Goal: Task Accomplishment & Management: Use online tool/utility

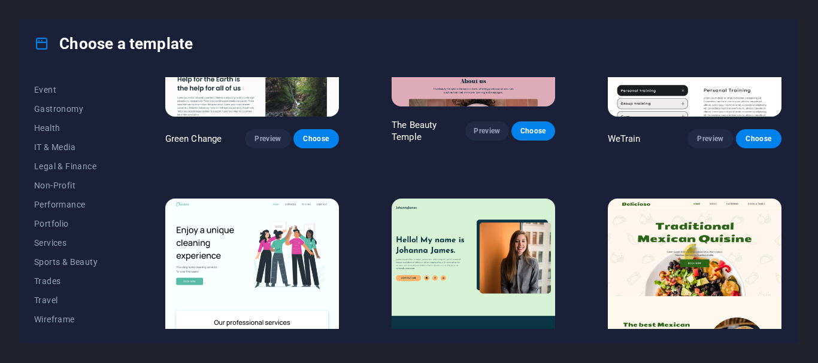
scroll to position [1696, 0]
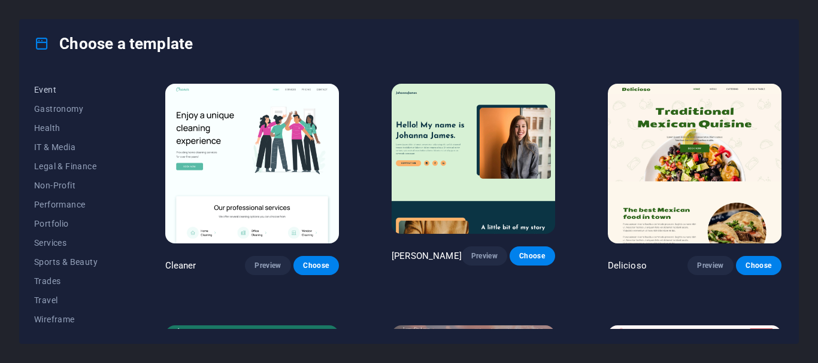
click at [49, 87] on span "Event" at bounding box center [73, 90] width 78 height 10
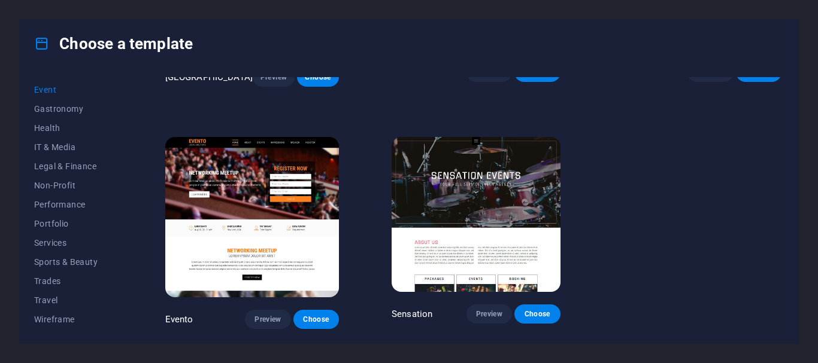
scroll to position [412, 0]
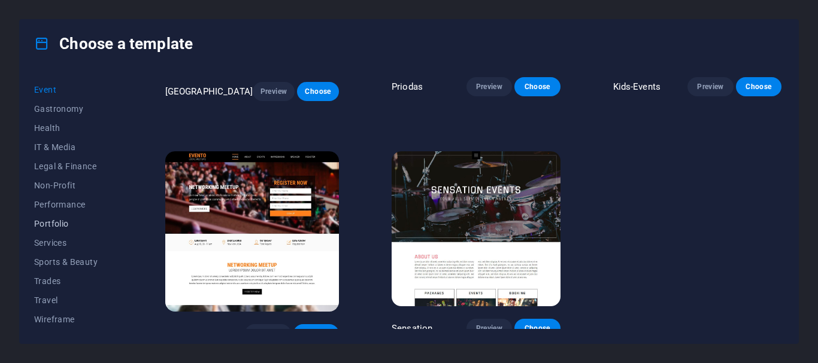
click at [59, 219] on span "Portfolio" at bounding box center [73, 224] width 78 height 10
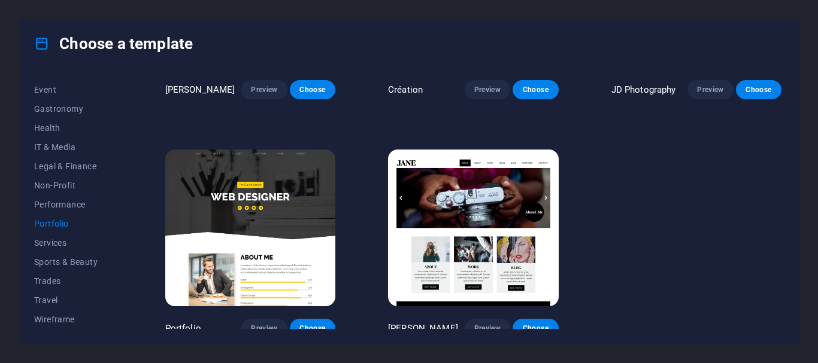
scroll to position [0, 0]
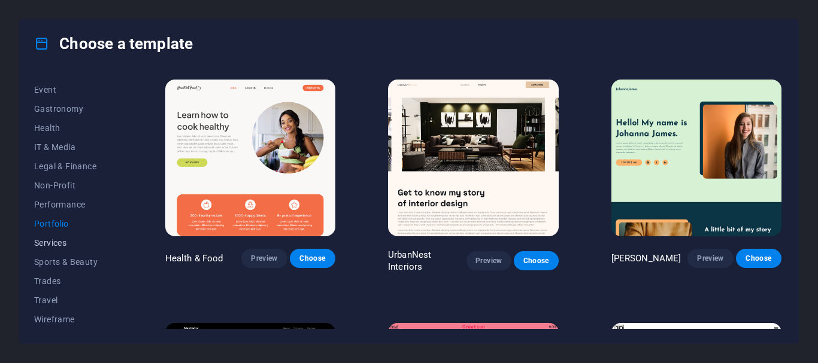
click at [62, 240] on span "Services" at bounding box center [73, 243] width 78 height 10
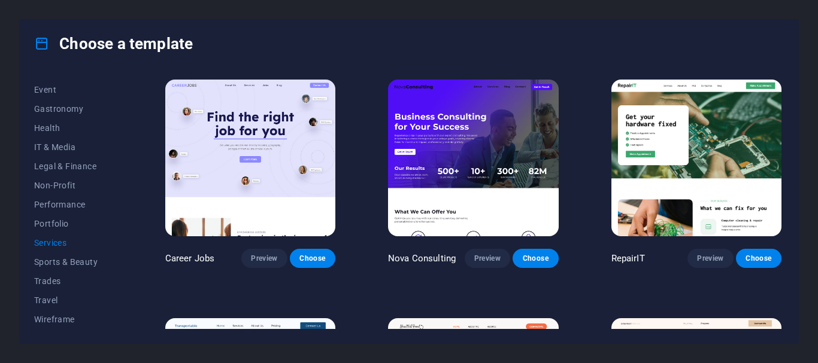
scroll to position [399, 0]
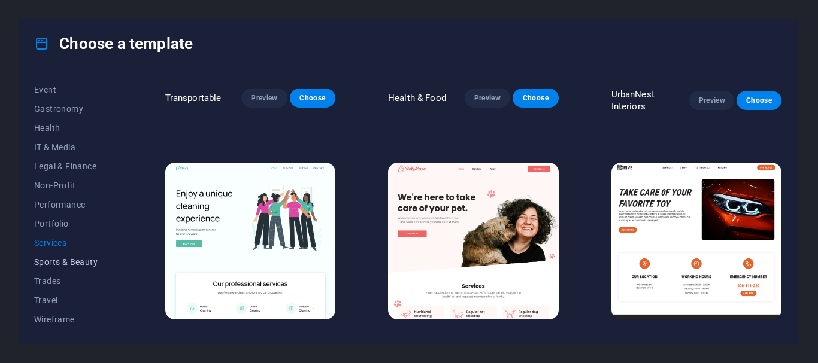
click at [56, 260] on span "Sports & Beauty" at bounding box center [73, 262] width 78 height 10
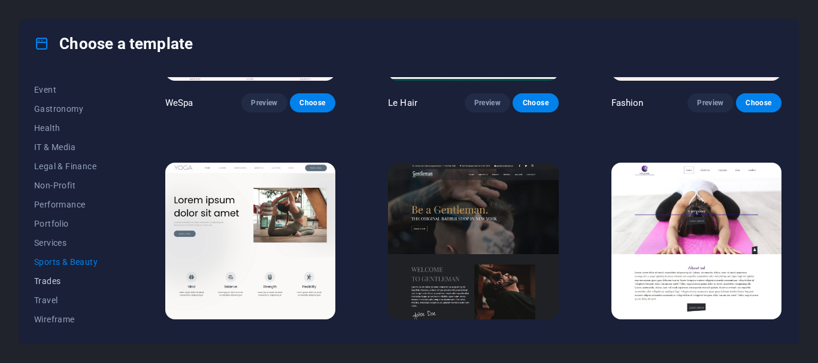
click at [52, 277] on span "Trades" at bounding box center [73, 282] width 78 height 10
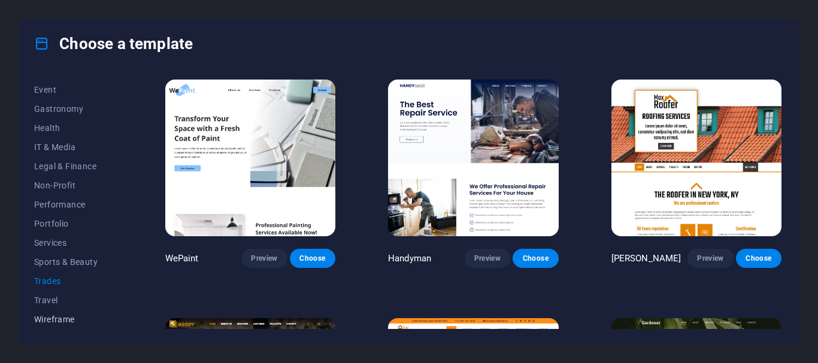
click at [52, 321] on span "Wireframe" at bounding box center [73, 320] width 78 height 10
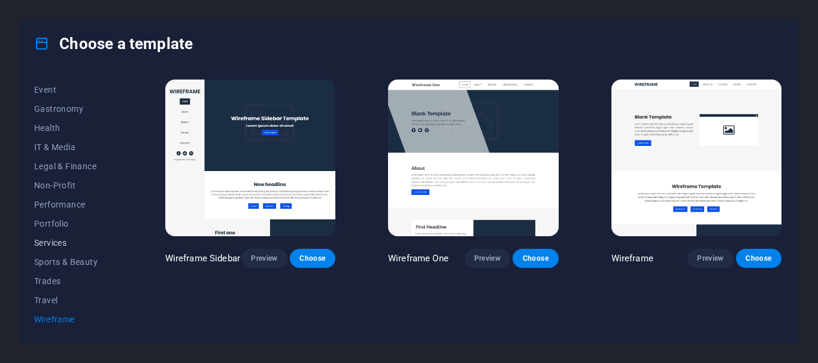
click at [52, 243] on span "Services" at bounding box center [73, 243] width 78 height 10
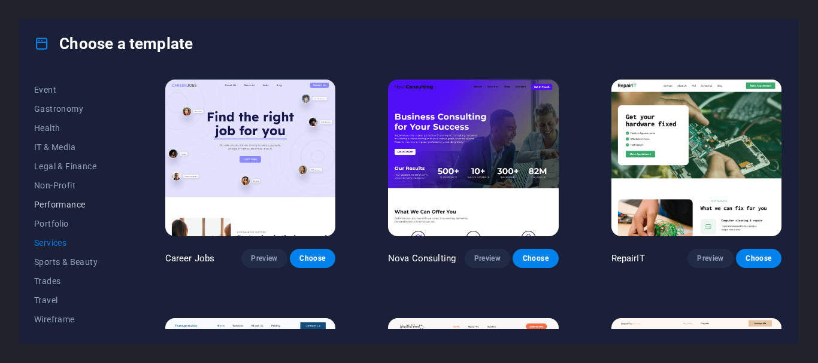
click at [56, 212] on button "Performance" at bounding box center [73, 204] width 78 height 19
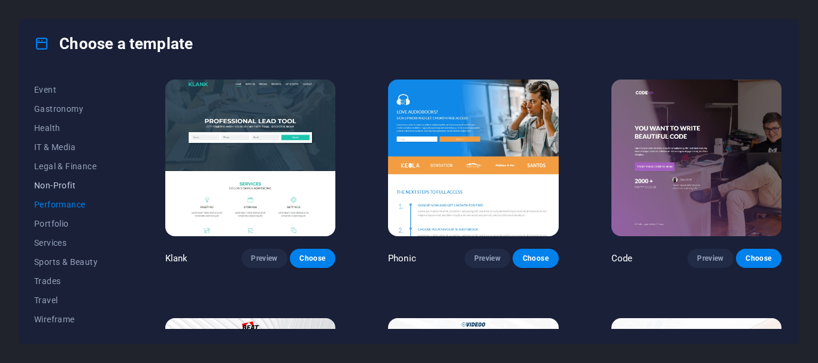
click at [56, 187] on span "Non-Profit" at bounding box center [73, 186] width 78 height 10
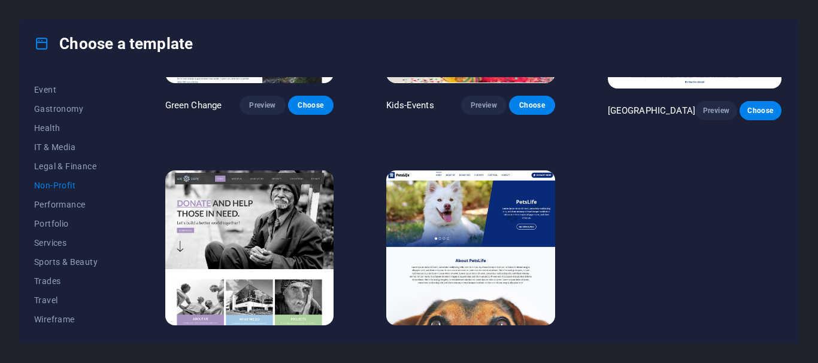
scroll to position [180, 0]
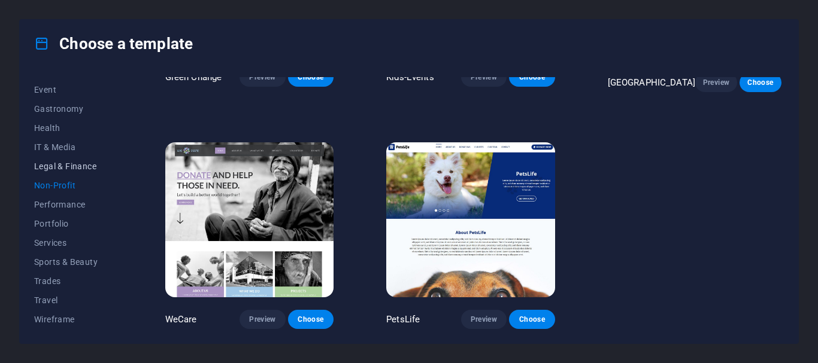
click at [55, 166] on span "Legal & Finance" at bounding box center [73, 167] width 78 height 10
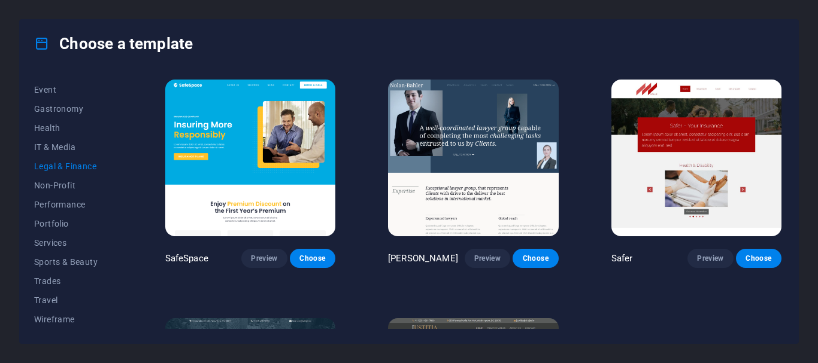
scroll to position [175, 0]
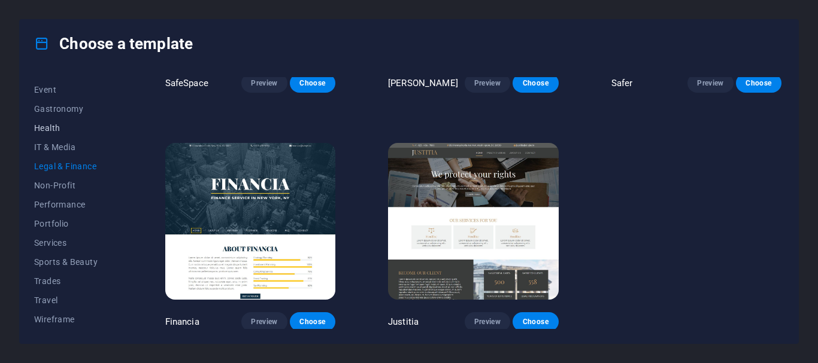
click at [47, 129] on span "Health" at bounding box center [73, 128] width 78 height 10
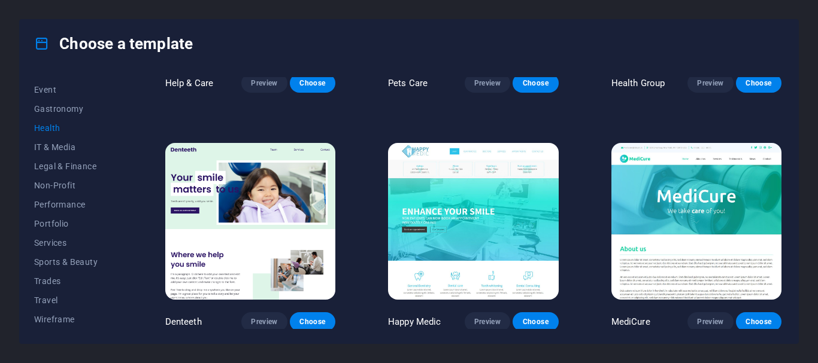
scroll to position [412, 0]
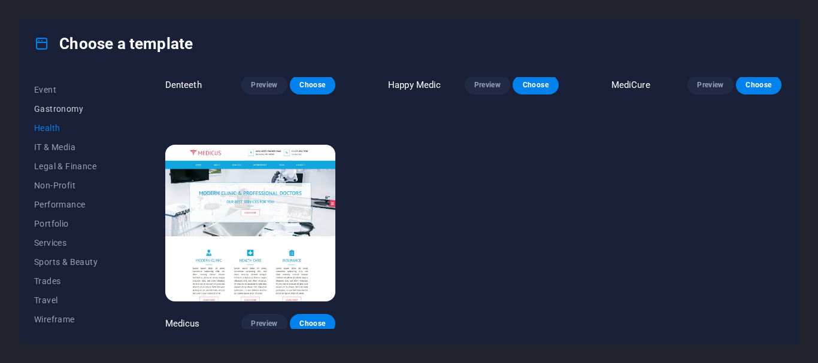
click at [56, 114] on button "Gastronomy" at bounding box center [73, 108] width 78 height 19
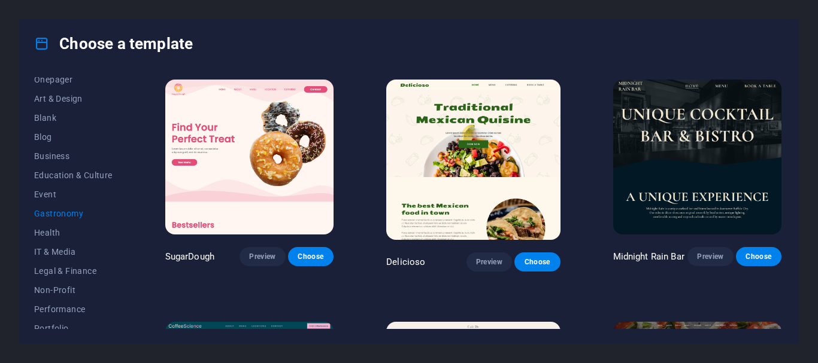
scroll to position [114, 0]
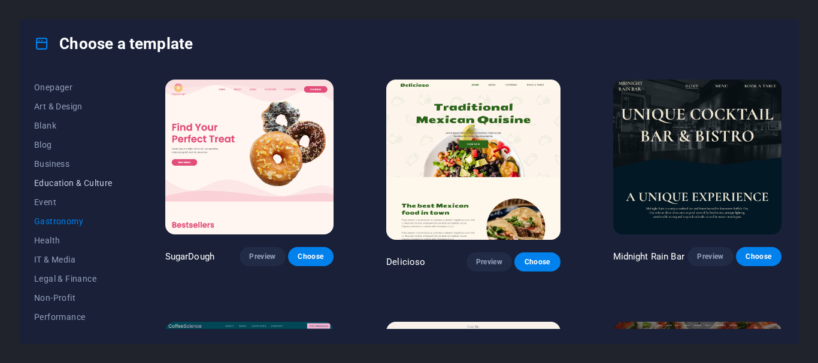
click at [80, 181] on span "Education & Culture" at bounding box center [73, 183] width 78 height 10
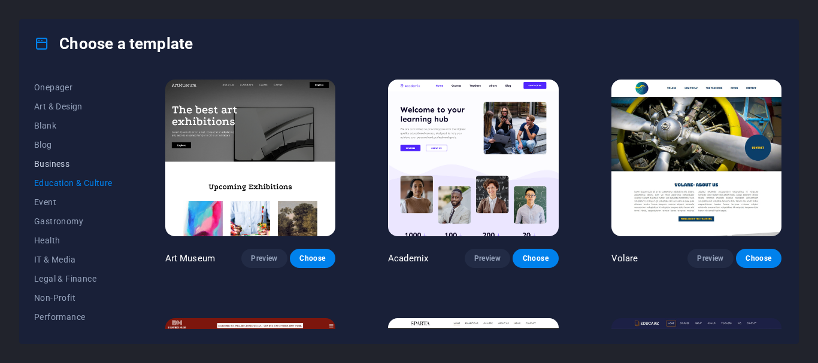
click at [40, 164] on span "Business" at bounding box center [73, 164] width 78 height 10
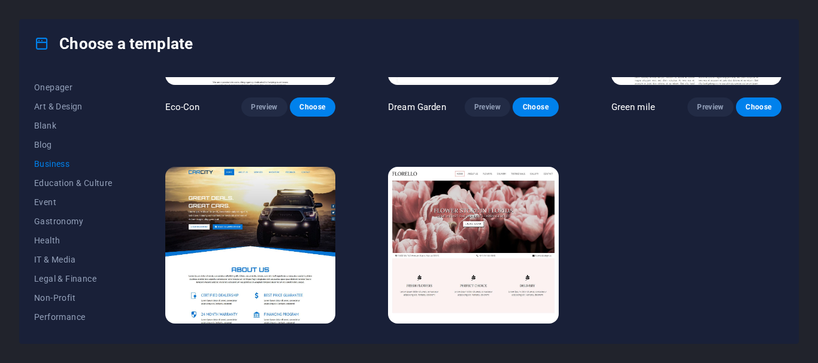
scroll to position [175, 0]
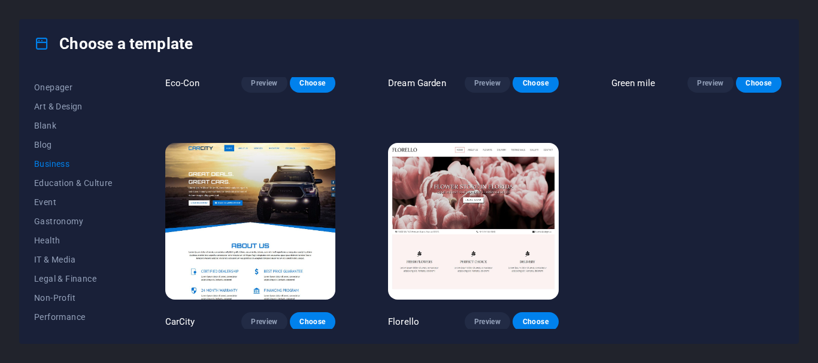
click at [265, 196] on img at bounding box center [250, 221] width 170 height 157
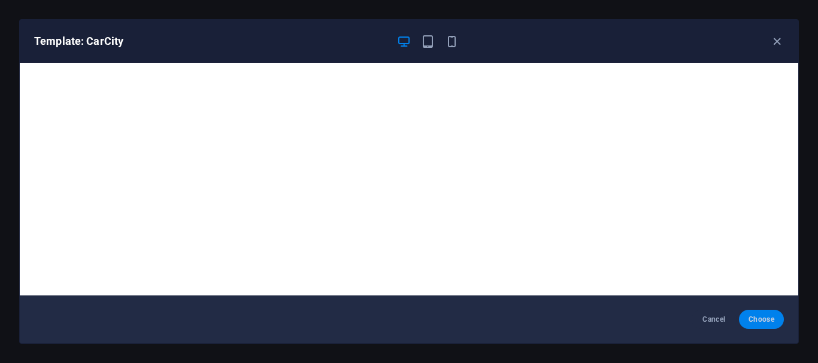
click at [768, 319] on span "Choose" at bounding box center [761, 320] width 26 height 10
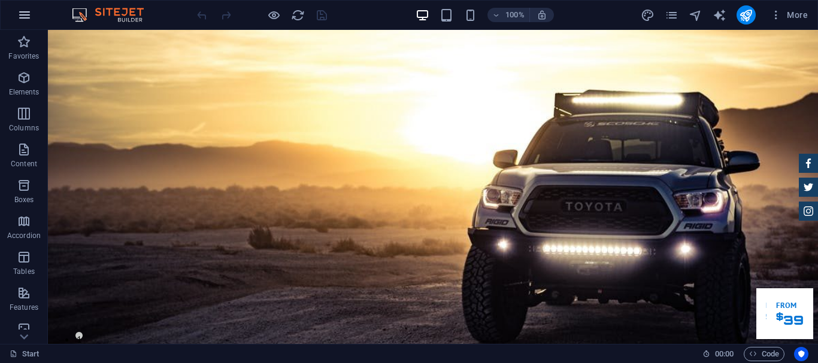
click at [22, 14] on icon "button" at bounding box center [24, 15] width 14 height 14
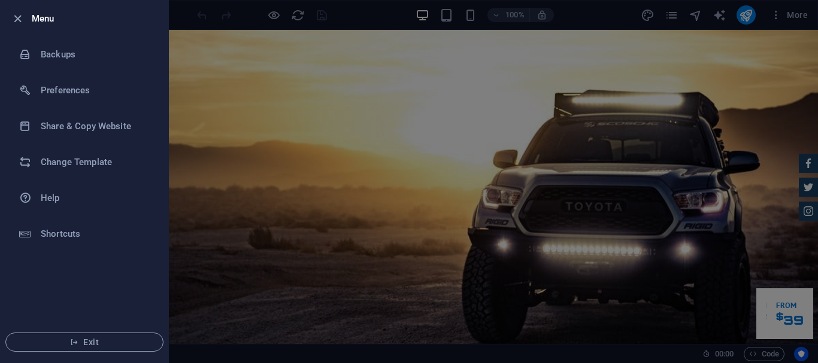
click at [319, 90] on div at bounding box center [409, 181] width 818 height 363
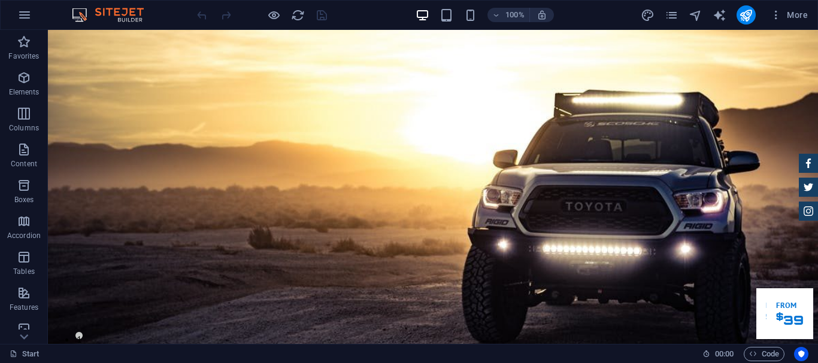
click at [320, 16] on div at bounding box center [262, 14] width 134 height 19
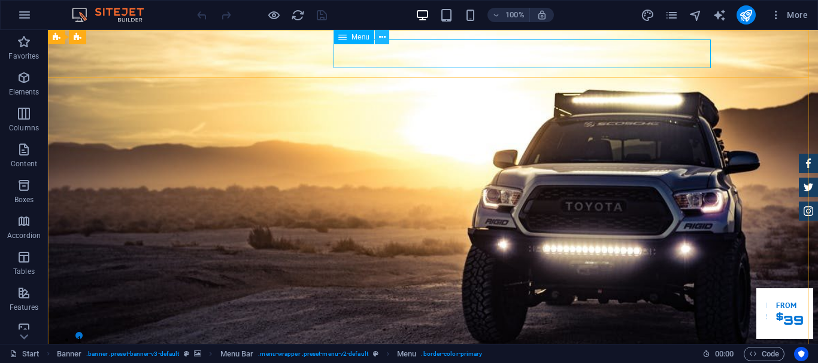
click at [383, 37] on icon at bounding box center [382, 37] width 7 height 13
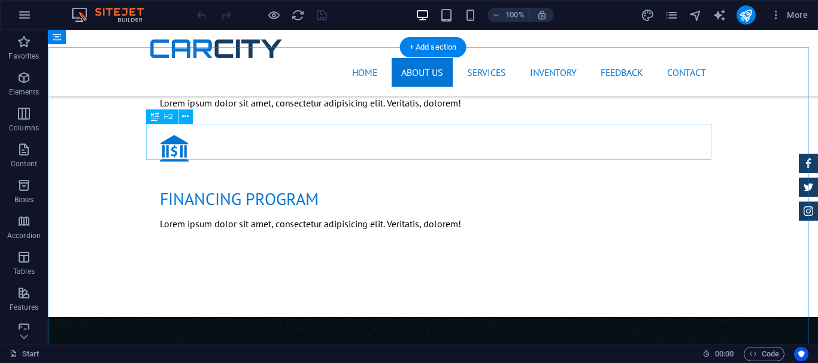
scroll to position [657, 0]
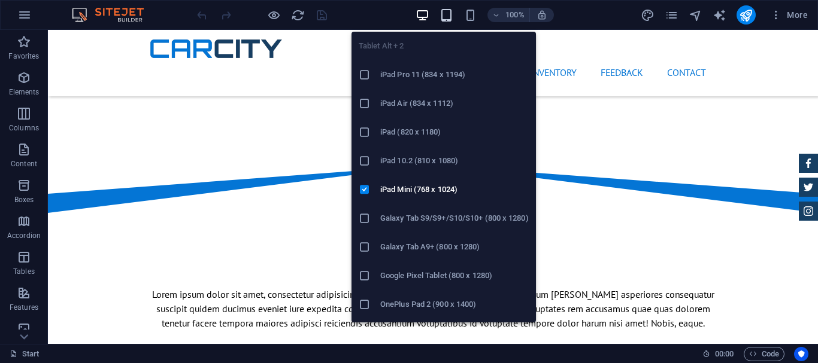
click at [445, 17] on icon "button" at bounding box center [446, 15] width 14 height 14
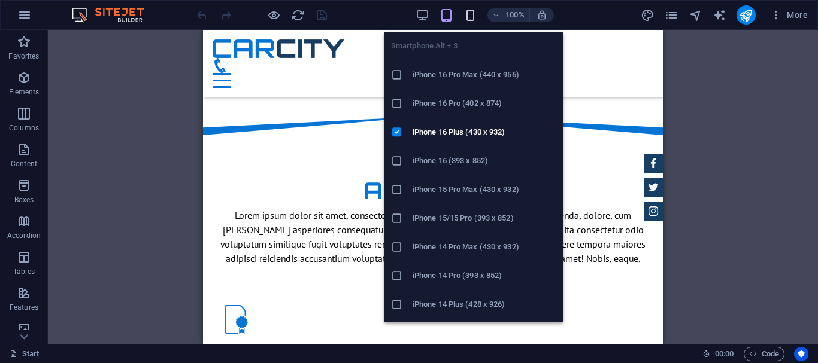
click at [475, 17] on icon "button" at bounding box center [470, 15] width 14 height 14
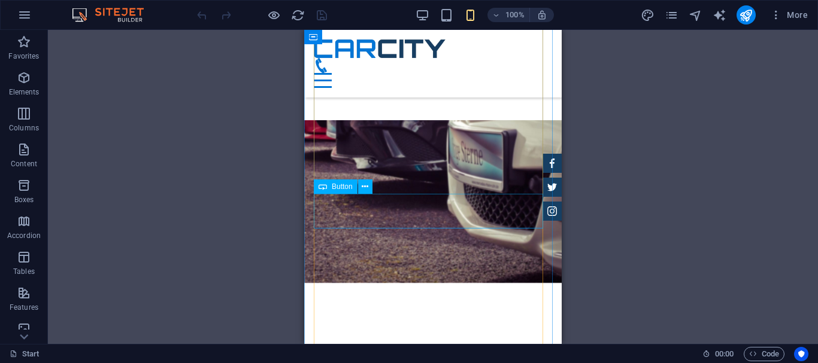
scroll to position [3292, 0]
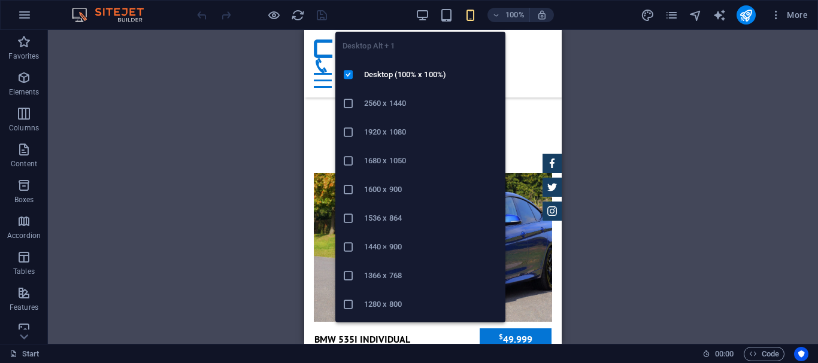
click at [423, 7] on div "100%" at bounding box center [484, 14] width 138 height 19
click at [421, 13] on icon "button" at bounding box center [422, 15] width 14 height 14
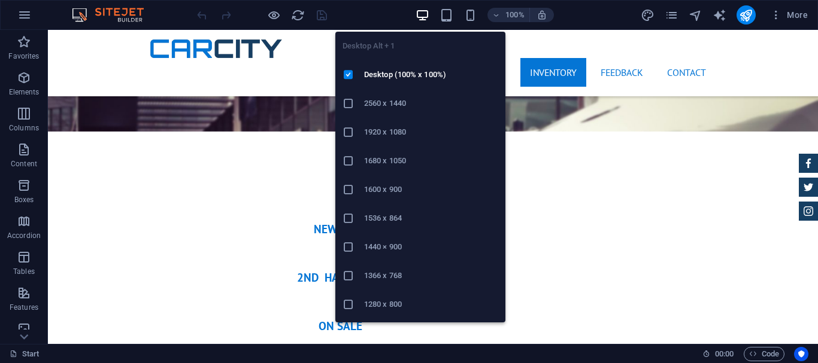
scroll to position [2161, 0]
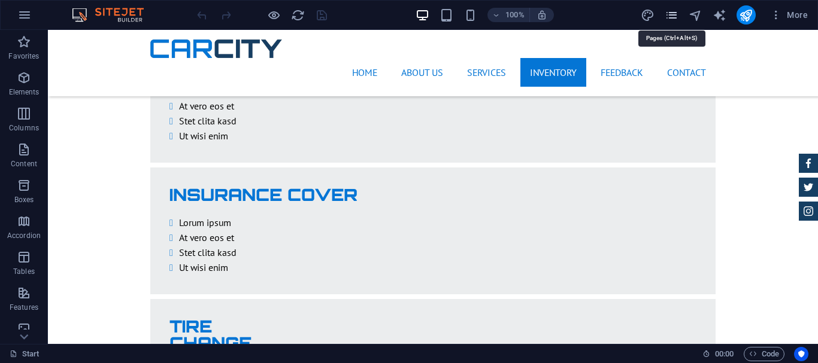
click at [664, 10] on icon "pages" at bounding box center [671, 15] width 14 height 14
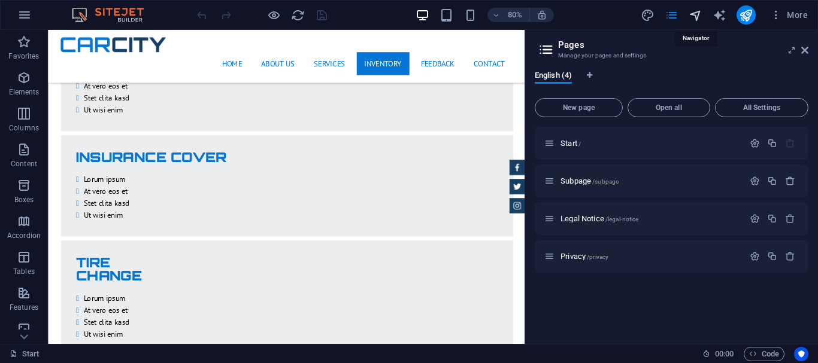
click at [701, 19] on icon "navigator" at bounding box center [695, 15] width 14 height 14
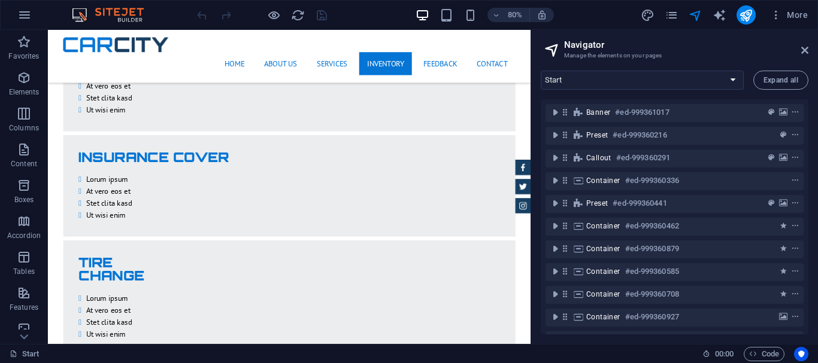
click at [320, 18] on div at bounding box center [262, 14] width 134 height 19
click at [296, 14] on icon "reload" at bounding box center [298, 15] width 14 height 14
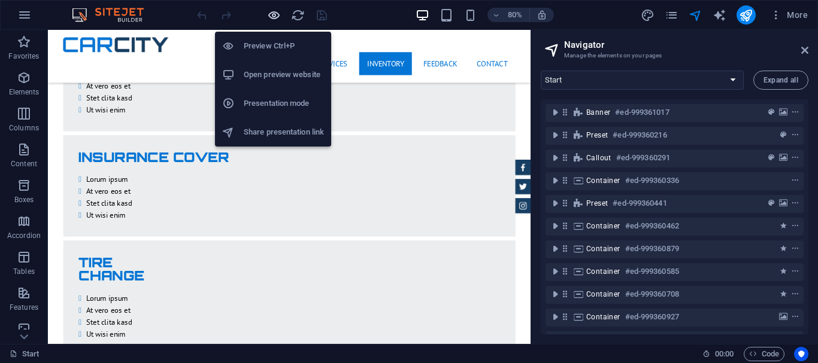
click at [276, 15] on icon "button" at bounding box center [274, 15] width 14 height 14
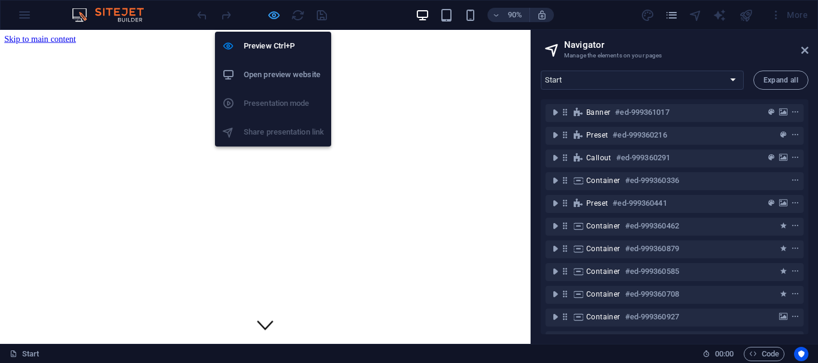
scroll to position [0, 0]
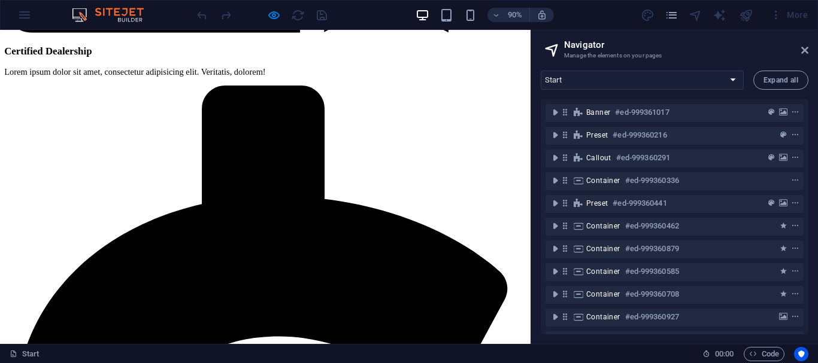
scroll to position [2892, 0]
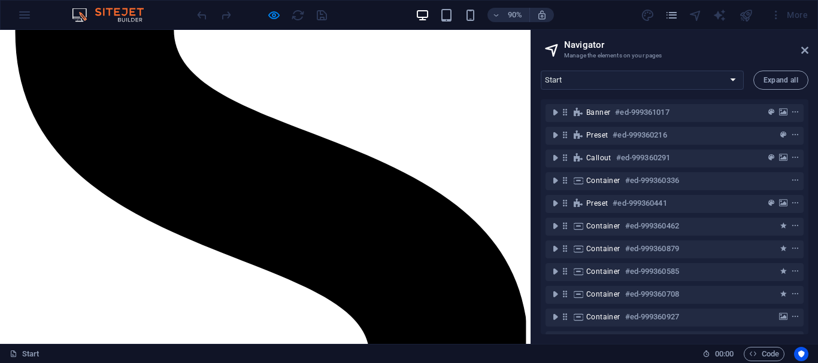
click at [321, 14] on div at bounding box center [262, 14] width 134 height 19
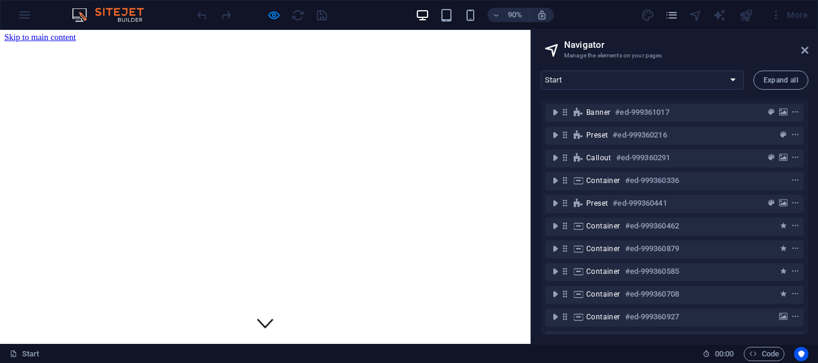
scroll to position [0, 0]
click at [806, 51] on icon at bounding box center [804, 50] width 7 height 10
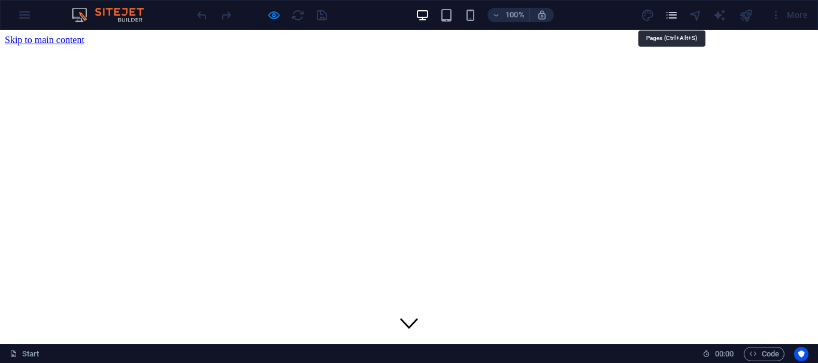
click at [669, 20] on icon "pages" at bounding box center [671, 15] width 14 height 14
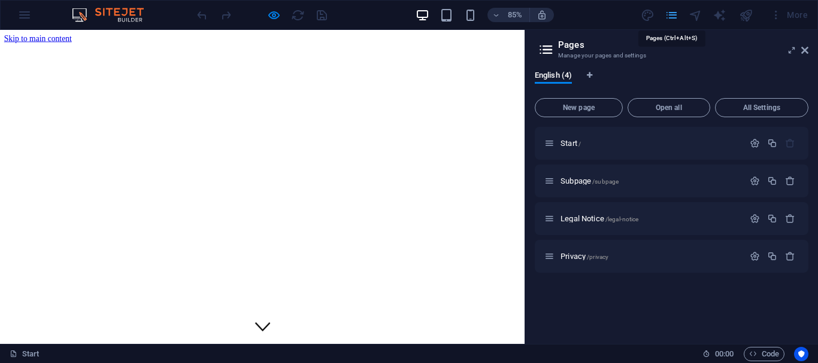
click at [669, 20] on icon "pages" at bounding box center [671, 15] width 14 height 14
click at [792, 20] on div "More" at bounding box center [788, 14] width 47 height 19
click at [211, 18] on div at bounding box center [262, 14] width 134 height 19
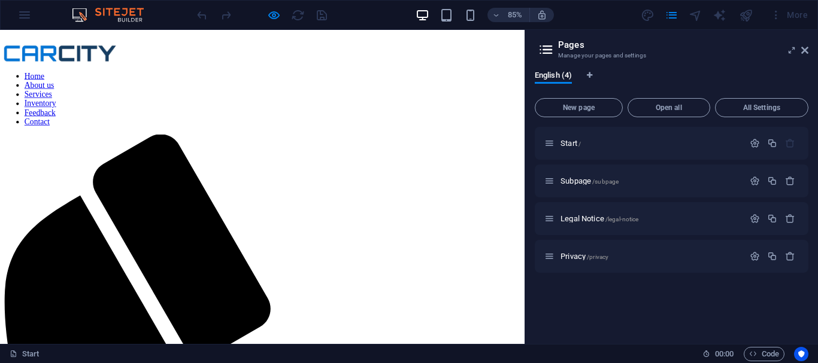
scroll to position [418, 0]
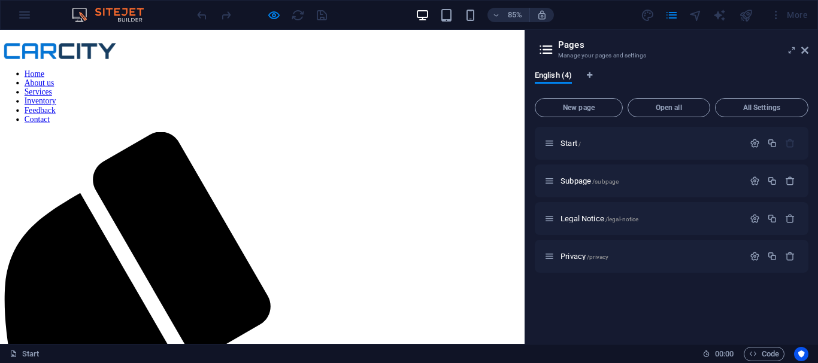
click at [61, 98] on link "Services" at bounding box center [45, 103] width 32 height 10
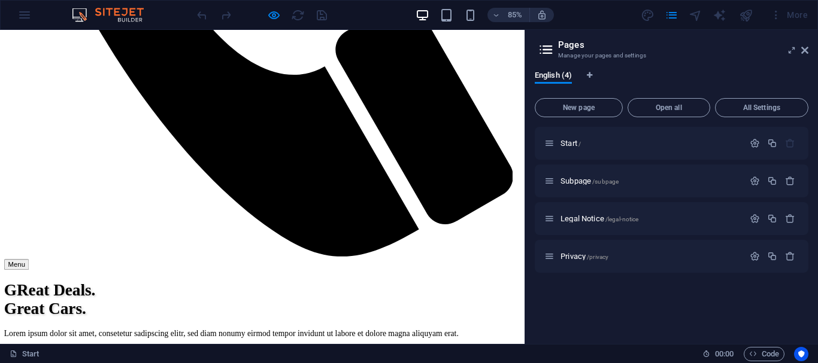
scroll to position [1195, 0]
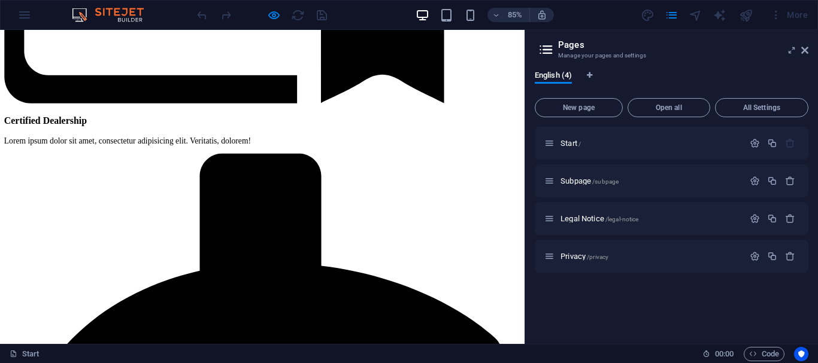
scroll to position [2464, 0]
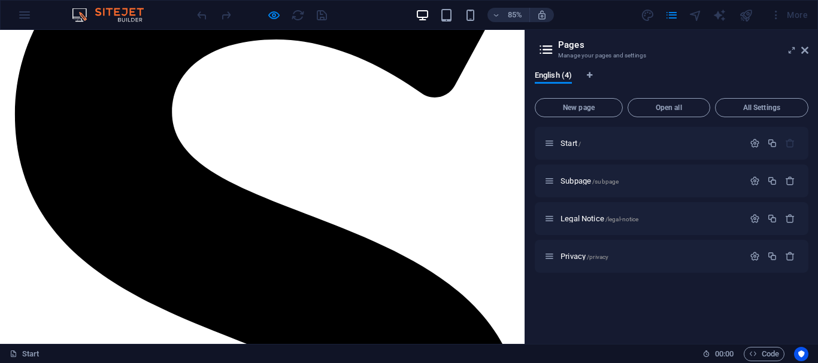
scroll to position [2894, 0]
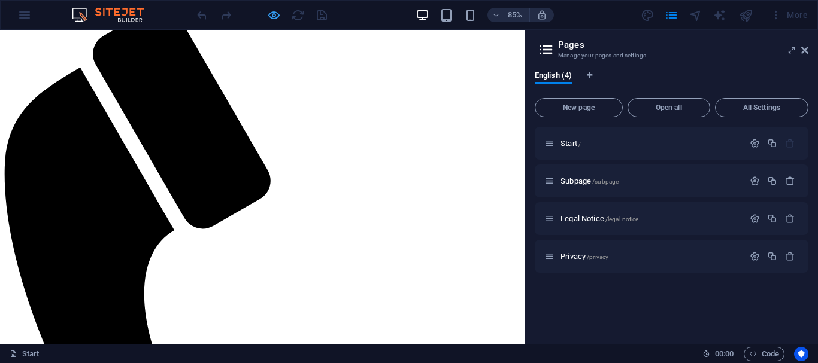
scroll to position [0, 0]
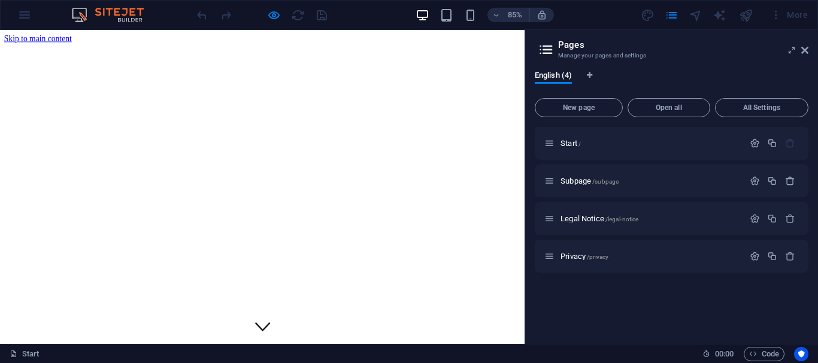
click at [311, 24] on div at bounding box center [262, 14] width 134 height 19
click at [293, 21] on div at bounding box center [262, 14] width 134 height 19
click at [225, 21] on div at bounding box center [262, 14] width 134 height 19
click at [123, 4] on div "85% More" at bounding box center [409, 15] width 816 height 29
click at [77, 13] on img at bounding box center [114, 15] width 90 height 14
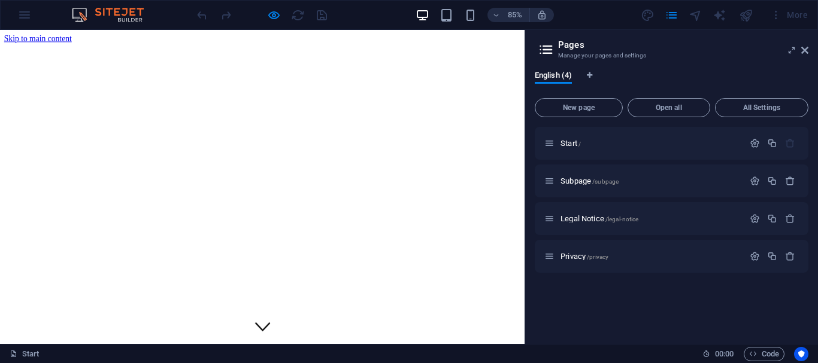
click at [20, 13] on div "85% More" at bounding box center [409, 15] width 816 height 29
click at [20, 18] on div "85% More" at bounding box center [409, 15] width 816 height 29
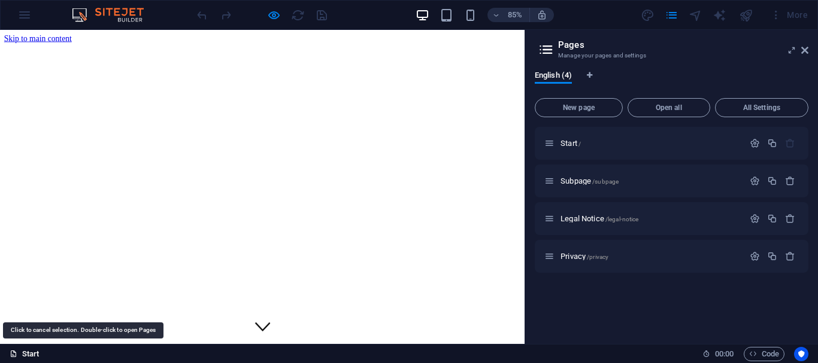
click at [32, 353] on link "Start" at bounding box center [25, 354] width 30 height 14
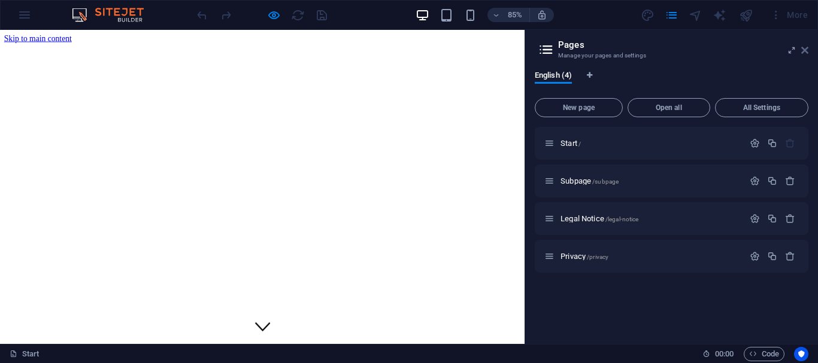
click at [807, 53] on icon at bounding box center [804, 50] width 7 height 10
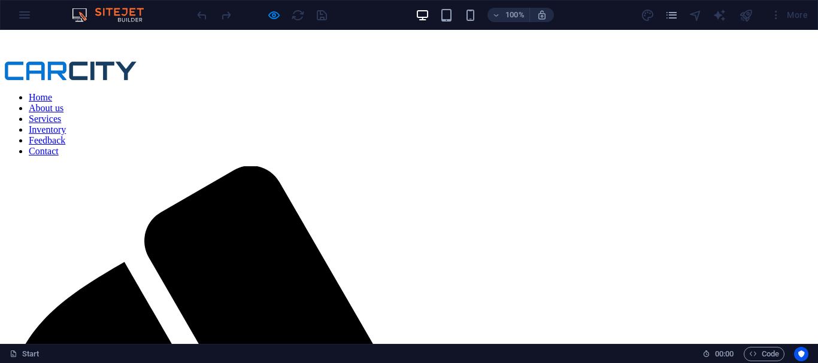
scroll to position [451, 0]
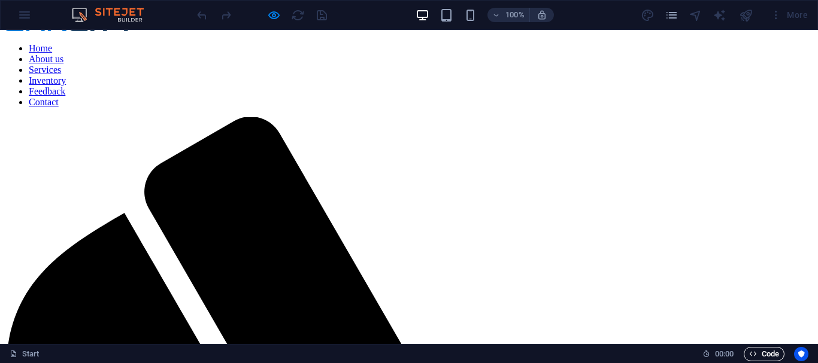
click at [763, 356] on span "Code" at bounding box center [764, 354] width 30 height 14
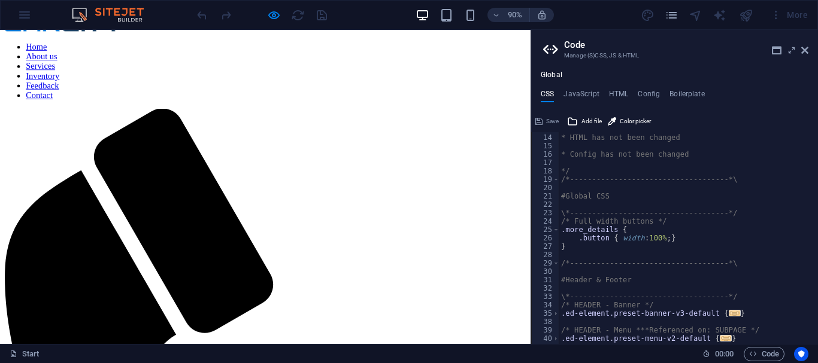
scroll to position [251, 0]
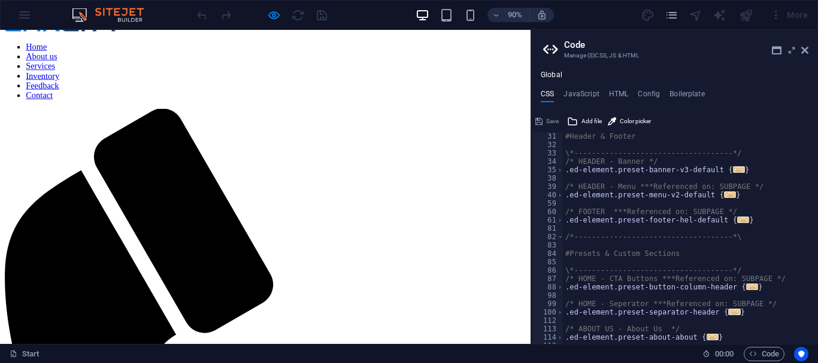
click at [584, 103] on div "CSS JavaScript HTML Config Boilerplate /*------------------------------------*\…" at bounding box center [674, 217] width 287 height 254
click at [582, 96] on h4 "JavaScript" at bounding box center [580, 96] width 35 height 13
type textarea "/* JS for preset "Menu V2" */"
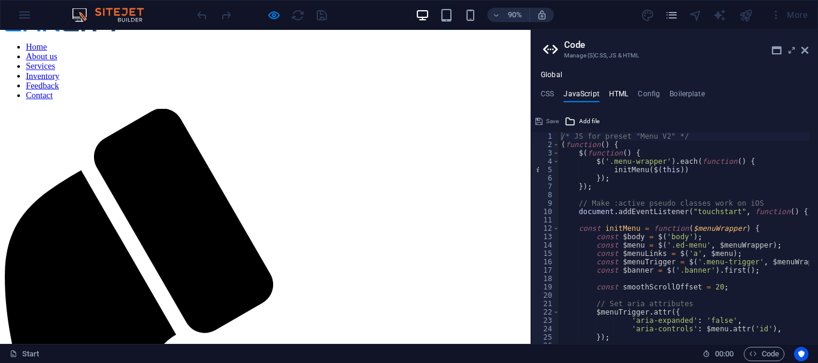
click at [615, 93] on h4 "HTML" at bounding box center [619, 96] width 20 height 13
type textarea "<a href="#main-content" class="wv-link-content button">Skip to main content</a>"
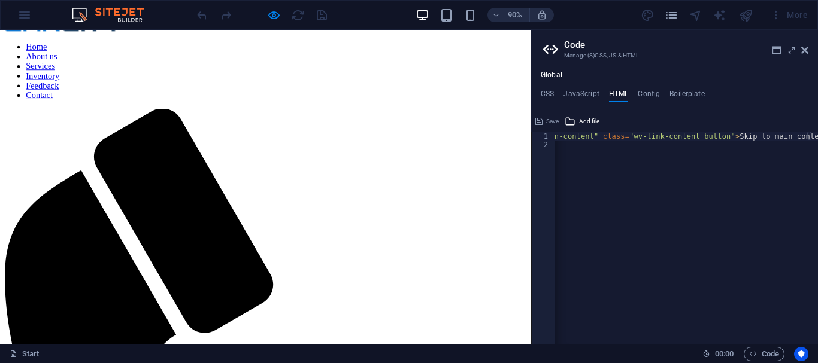
scroll to position [0, 0]
click at [52, 53] on link "Home" at bounding box center [40, 48] width 23 height 10
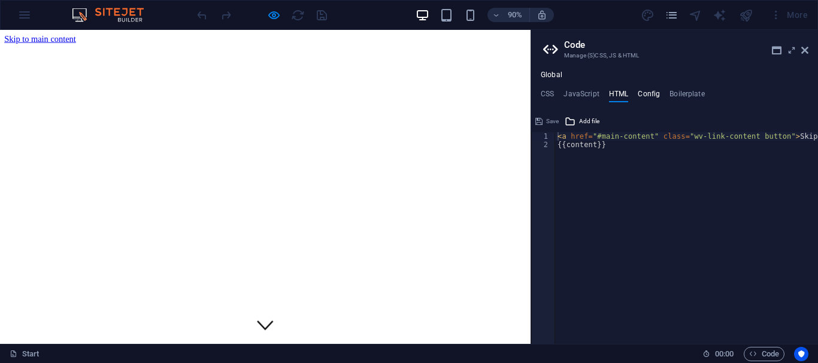
click at [644, 97] on h4 "Config" at bounding box center [648, 96] width 22 height 13
type textarea "$fc-headlines: H2;"
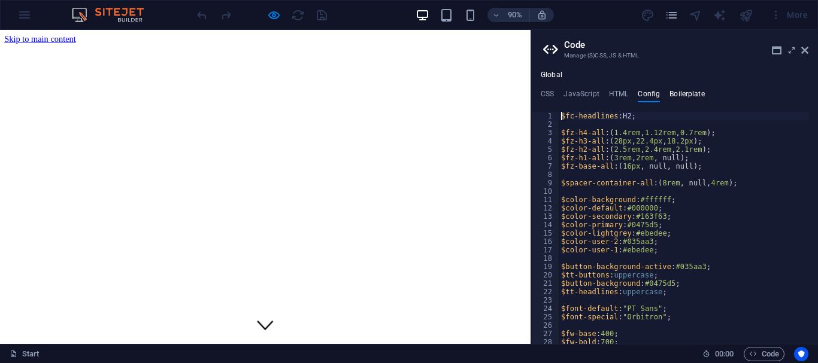
click at [673, 97] on h4 "Boilerplate" at bounding box center [686, 96] width 35 height 13
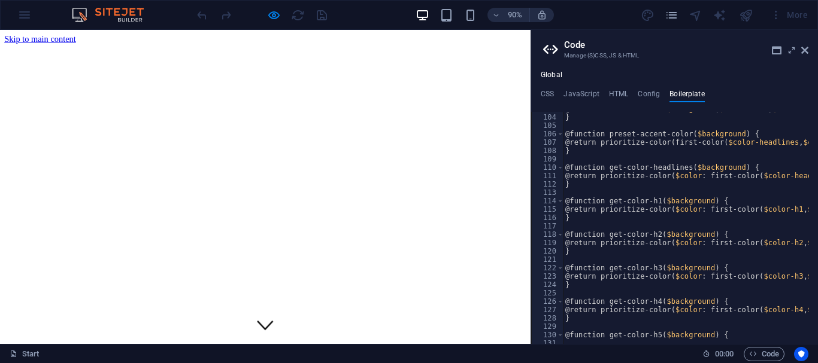
scroll to position [646, 0]
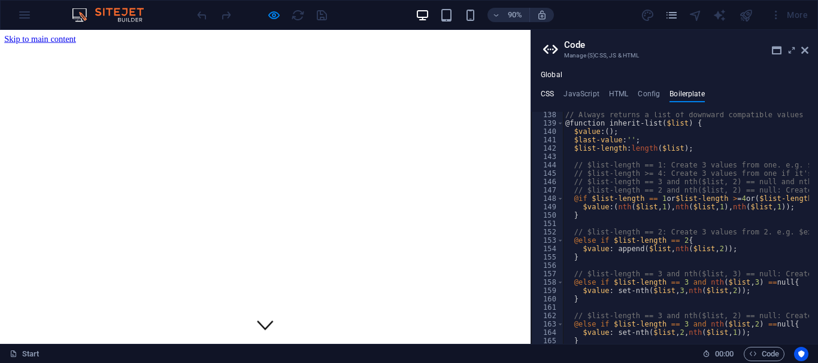
click at [549, 95] on h4 "CSS" at bounding box center [546, 96] width 13 height 13
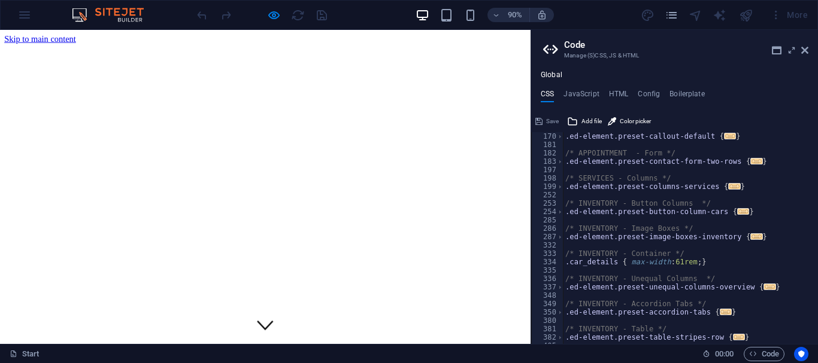
scroll to position [503, 0]
click at [727, 206] on div ".ed-element.preset-callout-default { ... } /* APPOINTMENT - Form */ .ed-element…" at bounding box center [743, 242] width 360 height 220
click at [737, 211] on span "..." at bounding box center [743, 211] width 12 height 7
type textarea ".ed-element.preset-button-column-cars {"
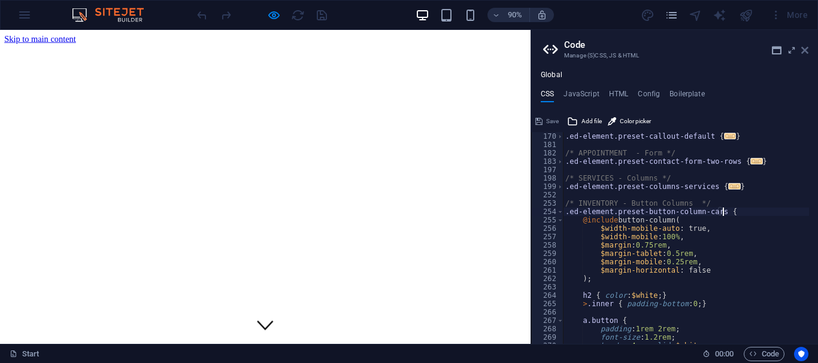
click at [804, 51] on icon at bounding box center [804, 50] width 7 height 10
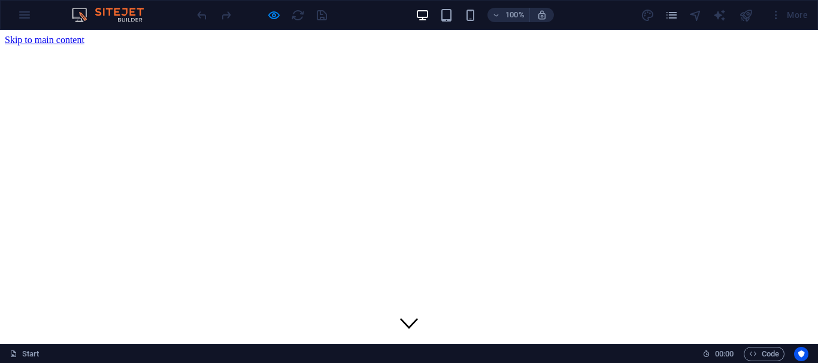
click at [23, 16] on div "100% More" at bounding box center [409, 15] width 816 height 29
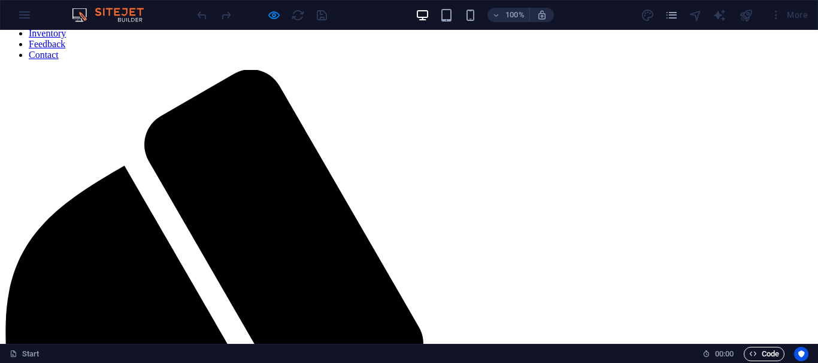
click at [765, 355] on span "Code" at bounding box center [764, 354] width 30 height 14
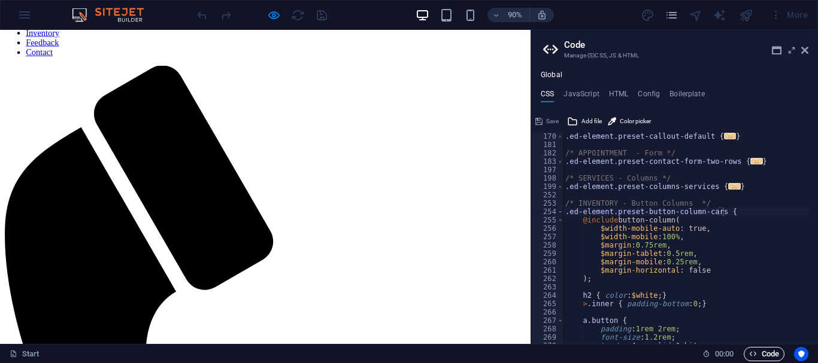
click at [765, 357] on span "Code" at bounding box center [764, 354] width 30 height 14
click at [703, 352] on icon at bounding box center [706, 354] width 8 height 8
click at [32, 351] on link "Start" at bounding box center [25, 354] width 30 height 14
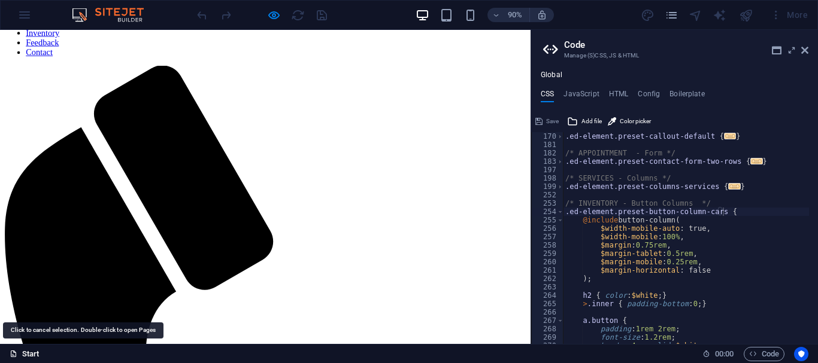
click at [32, 351] on link "Start" at bounding box center [25, 354] width 30 height 14
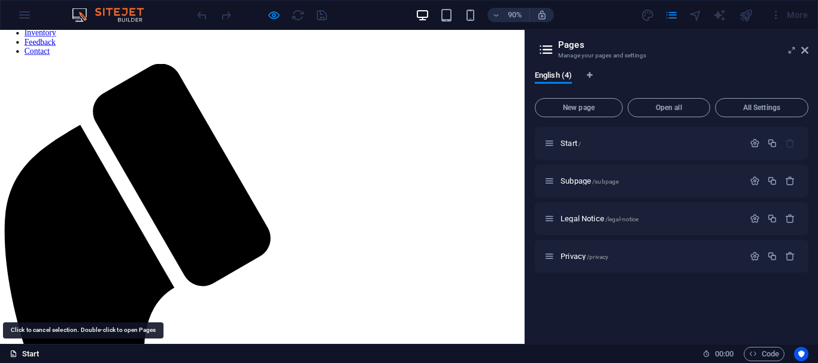
click at [32, 351] on link "Start" at bounding box center [25, 354] width 30 height 14
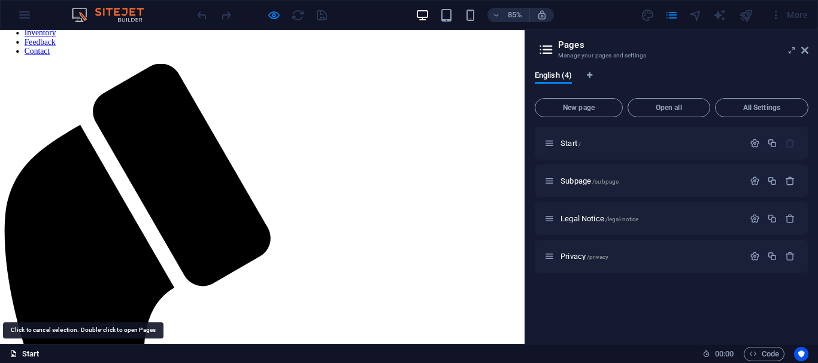
click at [32, 351] on link "Start" at bounding box center [25, 354] width 30 height 14
click at [581, 126] on div "New page Open all All Settings Start / Subpage /subpage Legal Notice /legal-not…" at bounding box center [671, 213] width 274 height 241
click at [580, 134] on div "Start /" at bounding box center [671, 143] width 274 height 33
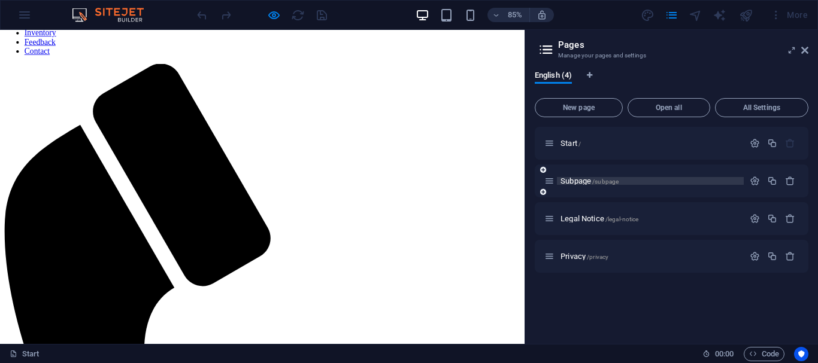
click at [695, 177] on p "Subpage /subpage" at bounding box center [650, 181] width 180 height 8
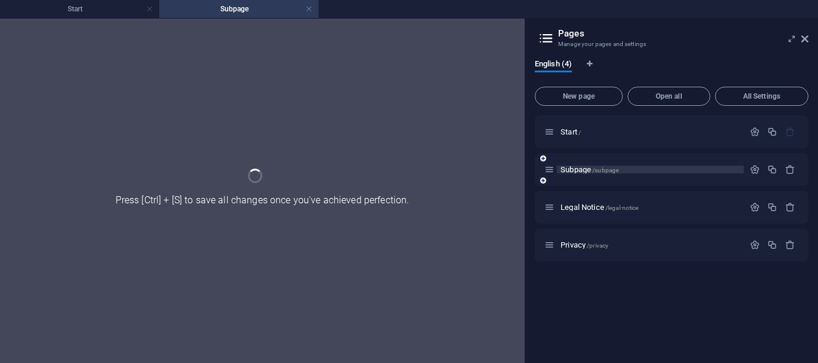
scroll to position [0, 0]
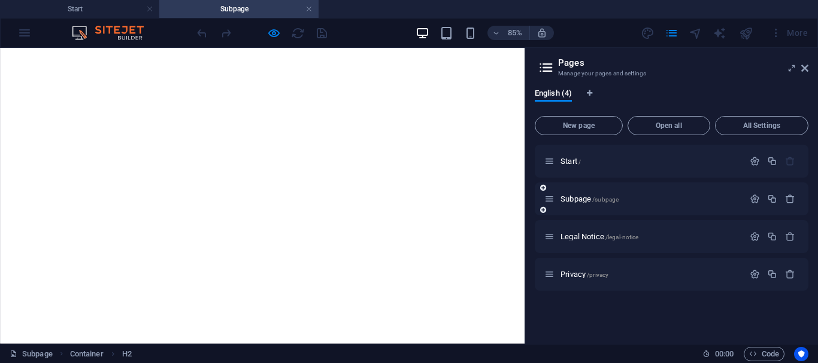
click at [688, 208] on div "Subpage /subpage" at bounding box center [671, 199] width 274 height 33
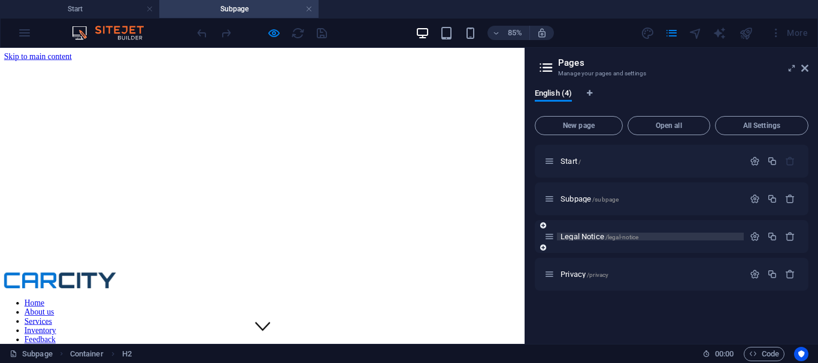
click at [679, 233] on p "Legal Notice /legal-notice" at bounding box center [650, 237] width 180 height 8
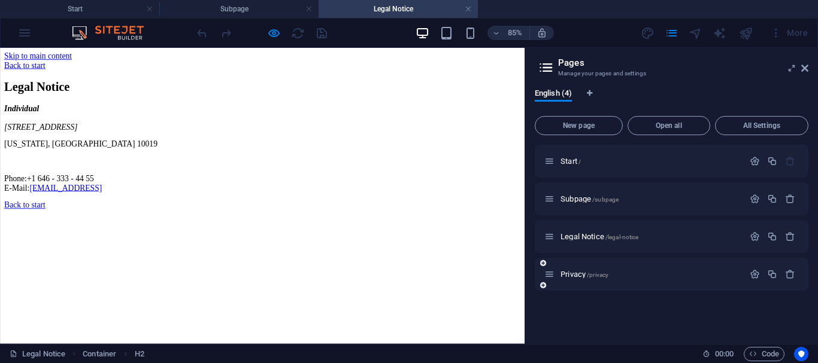
click at [655, 268] on div "Privacy /privacy" at bounding box center [643, 275] width 199 height 14
click at [61, 239] on div "Back to start" at bounding box center [308, 233] width 607 height 11
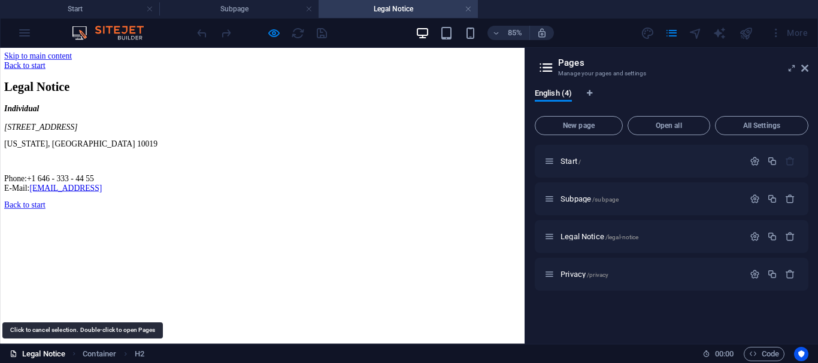
click at [44, 351] on link "Legal Notice" at bounding box center [38, 354] width 56 height 14
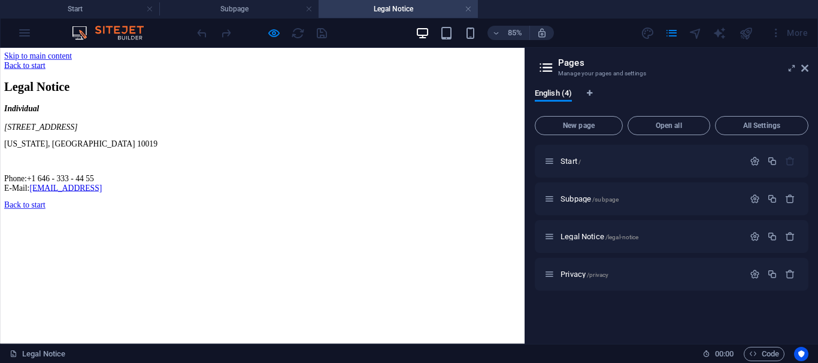
click at [57, 239] on div "Back to start" at bounding box center [308, 233] width 607 height 11
click at [20, 239] on div "Back to start" at bounding box center [308, 233] width 607 height 11
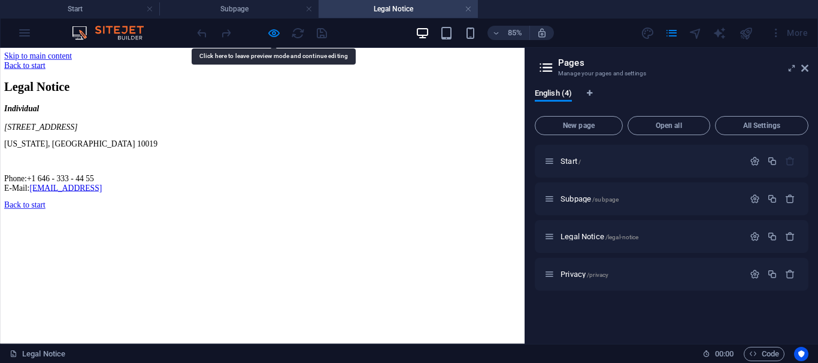
click at [37, 239] on div "Back to start" at bounding box center [308, 233] width 607 height 11
click at [74, 239] on div "Back to start" at bounding box center [308, 233] width 607 height 11
click at [75, 239] on div "Back to start" at bounding box center [308, 233] width 607 height 11
click at [617, 159] on p "Start /" at bounding box center [650, 161] width 180 height 8
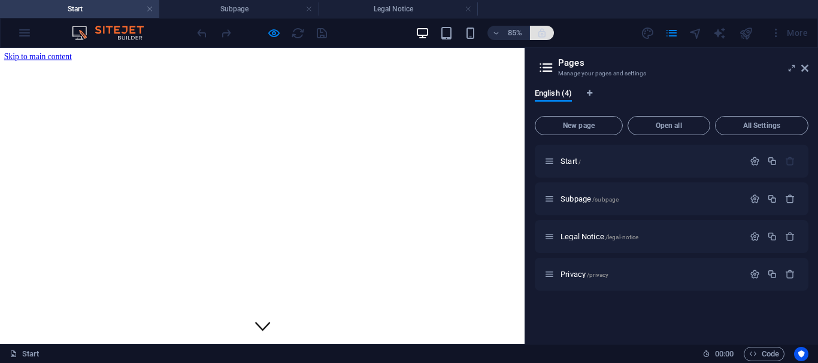
click at [545, 32] on icon "button" at bounding box center [541, 33] width 11 height 11
click at [466, 13] on link at bounding box center [467, 9] width 7 height 11
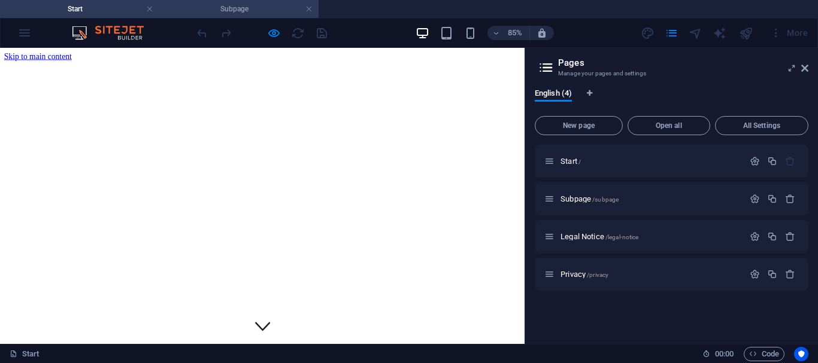
click at [304, 7] on h4 "Subpage" at bounding box center [238, 8] width 159 height 13
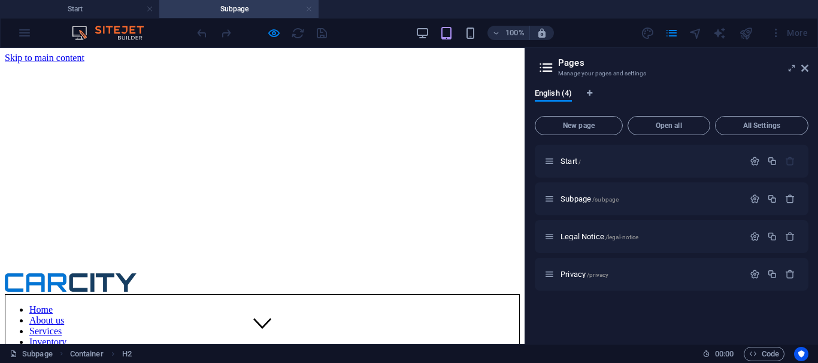
click at [310, 11] on link at bounding box center [308, 9] width 7 height 11
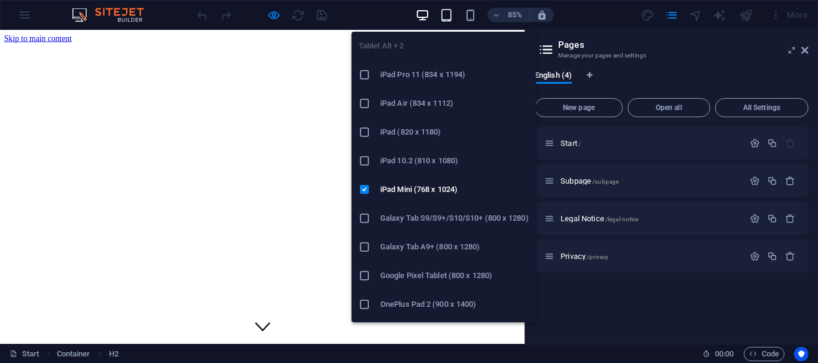
click at [454, 11] on span "button" at bounding box center [446, 15] width 14 height 14
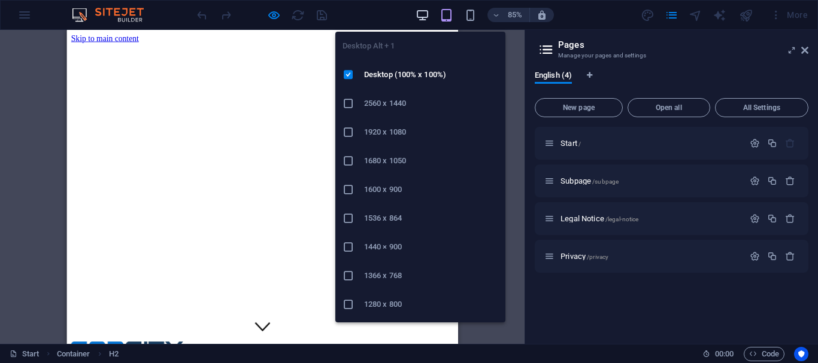
click at [429, 8] on icon "button" at bounding box center [422, 15] width 14 height 14
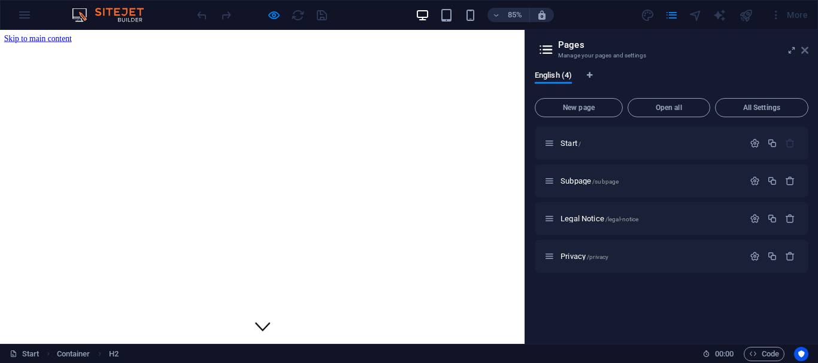
click at [802, 50] on icon at bounding box center [804, 50] width 7 height 10
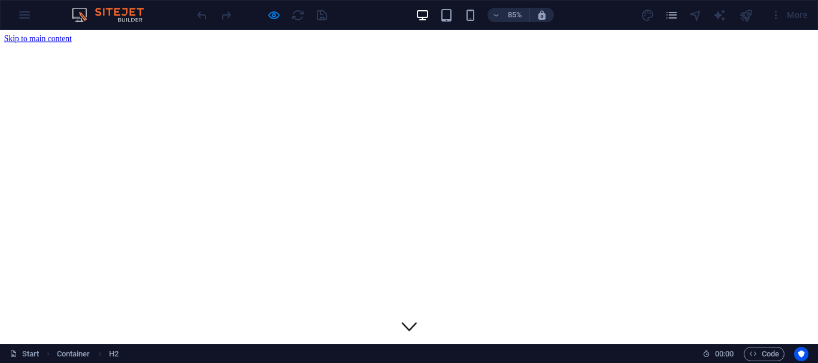
click at [322, 16] on div at bounding box center [262, 14] width 134 height 19
click at [68, 354] on span "Container" at bounding box center [74, 354] width 34 height 14
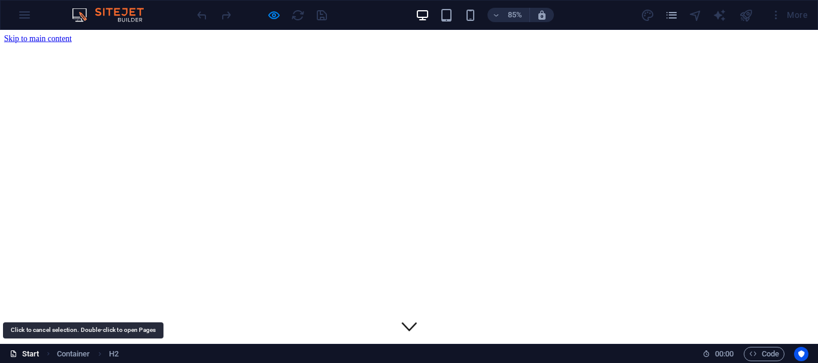
click at [19, 354] on link "Start" at bounding box center [25, 354] width 30 height 14
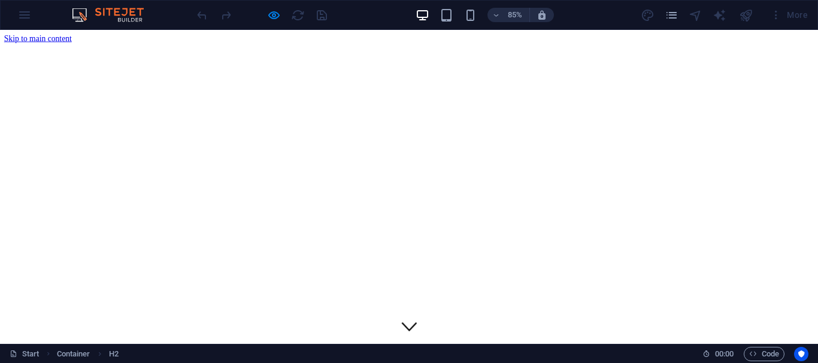
click at [101, 357] on icon "breadcrumb" at bounding box center [99, 354] width 9 height 9
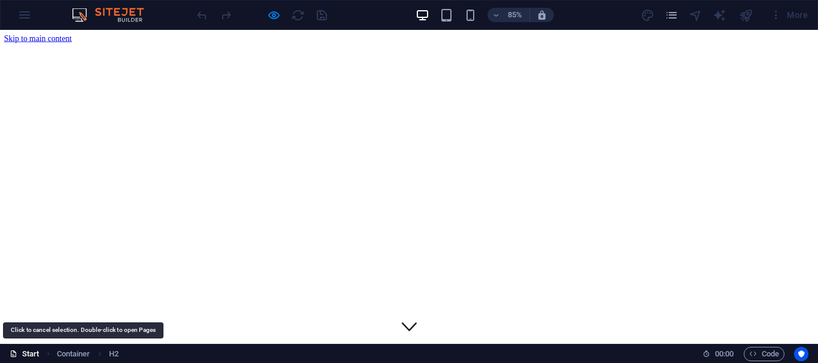
click at [34, 353] on link "Start" at bounding box center [25, 354] width 30 height 14
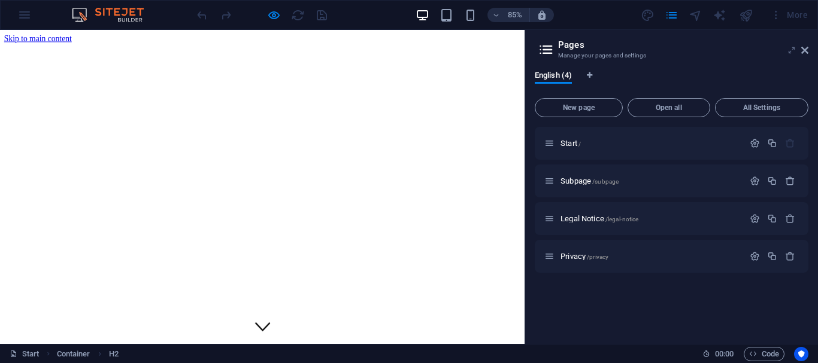
click at [791, 50] on icon at bounding box center [791, 50] width 0 height 10
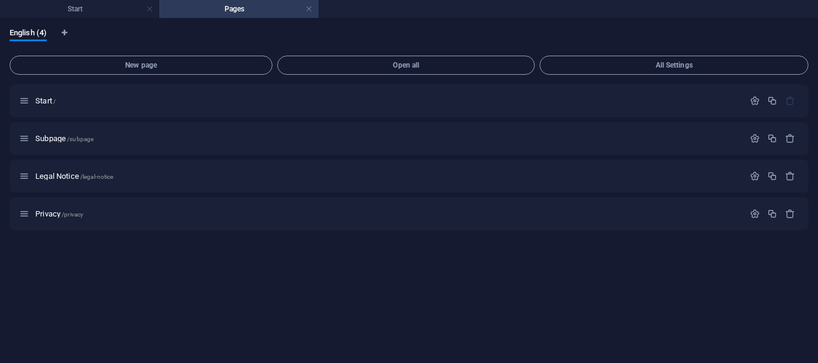
click at [304, 5] on h4 "Pages" at bounding box center [238, 8] width 159 height 13
click at [312, 15] on h4 "Pages" at bounding box center [238, 8] width 159 height 13
click at [148, 10] on link at bounding box center [149, 9] width 7 height 11
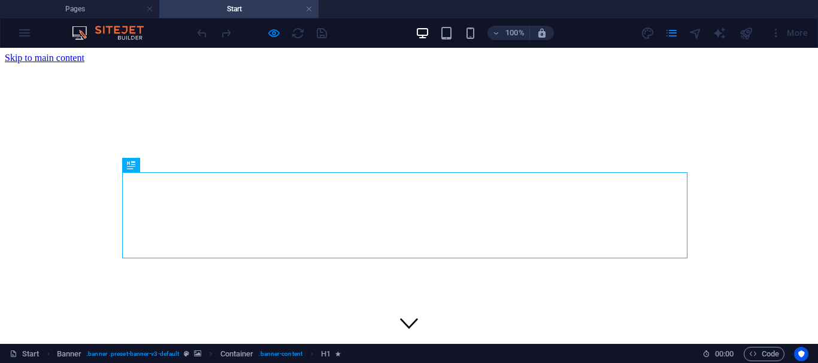
click at [296, 35] on div at bounding box center [262, 32] width 134 height 19
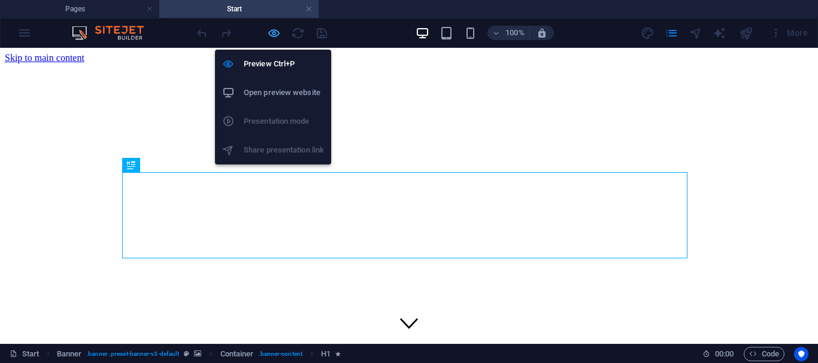
click at [274, 35] on icon "button" at bounding box center [274, 33] width 14 height 14
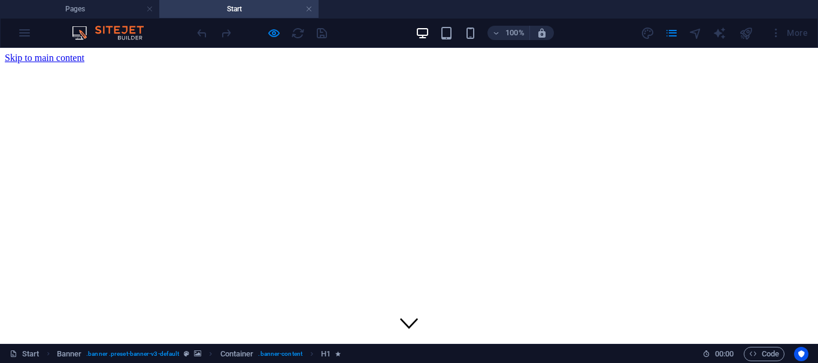
click at [222, 34] on div at bounding box center [262, 32] width 134 height 19
click at [199, 35] on div at bounding box center [262, 32] width 134 height 19
click at [151, 10] on link at bounding box center [149, 9] width 7 height 11
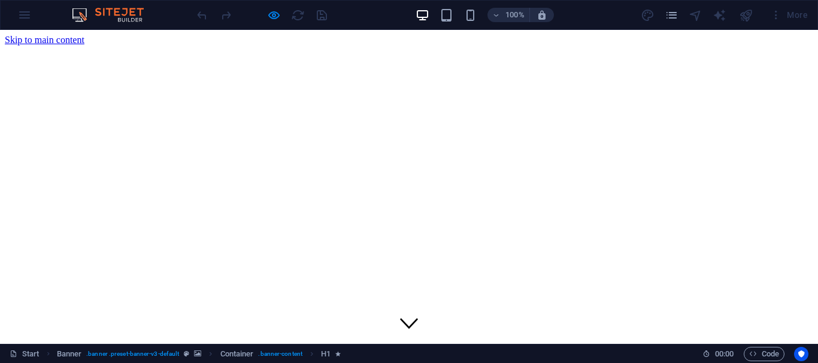
click at [293, 18] on div at bounding box center [262, 14] width 134 height 19
click at [324, 18] on div at bounding box center [262, 14] width 134 height 19
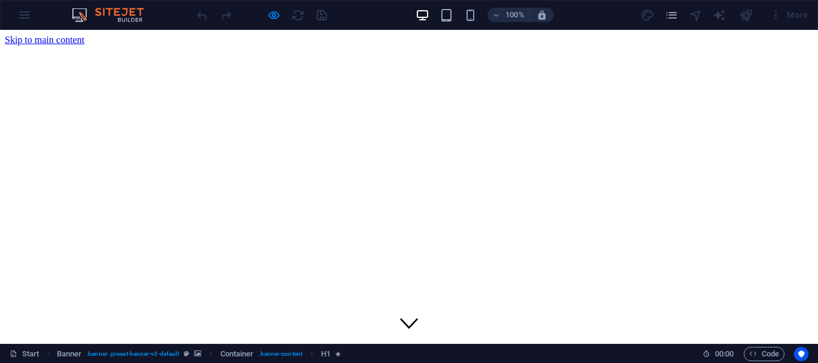
click at [324, 18] on div at bounding box center [262, 14] width 134 height 19
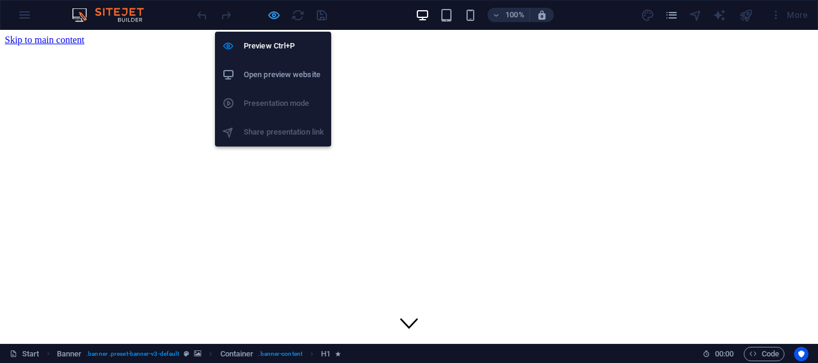
click at [270, 12] on icon "button" at bounding box center [274, 15] width 14 height 14
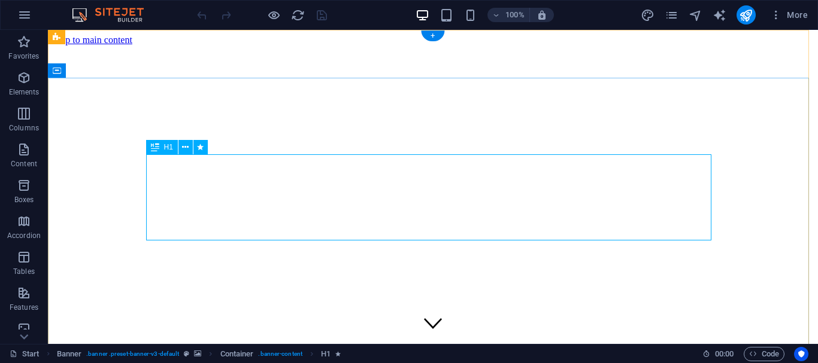
drag, startPoint x: 367, startPoint y: 180, endPoint x: 364, endPoint y: 189, distance: 9.9
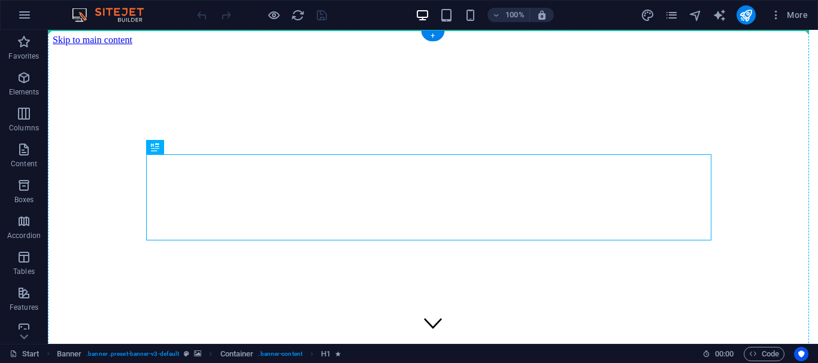
drag, startPoint x: 274, startPoint y: 175, endPoint x: 275, endPoint y: 126, distance: 49.1
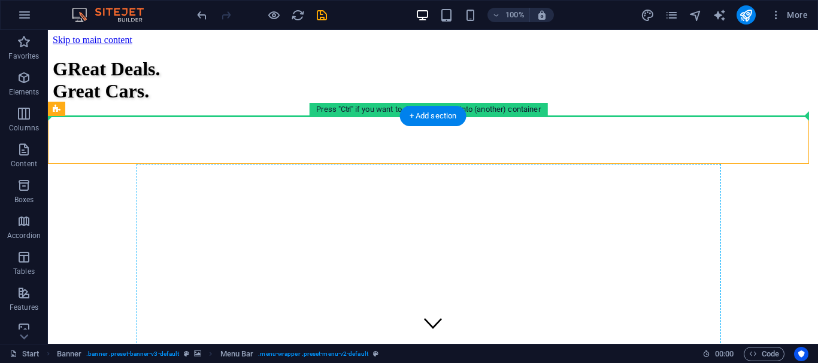
drag, startPoint x: 312, startPoint y: 137, endPoint x: 314, endPoint y: 210, distance: 73.0
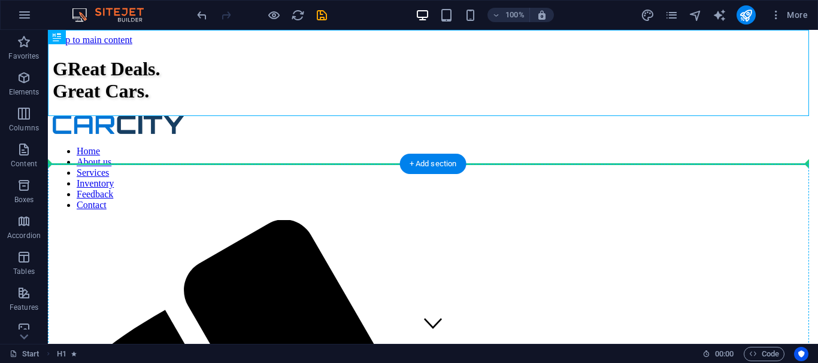
drag, startPoint x: 194, startPoint y: 75, endPoint x: 236, endPoint y: 242, distance: 172.7
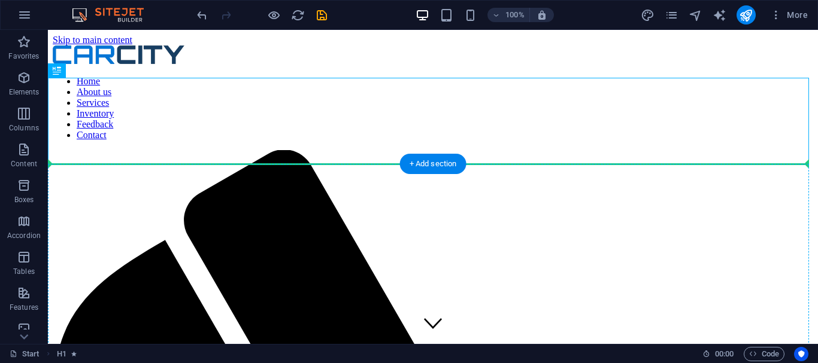
drag, startPoint x: 242, startPoint y: 124, endPoint x: 247, endPoint y: 198, distance: 73.8
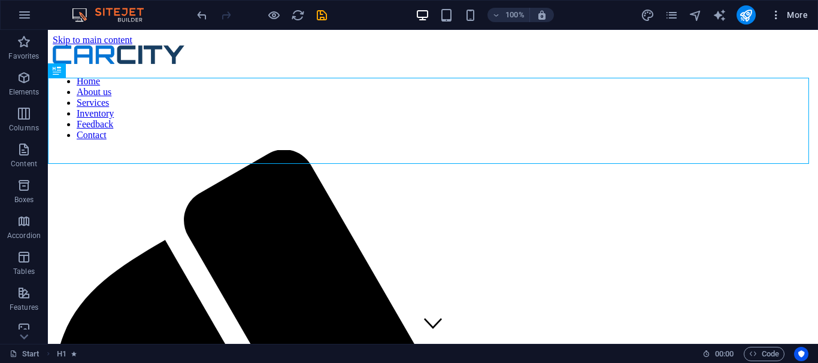
click at [774, 10] on icon "button" at bounding box center [776, 15] width 12 height 12
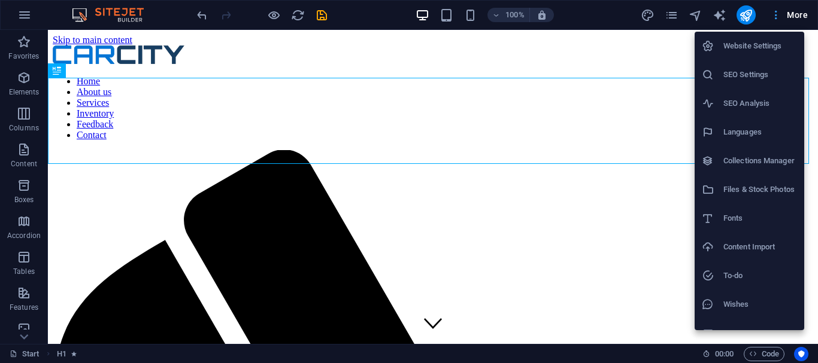
click at [774, 10] on div at bounding box center [409, 181] width 818 height 363
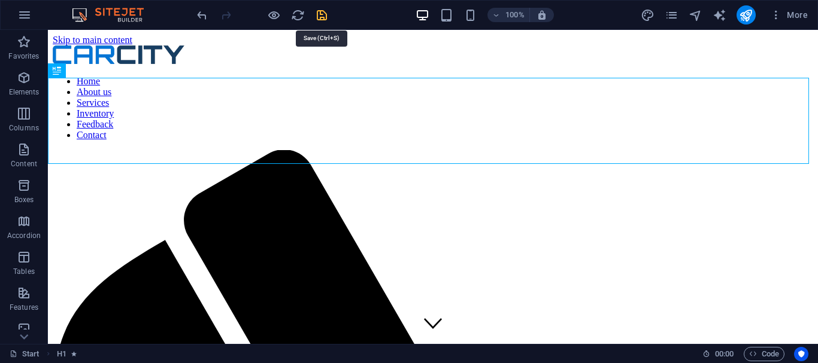
click at [324, 20] on icon "save" at bounding box center [322, 15] width 14 height 14
checkbox input "false"
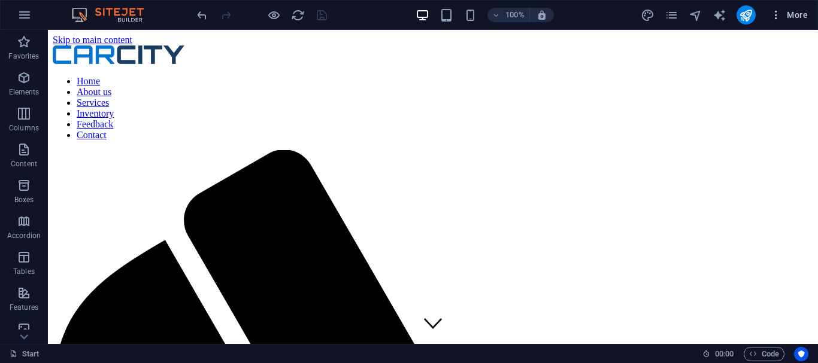
click at [788, 7] on button "More" at bounding box center [788, 14] width 47 height 19
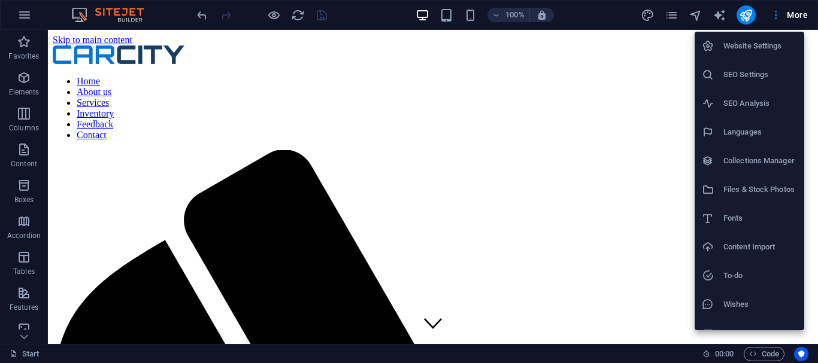
click at [792, 12] on div at bounding box center [409, 181] width 818 height 363
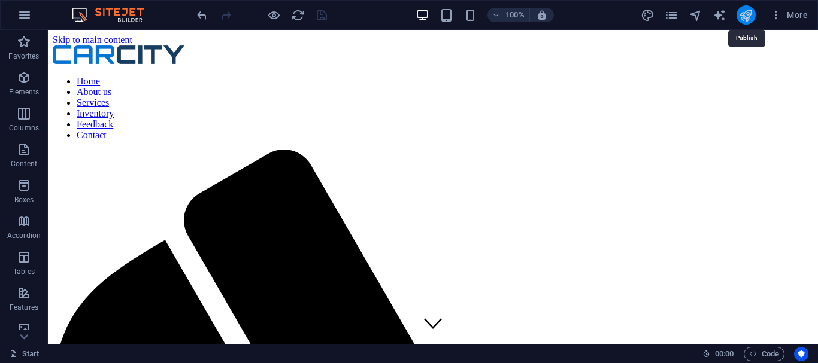
click at [747, 14] on icon "publish" at bounding box center [746, 15] width 14 height 14
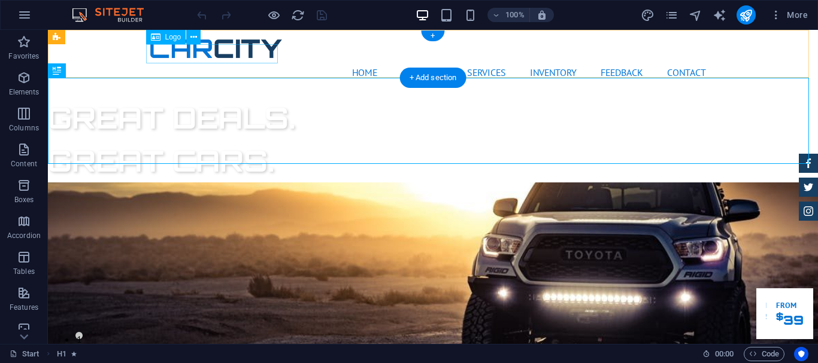
click at [193, 58] on div at bounding box center [432, 49] width 565 height 19
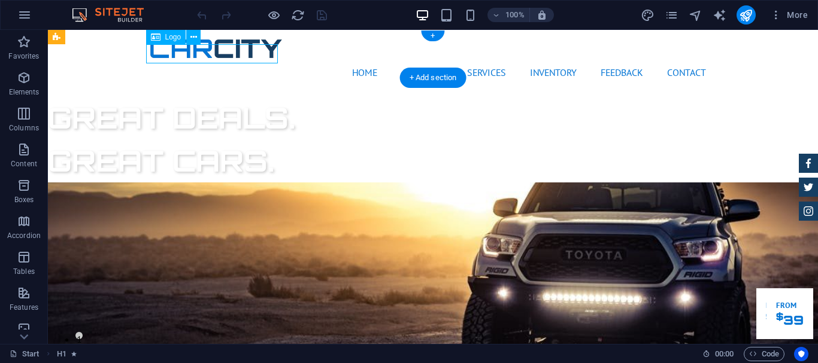
drag, startPoint x: 241, startPoint y: 87, endPoint x: 193, endPoint y: 57, distance: 56.5
click at [193, 57] on div at bounding box center [432, 49] width 565 height 19
select select "px"
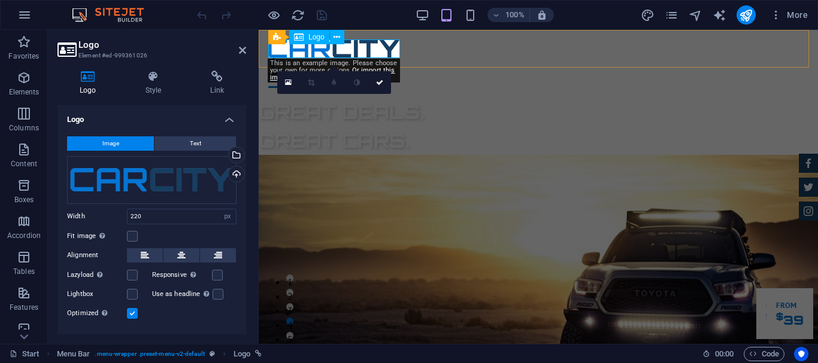
click at [380, 51] on div at bounding box center [538, 49] width 540 height 19
click at [129, 176] on div "Drag files here, click to choose files or select files from Files or our free s…" at bounding box center [151, 180] width 169 height 48
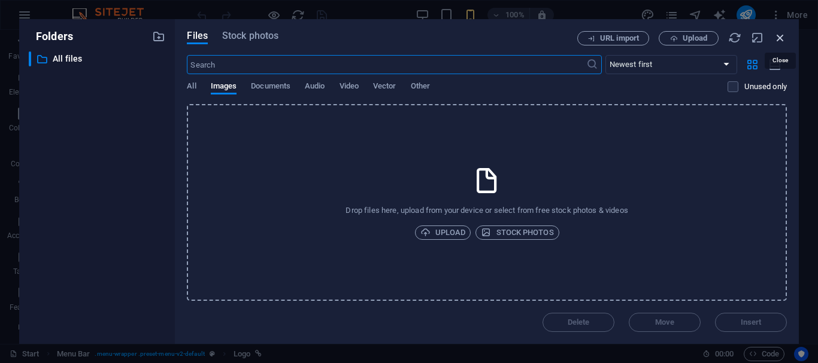
click at [780, 41] on icon "button" at bounding box center [779, 37] width 13 height 13
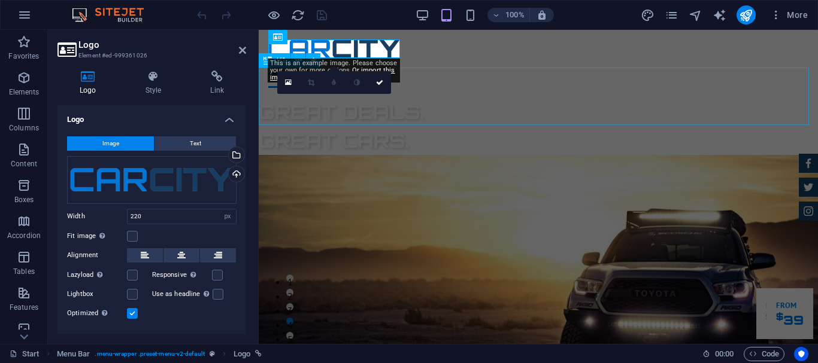
click at [578, 110] on div "GReat Deals. Great Cars." at bounding box center [538, 126] width 559 height 57
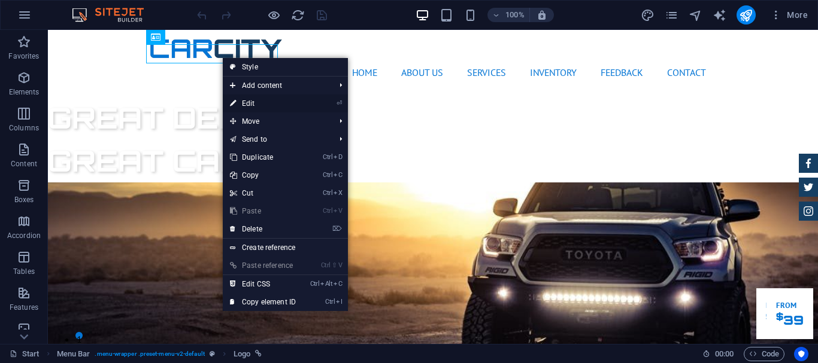
click at [311, 102] on li "⏎ Edit" at bounding box center [285, 104] width 125 height 18
click at [248, 105] on link "⏎ Edit" at bounding box center [263, 104] width 80 height 18
select select "px"
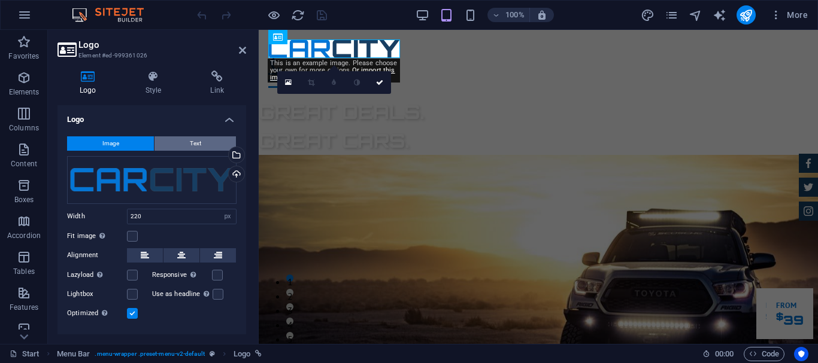
click at [186, 141] on button "Text" at bounding box center [194, 143] width 81 height 14
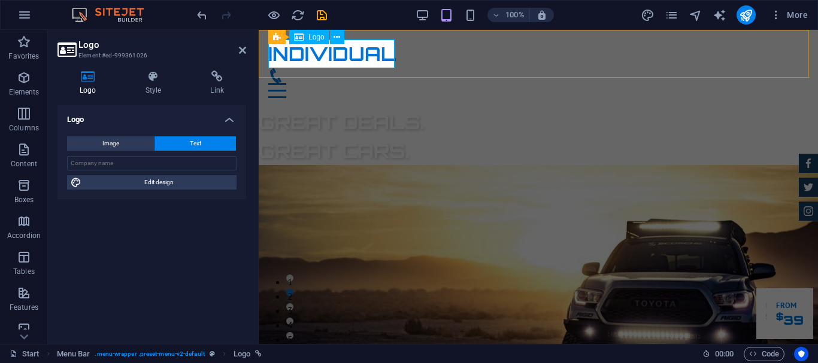
click at [350, 50] on div "Individual" at bounding box center [538, 54] width 540 height 29
click at [109, 162] on input "text" at bounding box center [151, 163] width 169 height 14
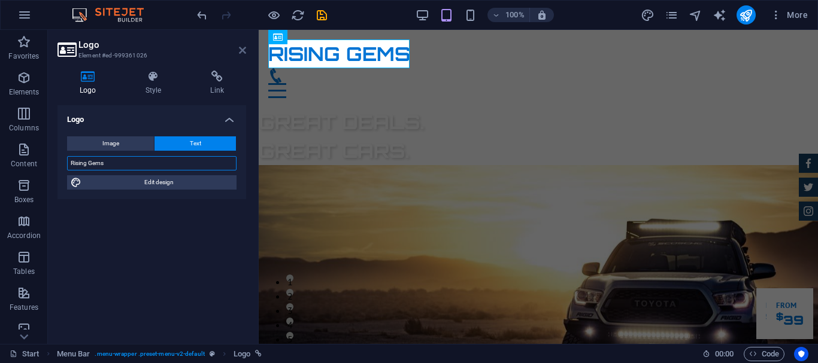
type input "Rising Gems"
click at [240, 48] on icon at bounding box center [242, 50] width 7 height 10
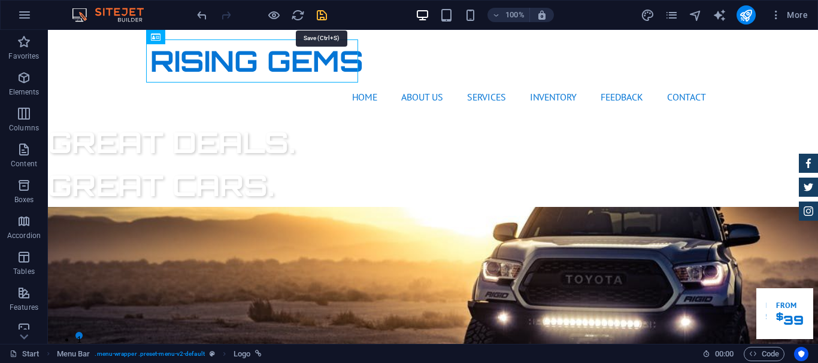
click at [318, 15] on icon "save" at bounding box center [322, 15] width 14 height 14
checkbox input "false"
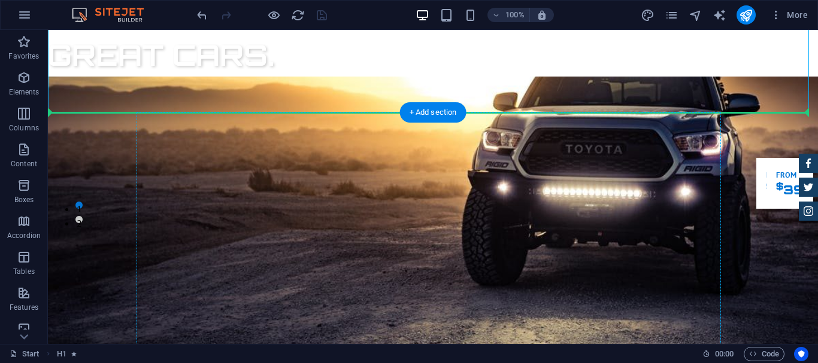
drag, startPoint x: 456, startPoint y: 162, endPoint x: 371, endPoint y: 126, distance: 92.3
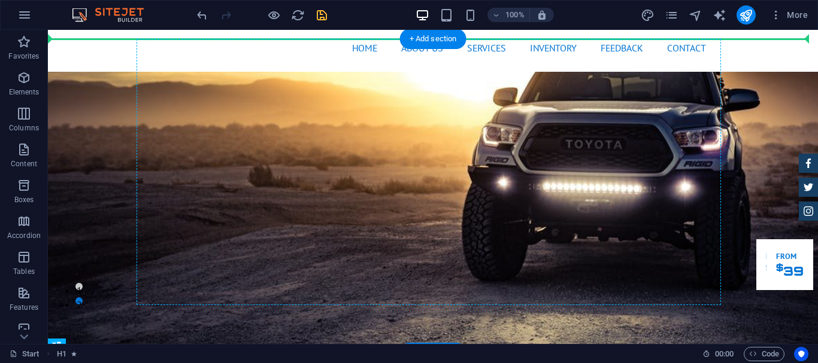
scroll to position [37, 0]
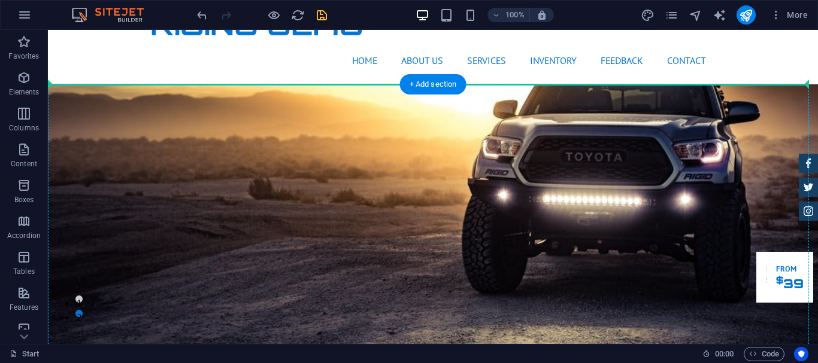
drag, startPoint x: 298, startPoint y: 189, endPoint x: 250, endPoint y: 128, distance: 77.6
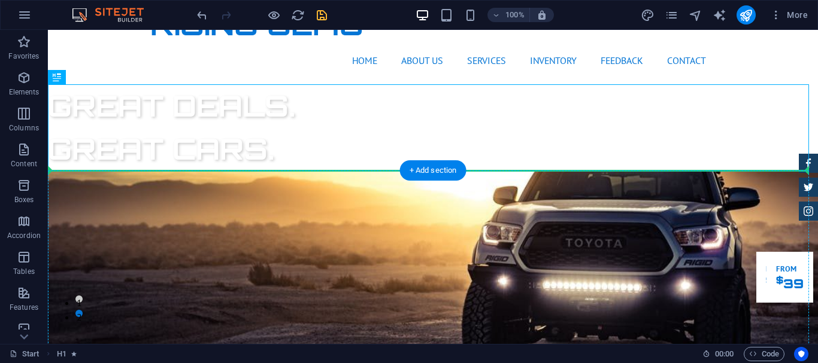
drag, startPoint x: 262, startPoint y: 130, endPoint x: 253, endPoint y: 202, distance: 71.8
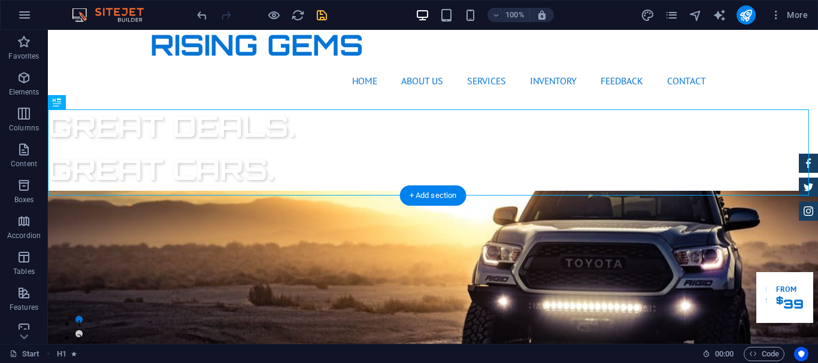
scroll to position [0, 0]
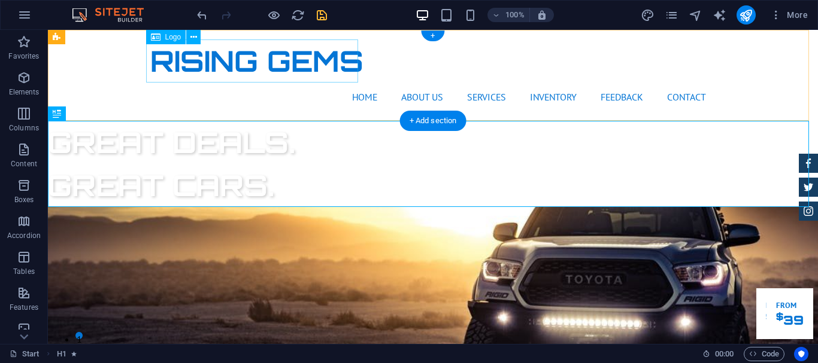
click at [234, 61] on div "Rising Gems" at bounding box center [432, 61] width 565 height 43
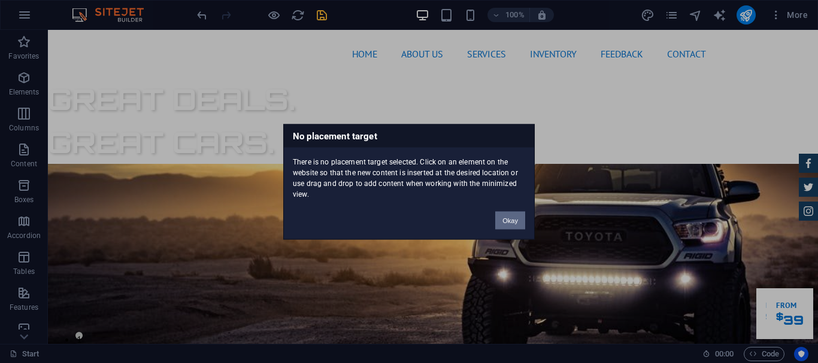
click at [506, 218] on button "Okay" at bounding box center [510, 220] width 30 height 18
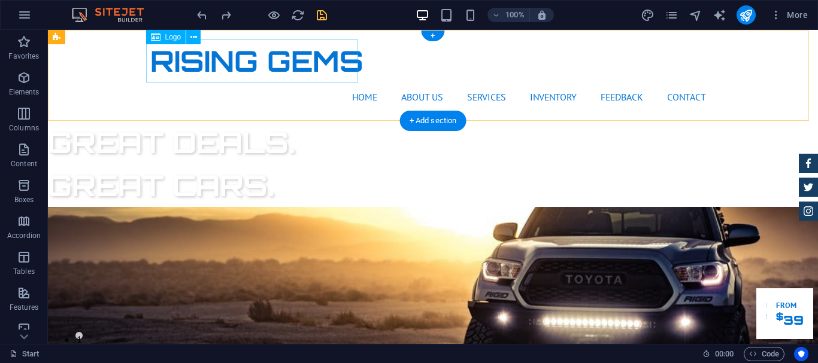
click at [179, 71] on div "Rising Gems" at bounding box center [432, 61] width 565 height 43
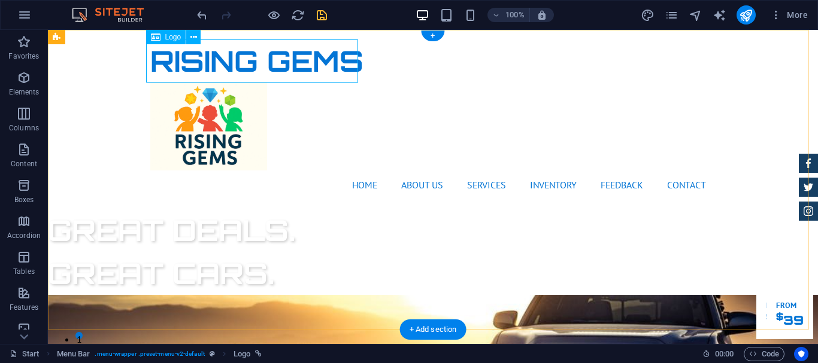
click at [285, 66] on div "Rising Gems" at bounding box center [432, 61] width 565 height 43
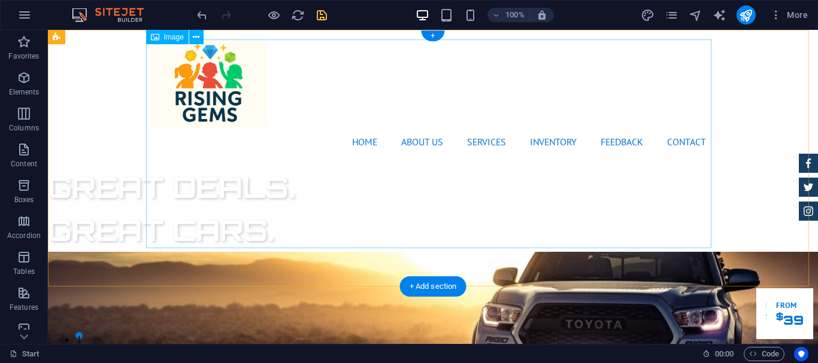
click at [594, 125] on figure at bounding box center [432, 84] width 565 height 88
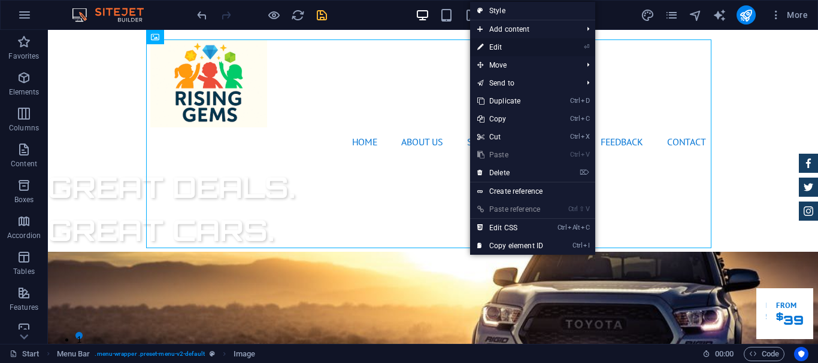
click at [505, 42] on link "⏎ Edit" at bounding box center [510, 47] width 80 height 18
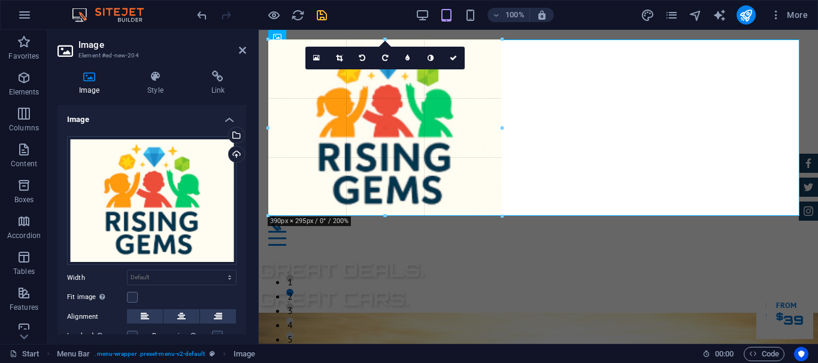
drag, startPoint x: 546, startPoint y: 144, endPoint x: 517, endPoint y: 147, distance: 29.5
type input "390"
select select "px"
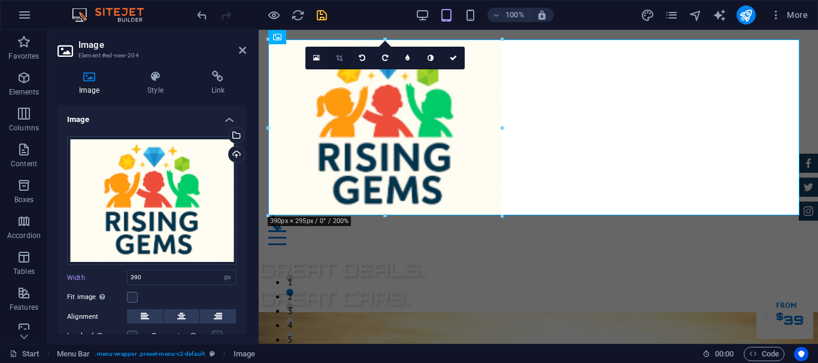
click at [337, 59] on icon at bounding box center [339, 57] width 7 height 7
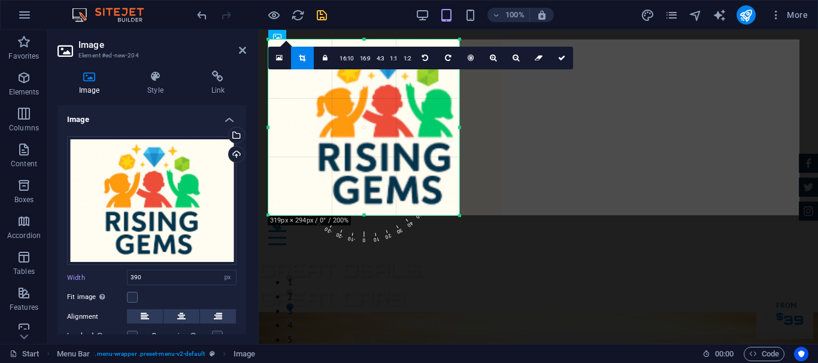
drag, startPoint x: 500, startPoint y: 128, endPoint x: 457, endPoint y: 136, distance: 43.2
click at [457, 136] on div at bounding box center [459, 128] width 4 height 176
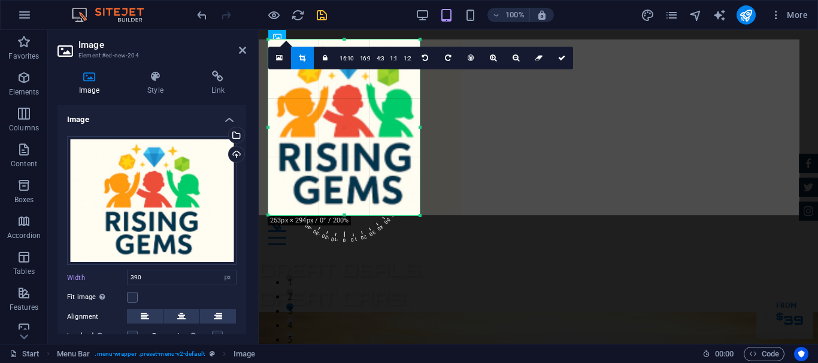
drag, startPoint x: 268, startPoint y: 128, endPoint x: 307, endPoint y: 130, distance: 39.6
click at [307, 130] on div "180 170 160 150 140 130 120 110 100 90 80 70 60 50 40 30 20 10 0 -10 -20 -30 -4…" at bounding box center [343, 128] width 151 height 176
click at [302, 65] on link at bounding box center [302, 58] width 23 height 23
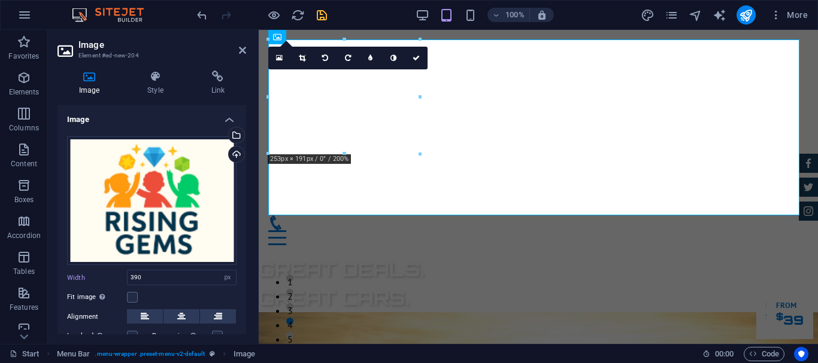
type input "253"
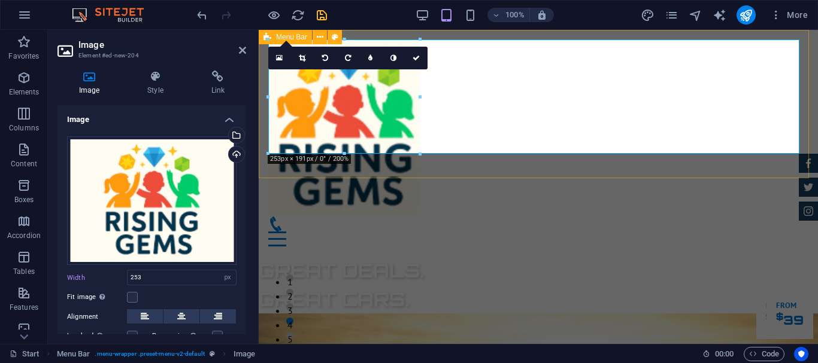
click at [615, 256] on div "GReat Deals. Great Cars." at bounding box center [538, 284] width 559 height 57
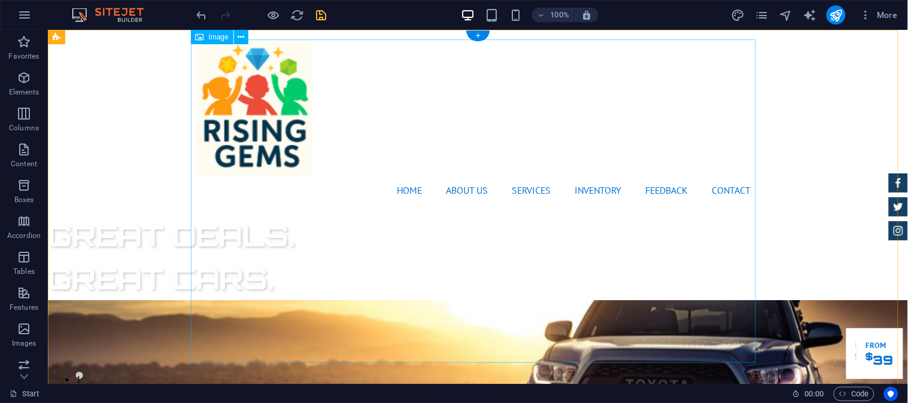
click at [447, 175] on figure at bounding box center [477, 107] width 565 height 136
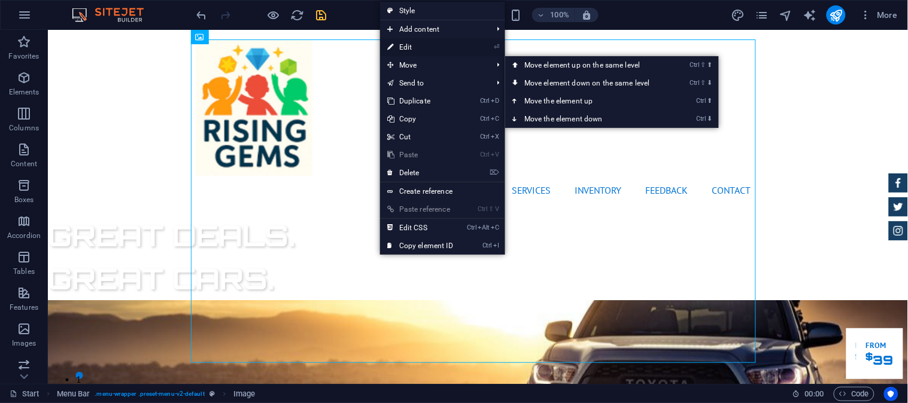
click at [442, 50] on link "⏎ Edit" at bounding box center [420, 47] width 80 height 18
select select "px"
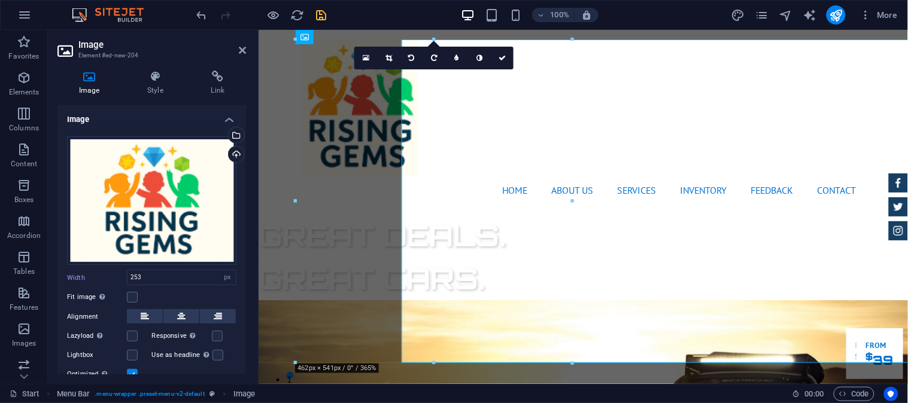
select select "DISABLED_OPTION_VALUE"
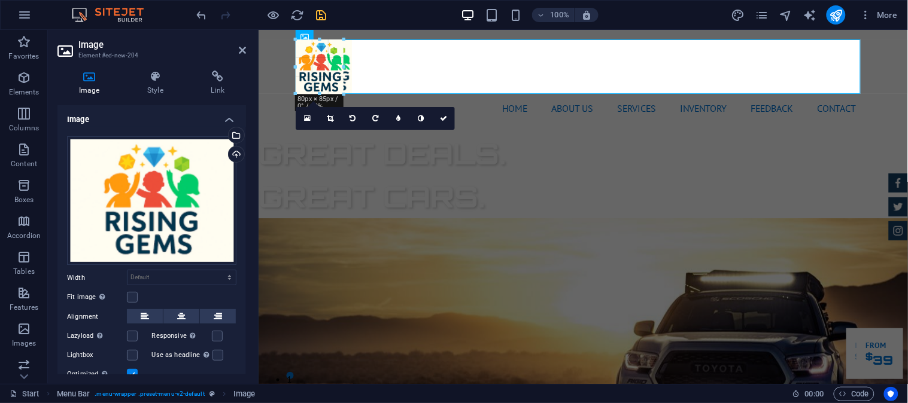
drag, startPoint x: 297, startPoint y: 40, endPoint x: 263, endPoint y: 253, distance: 216.3
type input "86"
select select "px"
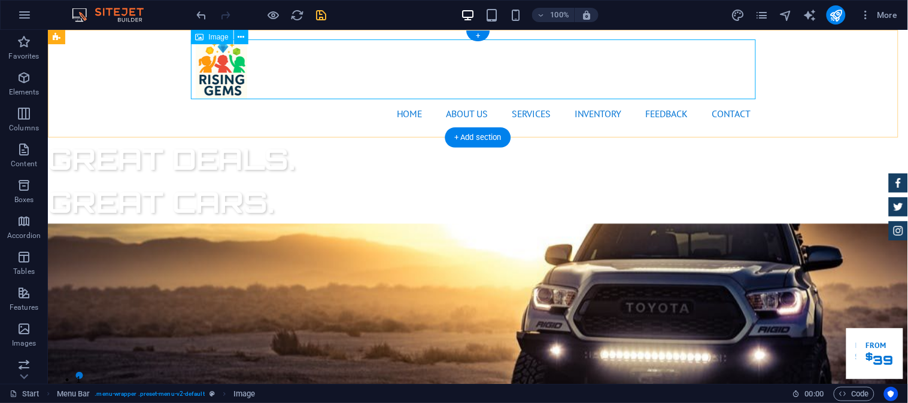
click at [548, 56] on figure at bounding box center [477, 69] width 565 height 60
click at [238, 36] on icon at bounding box center [241, 37] width 7 height 13
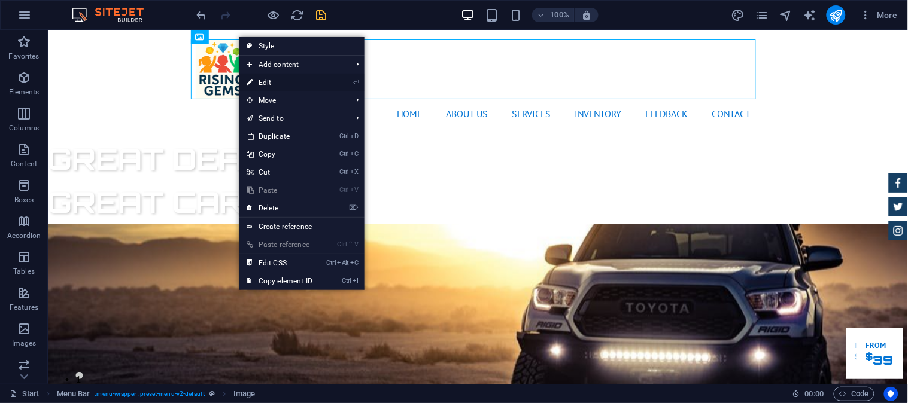
click at [277, 80] on link "⏎ Edit" at bounding box center [279, 83] width 80 height 18
select select "px"
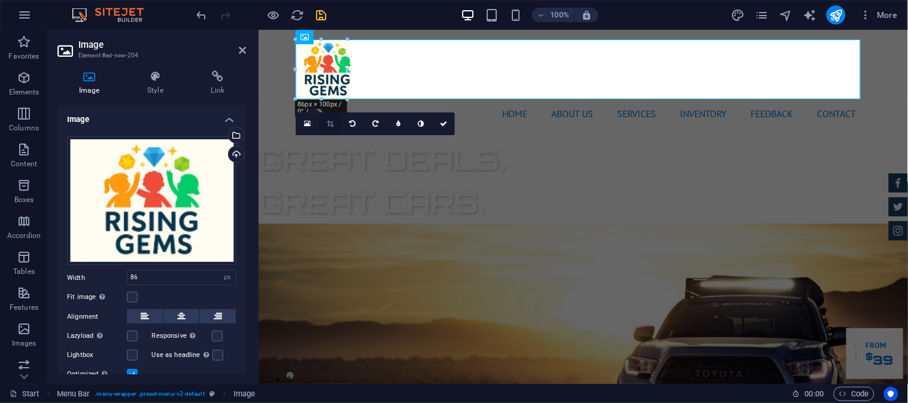
click at [323, 119] on link at bounding box center [329, 124] width 23 height 23
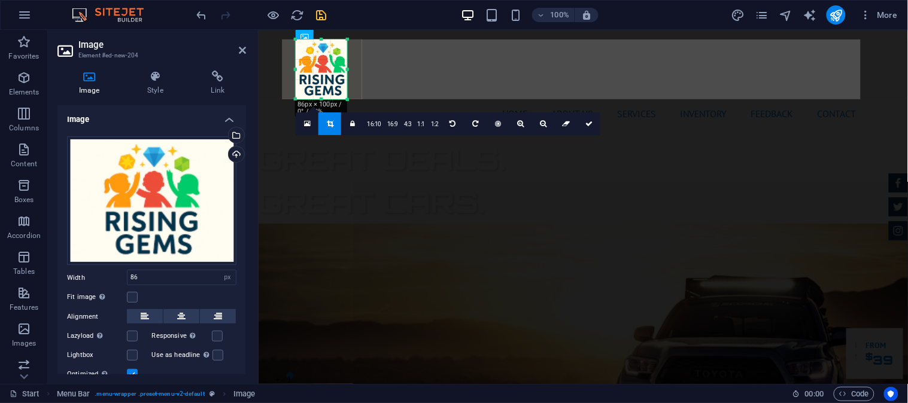
click at [335, 124] on link at bounding box center [329, 124] width 23 height 23
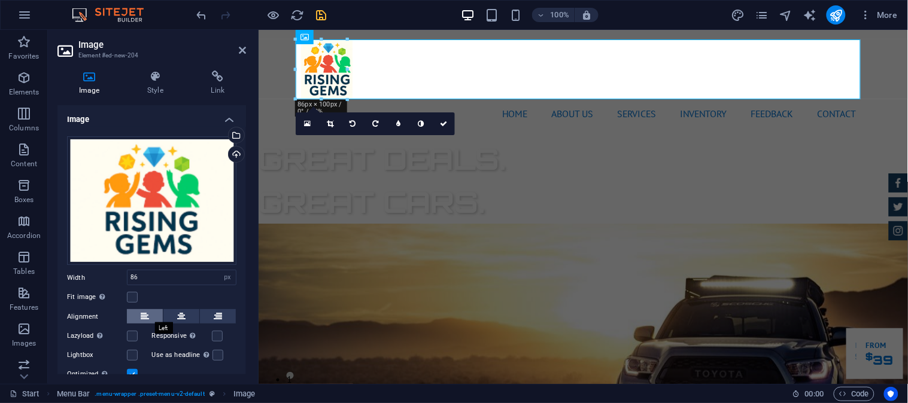
click at [157, 312] on button at bounding box center [145, 316] width 36 height 14
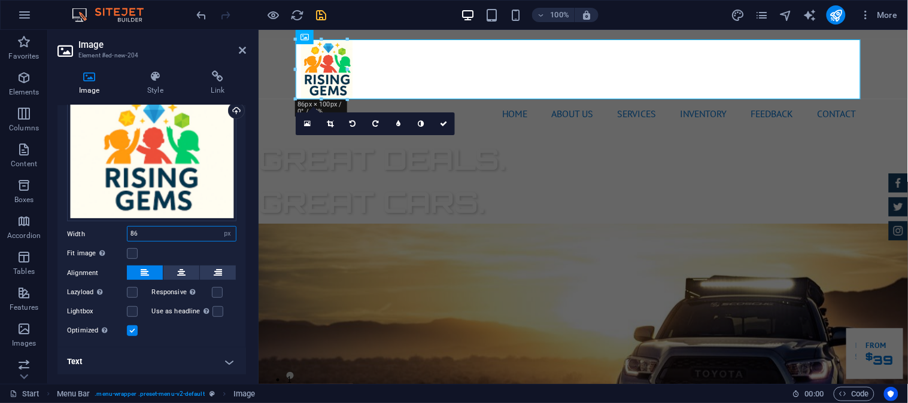
click at [160, 228] on input "86" at bounding box center [181, 234] width 108 height 14
click at [154, 83] on h4 "Style" at bounding box center [157, 83] width 63 height 25
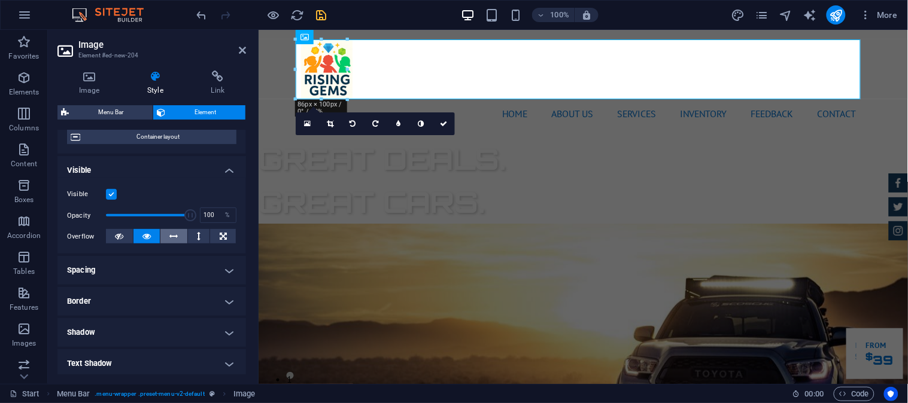
scroll to position [0, 0]
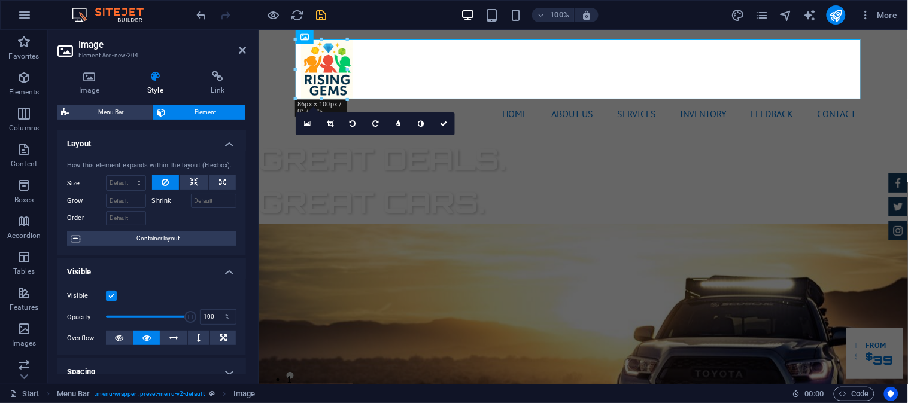
click at [198, 109] on span "Element" at bounding box center [205, 112] width 73 height 14
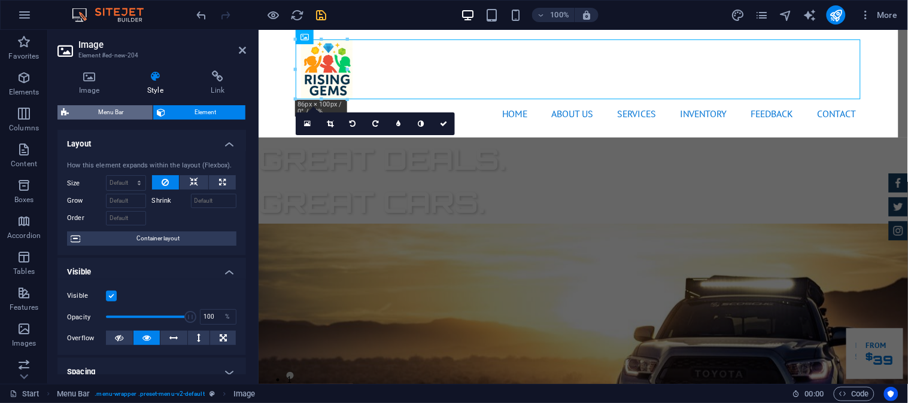
click at [79, 110] on span "Menu Bar" at bounding box center [110, 112] width 77 height 14
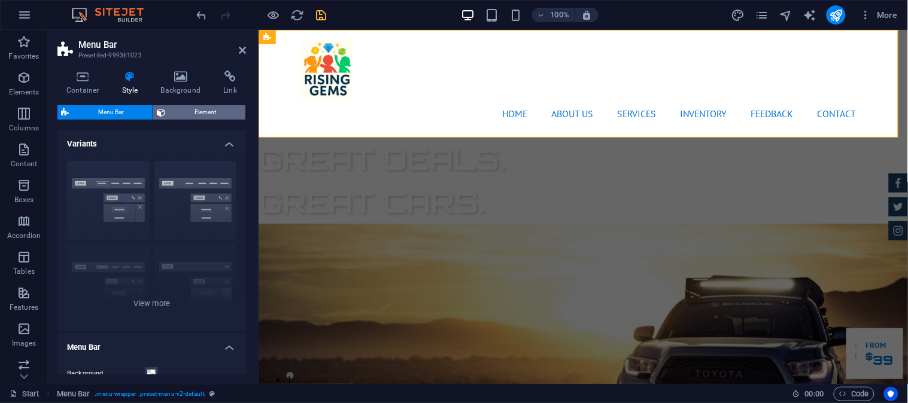
click at [200, 118] on span "Element" at bounding box center [205, 112] width 73 height 14
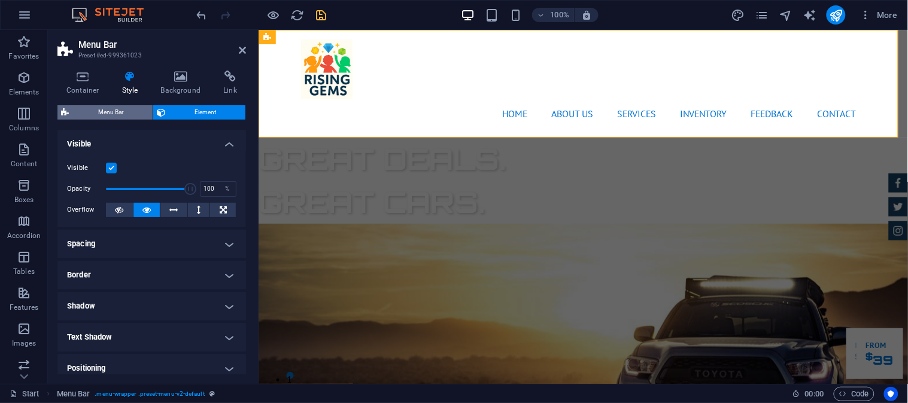
click at [104, 117] on span "Menu Bar" at bounding box center [110, 112] width 77 height 14
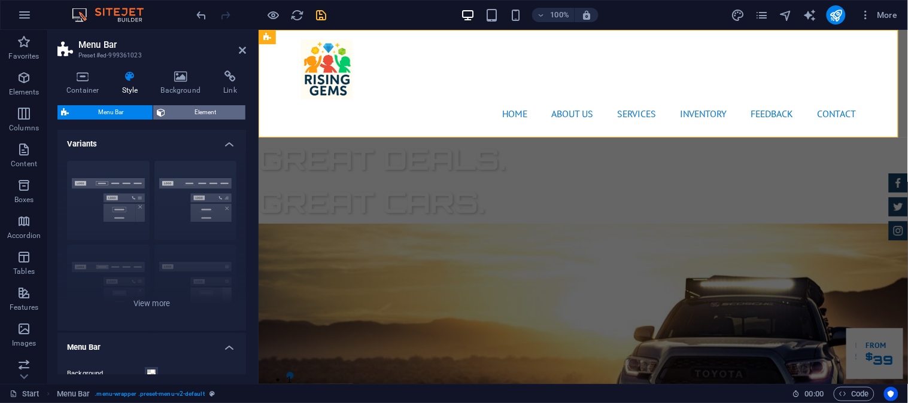
click at [196, 116] on span "Element" at bounding box center [205, 112] width 73 height 14
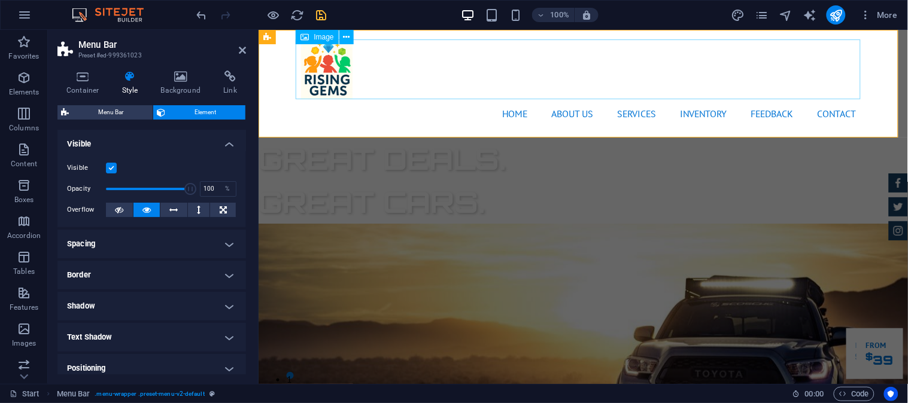
click at [475, 67] on figure at bounding box center [582, 69] width 565 height 60
click at [98, 108] on span "Menu Bar" at bounding box center [110, 112] width 77 height 14
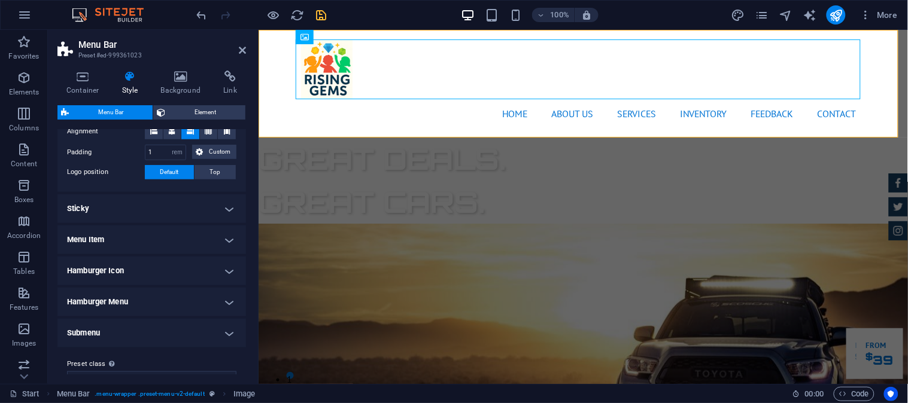
scroll to position [282, 0]
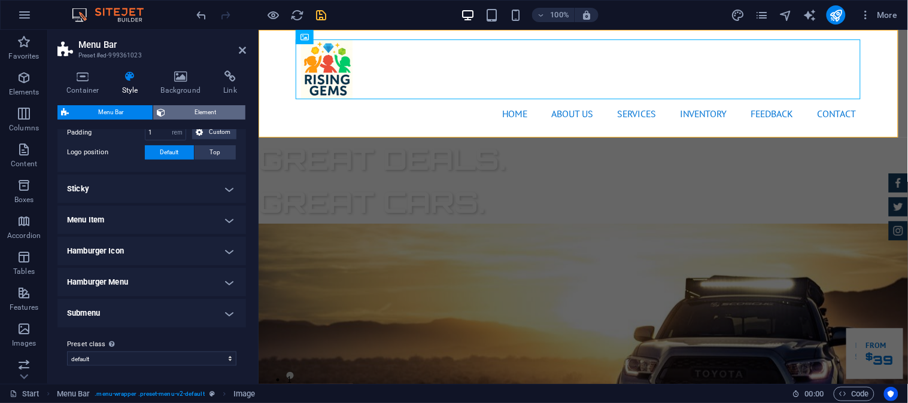
click at [202, 112] on span "Element" at bounding box center [205, 112] width 73 height 14
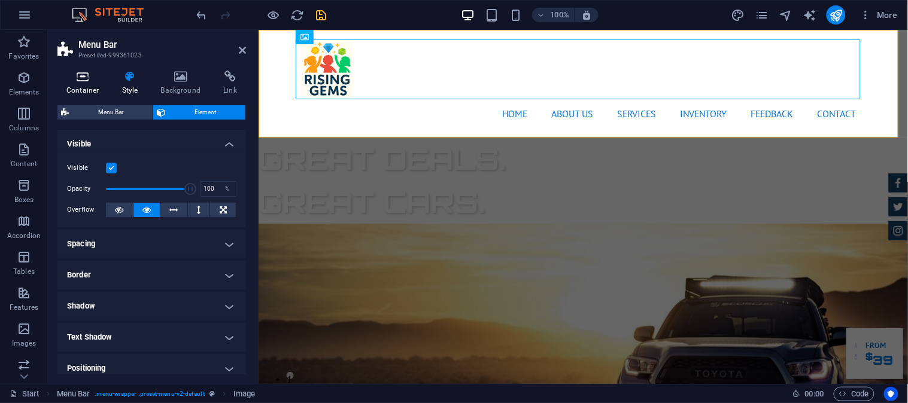
click at [81, 86] on h4 "Container" at bounding box center [85, 83] width 56 height 25
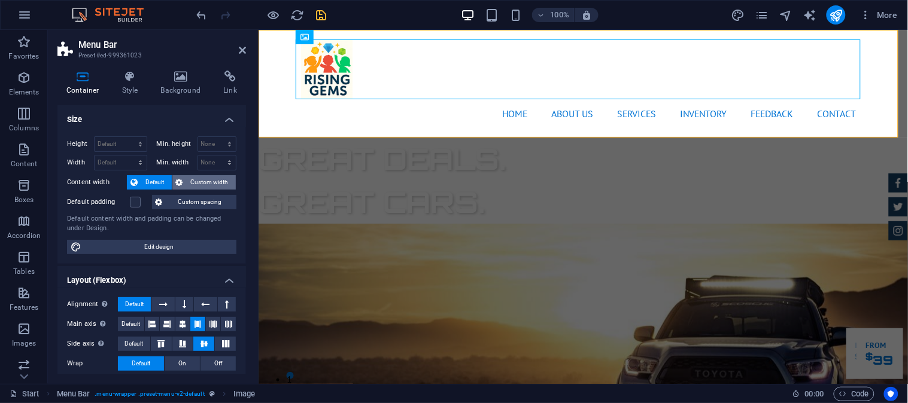
click at [214, 180] on span "Custom width" at bounding box center [210, 182] width 46 height 14
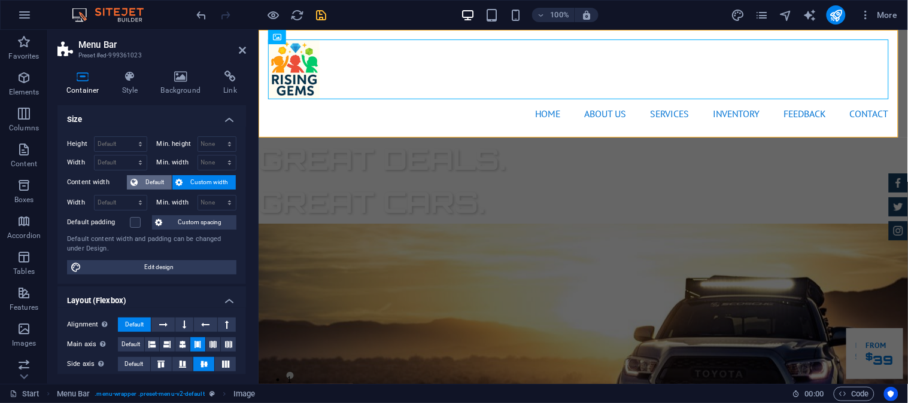
click at [159, 180] on span "Default" at bounding box center [154, 182] width 27 height 14
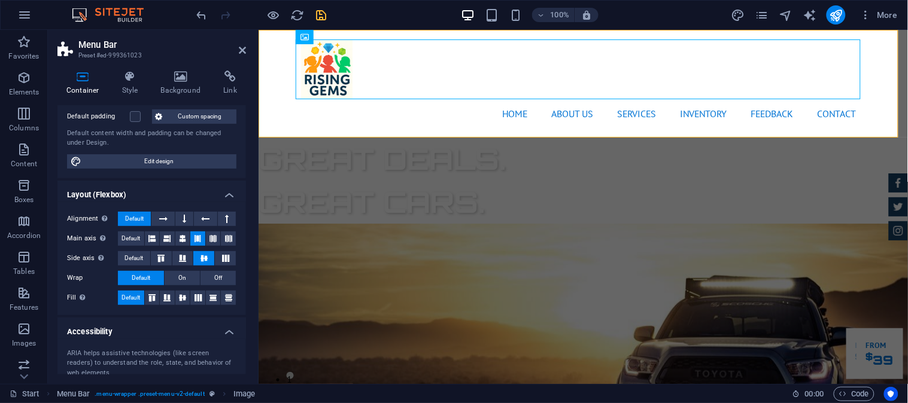
scroll to position [111, 0]
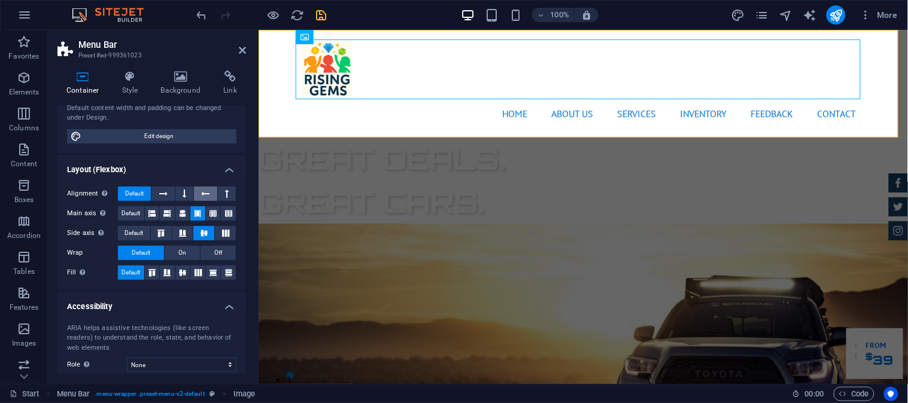
click at [198, 196] on button at bounding box center [205, 194] width 23 height 14
click at [177, 196] on button at bounding box center [184, 194] width 18 height 14
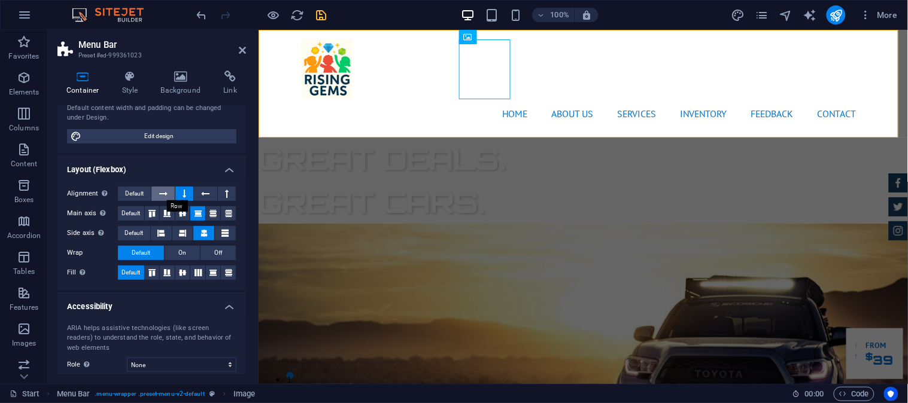
click at [159, 196] on icon at bounding box center [163, 194] width 8 height 14
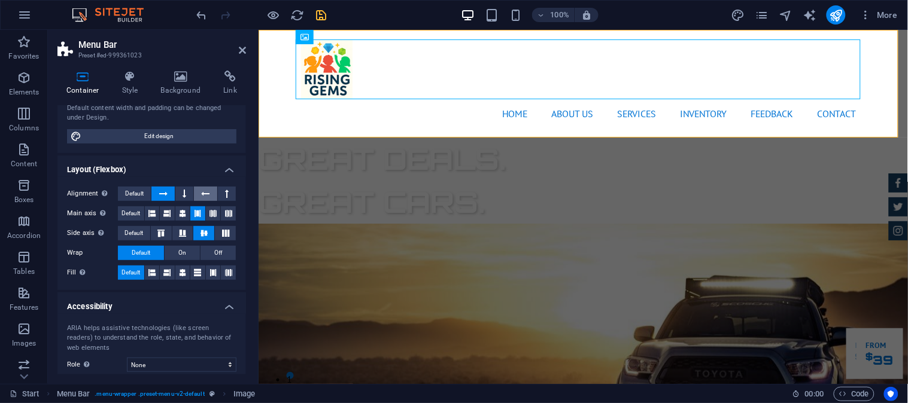
click at [198, 194] on button at bounding box center [205, 194] width 23 height 14
click at [225, 196] on icon at bounding box center [227, 194] width 4 height 14
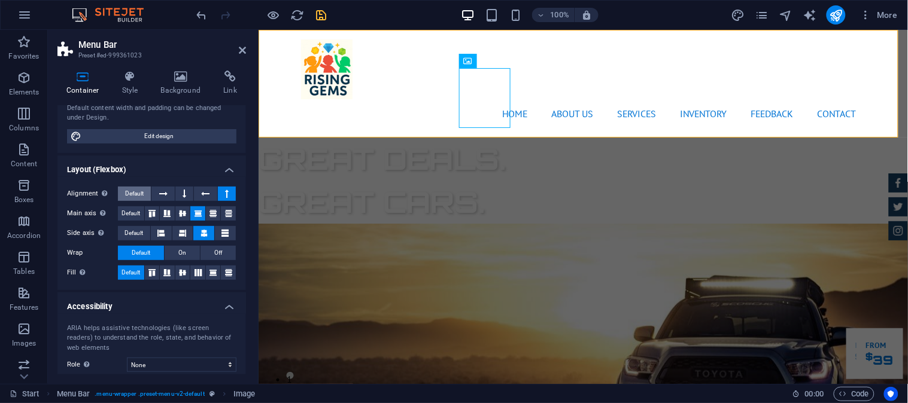
click at [136, 190] on span "Default" at bounding box center [134, 194] width 19 height 14
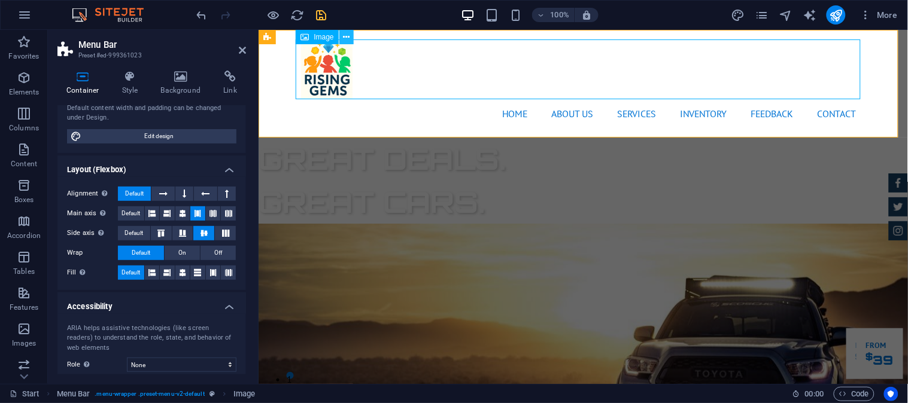
click at [342, 36] on button at bounding box center [346, 37] width 14 height 14
click at [183, 248] on span "On" at bounding box center [182, 253] width 8 height 14
click at [229, 248] on button "Off" at bounding box center [217, 253] width 35 height 14
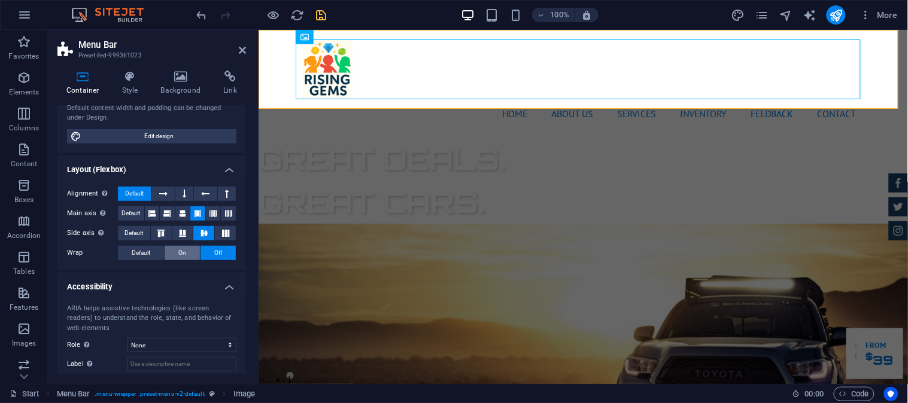
click at [192, 256] on button "On" at bounding box center [182, 253] width 35 height 14
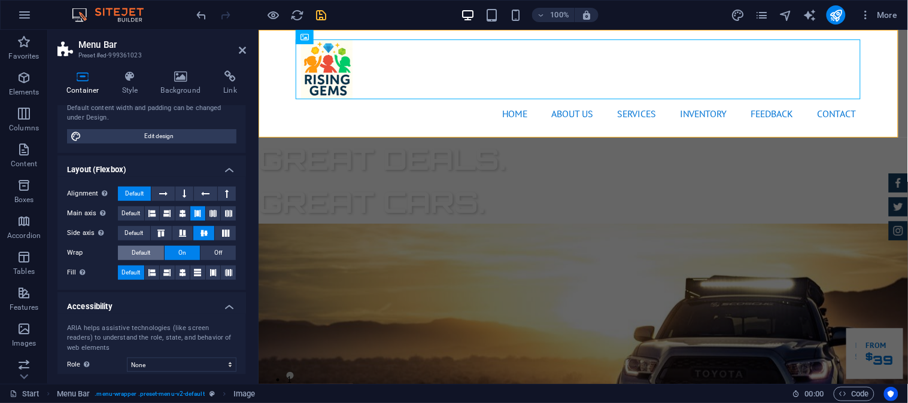
click at [145, 255] on span "Default" at bounding box center [141, 253] width 19 height 14
click at [221, 255] on button "Off" at bounding box center [217, 253] width 35 height 14
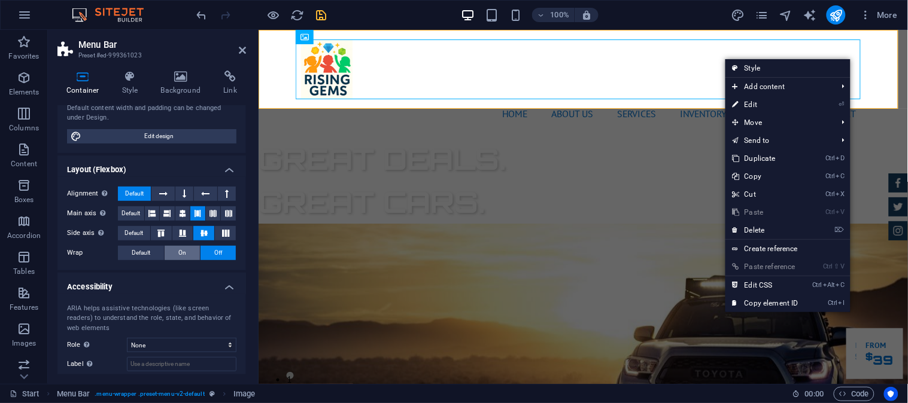
click at [182, 251] on span "On" at bounding box center [182, 253] width 8 height 14
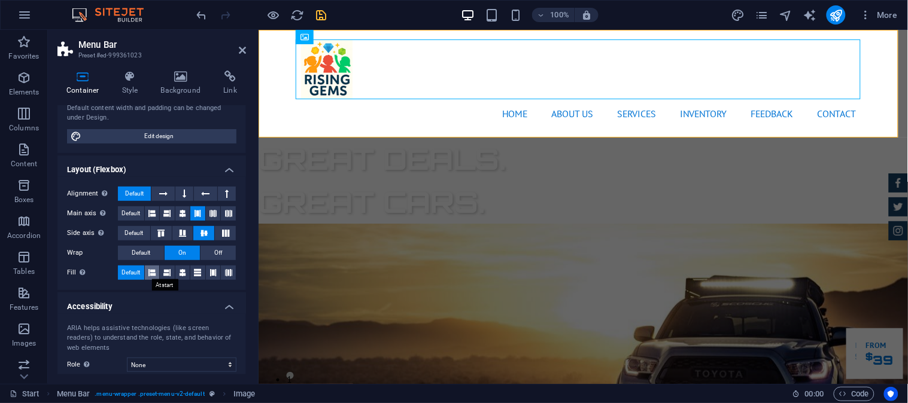
click at [150, 268] on icon at bounding box center [151, 273] width 7 height 14
click at [165, 268] on icon at bounding box center [166, 273] width 7 height 14
drag, startPoint x: 176, startPoint y: 268, endPoint x: 184, endPoint y: 268, distance: 7.8
click at [178, 268] on button at bounding box center [182, 273] width 15 height 14
click at [195, 271] on icon at bounding box center [198, 273] width 7 height 14
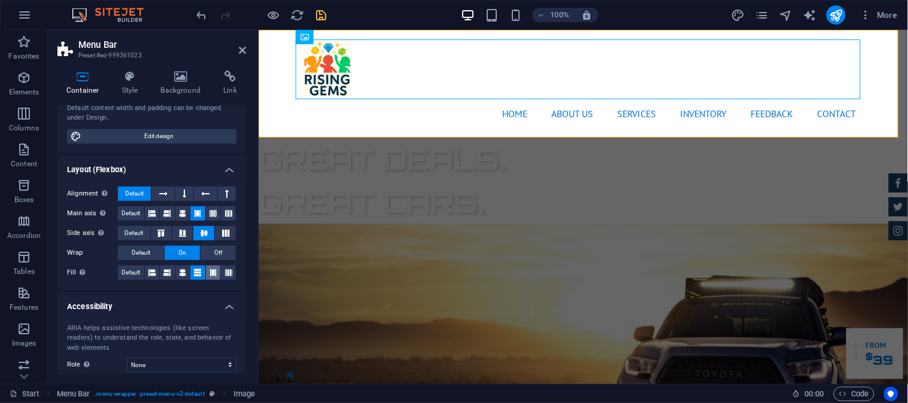
click at [209, 271] on icon at bounding box center [212, 273] width 7 height 14
click at [230, 272] on icon at bounding box center [228, 273] width 7 height 14
click at [138, 272] on span "Default" at bounding box center [130, 273] width 19 height 14
click at [153, 254] on button "Default" at bounding box center [141, 253] width 46 height 14
click at [163, 230] on icon at bounding box center [161, 233] width 14 height 7
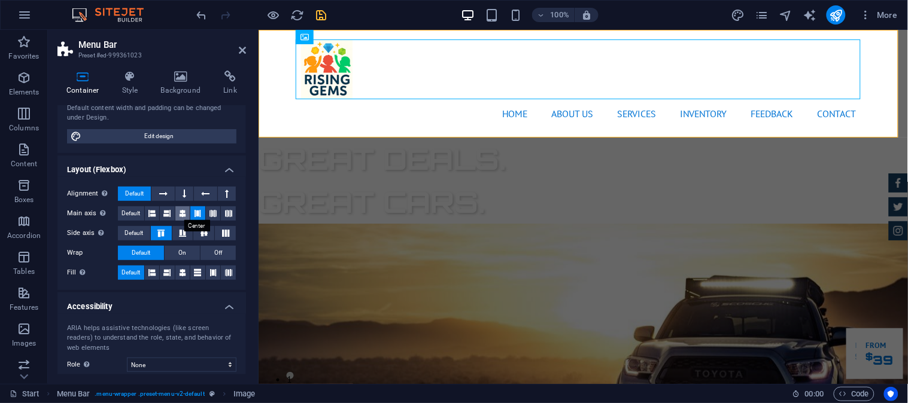
click at [184, 212] on icon at bounding box center [182, 213] width 7 height 14
click at [229, 215] on icon at bounding box center [228, 213] width 7 height 14
click at [148, 212] on icon at bounding box center [151, 213] width 7 height 14
click at [211, 196] on button at bounding box center [205, 194] width 23 height 14
click at [228, 168] on h4 "Layout (Flexbox)" at bounding box center [151, 167] width 189 height 22
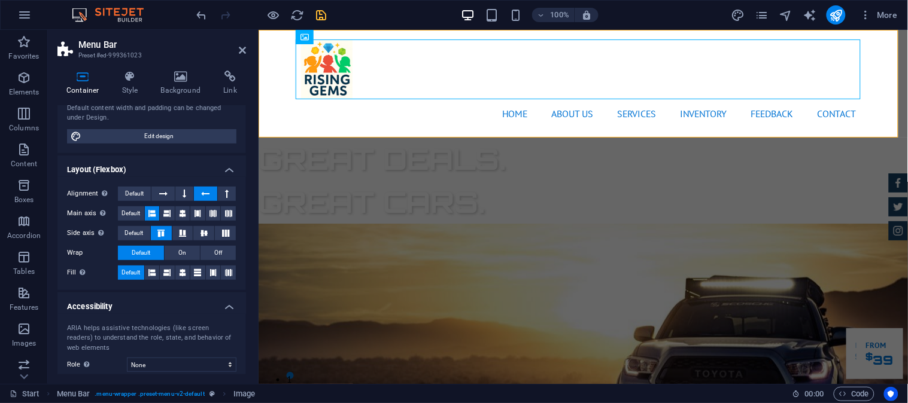
scroll to position [88, 0]
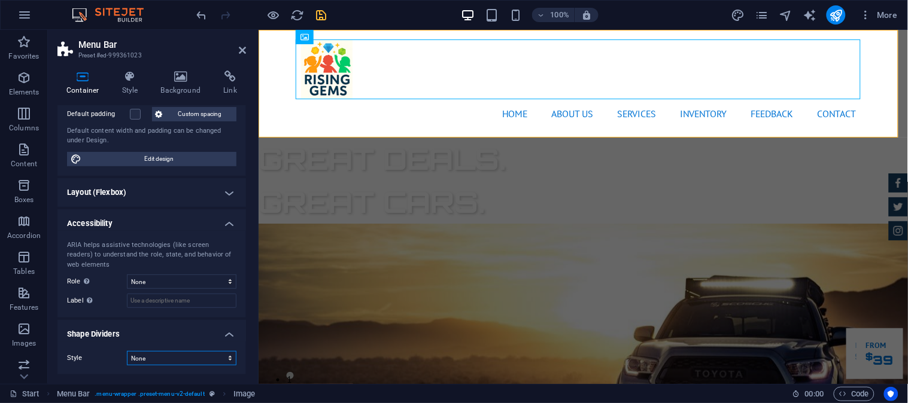
click at [164, 360] on select "None Triangle Square Diagonal Polygon 1 Polygon 2 Zigzag Multiple Zigzags Waves…" at bounding box center [182, 358] width 110 height 14
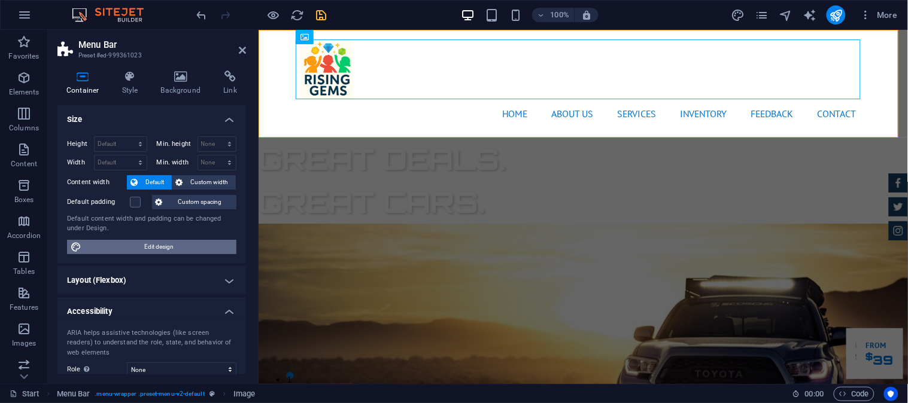
click at [164, 244] on span "Edit design" at bounding box center [159, 247] width 148 height 14
select select "rem"
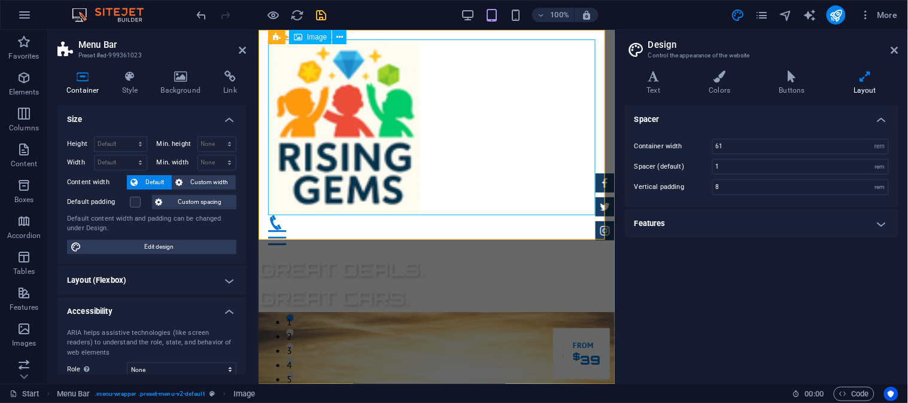
click at [593, 104] on figure at bounding box center [436, 127] width 337 height 176
click at [772, 142] on input "61" at bounding box center [800, 146] width 175 height 14
drag, startPoint x: 772, startPoint y: 142, endPoint x: 683, endPoint y: 158, distance: 90.0
click at [683, 158] on div "Container width 61 rem px Spacer (default) 1 rem Vertical padding 8 rem" at bounding box center [761, 167] width 278 height 80
type input "20"
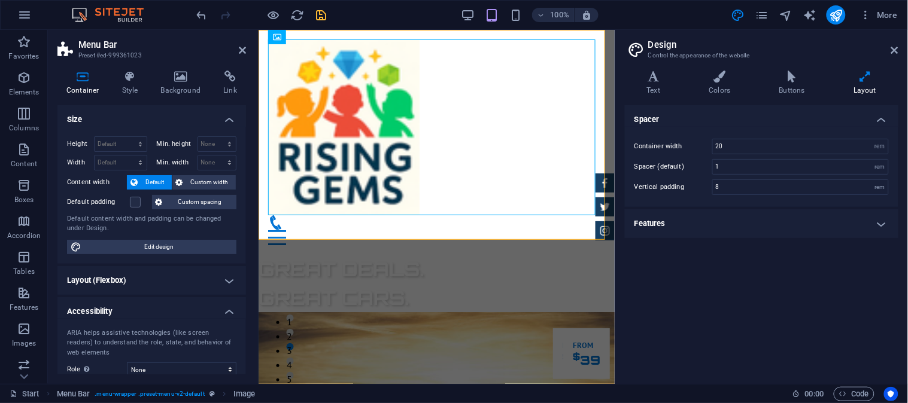
click at [690, 318] on div "Spacer Container width 20 rem px Spacer (default) 1 rem Vertical padding 8 rem …" at bounding box center [762, 239] width 274 height 269
click at [817, 49] on icon at bounding box center [894, 50] width 7 height 10
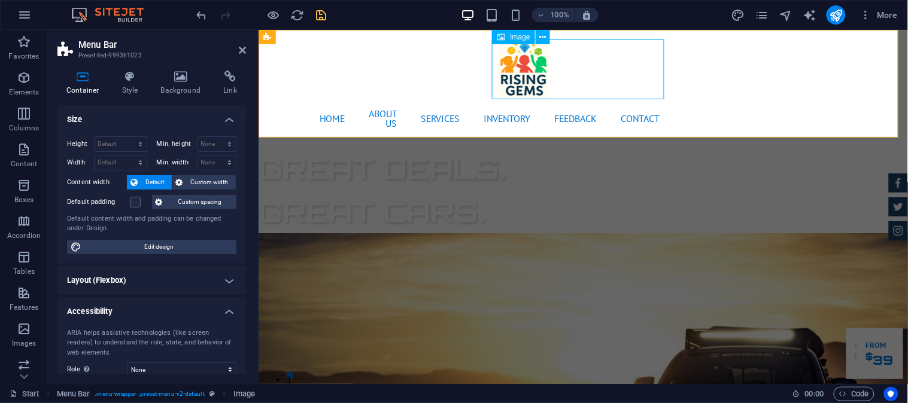
click at [573, 48] on figure at bounding box center [583, 69] width 172 height 60
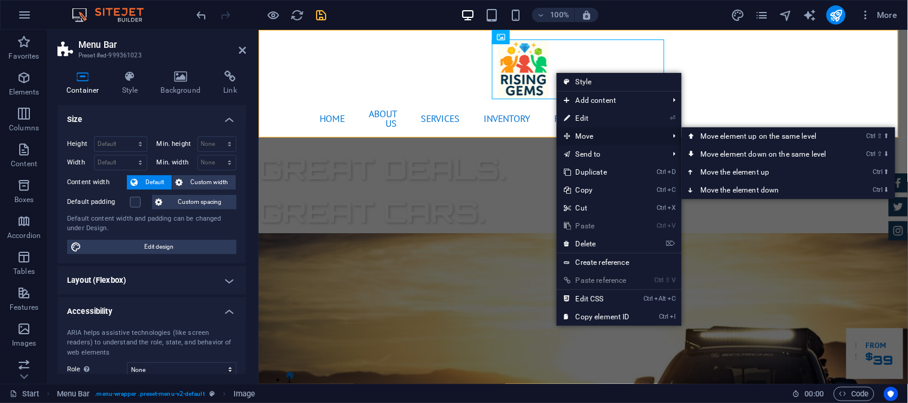
click at [584, 133] on span "Move" at bounding box center [610, 136] width 107 height 18
click at [727, 148] on link "Ctrl ⇧ ⬇ Move element down on the same level" at bounding box center [766, 154] width 169 height 18
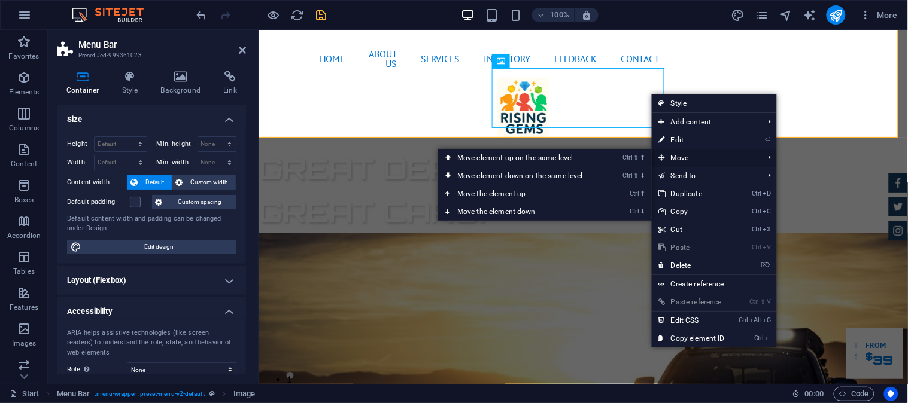
click at [758, 153] on span "Move" at bounding box center [705, 158] width 107 height 18
click at [549, 160] on link "Ctrl ⇧ ⬆ Move element up on the same level" at bounding box center [522, 158] width 169 height 18
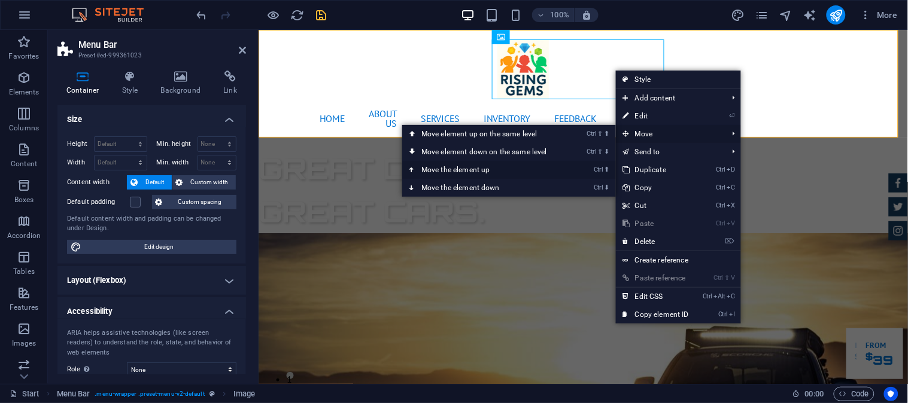
click at [487, 170] on link "Ctrl ⬆ Move the element up" at bounding box center [486, 170] width 169 height 18
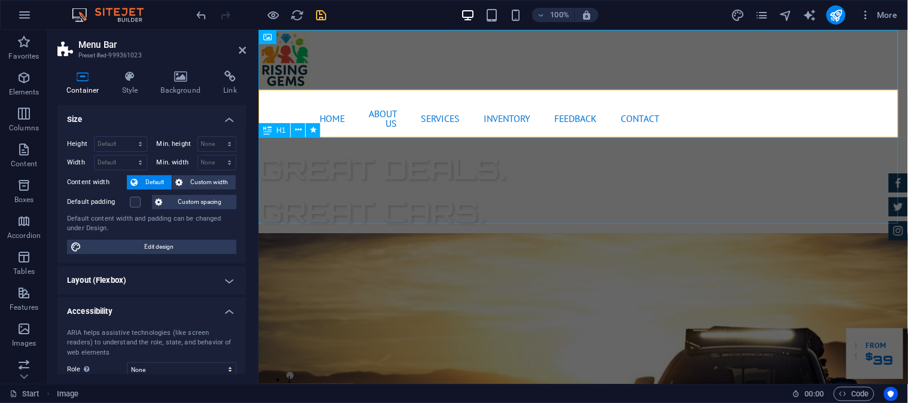
click at [739, 168] on div "GReat Deals. Great Cars." at bounding box center [582, 190] width 649 height 86
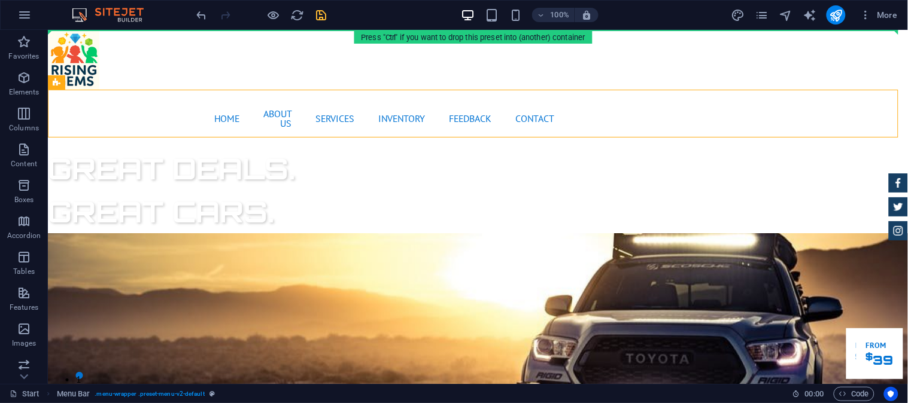
drag, startPoint x: 150, startPoint y: 121, endPoint x: 232, endPoint y: 58, distance: 102.8
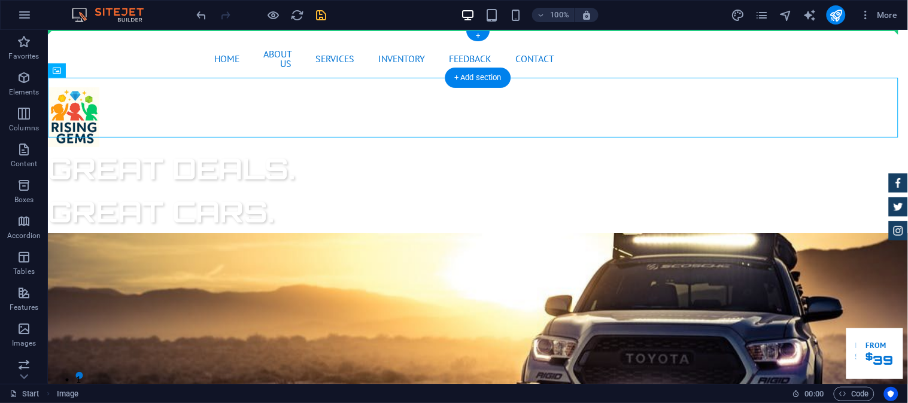
drag, startPoint x: 315, startPoint y: 123, endPoint x: 108, endPoint y: 49, distance: 220.3
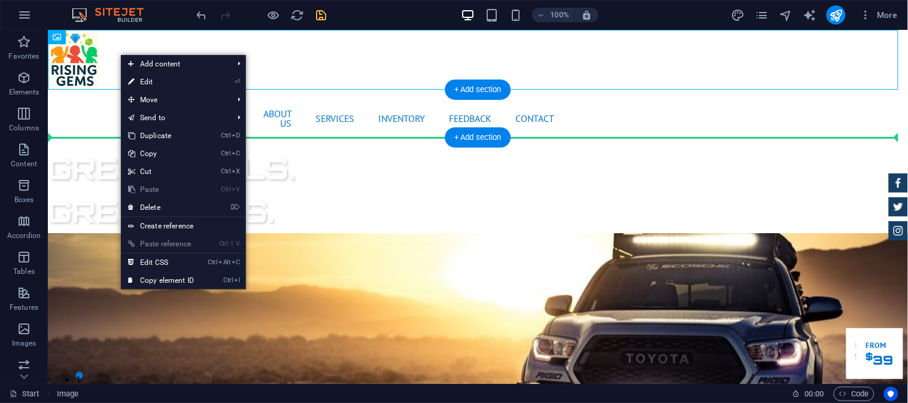
drag, startPoint x: 77, startPoint y: 63, endPoint x: 82, endPoint y: 118, distance: 55.3
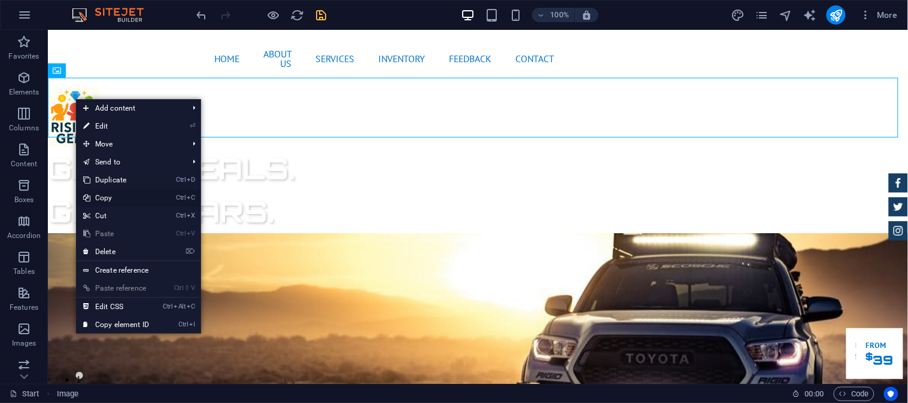
click at [118, 201] on link "Ctrl C Copy" at bounding box center [116, 198] width 80 height 18
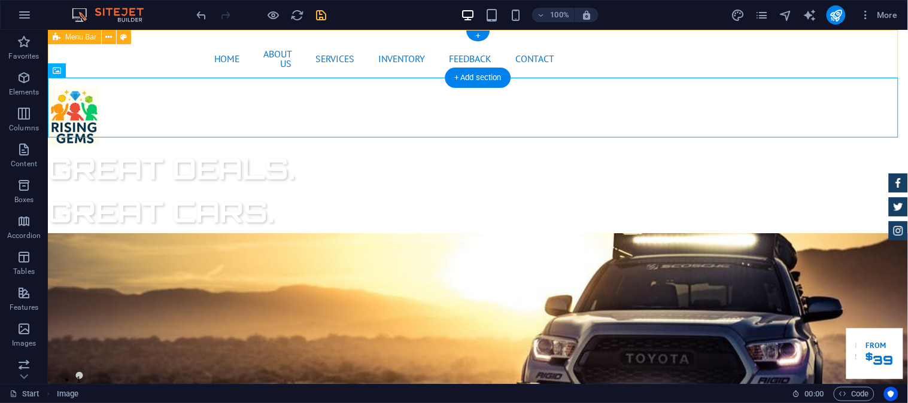
click at [180, 44] on div "Home About us Services Inventory Feedback Contact Menu" at bounding box center [477, 57] width 860 height 57
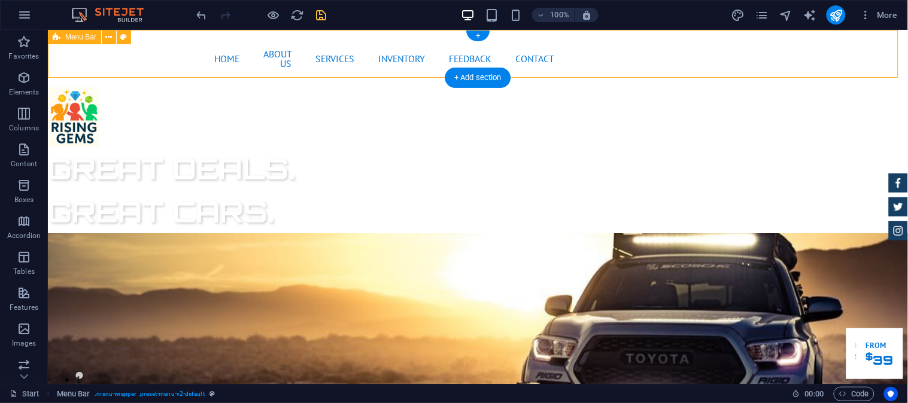
click at [180, 44] on div "Home About us Services Inventory Feedback Contact Menu" at bounding box center [477, 57] width 860 height 57
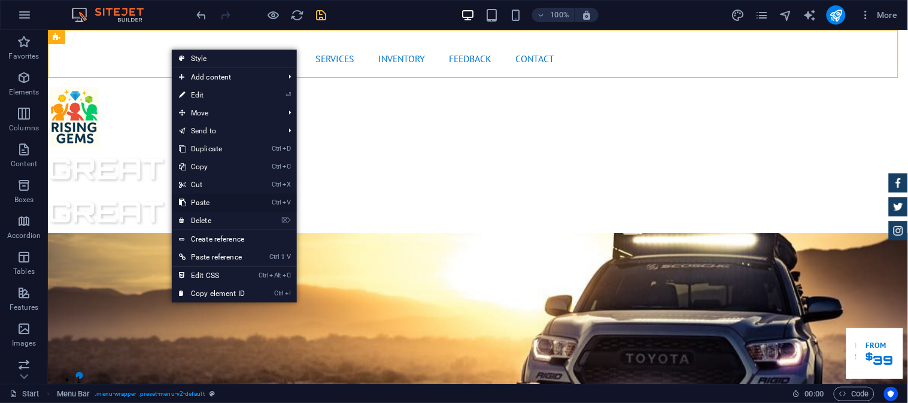
click at [205, 203] on link "Ctrl V Paste" at bounding box center [212, 203] width 80 height 18
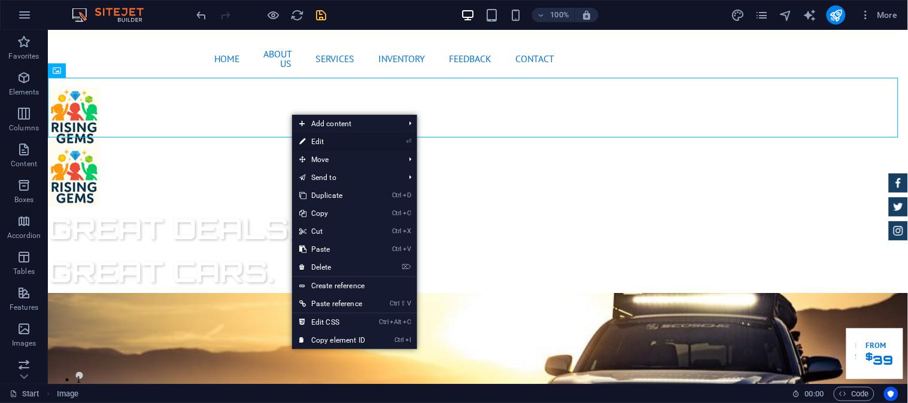
drag, startPoint x: 345, startPoint y: 145, endPoint x: 189, endPoint y: 76, distance: 170.7
click at [345, 145] on link "⏎ Edit" at bounding box center [332, 142] width 80 height 18
select select "px"
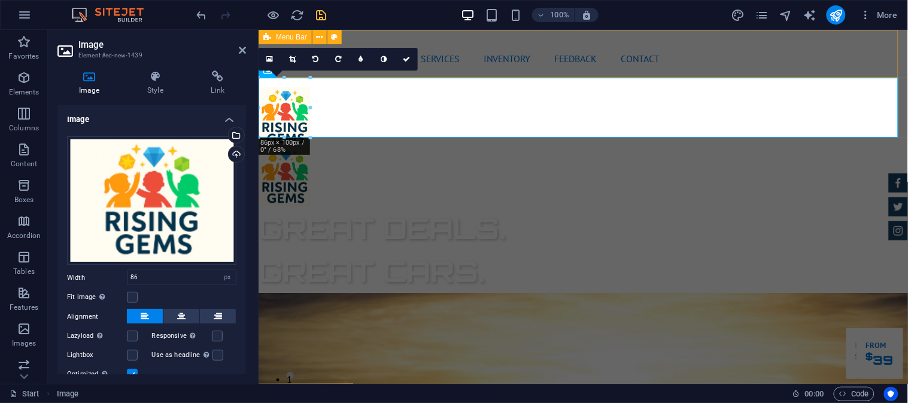
click at [755, 51] on div "Home About us Services Inventory Feedback Contact Menu" at bounding box center [582, 57] width 649 height 57
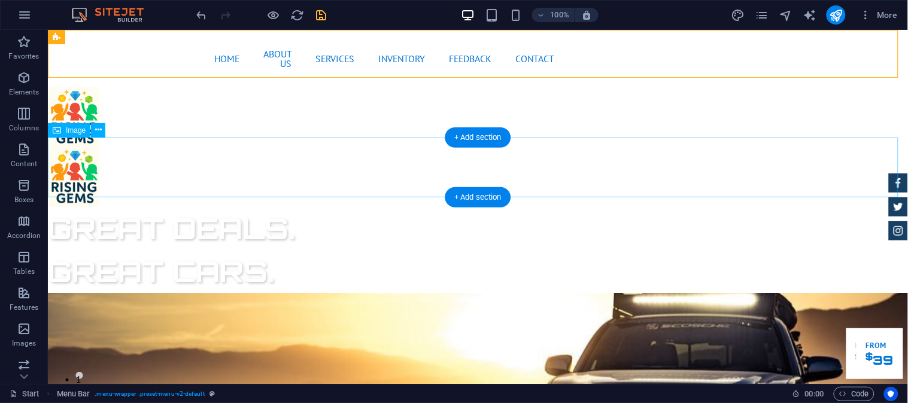
click at [635, 206] on div "GReat Deals. Great Cars." at bounding box center [477, 249] width 860 height 86
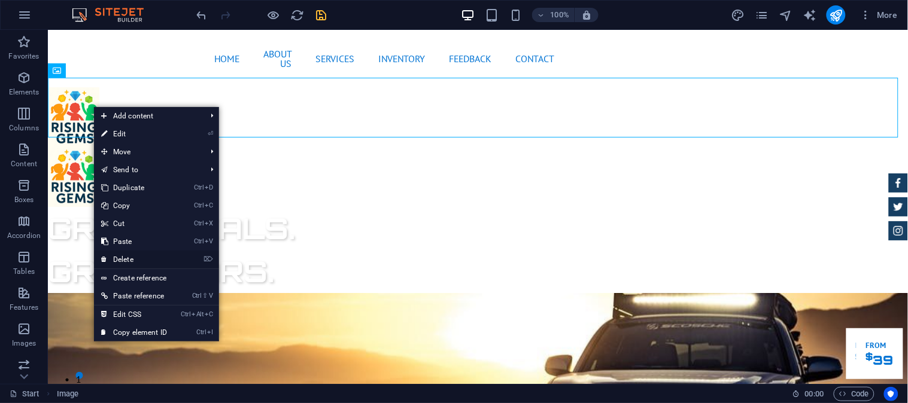
click at [123, 259] on link "⌦ Delete" at bounding box center [134, 260] width 80 height 18
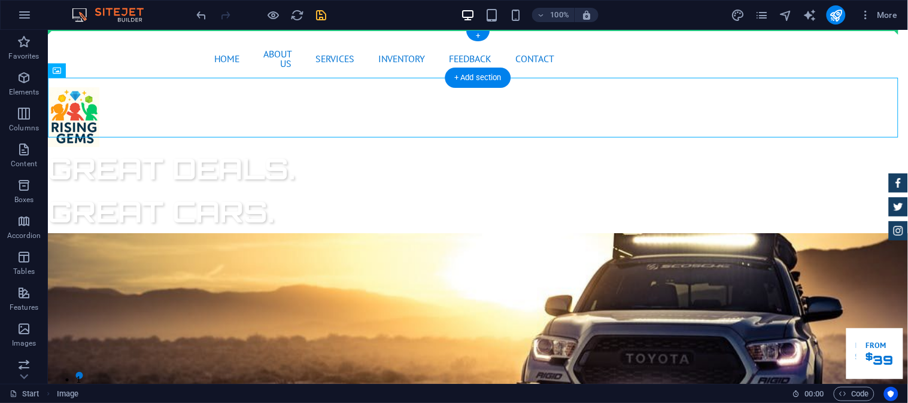
drag, startPoint x: 81, startPoint y: 96, endPoint x: 81, endPoint y: 36, distance: 60.4
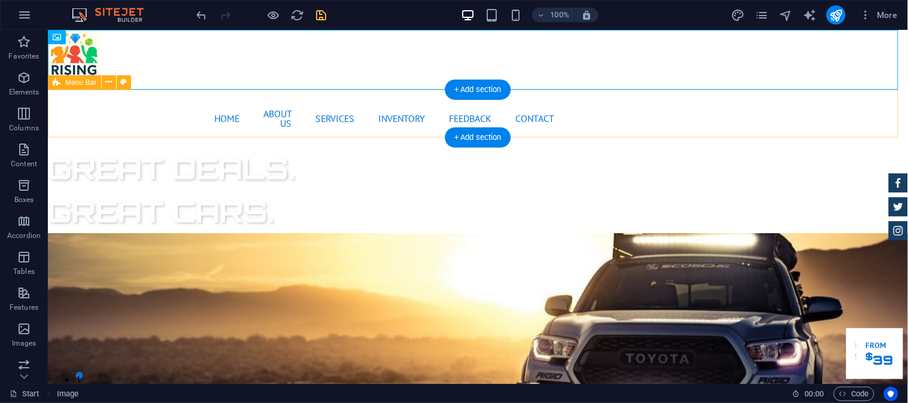
click at [123, 121] on div "Home About us Services Inventory Feedback Contact Menu" at bounding box center [477, 117] width 860 height 57
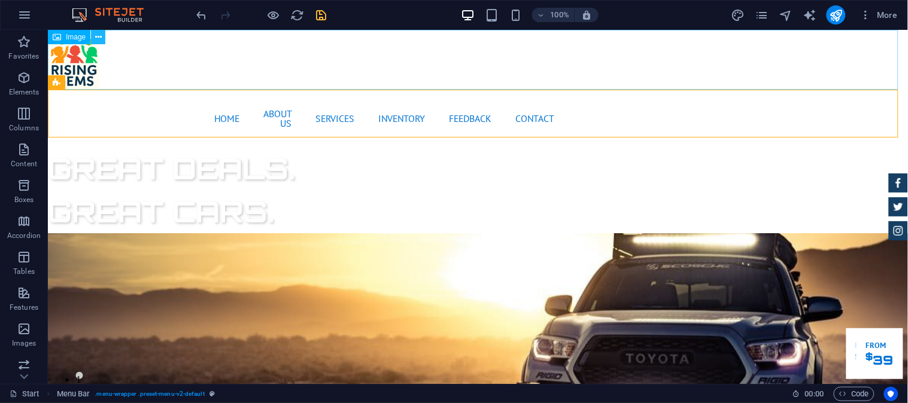
click at [99, 37] on icon at bounding box center [98, 37] width 7 height 13
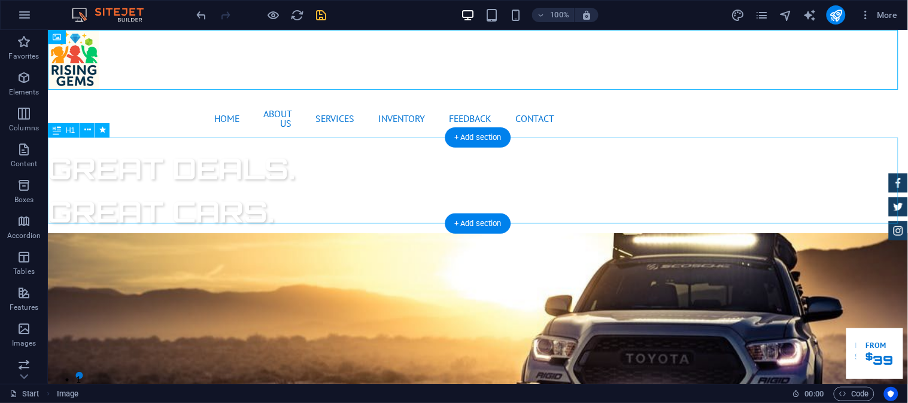
click at [373, 198] on div "GReat Deals. Great Cars." at bounding box center [477, 190] width 860 height 86
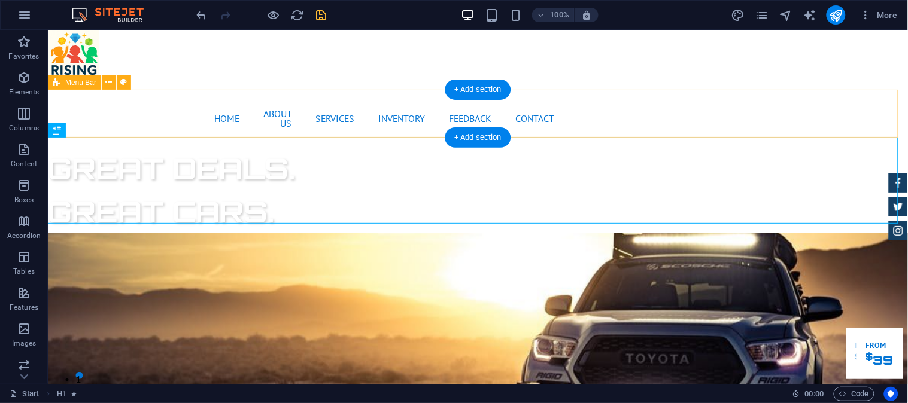
click at [151, 120] on div "Home About us Services Inventory Feedback Contact Menu" at bounding box center [477, 117] width 860 height 57
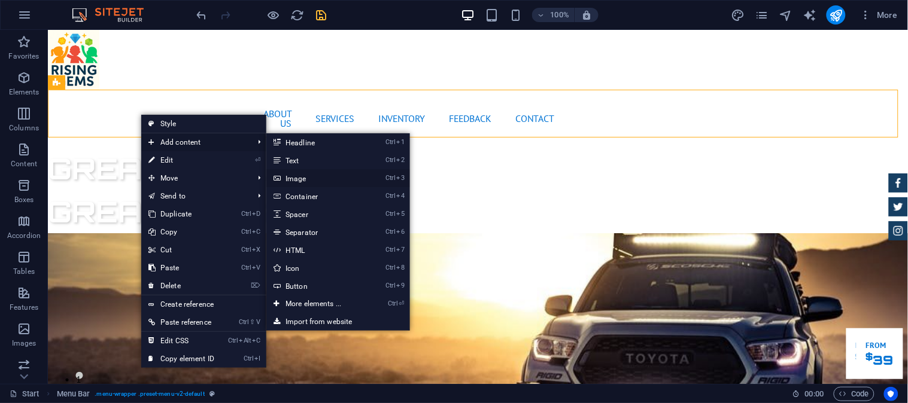
click at [302, 174] on link "Ctrl 3 Image" at bounding box center [315, 178] width 99 height 18
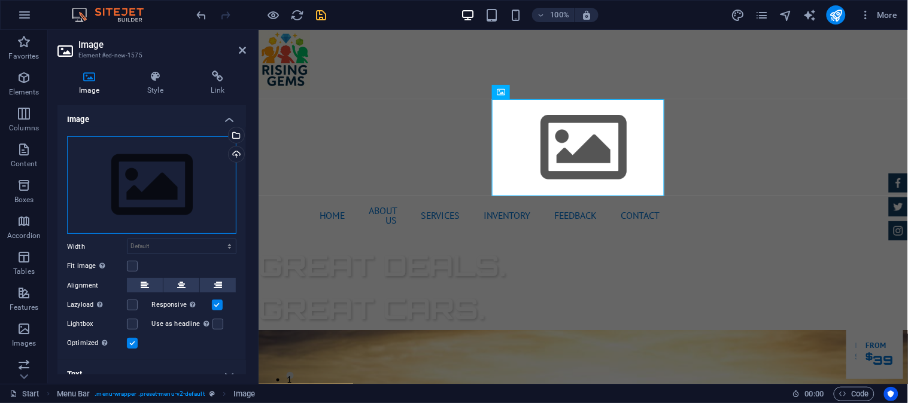
click at [177, 158] on div "Drag files here, click to choose files or select files from Files or our free s…" at bounding box center [151, 185] width 169 height 98
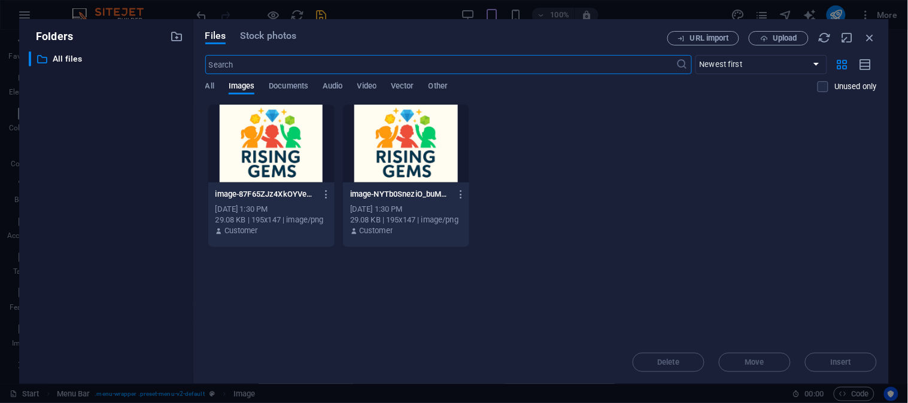
click at [266, 142] on div at bounding box center [271, 144] width 126 height 78
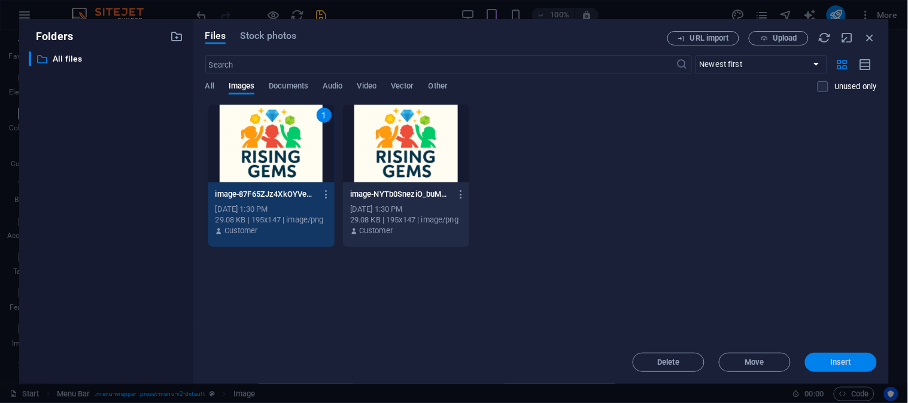
click at [817, 363] on span "Insert" at bounding box center [841, 362] width 62 height 7
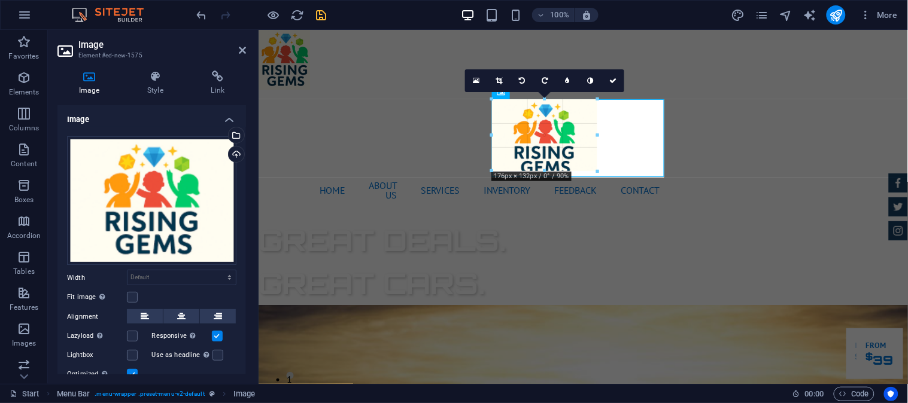
drag, startPoint x: 609, startPoint y: 142, endPoint x: 588, endPoint y: 145, distance: 21.2
type input "160"
select select "px"
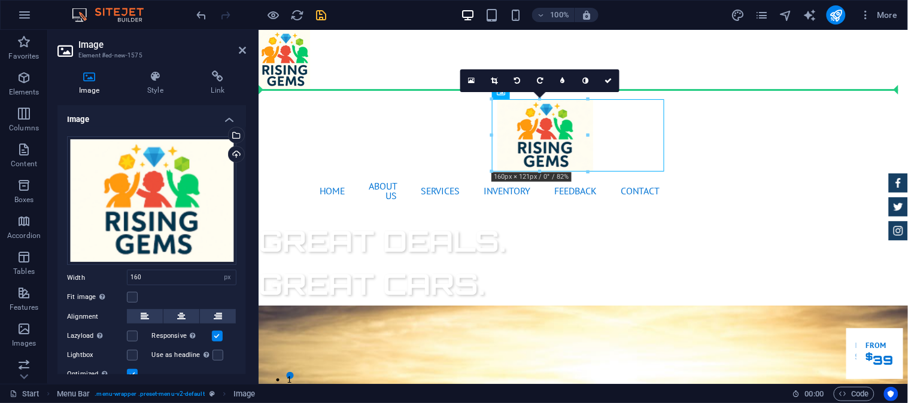
drag, startPoint x: 539, startPoint y: 141, endPoint x: 362, endPoint y: 145, distance: 176.6
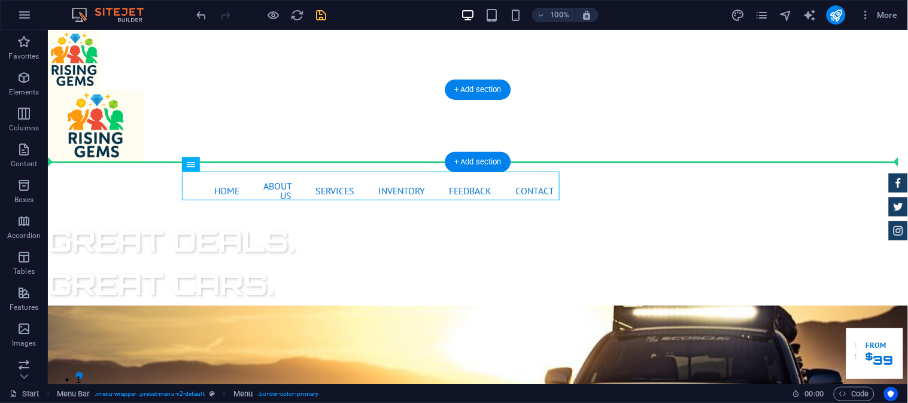
drag, startPoint x: 146, startPoint y: 183, endPoint x: 458, endPoint y: 135, distance: 315.5
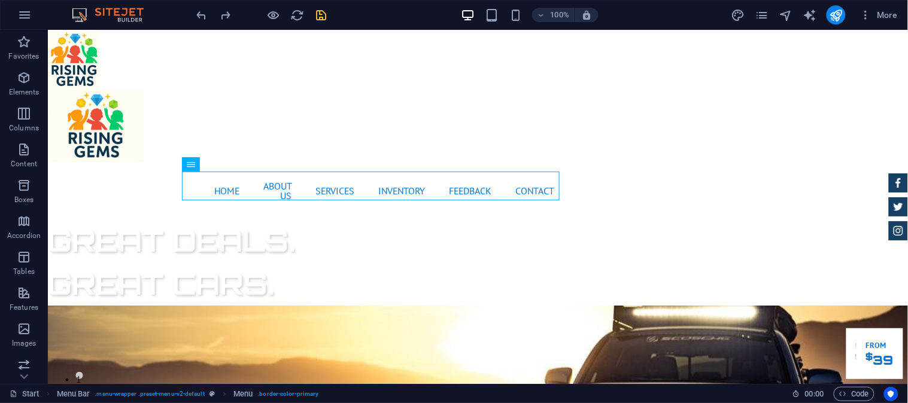
drag, startPoint x: 189, startPoint y: 160, endPoint x: 195, endPoint y: 171, distance: 11.8
click at [195, 168] on div "Menu" at bounding box center [191, 164] width 18 height 14
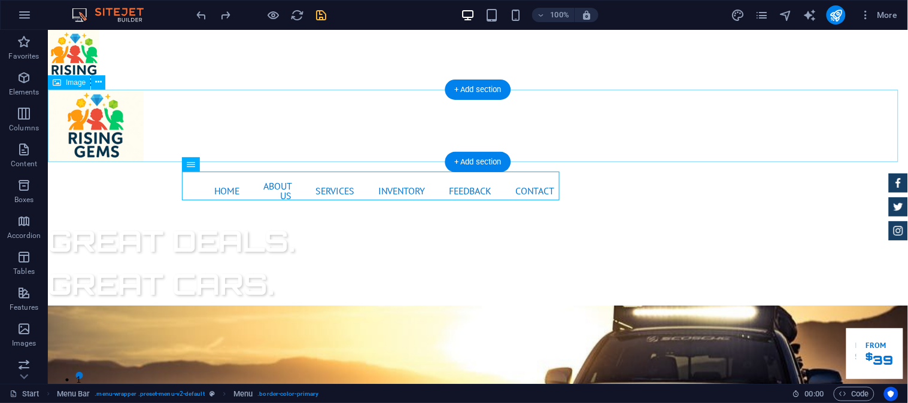
click at [102, 110] on figure at bounding box center [477, 125] width 860 height 72
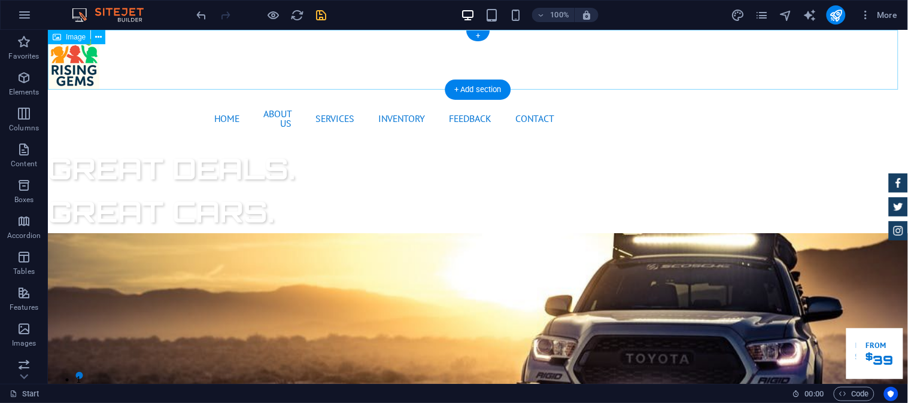
click at [65, 59] on figure at bounding box center [477, 59] width 860 height 60
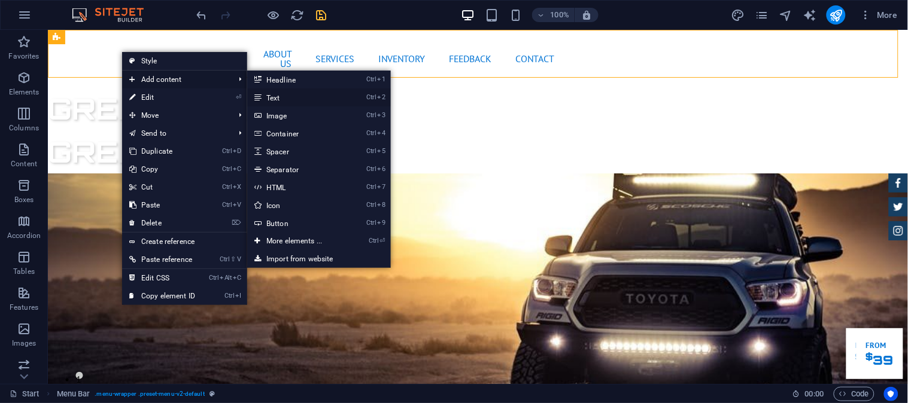
click at [284, 101] on link "Ctrl 2 Text" at bounding box center [296, 98] width 99 height 18
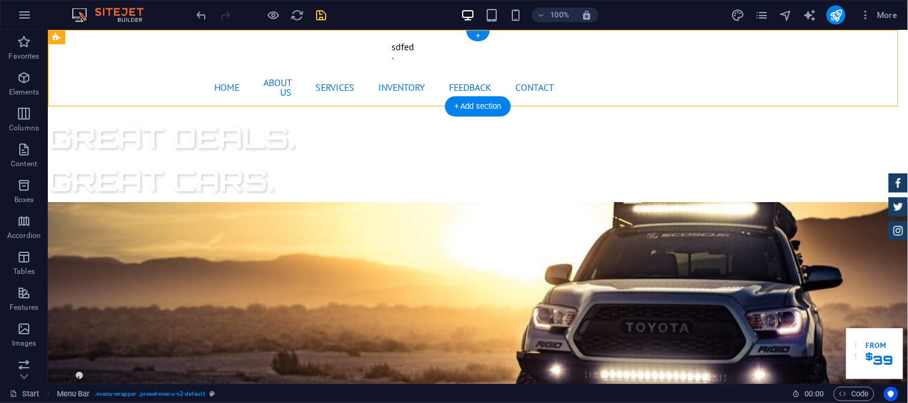
drag, startPoint x: 397, startPoint y: 48, endPoint x: 143, endPoint y: 76, distance: 255.9
click at [143, 76] on div "sdfed ` Home About us Services Inventory Feedback Contact Menu" at bounding box center [477, 72] width 860 height 86
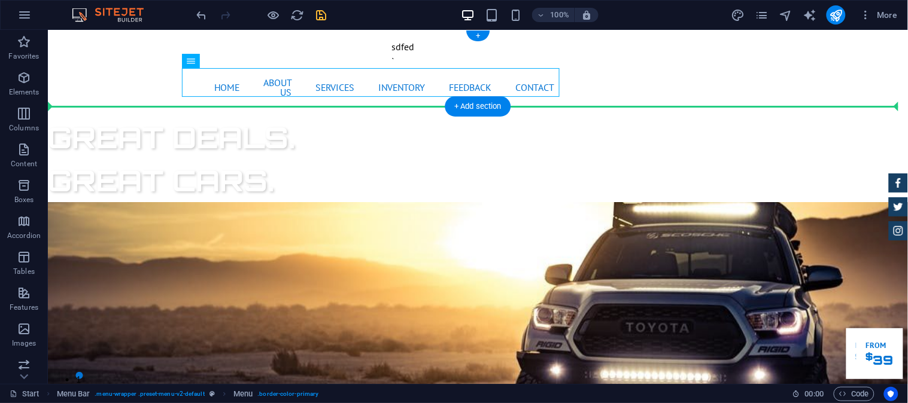
drag, startPoint x: 237, startPoint y: 78, endPoint x: 701, endPoint y: 77, distance: 463.8
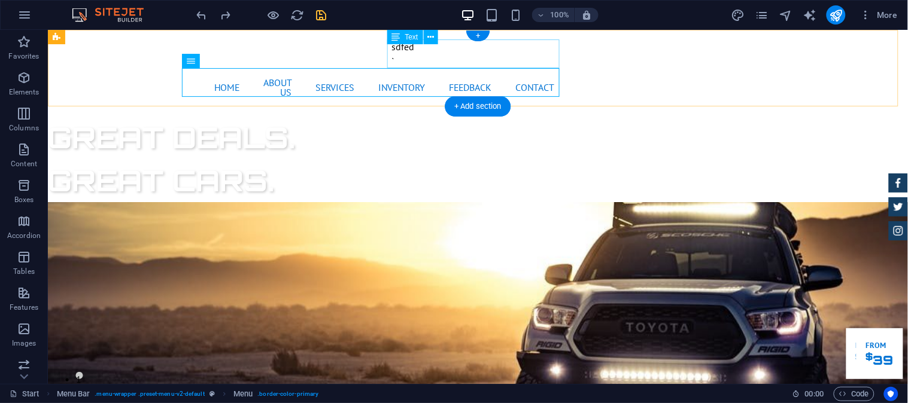
click at [427, 45] on div "sdfed `" at bounding box center [477, 53] width 172 height 29
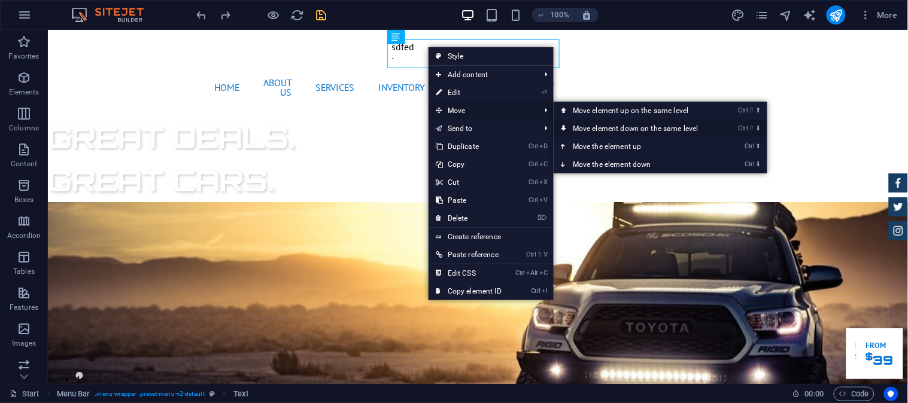
click at [613, 123] on link "Ctrl ⇧ ⬇ Move element down on the same level" at bounding box center [638, 129] width 169 height 18
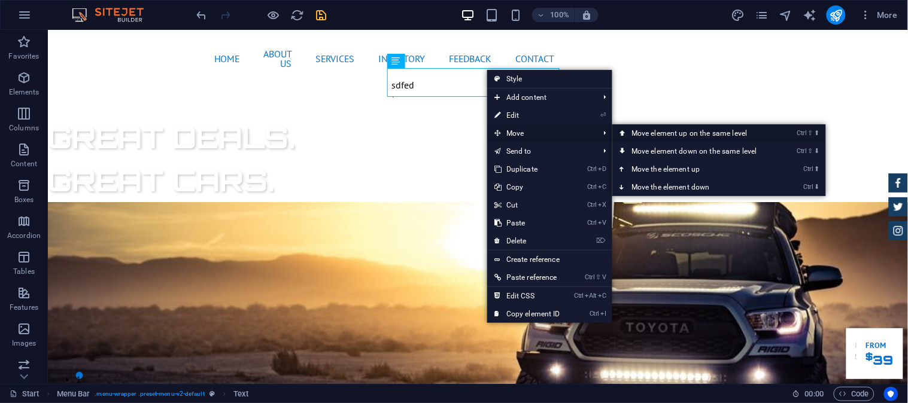
click at [631, 135] on link "Ctrl ⇧ ⬆ Move element up on the same level" at bounding box center [696, 133] width 169 height 18
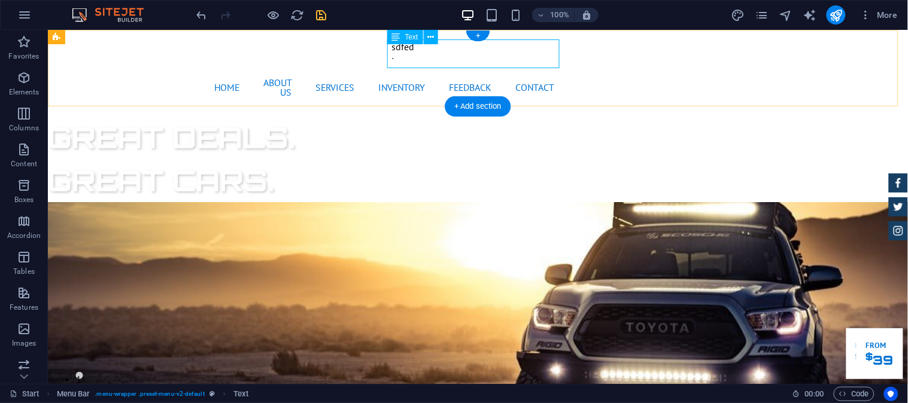
click at [497, 54] on div "sdfed `" at bounding box center [477, 53] width 172 height 29
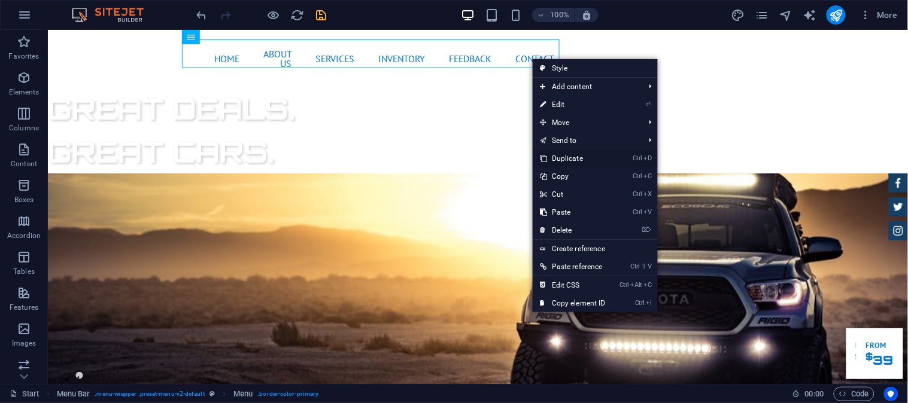
click at [604, 159] on link "Ctrl D Duplicate" at bounding box center [573, 159] width 80 height 18
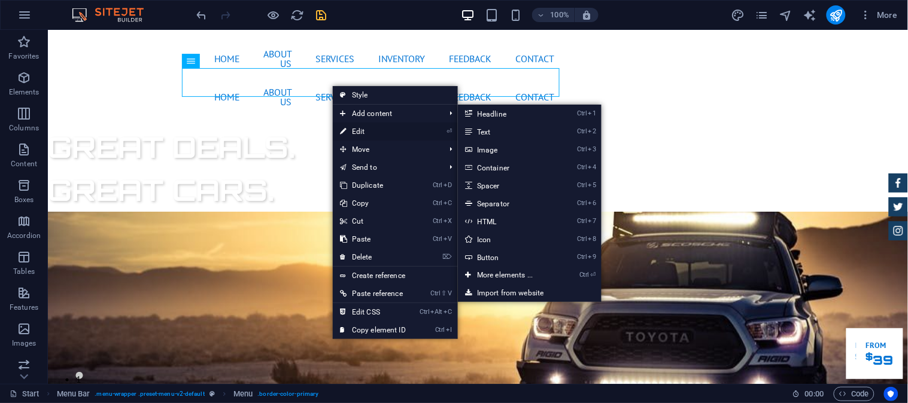
click at [375, 124] on link "⏎ Edit" at bounding box center [373, 132] width 80 height 18
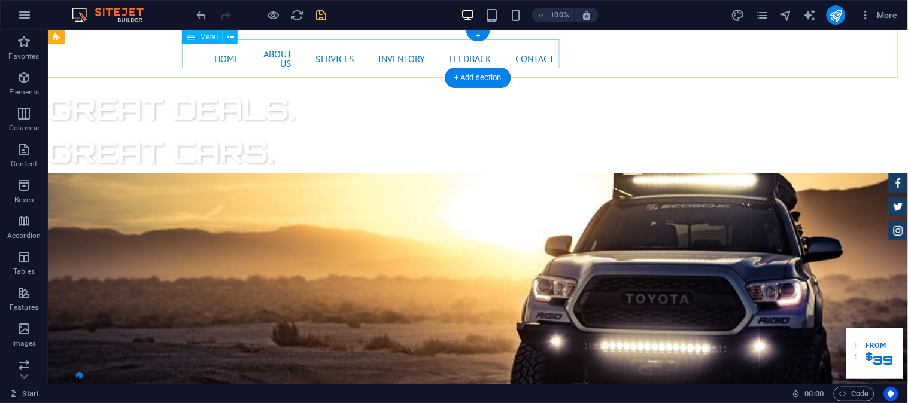
click at [391, 60] on nav "Home About us Services Inventory Feedback Contact" at bounding box center [477, 58] width 172 height 38
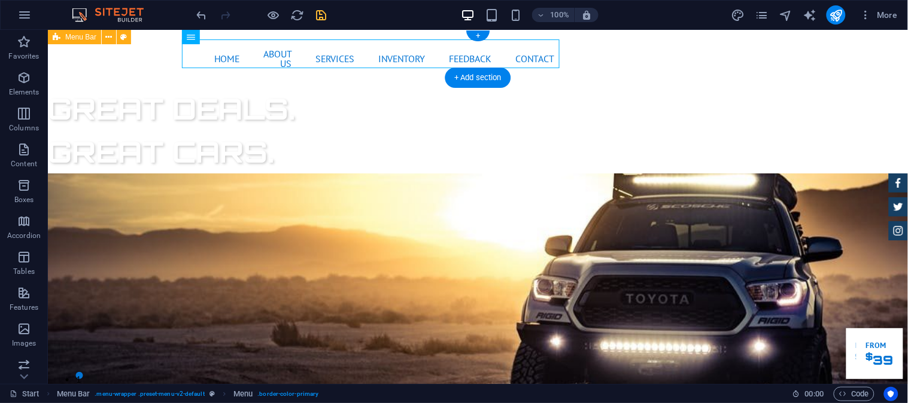
click at [160, 53] on div "Home About us Services Inventory Feedback Contact Menu" at bounding box center [477, 57] width 860 height 57
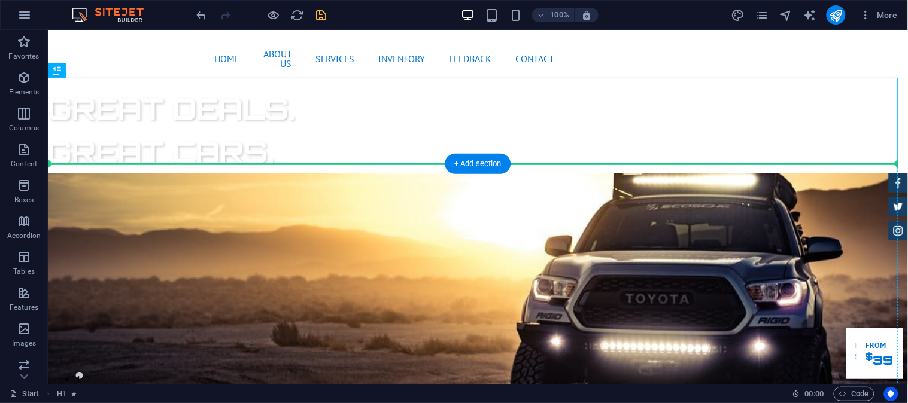
drag, startPoint x: 193, startPoint y: 127, endPoint x: 192, endPoint y: 180, distance: 53.3
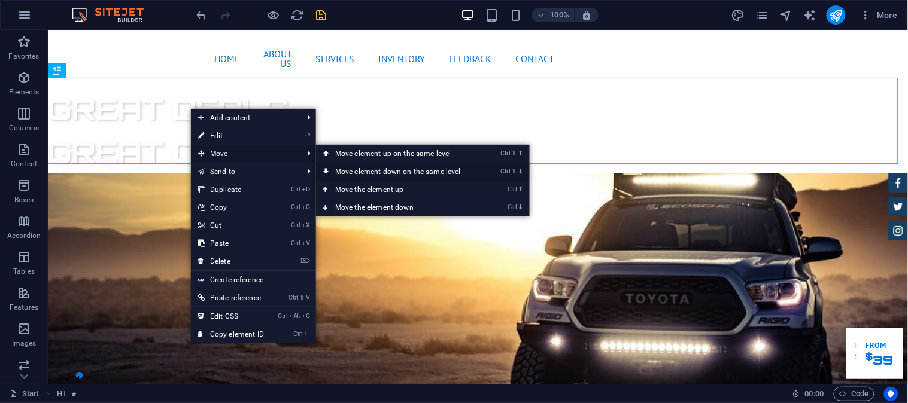
click at [369, 170] on link "Ctrl ⇧ ⬇ Move element down on the same level" at bounding box center [400, 172] width 169 height 18
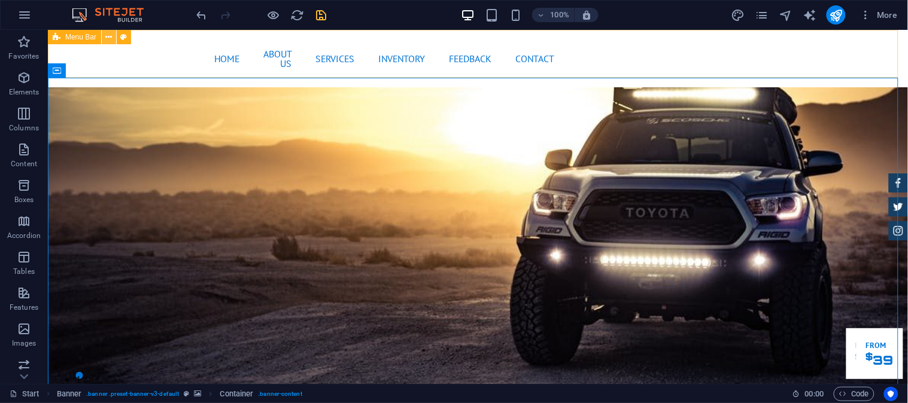
click at [114, 38] on button at bounding box center [109, 37] width 14 height 14
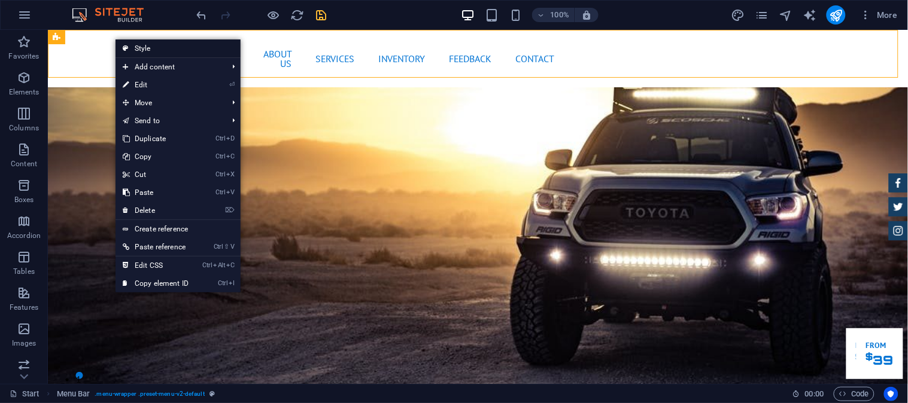
click at [123, 42] on icon at bounding box center [126, 49] width 6 height 18
select select "rem"
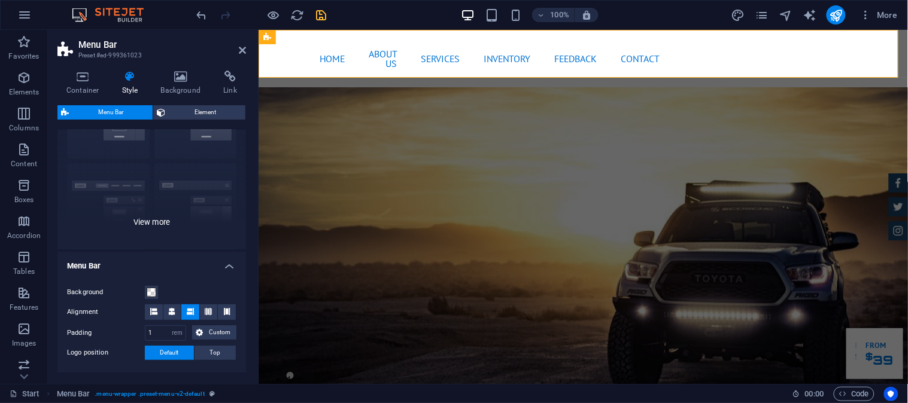
scroll to position [111, 0]
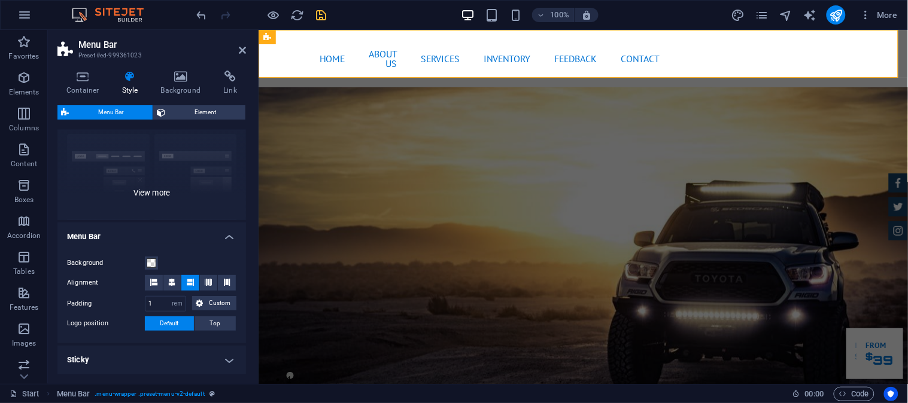
click at [144, 187] on div "Border Centered Default Fixed Loki Trigger Wide XXL" at bounding box center [151, 131] width 189 height 180
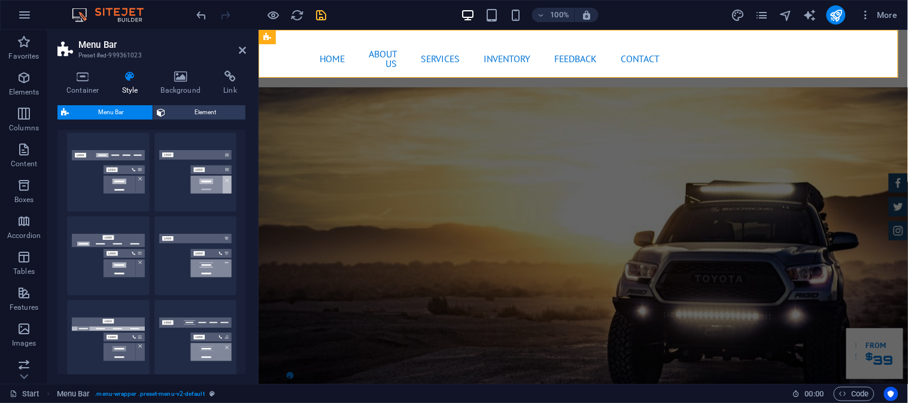
scroll to position [0, 0]
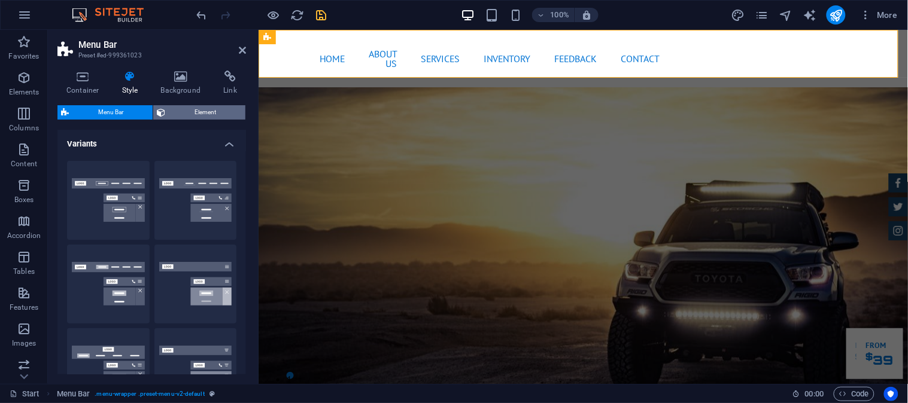
click at [204, 117] on span "Element" at bounding box center [205, 112] width 73 height 14
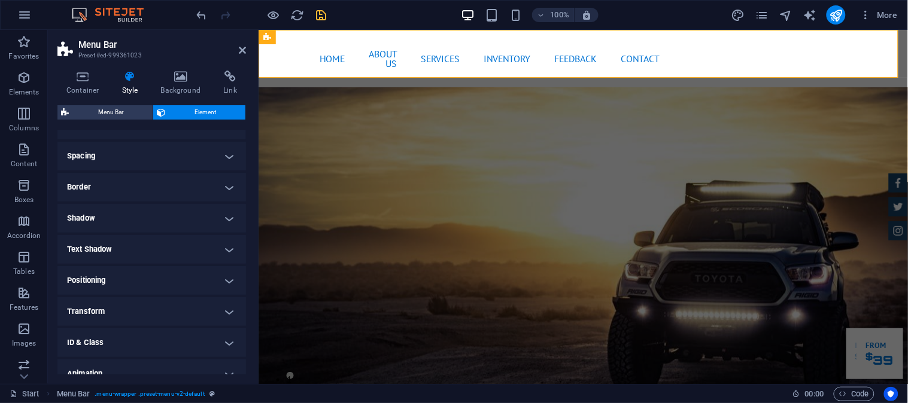
scroll to position [111, 0]
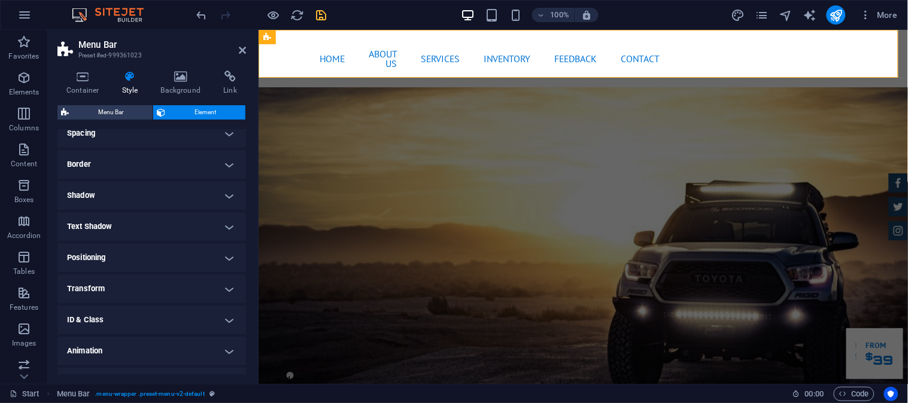
click at [154, 265] on h4 "Positioning" at bounding box center [151, 258] width 189 height 29
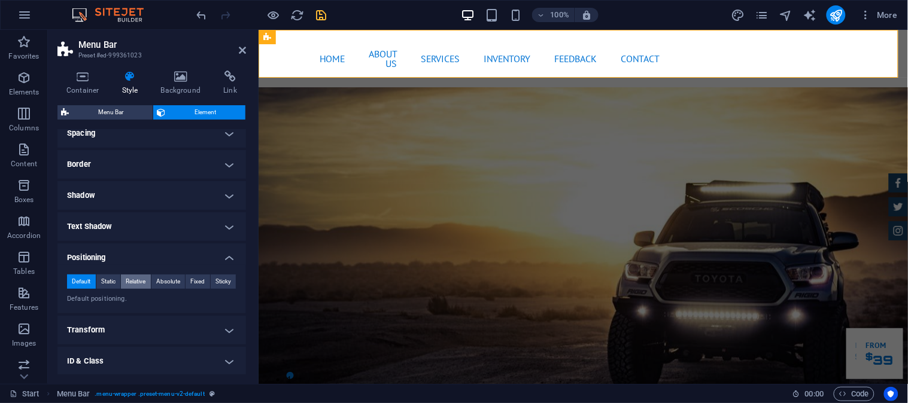
click at [134, 280] on span "Relative" at bounding box center [136, 282] width 20 height 14
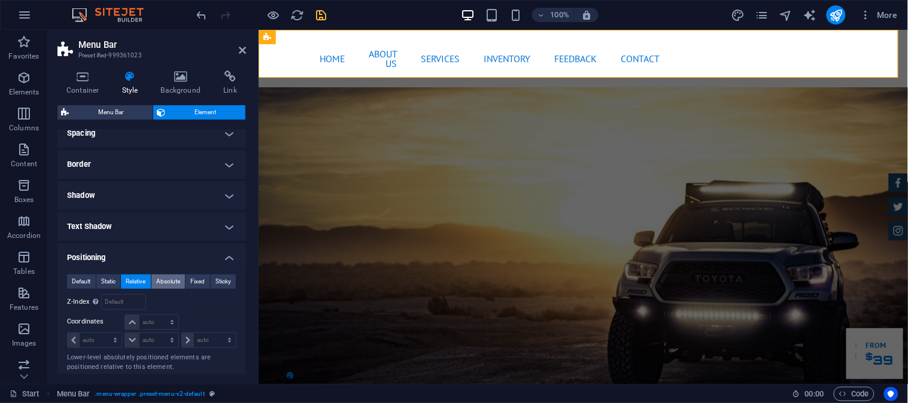
click at [166, 284] on span "Absolute" at bounding box center [168, 282] width 24 height 14
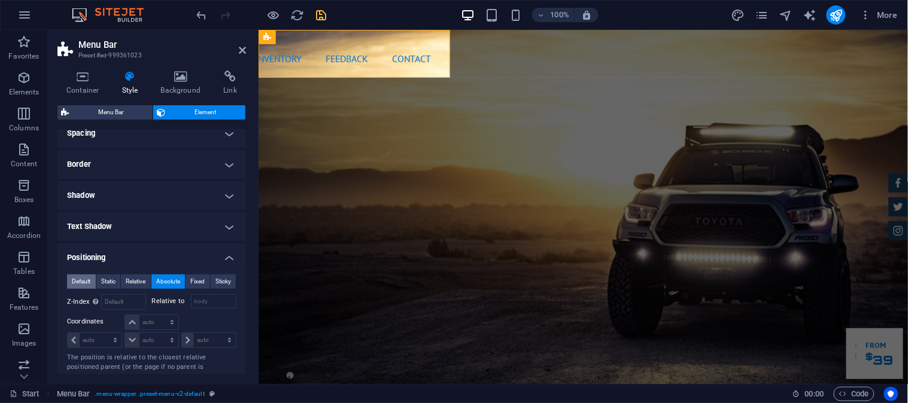
click at [84, 281] on span "Default" at bounding box center [81, 282] width 19 height 14
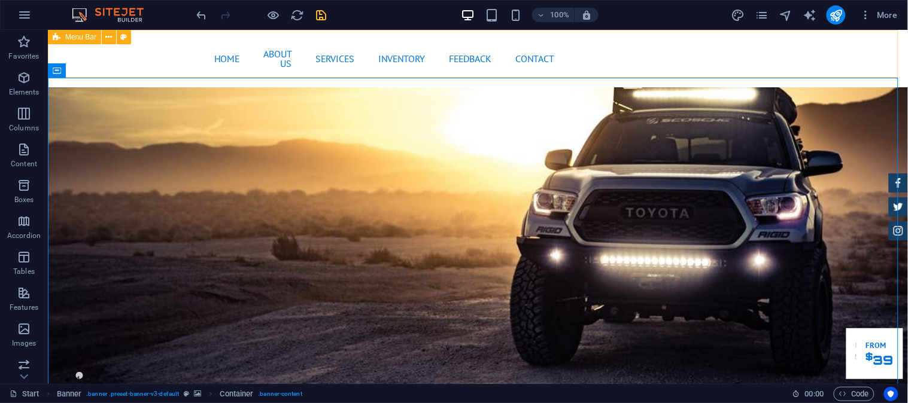
click at [66, 40] on span "Menu Bar" at bounding box center [80, 37] width 31 height 7
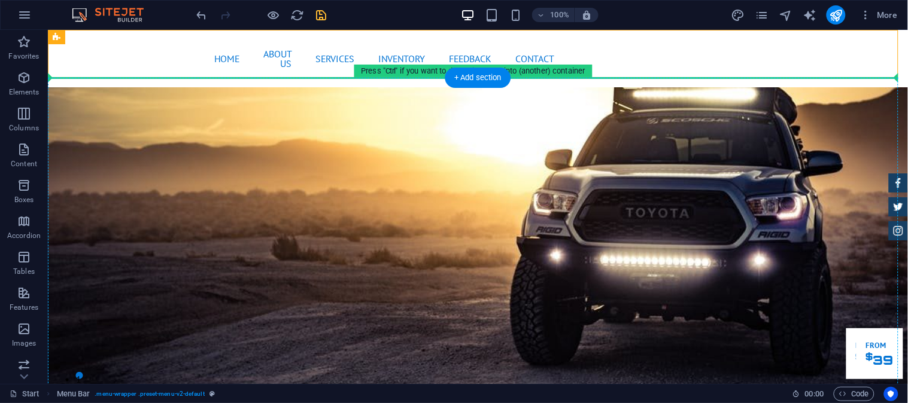
drag, startPoint x: 115, startPoint y: 64, endPoint x: 541, endPoint y: 117, distance: 429.5
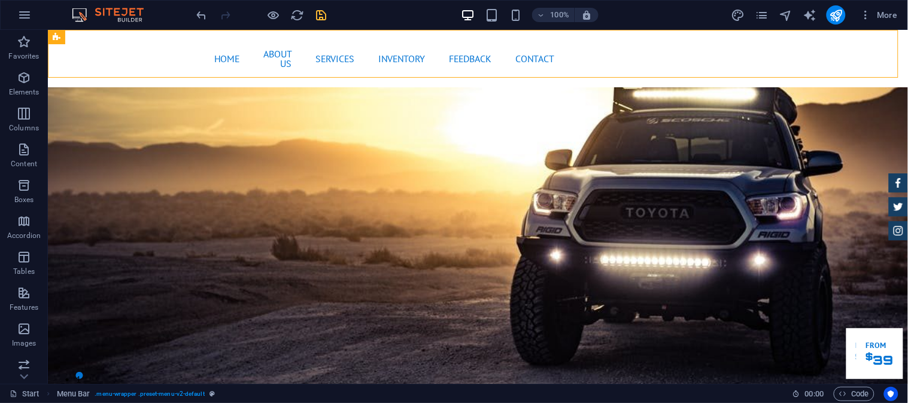
drag, startPoint x: 83, startPoint y: 32, endPoint x: 65, endPoint y: 38, distance: 18.9
click at [65, 38] on div "Menu Bar" at bounding box center [56, 37] width 17 height 14
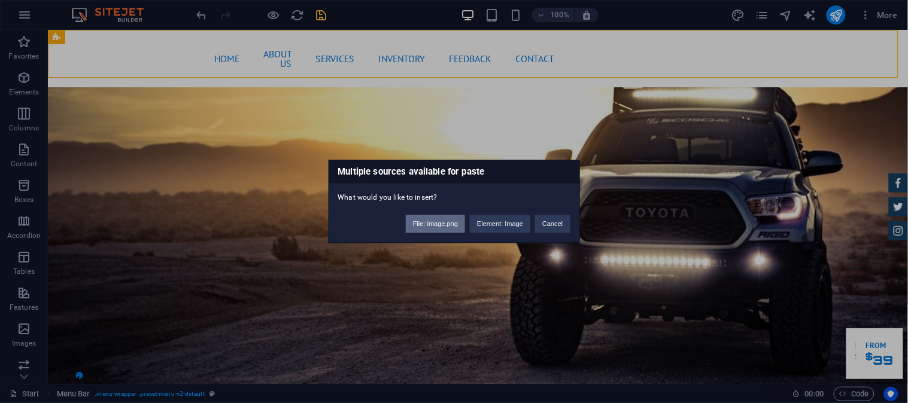
click at [449, 230] on button "File: image.png" at bounding box center [435, 224] width 59 height 18
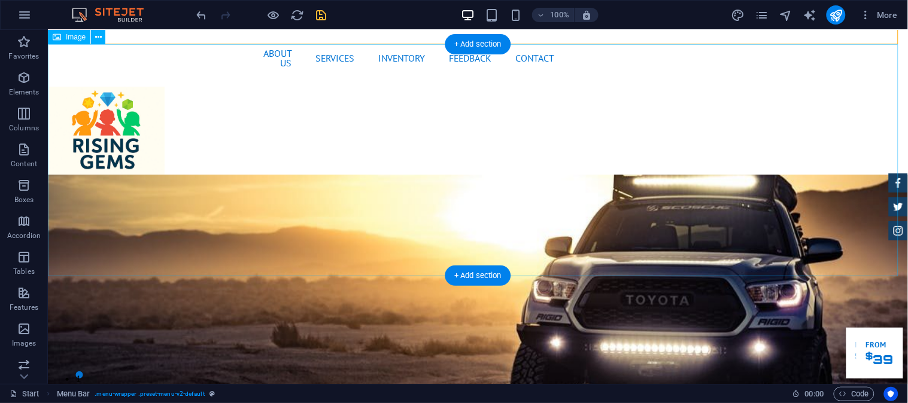
scroll to position [0, 0]
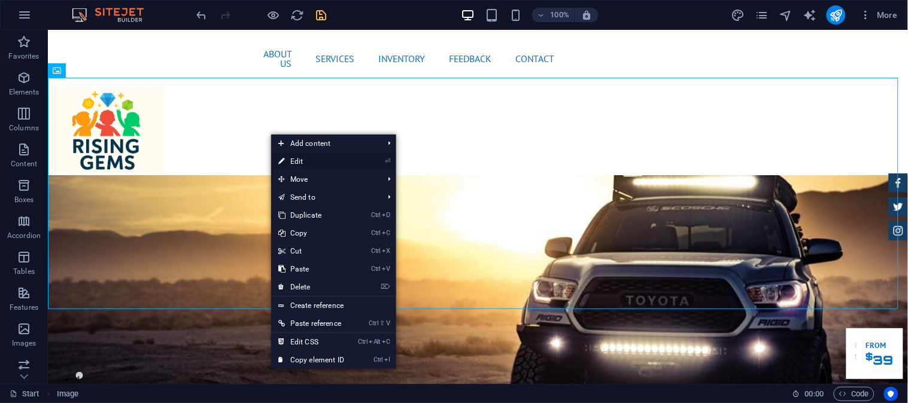
click at [321, 154] on link "⏎ Edit" at bounding box center [311, 162] width 80 height 18
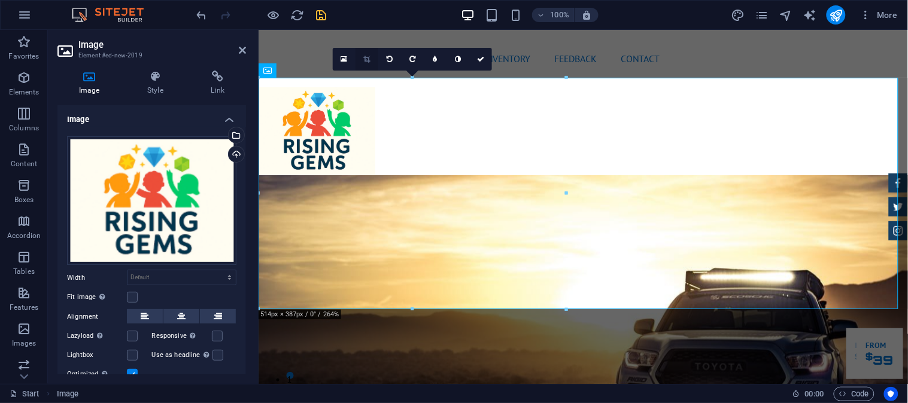
click at [364, 62] on icon at bounding box center [366, 59] width 7 height 7
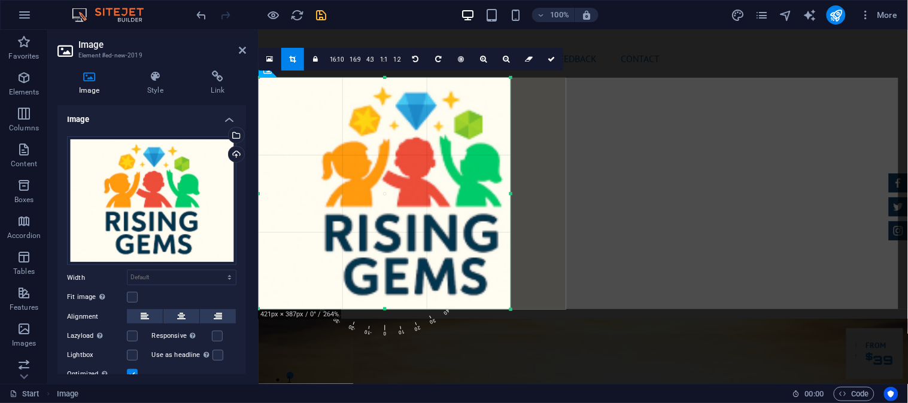
drag, startPoint x: 567, startPoint y: 201, endPoint x: 512, endPoint y: 201, distance: 55.7
click at [512, 201] on div at bounding box center [511, 194] width 4 height 232
click at [260, 190] on div at bounding box center [259, 194] width 4 height 232
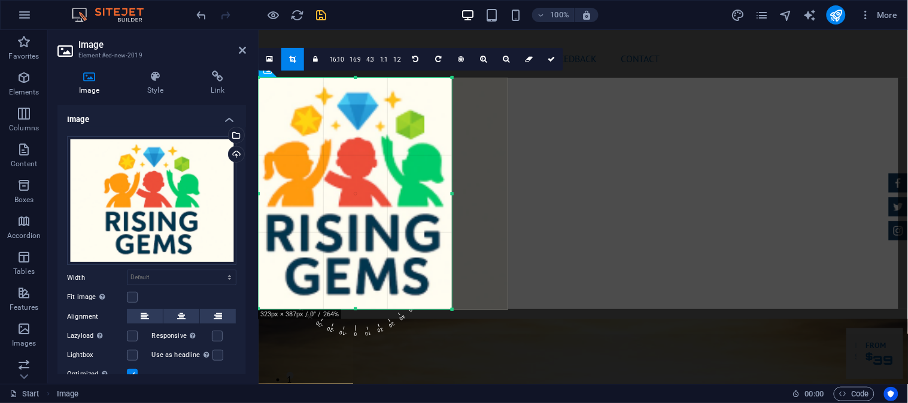
drag, startPoint x: 260, startPoint y: 190, endPoint x: 319, endPoint y: 195, distance: 58.8
click at [319, 195] on div "180 170 160 150 140 130 120 110 100 90 80 70 60 50 40 30 20 10 0 -10 -20 -30 -4…" at bounding box center [355, 194] width 193 height 232
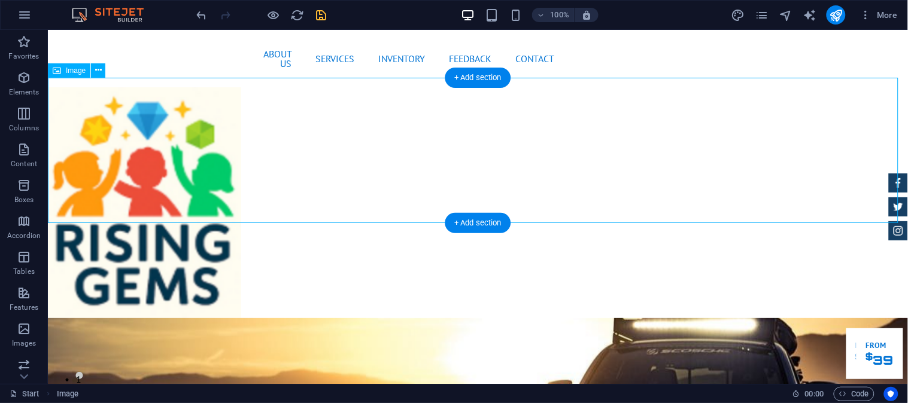
click at [159, 130] on figure at bounding box center [477, 202] width 860 height 231
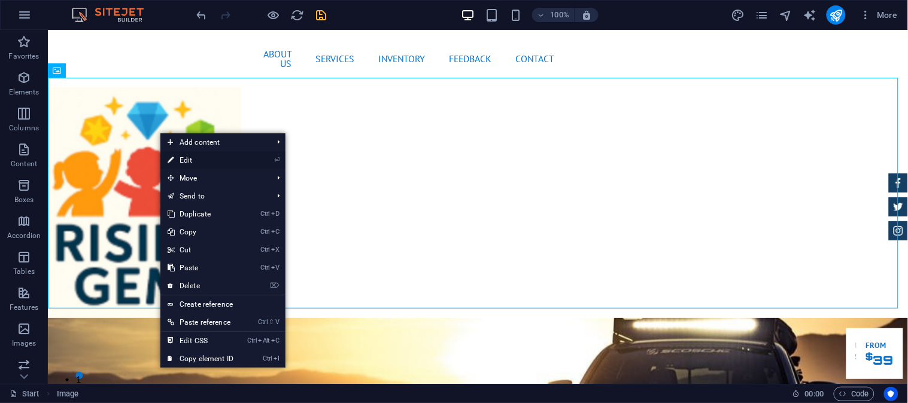
click at [202, 160] on link "⏎ Edit" at bounding box center [200, 160] width 80 height 18
select select "px"
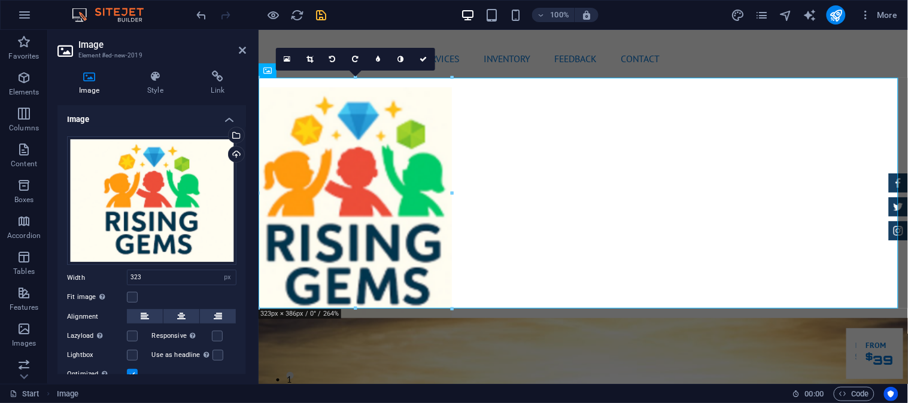
click at [447, 309] on div at bounding box center [355, 309] width 193 height 4
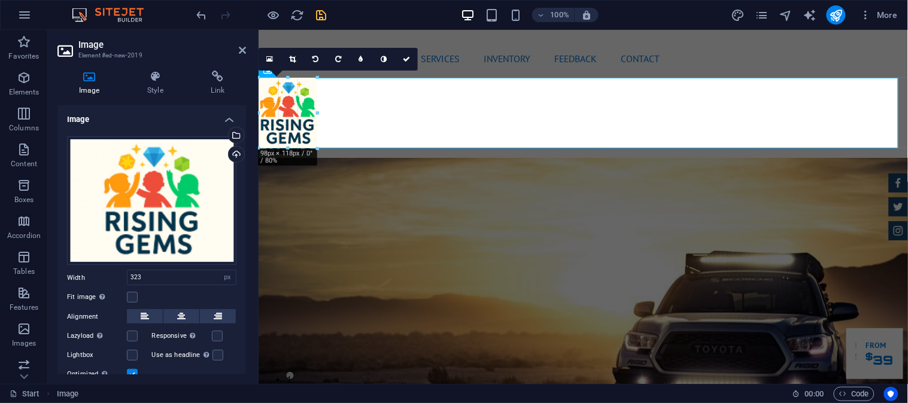
drag, startPoint x: 451, startPoint y: 309, endPoint x: 316, endPoint y: 121, distance: 231.2
type input "98"
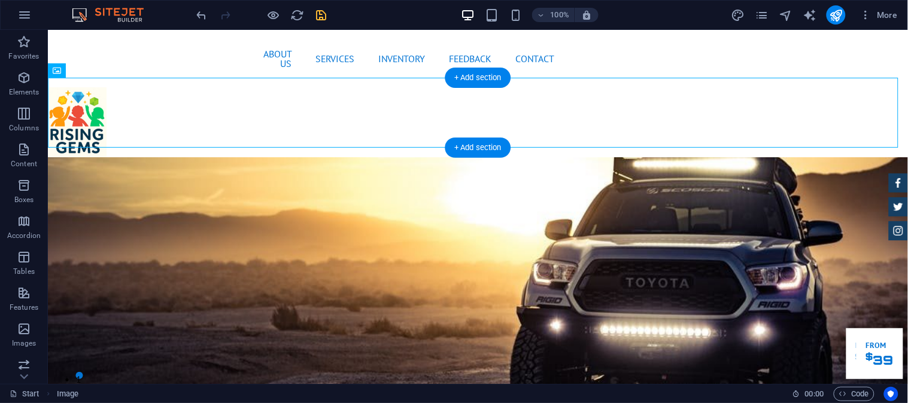
drag, startPoint x: 95, startPoint y: 97, endPoint x: 104, endPoint y: 108, distance: 13.6
click at [104, 108] on figure at bounding box center [477, 122] width 860 height 70
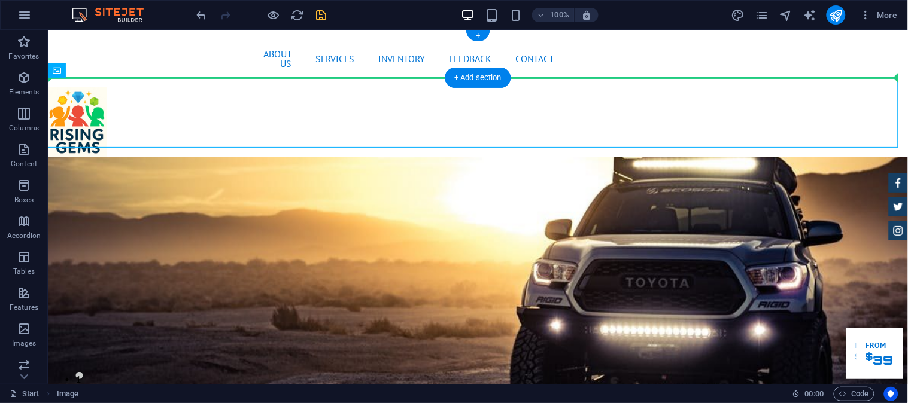
drag, startPoint x: 101, startPoint y: 114, endPoint x: 102, endPoint y: 62, distance: 52.1
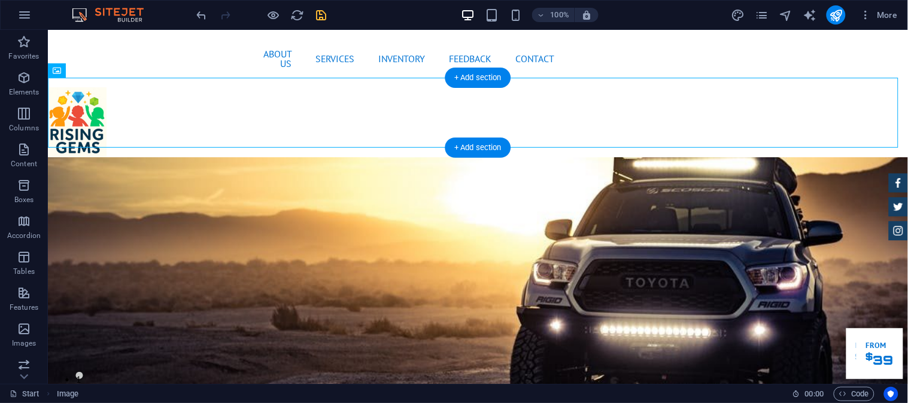
drag, startPoint x: 111, startPoint y: 116, endPoint x: 77, endPoint y: 104, distance: 36.2
click at [75, 104] on figure at bounding box center [477, 122] width 860 height 70
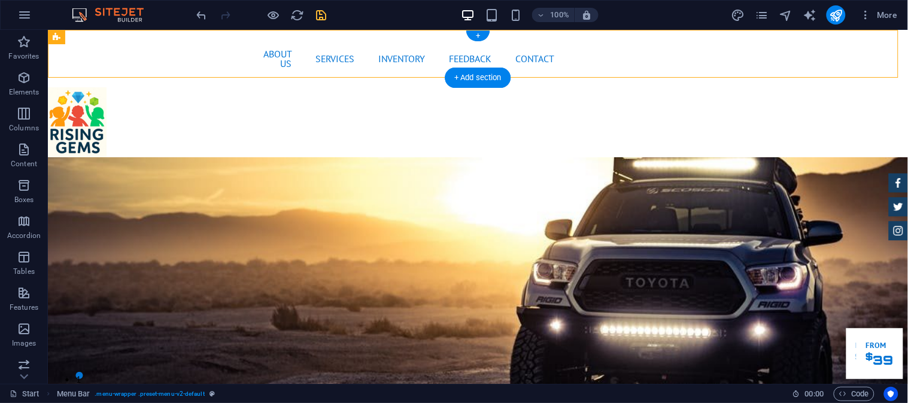
drag, startPoint x: 171, startPoint y: 46, endPoint x: 198, endPoint y: 50, distance: 27.8
click at [198, 50] on div "Home About us Services Inventory Feedback Contact Menu" at bounding box center [477, 57] width 860 height 57
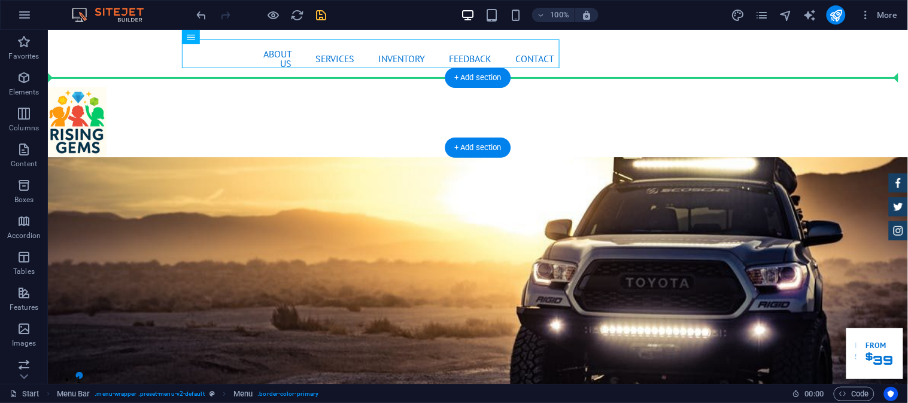
drag, startPoint x: 198, startPoint y: 50, endPoint x: 199, endPoint y: 111, distance: 61.7
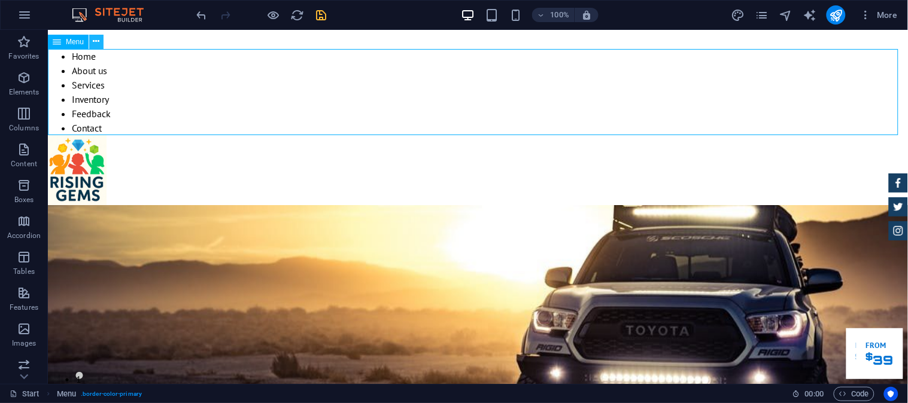
click at [103, 39] on button at bounding box center [96, 42] width 14 height 14
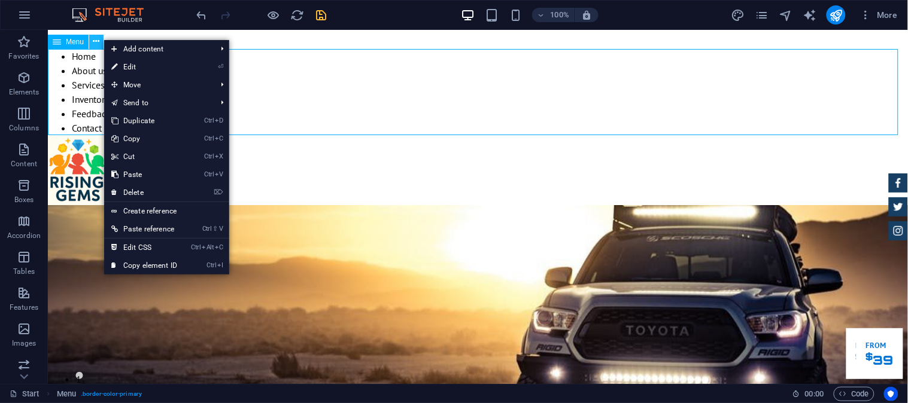
click at [103, 39] on button at bounding box center [96, 42] width 14 height 14
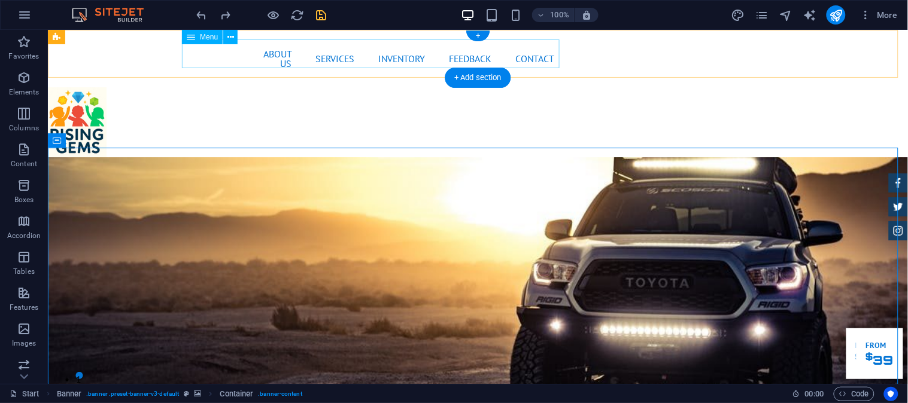
click at [391, 54] on nav "Home About us Services Inventory Feedback Contact" at bounding box center [477, 58] width 172 height 38
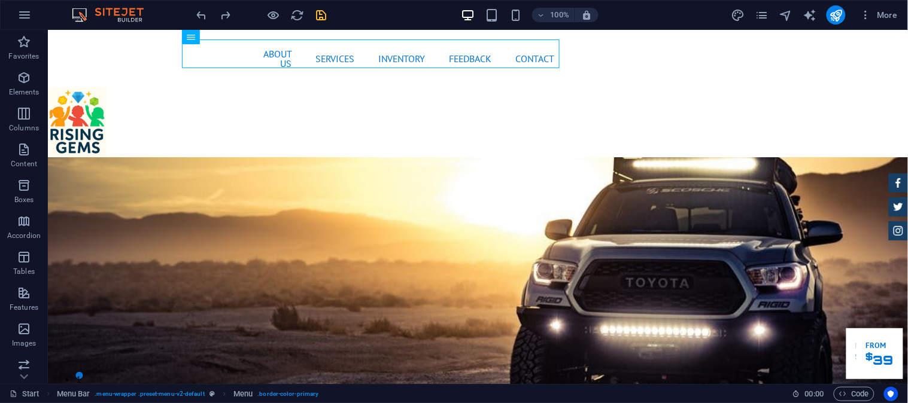
click at [263, 16] on div at bounding box center [262, 14] width 134 height 19
click at [268, 16] on icon "button" at bounding box center [274, 15] width 14 height 14
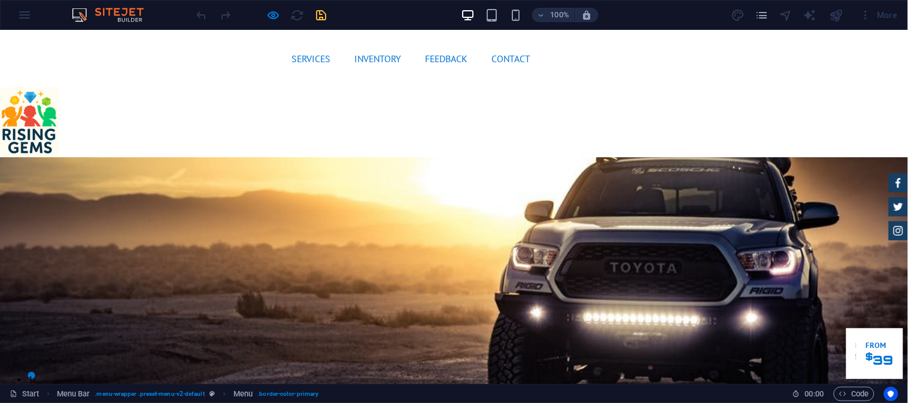
click at [241, 53] on link "About us" at bounding box center [253, 58] width 47 height 38
click at [285, 50] on link "Services" at bounding box center [311, 58] width 58 height 29
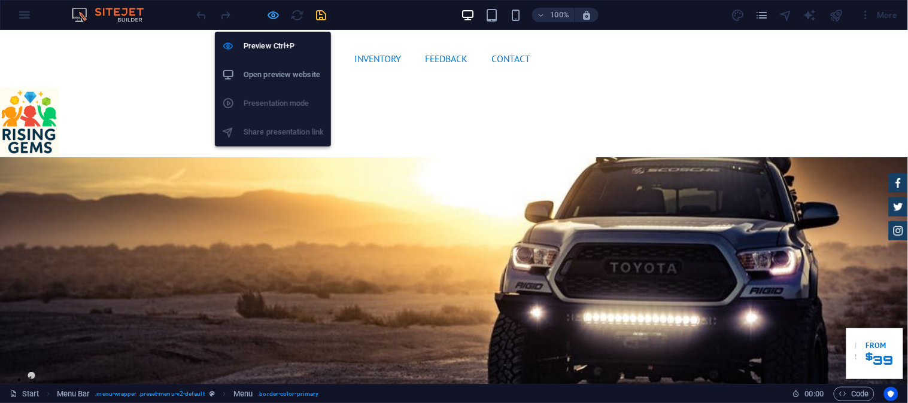
click at [279, 13] on icon "button" at bounding box center [274, 15] width 14 height 14
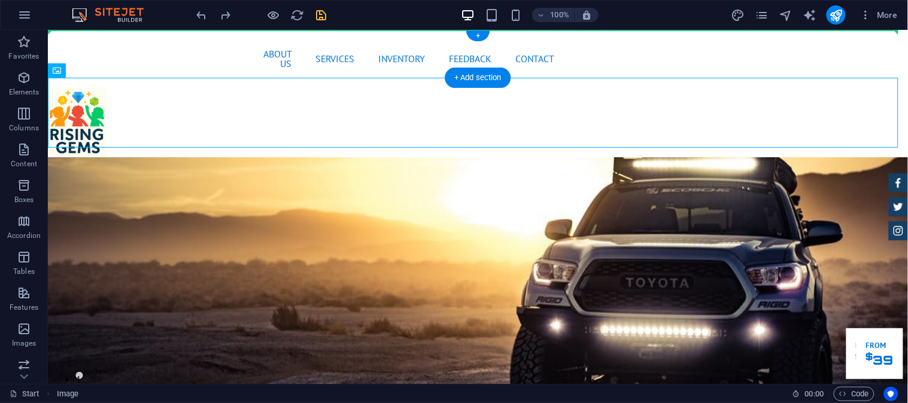
drag, startPoint x: 87, startPoint y: 112, endPoint x: 93, endPoint y: 37, distance: 75.1
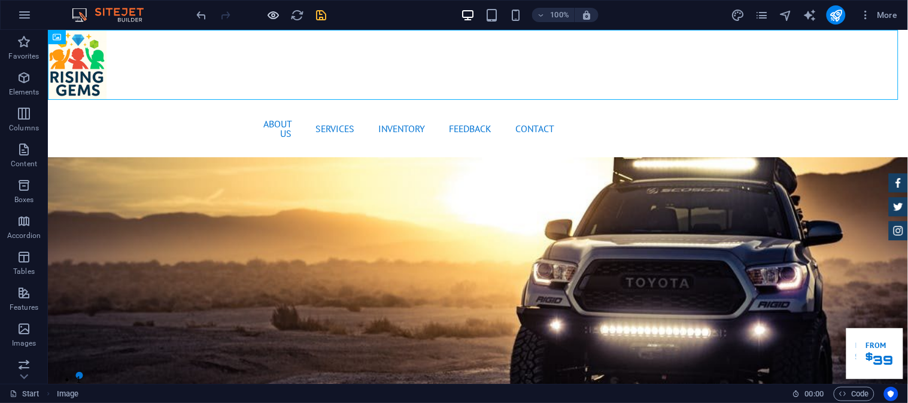
click at [274, 12] on icon "button" at bounding box center [274, 15] width 14 height 14
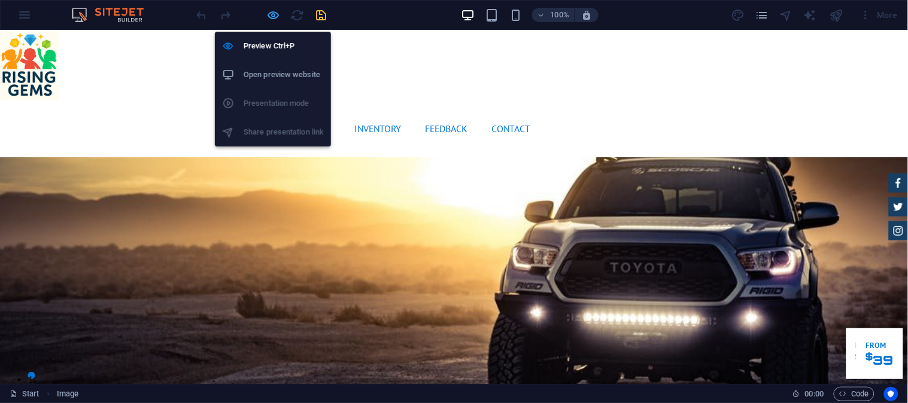
click at [275, 16] on icon "button" at bounding box center [274, 15] width 14 height 14
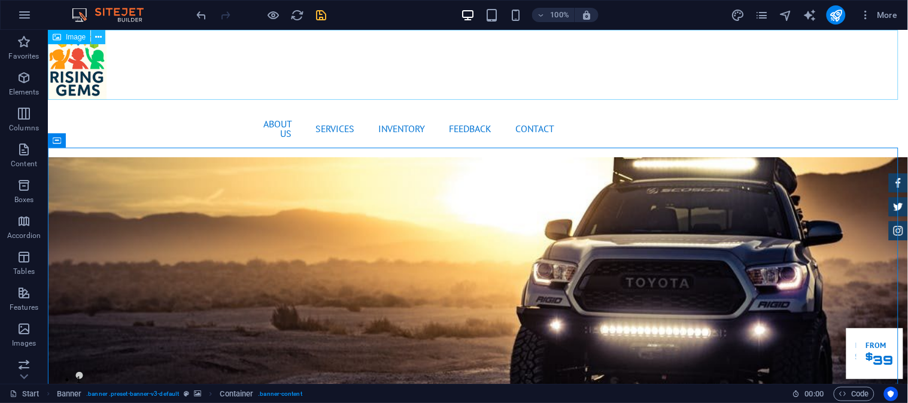
click at [100, 31] on icon at bounding box center [98, 37] width 7 height 13
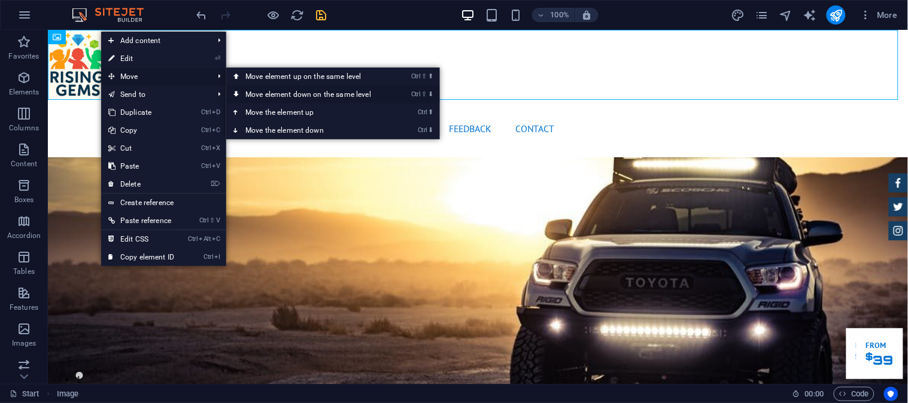
click at [286, 92] on link "Ctrl ⇧ ⬇ Move element down on the same level" at bounding box center [310, 95] width 169 height 18
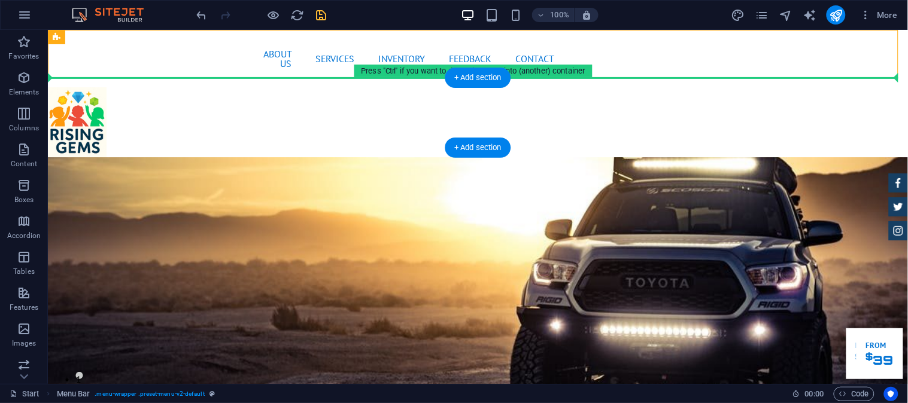
drag, startPoint x: 158, startPoint y: 56, endPoint x: 185, endPoint y: 99, distance: 51.3
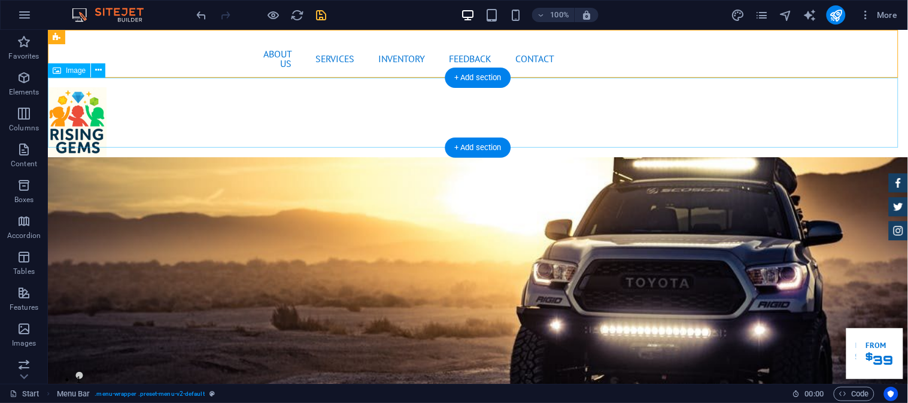
drag, startPoint x: 181, startPoint y: 60, endPoint x: 179, endPoint y: 95, distance: 35.4
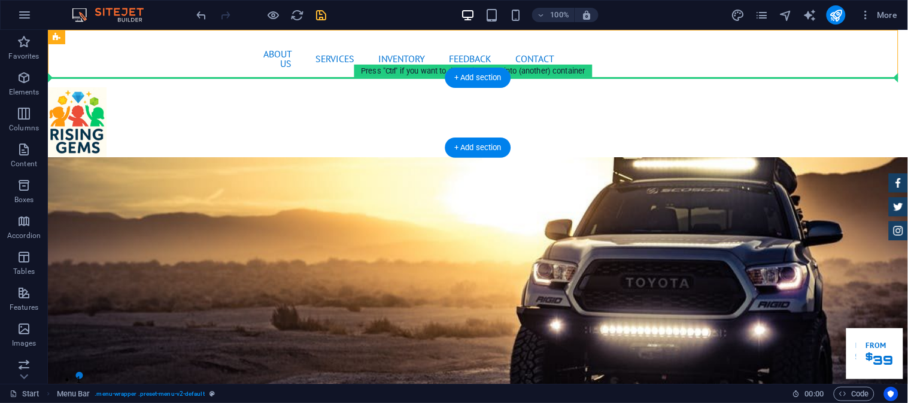
drag, startPoint x: 192, startPoint y: 54, endPoint x: 195, endPoint y: 102, distance: 47.9
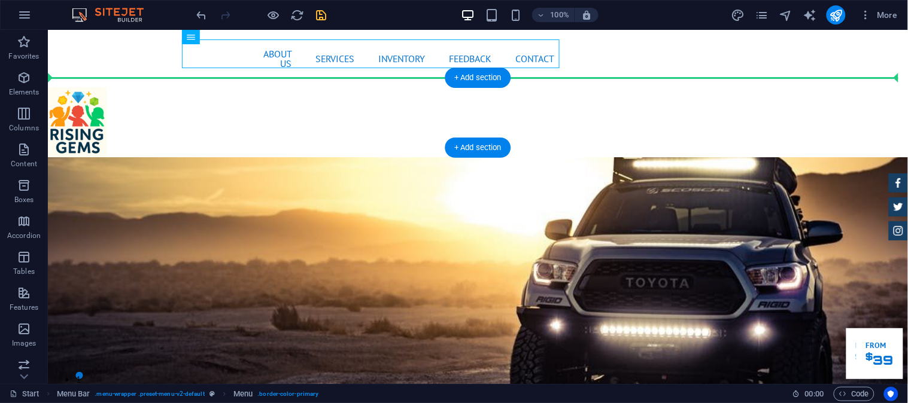
drag, startPoint x: 220, startPoint y: 56, endPoint x: 220, endPoint y: 99, distance: 43.1
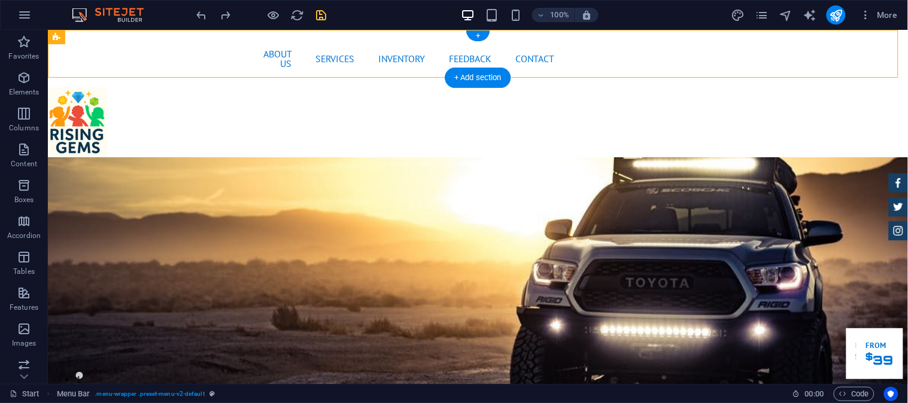
drag, startPoint x: 494, startPoint y: 52, endPoint x: 475, endPoint y: 59, distance: 21.0
click at [475, 59] on nav "Home About us Services Inventory Feedback Contact" at bounding box center [477, 58] width 172 height 38
click at [479, 36] on div "+" at bounding box center [477, 36] width 23 height 11
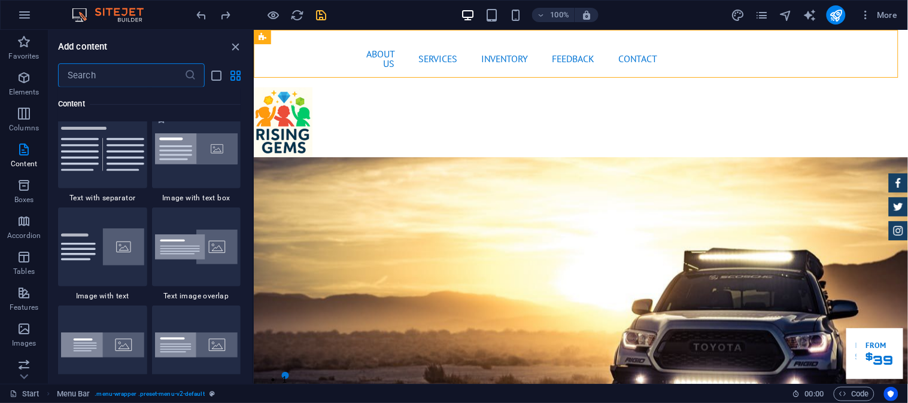
scroll to position [2314, 0]
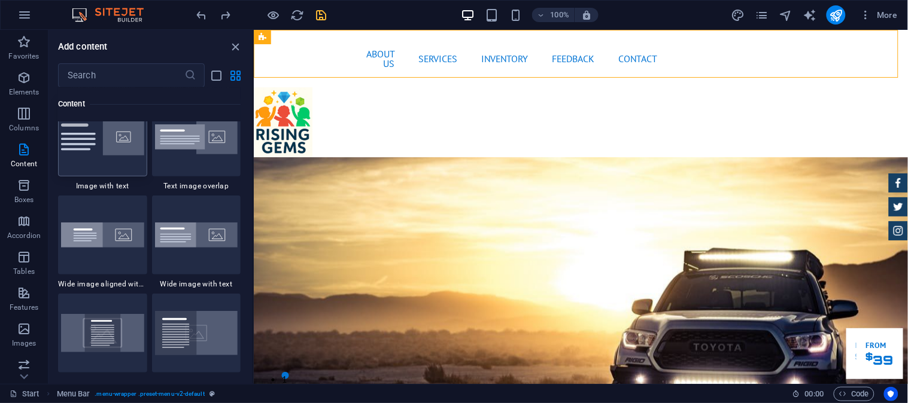
click at [115, 148] on img at bounding box center [102, 137] width 83 height 37
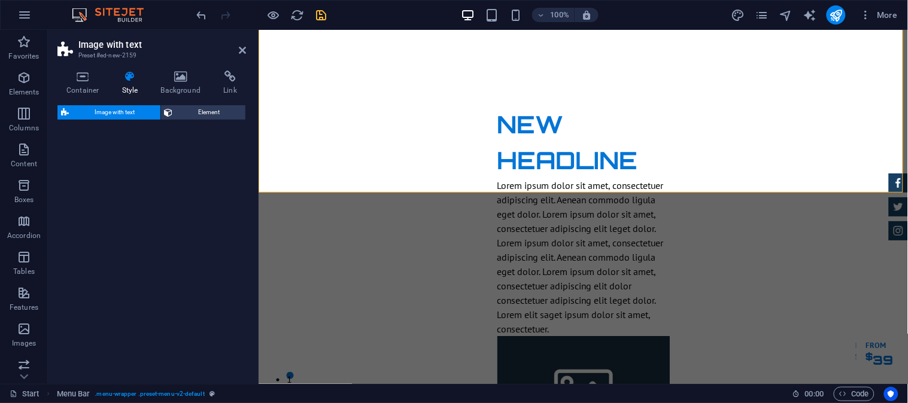
scroll to position [326, 0]
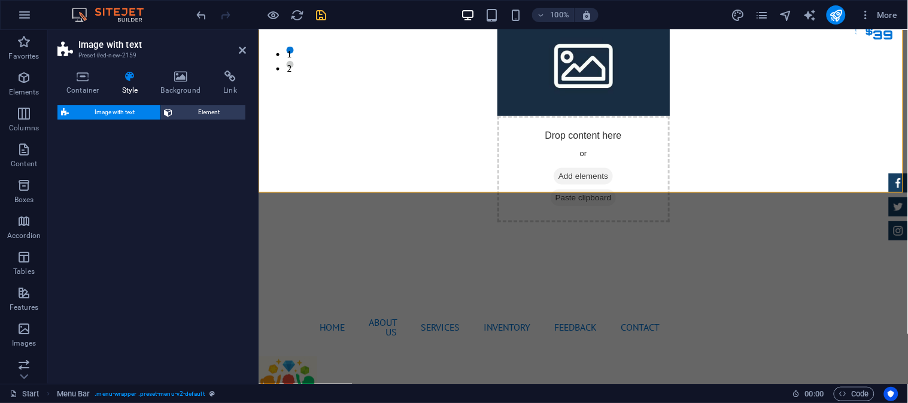
select select "rem"
select select "px"
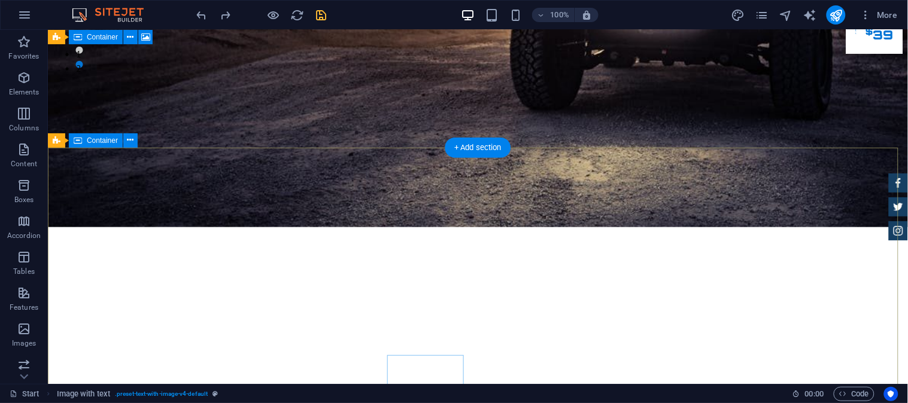
scroll to position [0, 0]
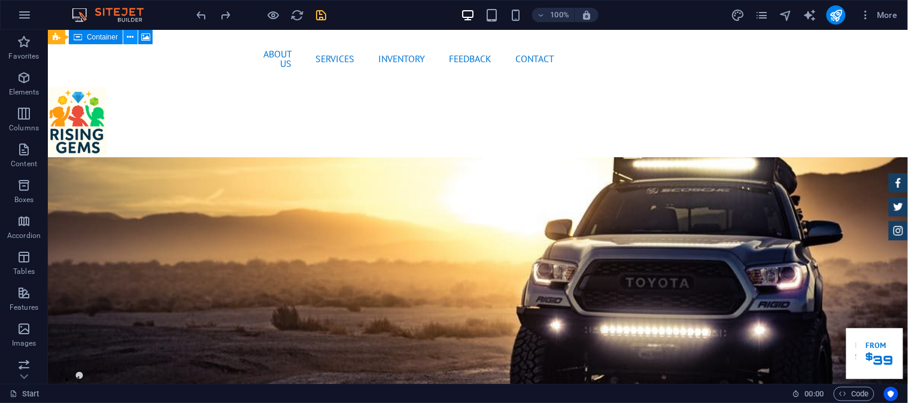
click at [132, 35] on icon at bounding box center [130, 37] width 7 height 13
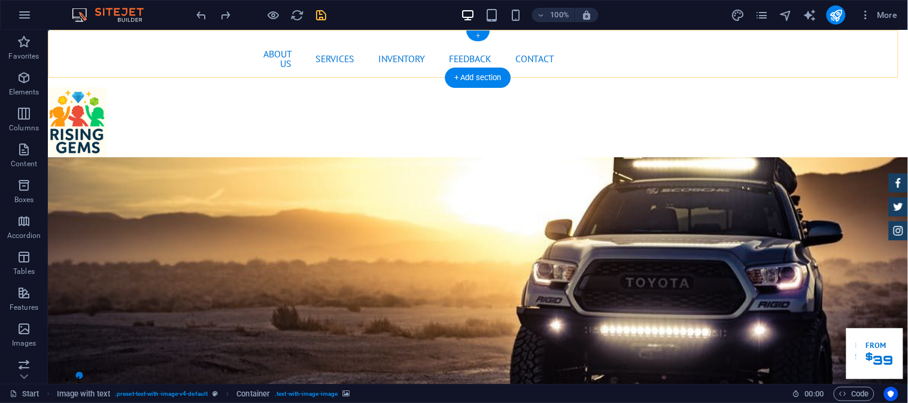
drag, startPoint x: 473, startPoint y: 37, endPoint x: 11, endPoint y: 65, distance: 463.5
click at [473, 37] on div "+" at bounding box center [477, 36] width 23 height 11
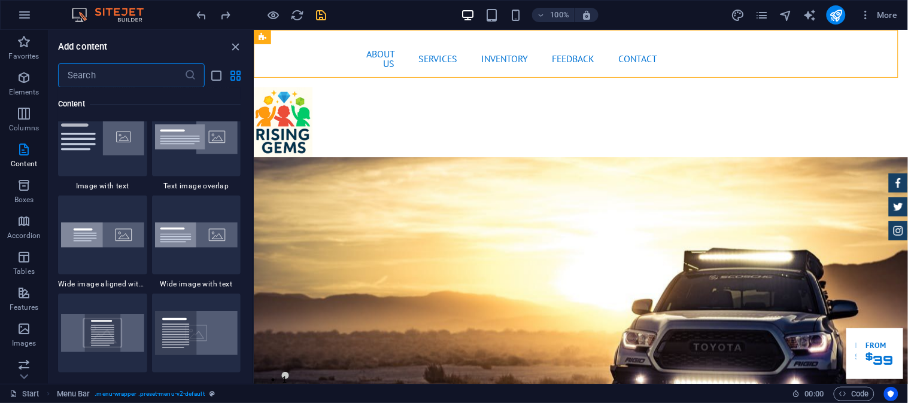
scroll to position [2204, 0]
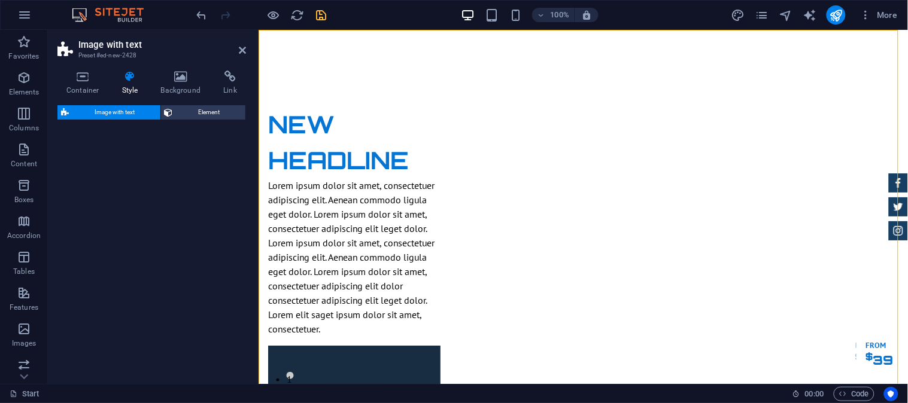
select select "rem"
select select "px"
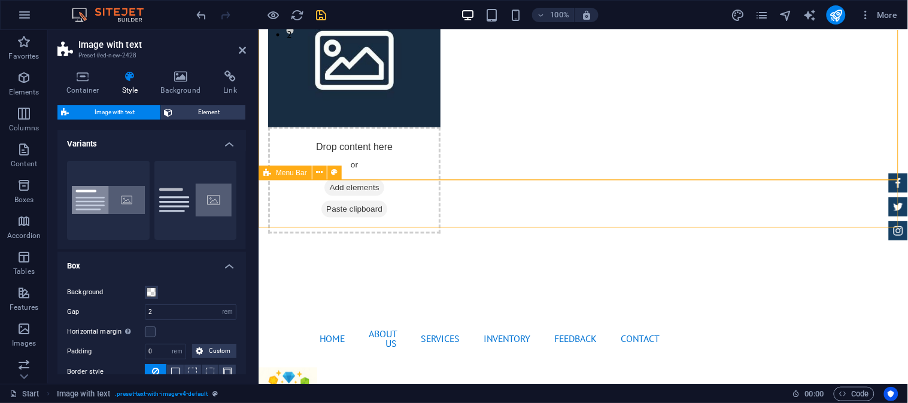
scroll to position [332, 0]
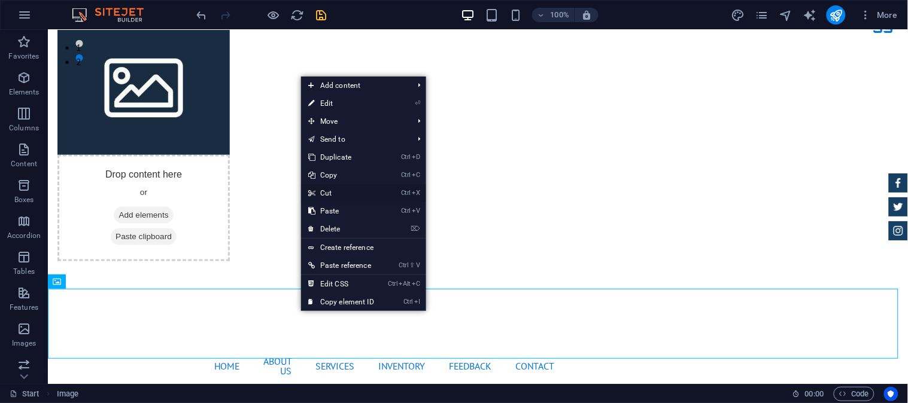
click at [357, 186] on link "Ctrl X Cut" at bounding box center [341, 193] width 80 height 18
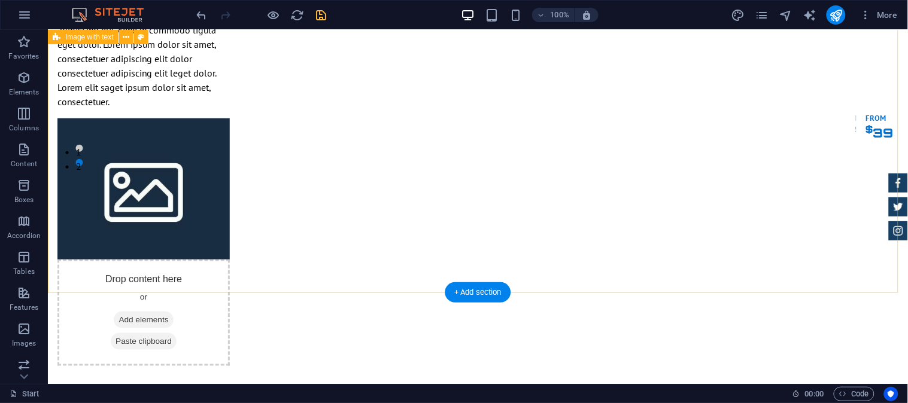
scroll to position [111, 0]
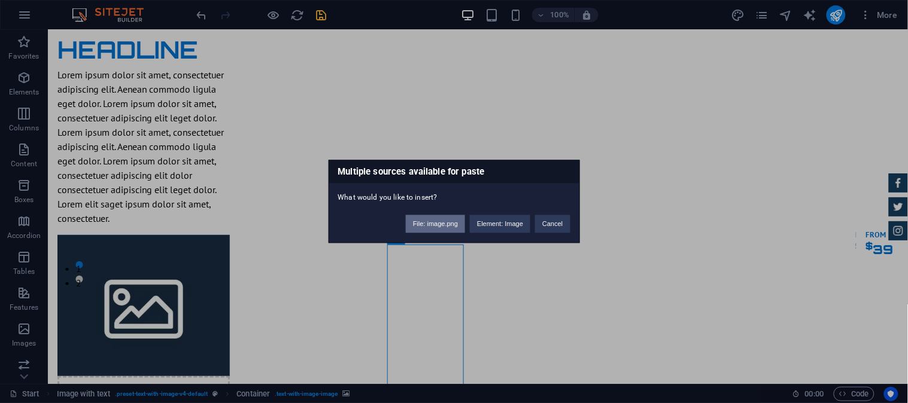
click at [427, 220] on button "File: image.png" at bounding box center [435, 224] width 59 height 18
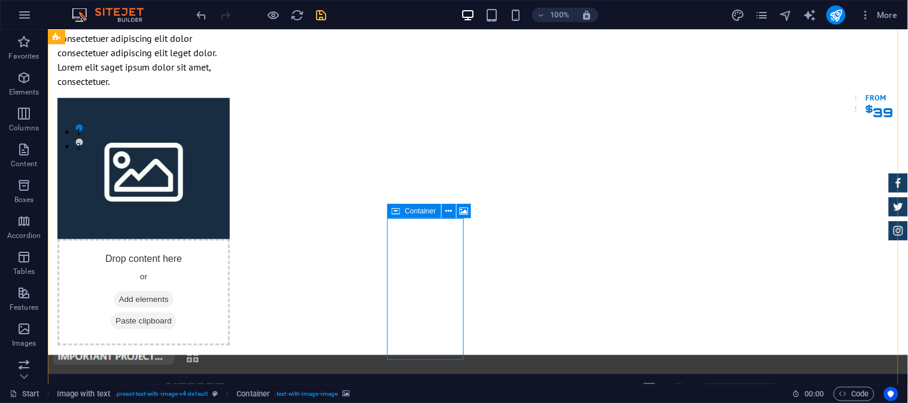
scroll to position [306, 0]
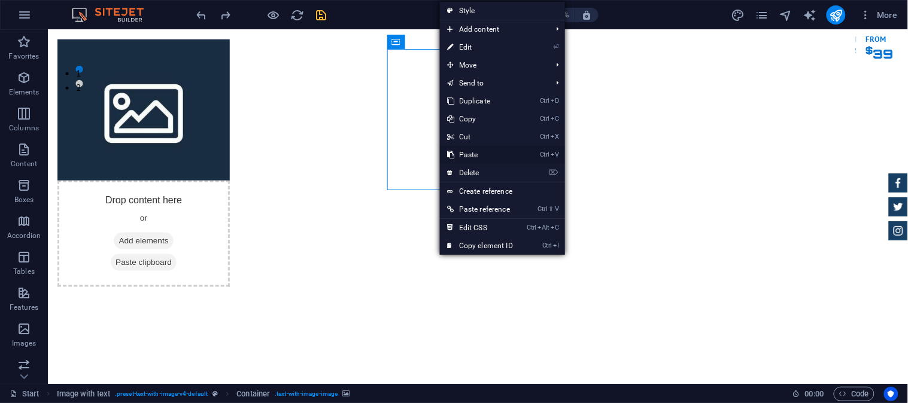
click at [485, 157] on link "Ctrl V Paste" at bounding box center [480, 155] width 80 height 18
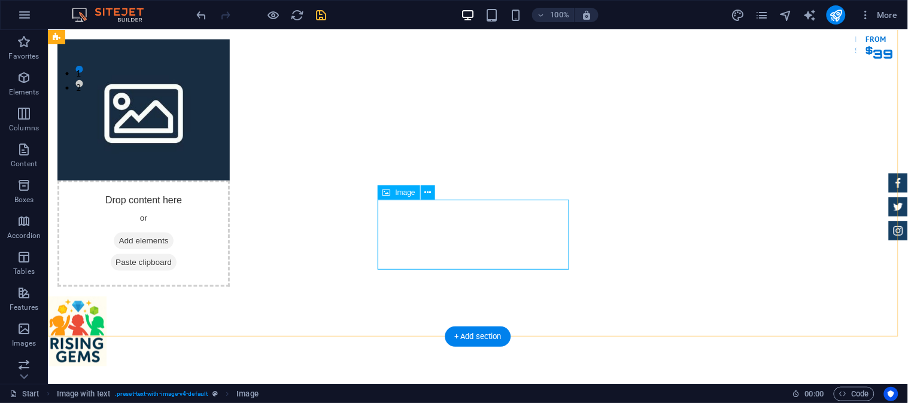
click at [239, 296] on figure at bounding box center [143, 331] width 192 height 70
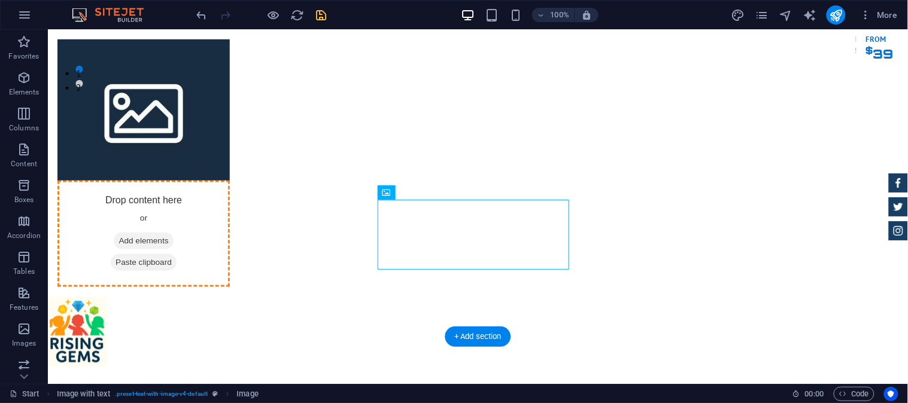
drag, startPoint x: 428, startPoint y: 227, endPoint x: 443, endPoint y: 123, distance: 105.2
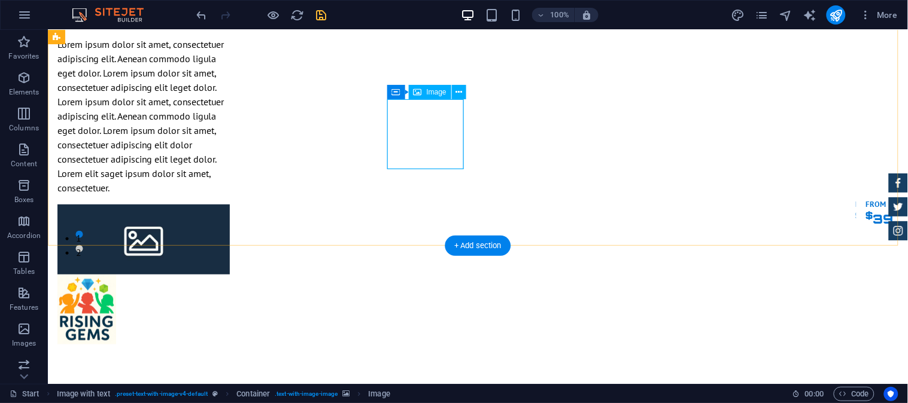
scroll to position [84, 0]
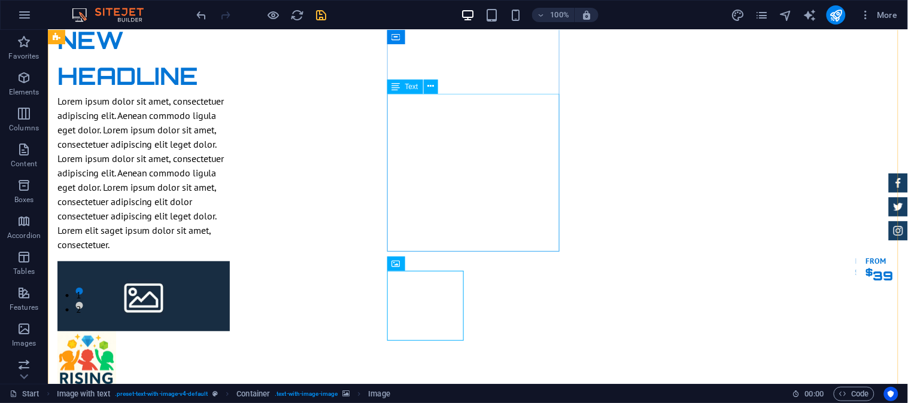
click at [229, 158] on div "Lorem ipsum dolor sit amet, consectetuer adipiscing elit. Aenean commodo ligula…" at bounding box center [143, 172] width 172 height 158
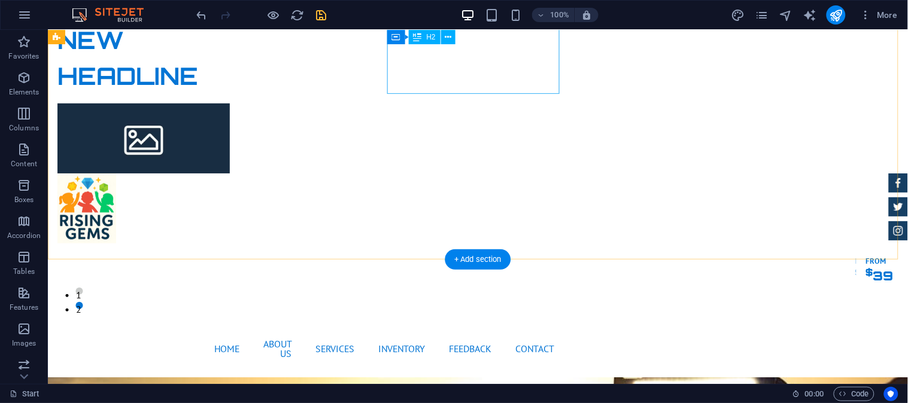
click at [229, 71] on div "New headline" at bounding box center [143, 58] width 172 height 72
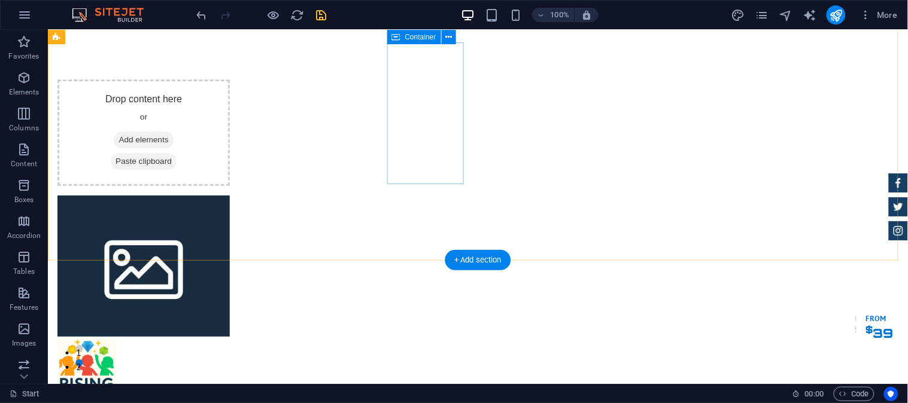
scroll to position [0, 0]
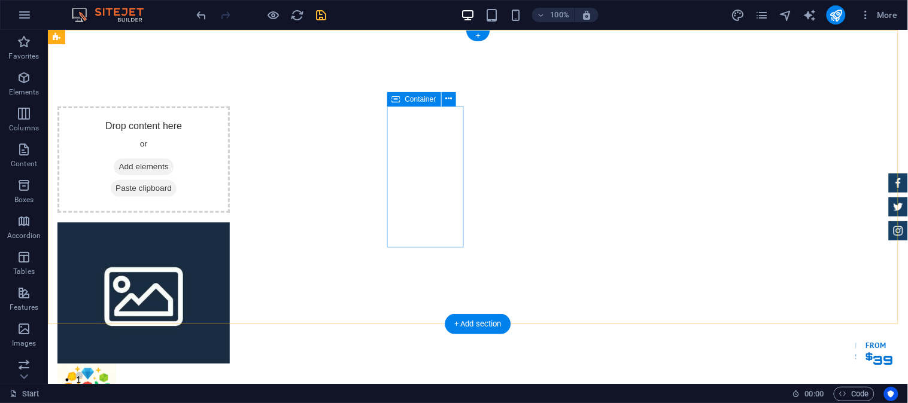
click at [229, 132] on div "Drop content here or Add elements Paste clipboard" at bounding box center [143, 159] width 172 height 107
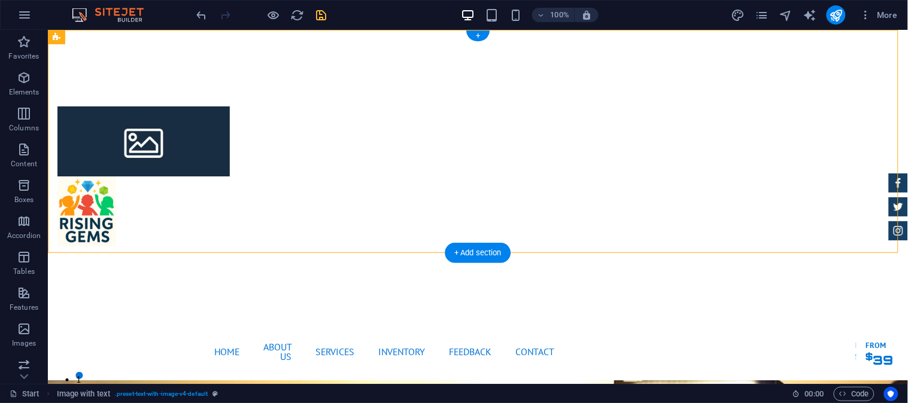
drag, startPoint x: 421, startPoint y: 138, endPoint x: 183, endPoint y: 112, distance: 239.0
click at [183, 112] on div at bounding box center [477, 175] width 860 height 293
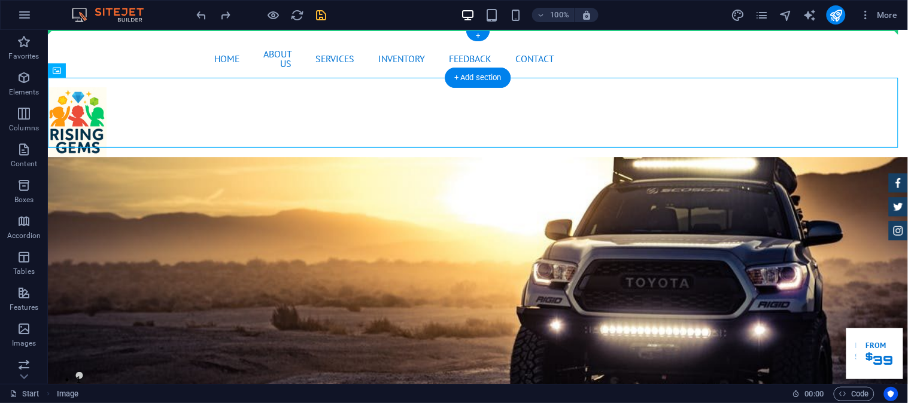
drag, startPoint x: 90, startPoint y: 117, endPoint x: 92, endPoint y: 34, distance: 82.6
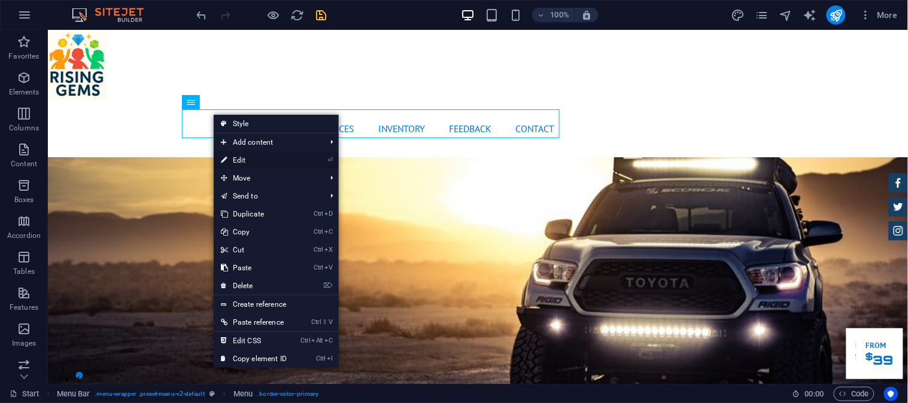
click at [238, 159] on link "⏎ Edit" at bounding box center [254, 160] width 80 height 18
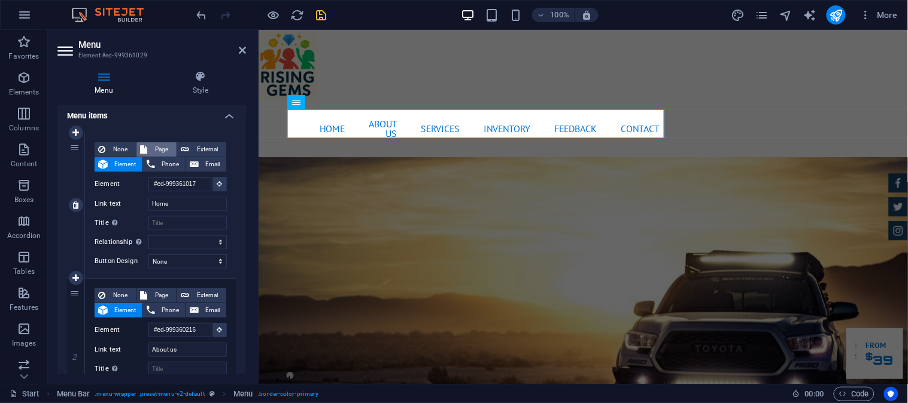
scroll to position [111, 0]
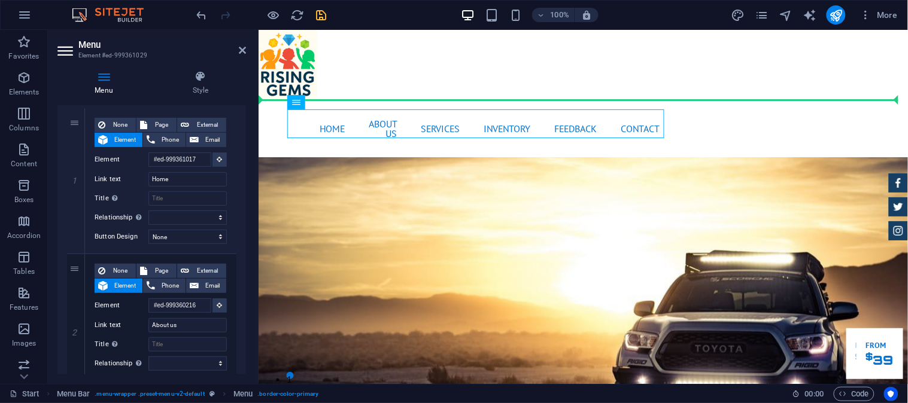
drag, startPoint x: 319, startPoint y: 114, endPoint x: 715, endPoint y: 120, distance: 395.7
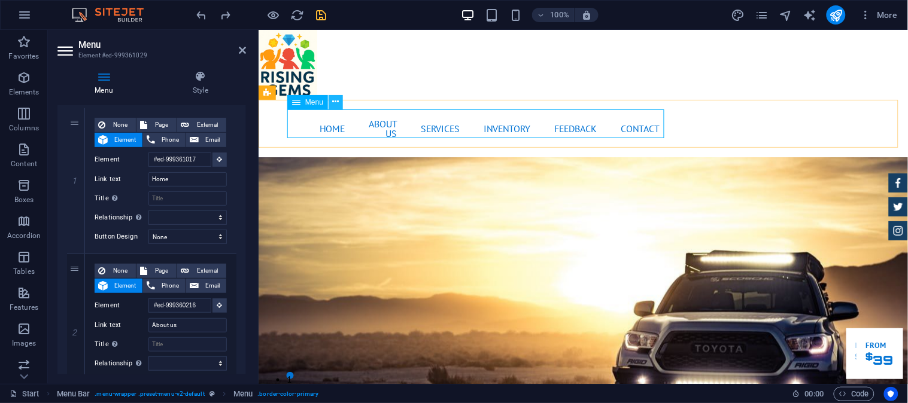
click at [335, 104] on icon at bounding box center [336, 102] width 7 height 13
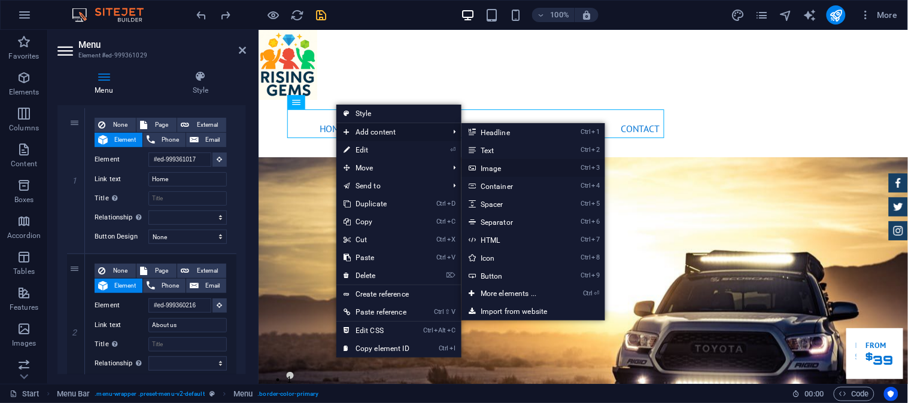
click at [516, 162] on link "Ctrl 3 Image" at bounding box center [510, 168] width 99 height 18
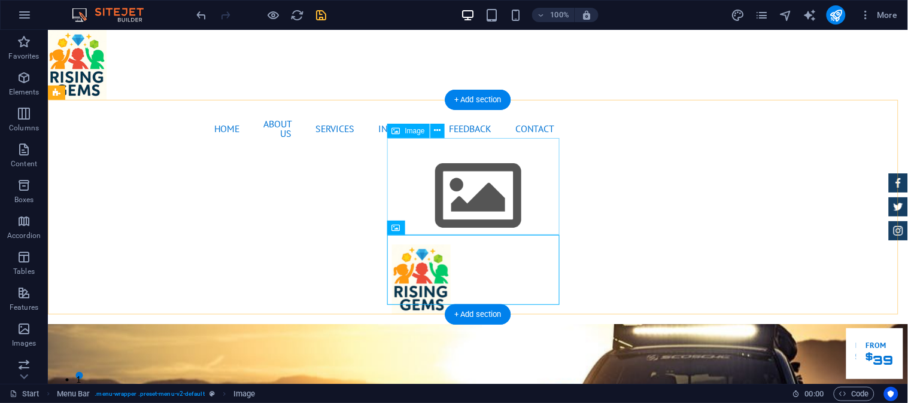
click at [450, 188] on figure at bounding box center [477, 195] width 172 height 97
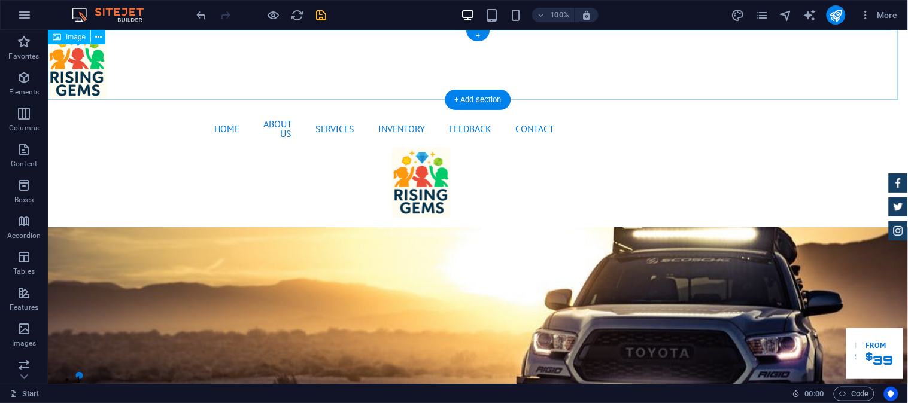
click at [92, 68] on figure at bounding box center [477, 64] width 860 height 70
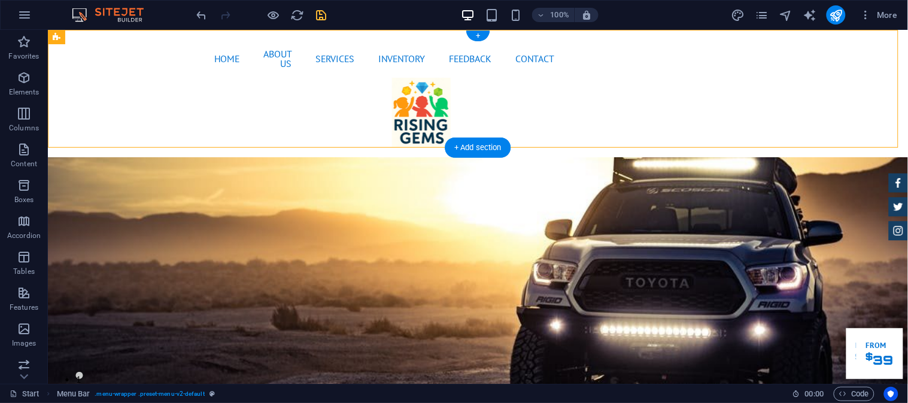
drag, startPoint x: 400, startPoint y: 87, endPoint x: 111, endPoint y: 65, distance: 289.9
click at [111, 65] on div "Home About us Services Inventory Feedback Contact Menu" at bounding box center [477, 92] width 860 height 127
click at [480, 108] on figure at bounding box center [477, 112] width 172 height 70
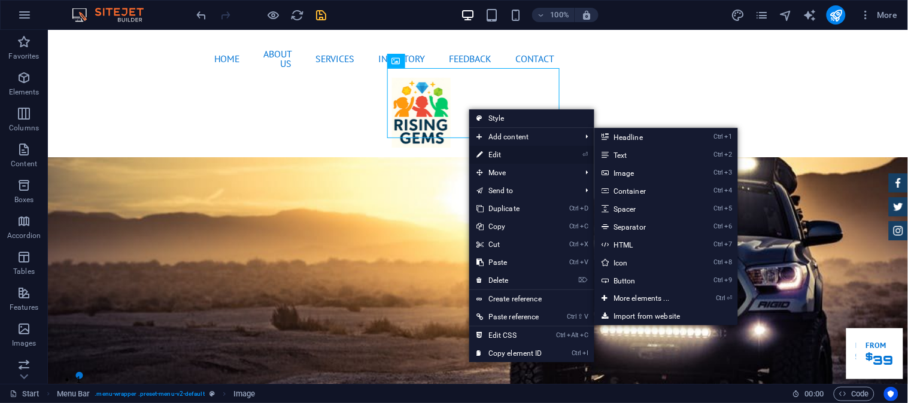
click at [512, 147] on link "⏎ Edit" at bounding box center [509, 155] width 80 height 18
select select "px"
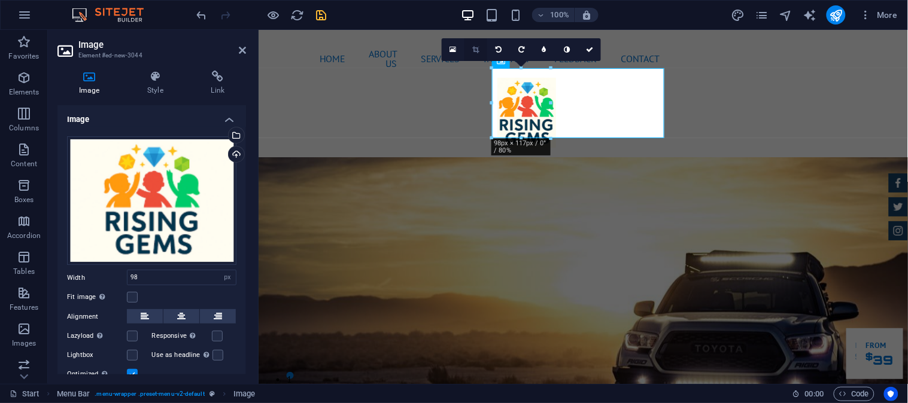
click at [469, 50] on link at bounding box center [475, 49] width 23 height 23
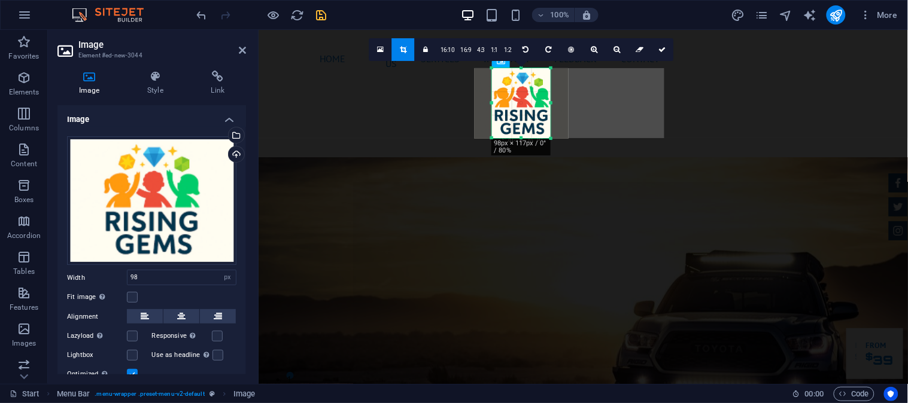
click at [414, 45] on link at bounding box center [403, 49] width 23 height 23
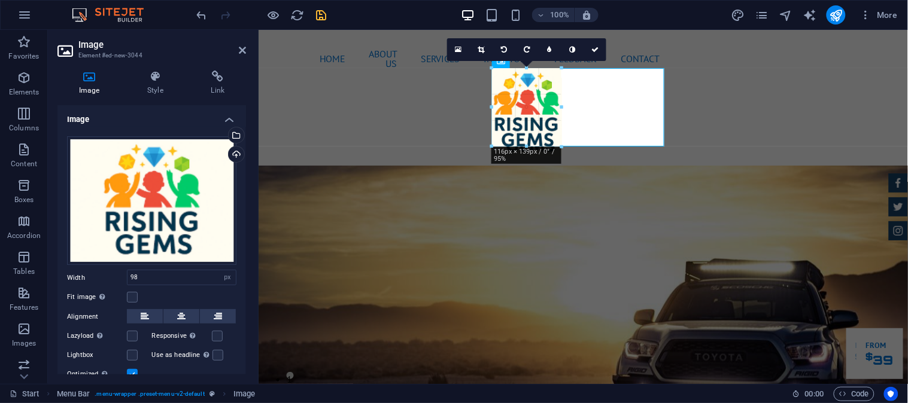
drag, startPoint x: 551, startPoint y: 104, endPoint x: 557, endPoint y: 105, distance: 6.6
type input "109"
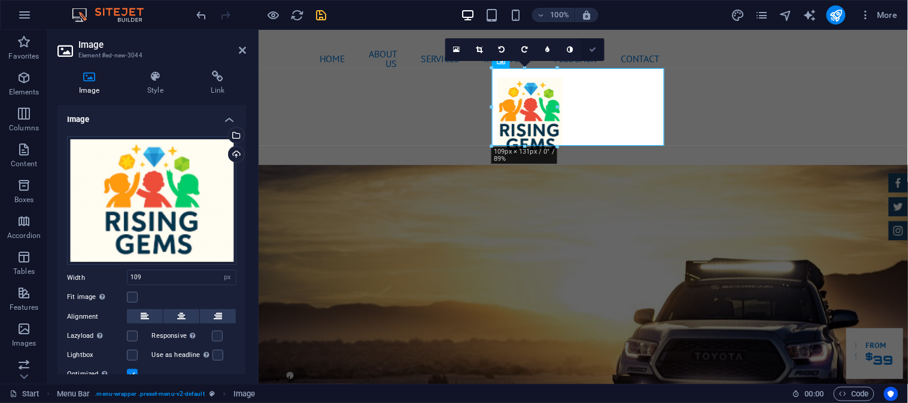
click at [593, 50] on icon at bounding box center [593, 49] width 7 height 7
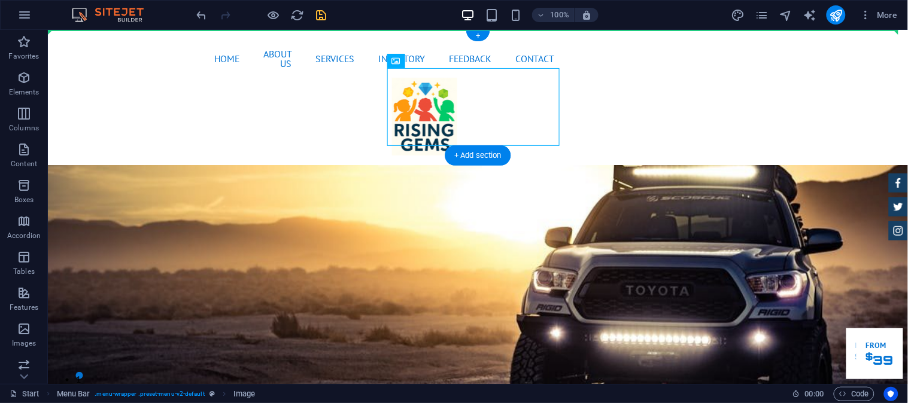
drag, startPoint x: 421, startPoint y: 112, endPoint x: 132, endPoint y: 58, distance: 293.5
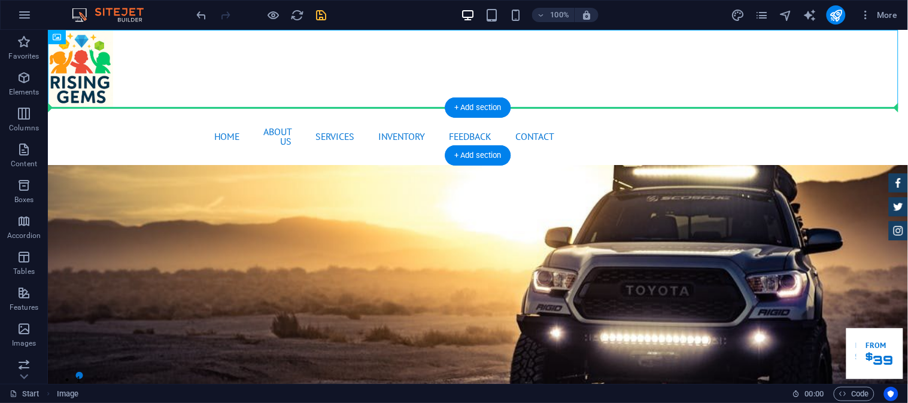
drag, startPoint x: 57, startPoint y: 63, endPoint x: 76, endPoint y: 114, distance: 53.8
drag, startPoint x: 80, startPoint y: 80, endPoint x: 85, endPoint y: 118, distance: 38.0
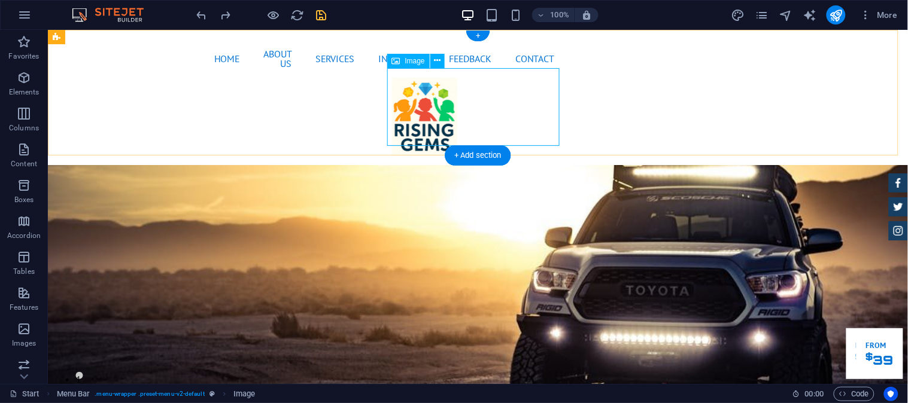
click at [576, 93] on div "Home About us Services Inventory Feedback Contact Menu" at bounding box center [477, 96] width 860 height 135
click at [404, 98] on figure at bounding box center [477, 116] width 172 height 78
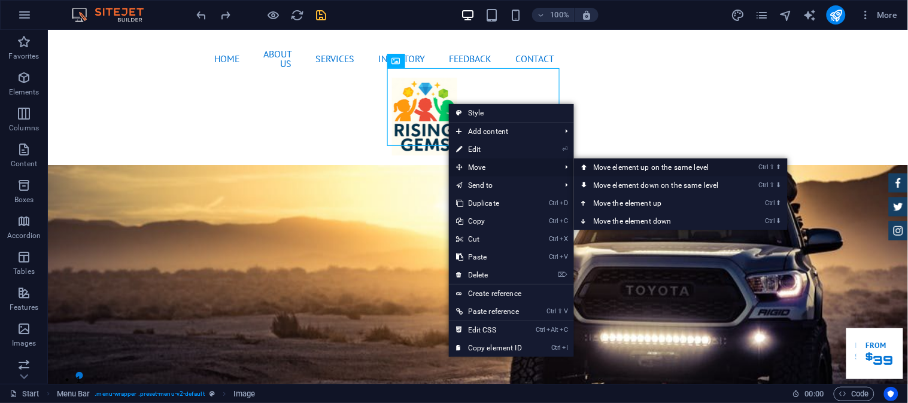
click at [640, 171] on link "Ctrl ⇧ ⬆ Move element up on the same level" at bounding box center [658, 168] width 169 height 18
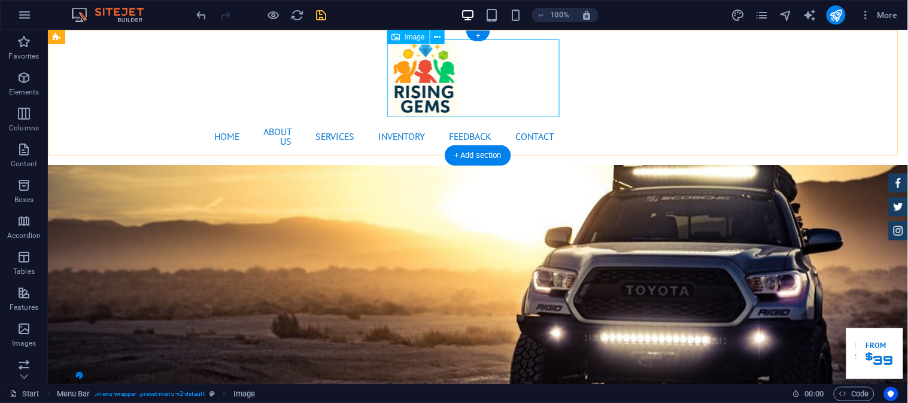
click at [507, 62] on figure at bounding box center [477, 78] width 172 height 78
click at [444, 37] on button at bounding box center [437, 37] width 14 height 14
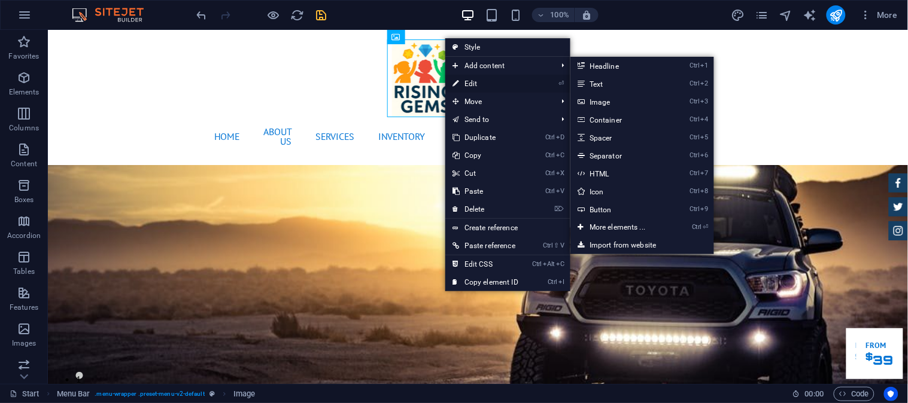
click at [480, 79] on link "⏎ Edit" at bounding box center [485, 84] width 80 height 18
select select "px"
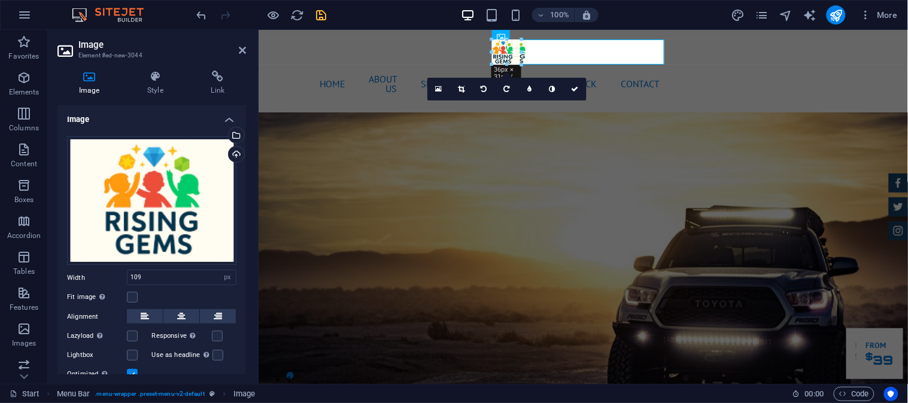
drag, startPoint x: 560, startPoint y: 118, endPoint x: 511, endPoint y: 67, distance: 70.7
type input "49"
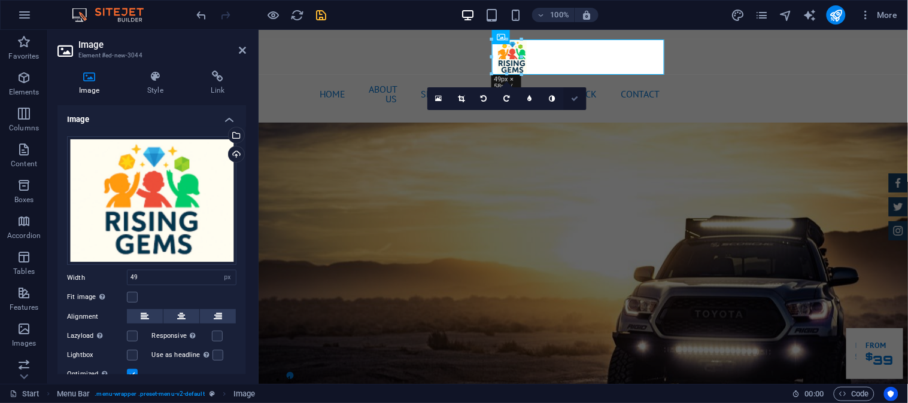
click at [572, 103] on link at bounding box center [575, 98] width 23 height 23
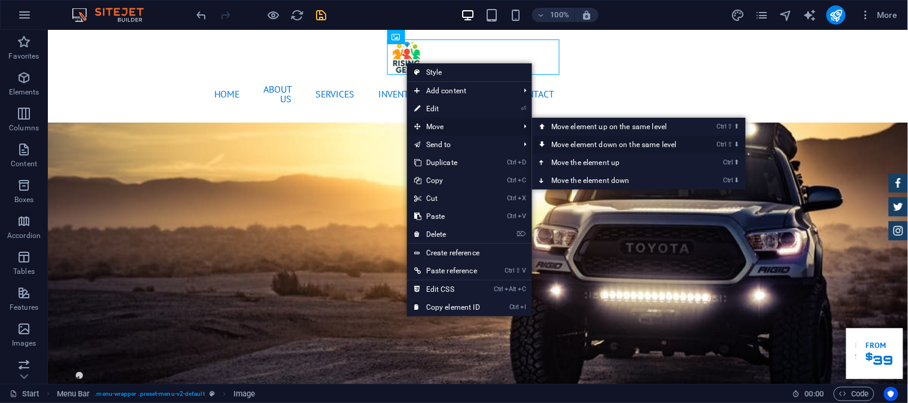
click at [571, 138] on link "Ctrl ⇧ ⬇ Move element down on the same level" at bounding box center [616, 145] width 169 height 18
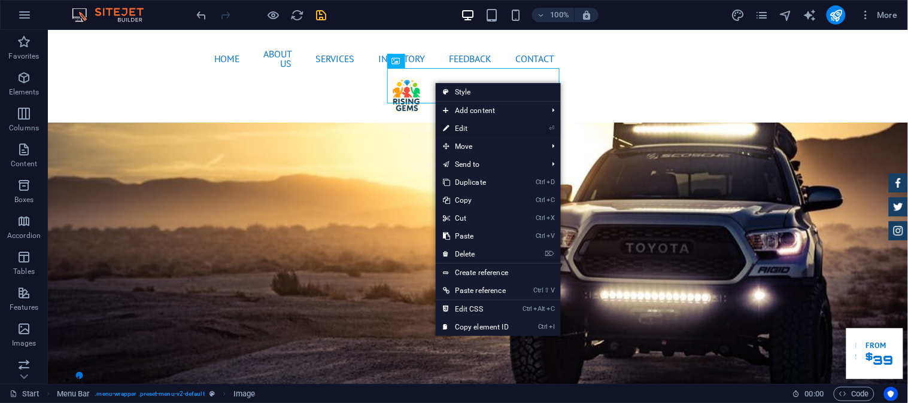
click at [464, 124] on link "⏎ Edit" at bounding box center [476, 129] width 80 height 18
select select "px"
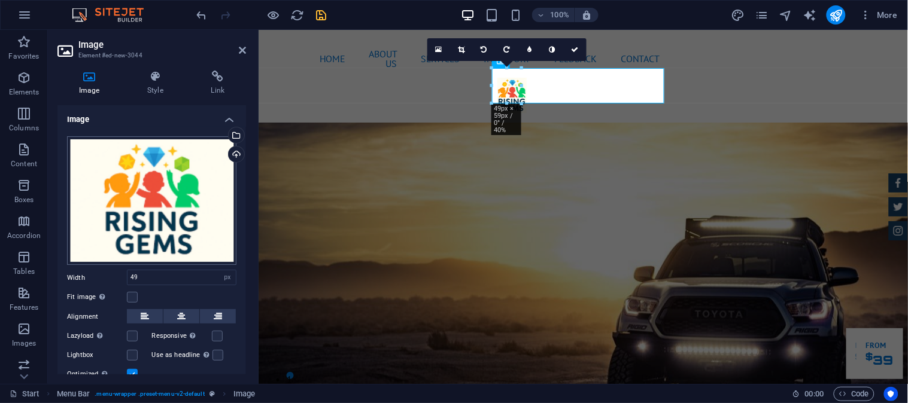
scroll to position [44, 0]
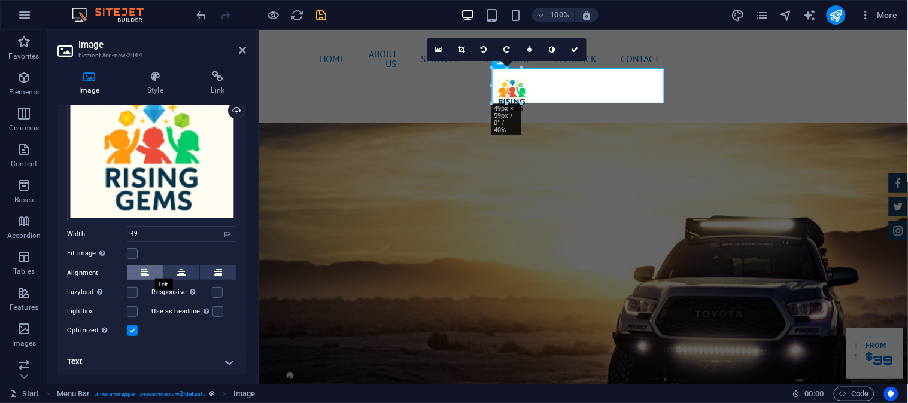
click at [148, 269] on icon at bounding box center [145, 273] width 8 height 14
click at [187, 271] on button at bounding box center [181, 273] width 36 height 14
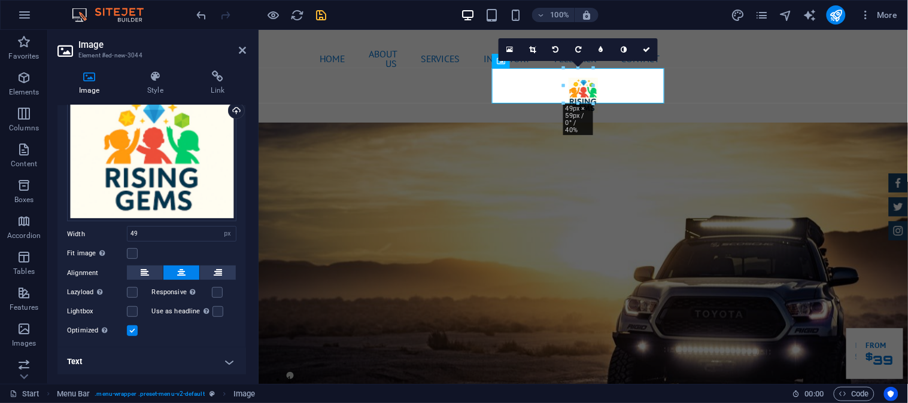
click at [154, 263] on div "Drag files here, click to choose files or select files from Files or our free s…" at bounding box center [151, 215] width 189 height 265
click at [153, 266] on button at bounding box center [145, 273] width 36 height 14
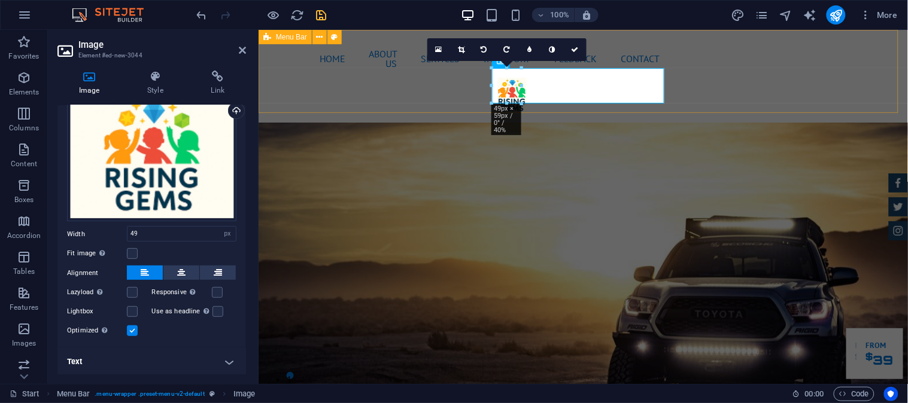
drag, startPoint x: 749, startPoint y: 114, endPoint x: 392, endPoint y: 86, distance: 357.8
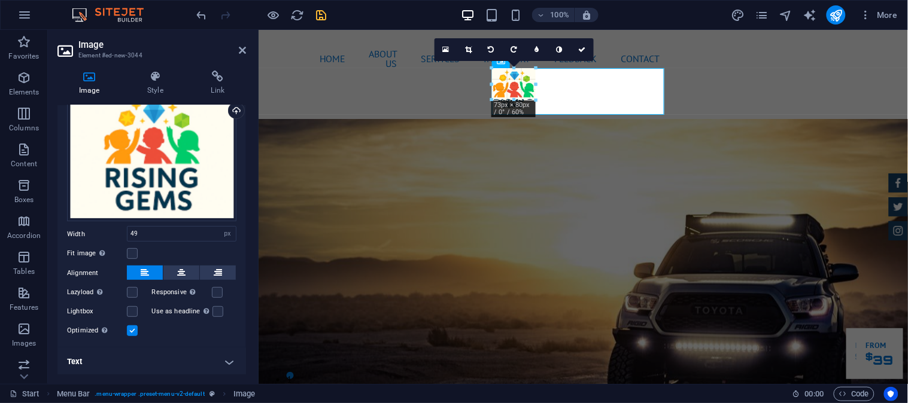
drag, startPoint x: 488, startPoint y: 86, endPoint x: 491, endPoint y: 93, distance: 7.2
type input "48"
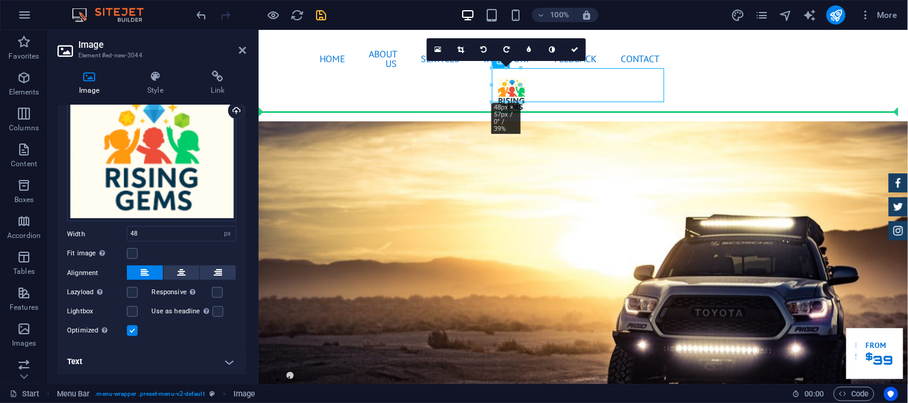
drag, startPoint x: 643, startPoint y: 81, endPoint x: 550, endPoint y: 104, distance: 95.7
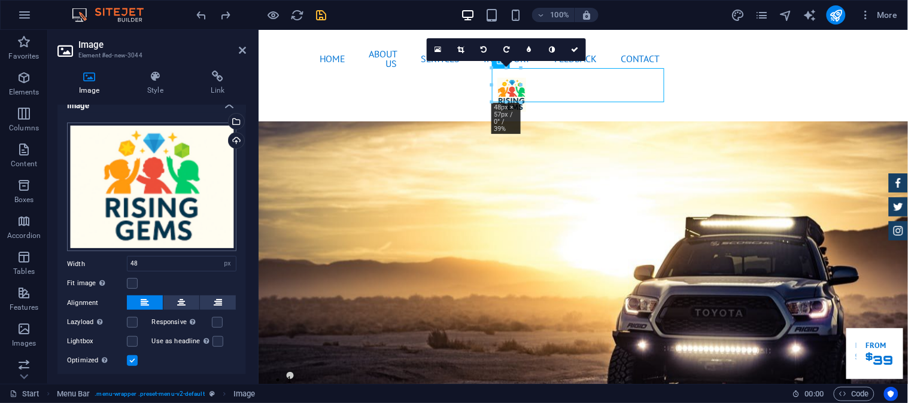
scroll to position [0, 0]
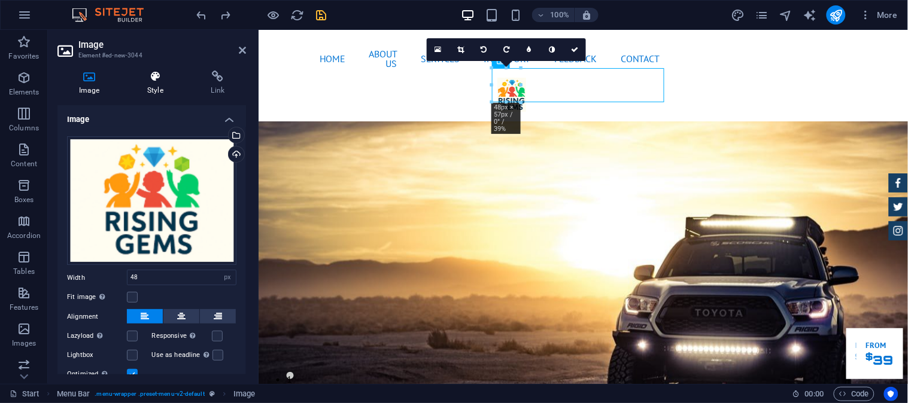
click at [142, 80] on icon at bounding box center [155, 77] width 59 height 12
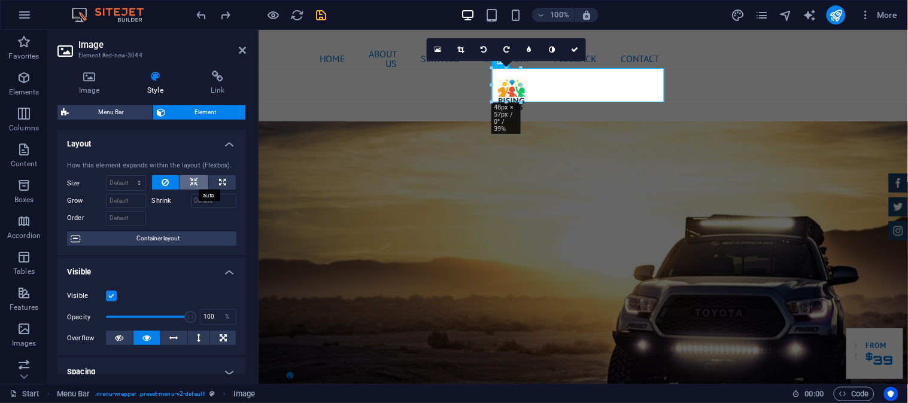
click at [192, 180] on icon at bounding box center [194, 182] width 8 height 14
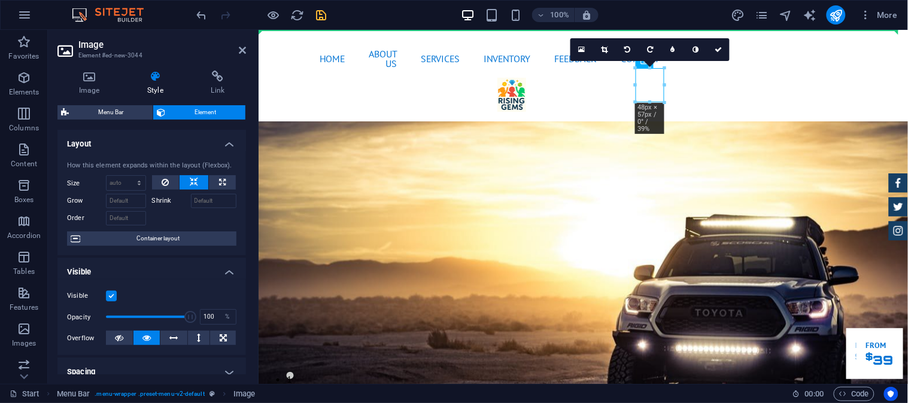
drag, startPoint x: 654, startPoint y: 86, endPoint x: 313, endPoint y: 59, distance: 341.6
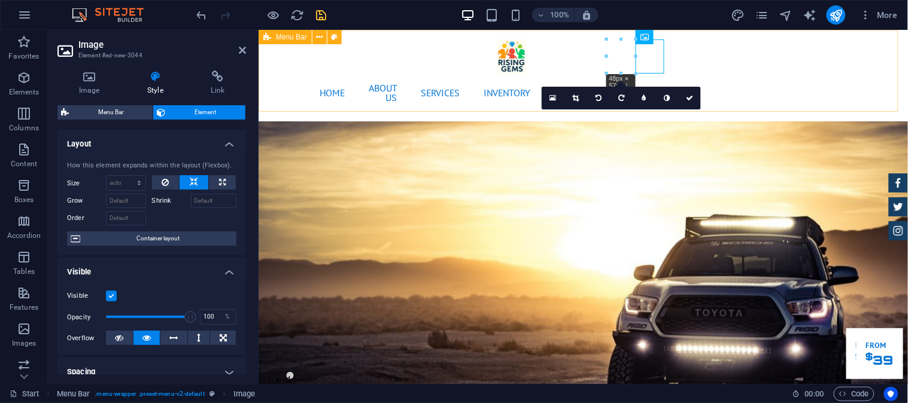
click at [755, 54] on div "Home About us Services Inventory Feedback Contact Menu" at bounding box center [582, 75] width 649 height 92
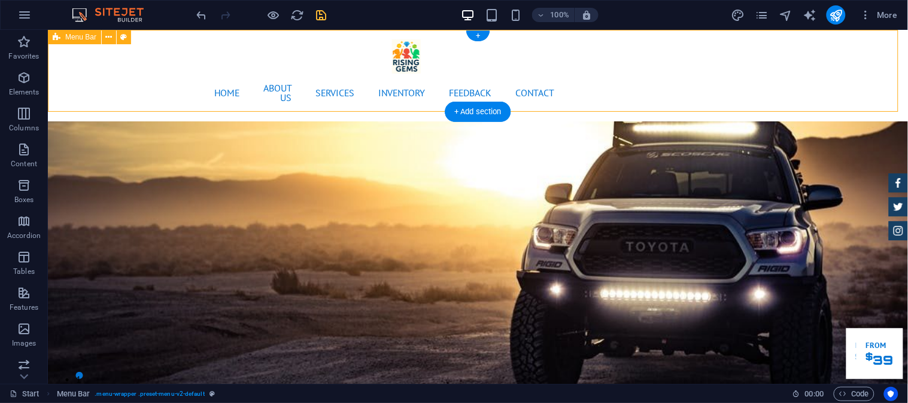
drag, startPoint x: 531, startPoint y: 54, endPoint x: 126, endPoint y: 63, distance: 404.7
click at [126, 63] on div "Home About us Services Inventory Feedback Contact Menu" at bounding box center [477, 75] width 860 height 92
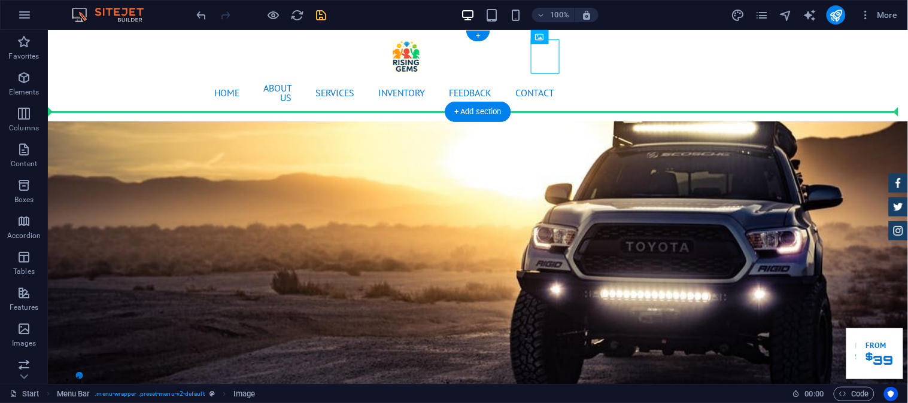
drag, startPoint x: 554, startPoint y: 66, endPoint x: 533, endPoint y: 105, distance: 43.9
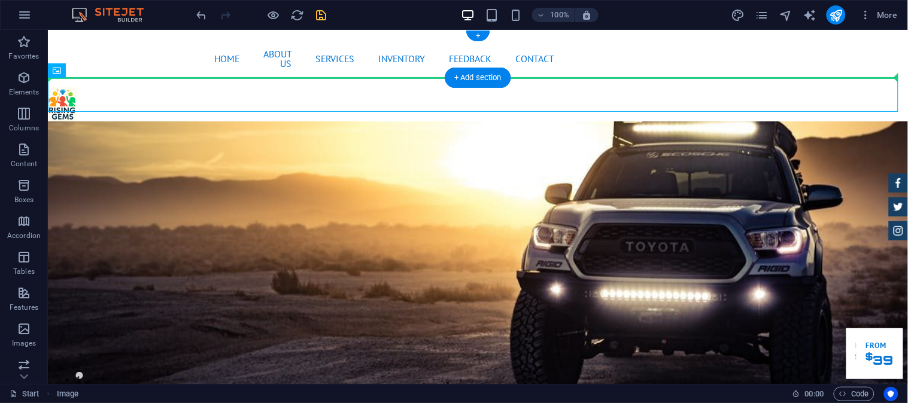
drag, startPoint x: 68, startPoint y: 90, endPoint x: 120, endPoint y: 60, distance: 60.9
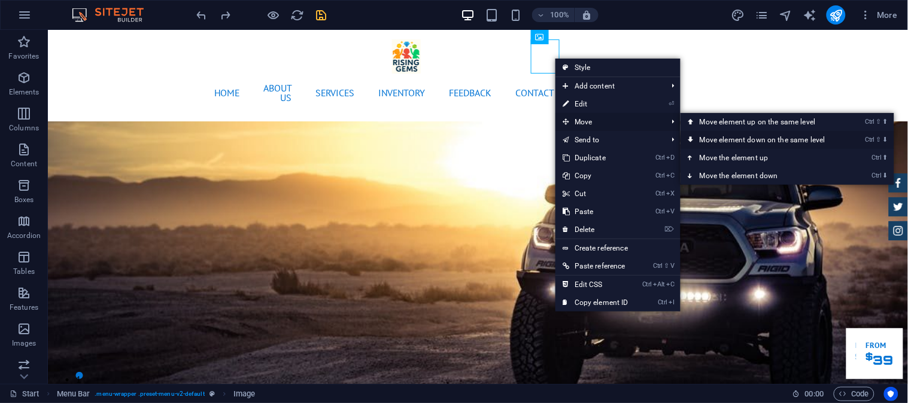
click at [729, 133] on link "Ctrl ⇧ ⬇ Move element down on the same level" at bounding box center [764, 140] width 169 height 18
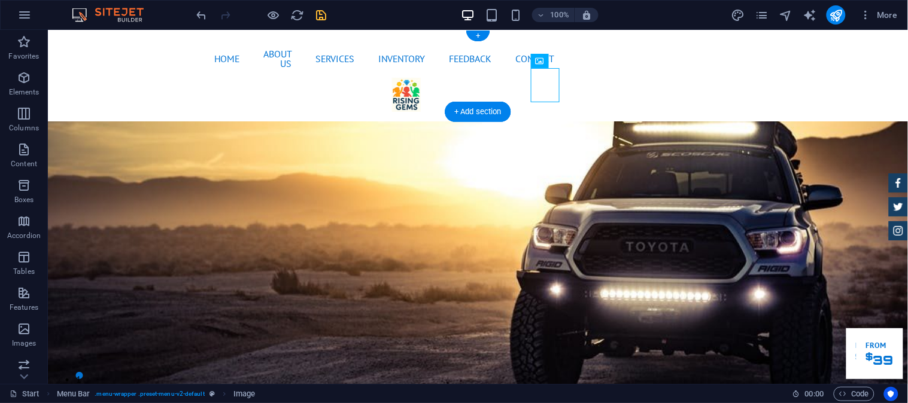
drag, startPoint x: 546, startPoint y: 80, endPoint x: 539, endPoint y: 93, distance: 15.0
click at [539, 93] on figure at bounding box center [477, 94] width 172 height 34
click at [465, 51] on nav "Home About us Services Inventory Feedback Contact" at bounding box center [477, 58] width 172 height 38
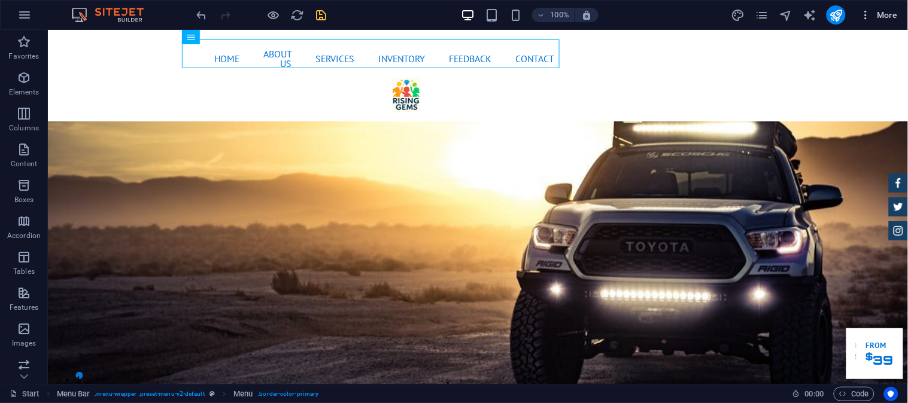
click at [817, 13] on icon "button" at bounding box center [866, 15] width 12 height 12
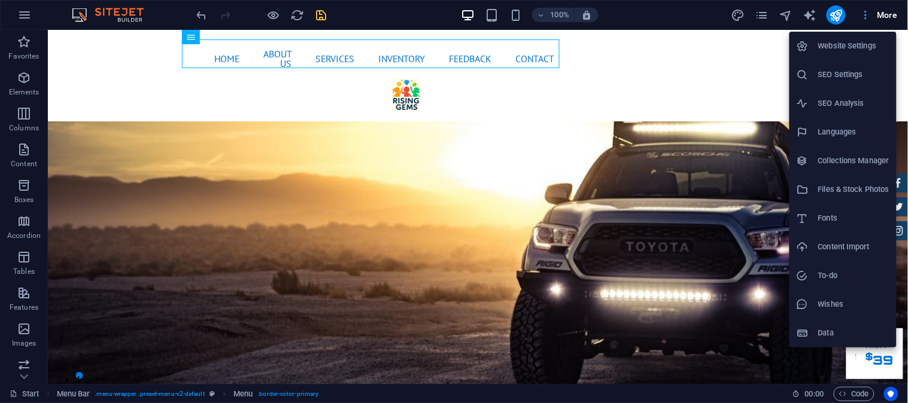
click at [817, 13] on div at bounding box center [454, 201] width 908 height 403
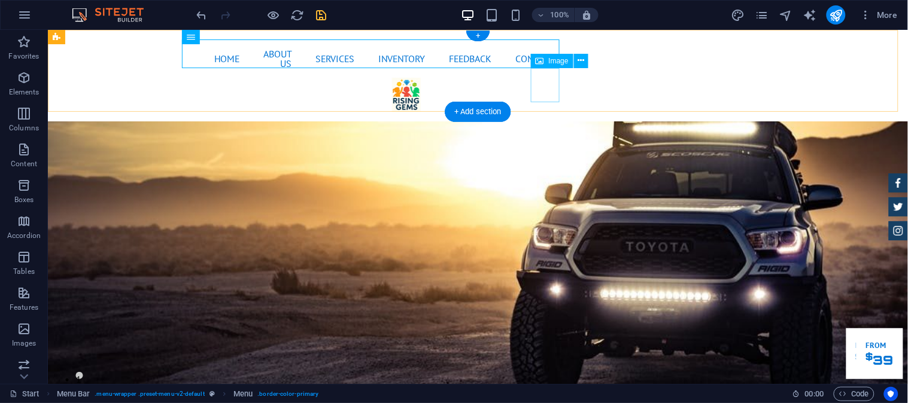
click at [540, 87] on figure at bounding box center [477, 94] width 172 height 34
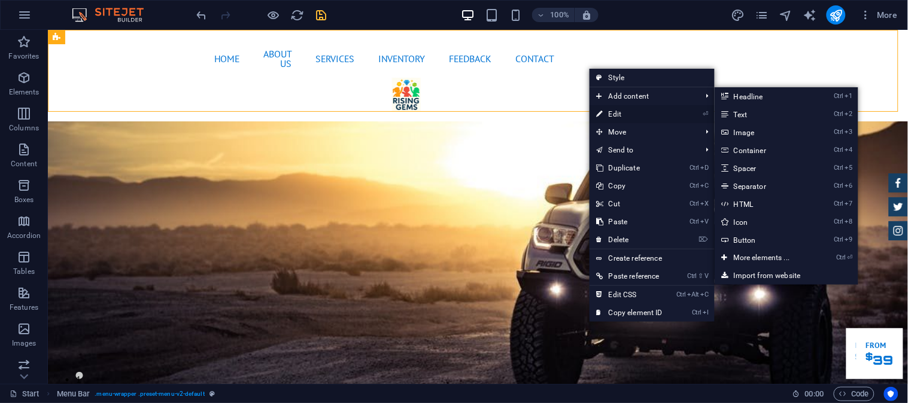
click at [617, 105] on link "⏎ Edit" at bounding box center [630, 114] width 80 height 18
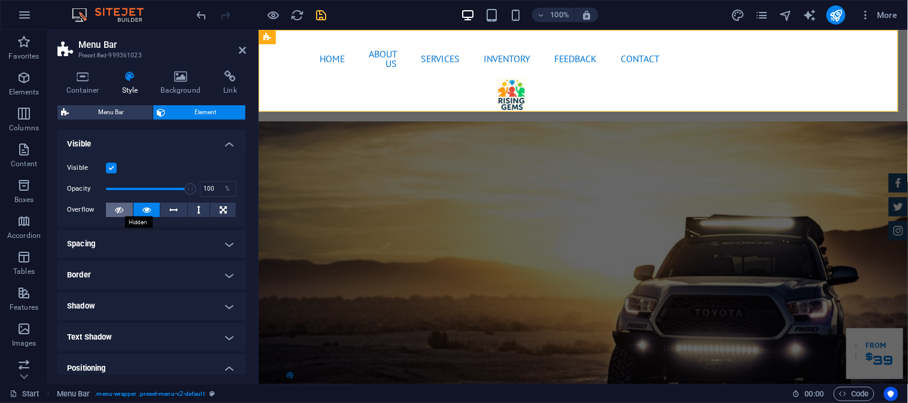
click at [110, 208] on button at bounding box center [119, 210] width 27 height 14
click at [136, 208] on button at bounding box center [146, 210] width 27 height 14
click at [168, 208] on button at bounding box center [173, 210] width 27 height 14
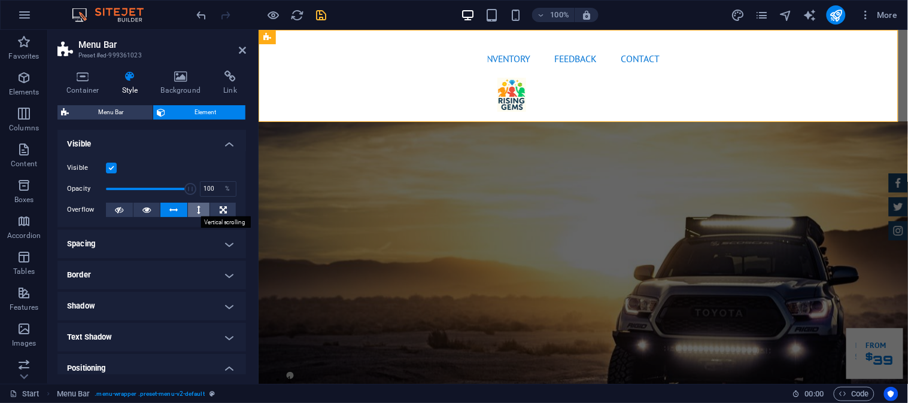
click at [199, 208] on button at bounding box center [199, 210] width 22 height 14
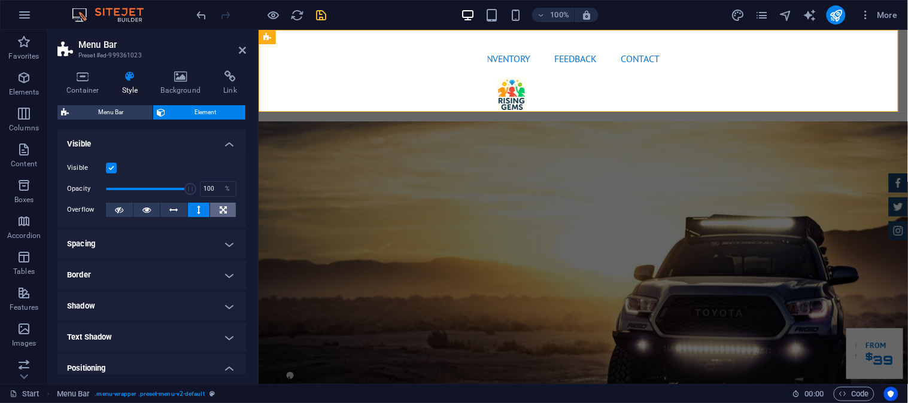
click at [220, 207] on icon at bounding box center [223, 210] width 7 height 14
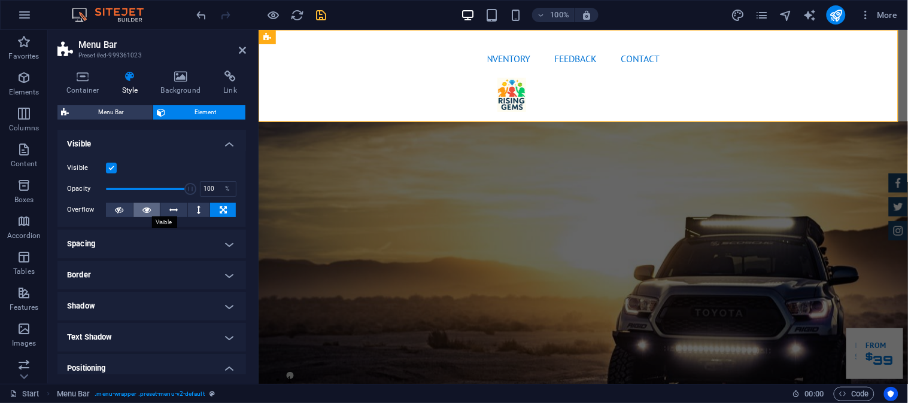
click at [135, 210] on button at bounding box center [146, 210] width 27 height 14
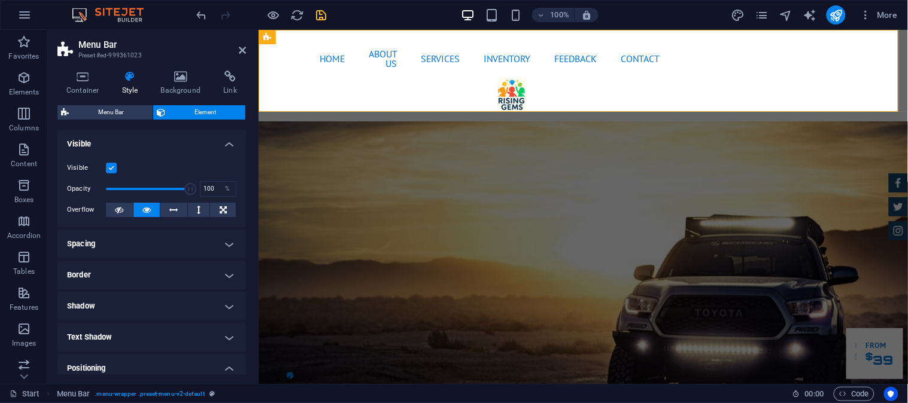
click at [218, 147] on h4 "Visible" at bounding box center [151, 141] width 189 height 22
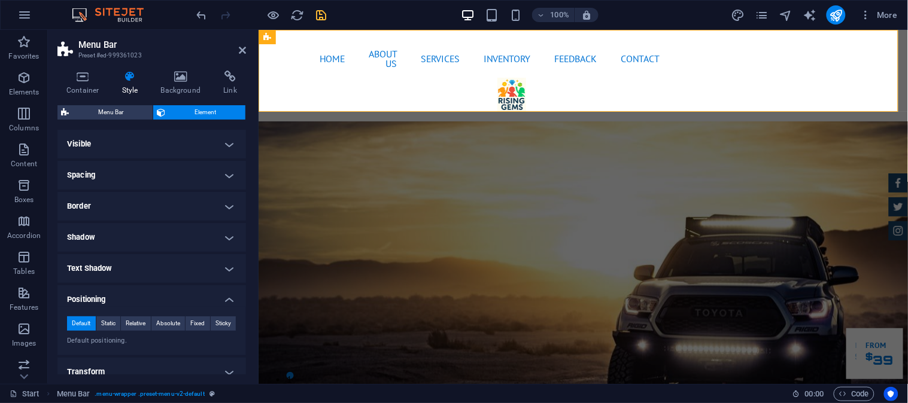
click at [192, 180] on h4 "Spacing" at bounding box center [151, 175] width 189 height 29
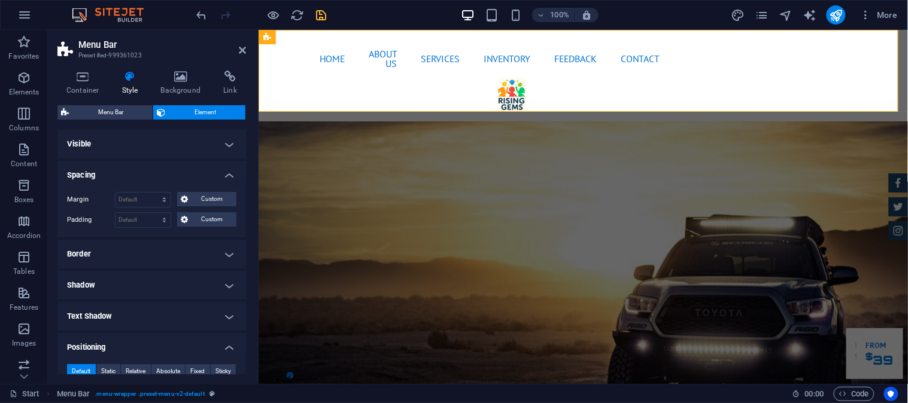
click at [192, 177] on h4 "Spacing" at bounding box center [151, 172] width 189 height 22
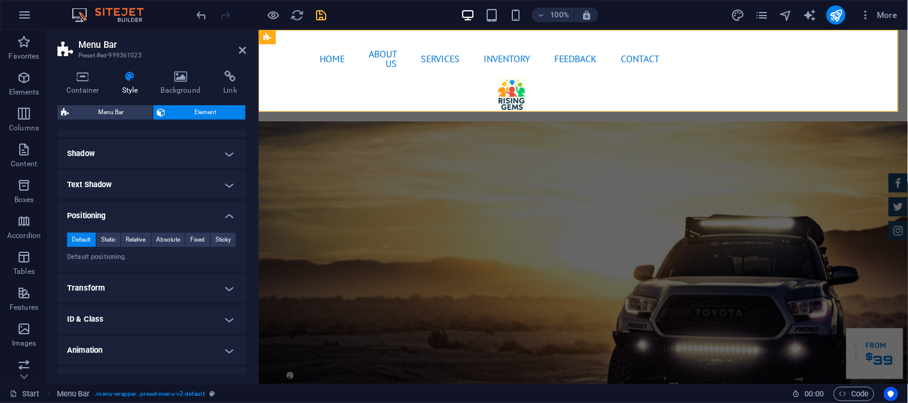
scroll to position [105, 0]
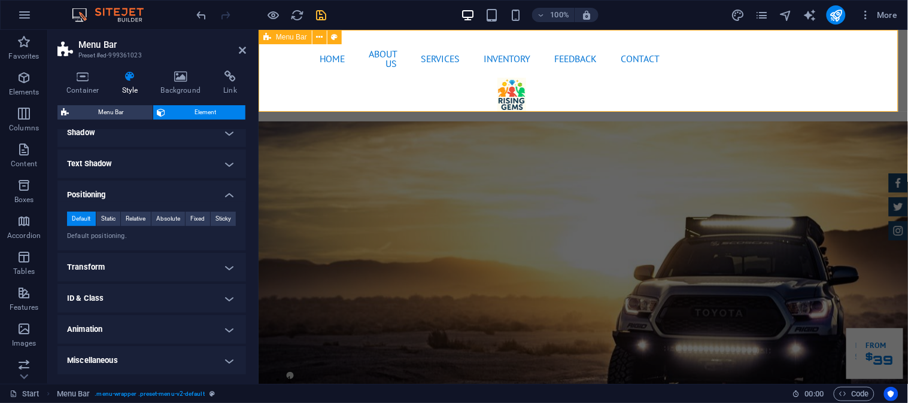
click at [645, 84] on figure at bounding box center [583, 94] width 172 height 34
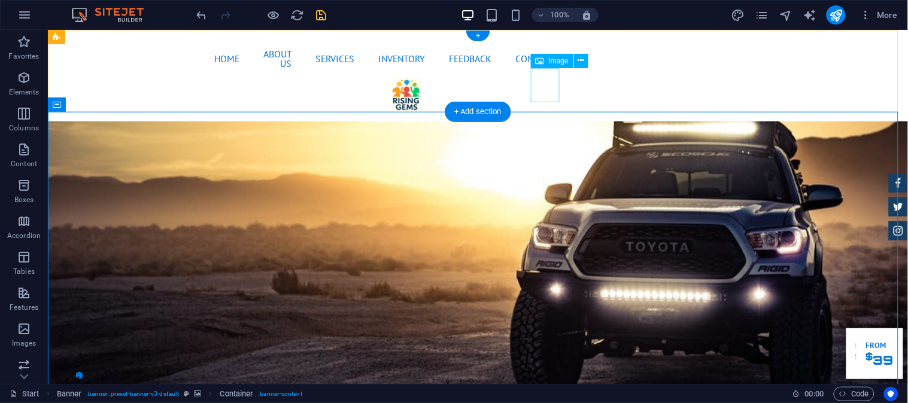
click at [531, 77] on figure at bounding box center [477, 94] width 172 height 34
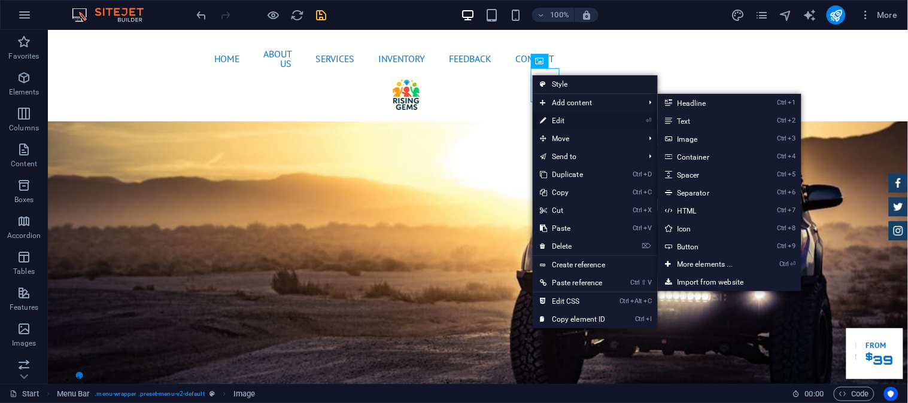
click at [569, 114] on link "⏎ Edit" at bounding box center [573, 121] width 80 height 18
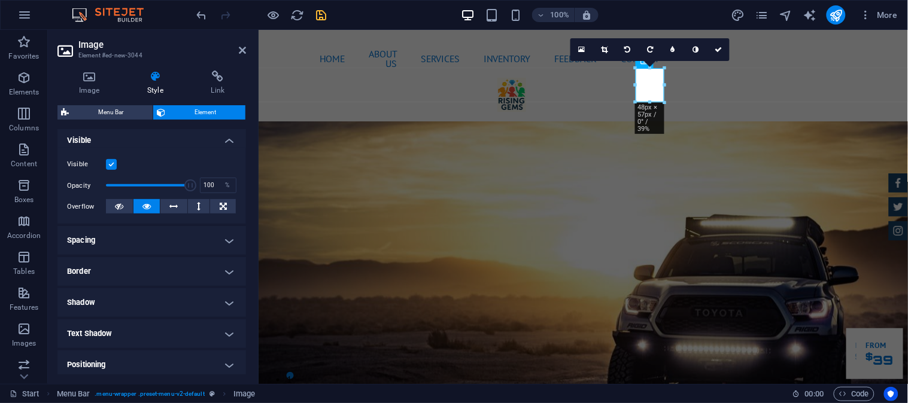
scroll to position [221, 0]
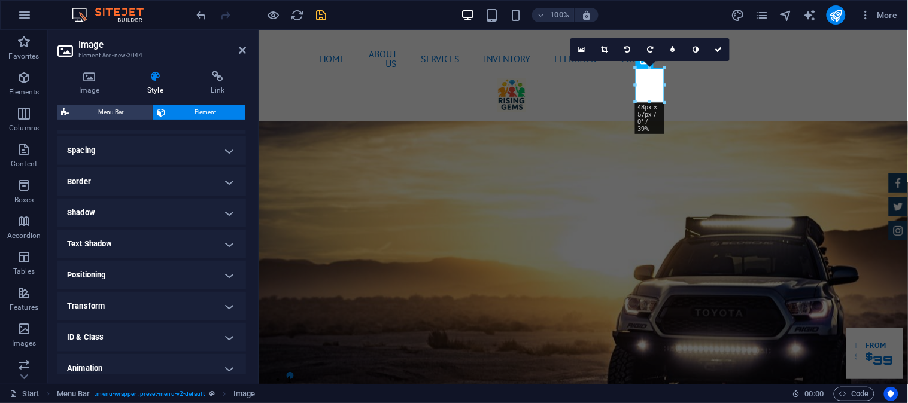
click at [141, 271] on h4 "Positioning" at bounding box center [151, 275] width 189 height 29
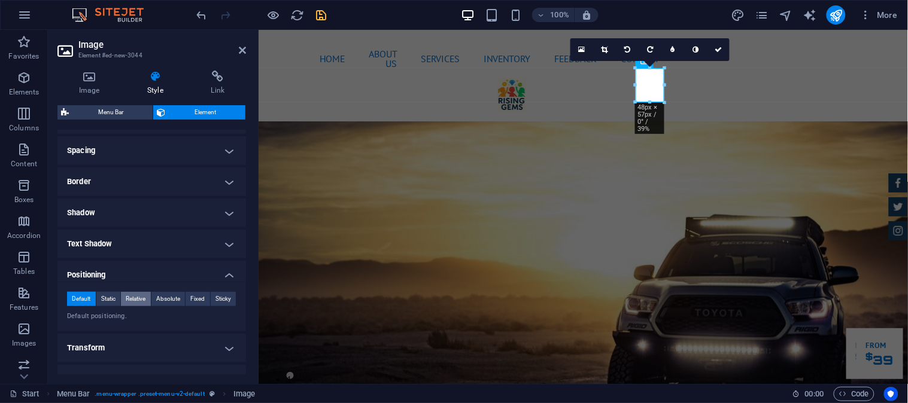
click at [136, 296] on span "Relative" at bounding box center [136, 299] width 20 height 14
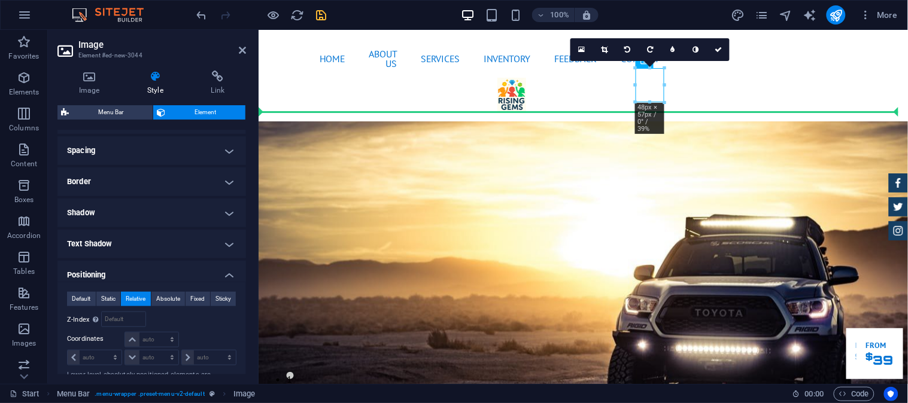
drag, startPoint x: 646, startPoint y: 81, endPoint x: 299, endPoint y: 78, distance: 347.1
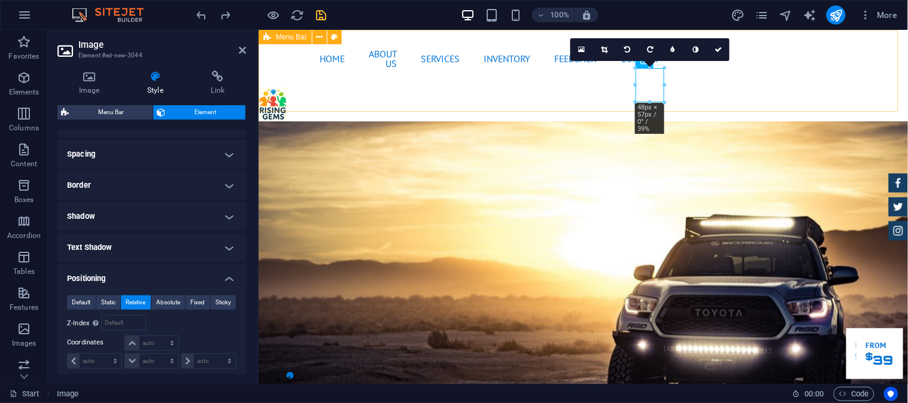
scroll to position [346, 0]
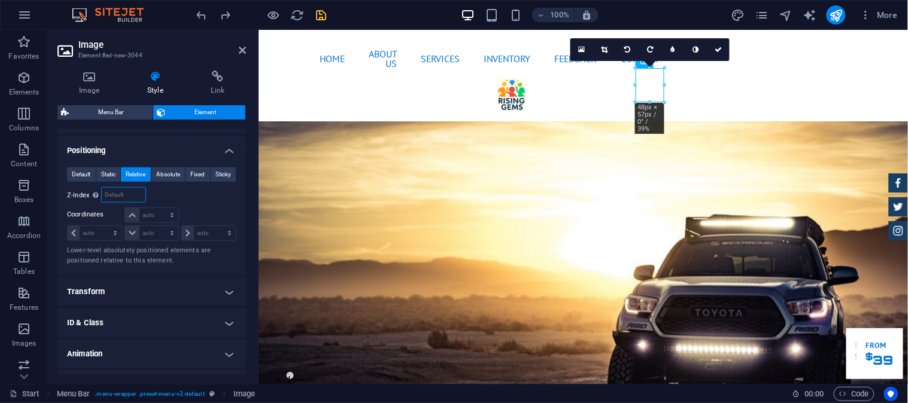
click at [130, 195] on input "number" at bounding box center [123, 195] width 43 height 14
click at [146, 217] on select "auto px rem % em" at bounding box center [151, 215] width 53 height 14
click at [160, 211] on select "auto px rem % em" at bounding box center [151, 215] width 53 height 14
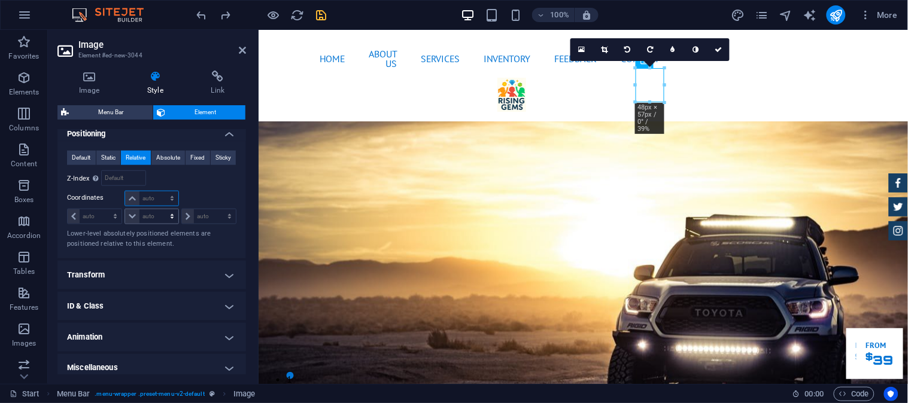
scroll to position [371, 0]
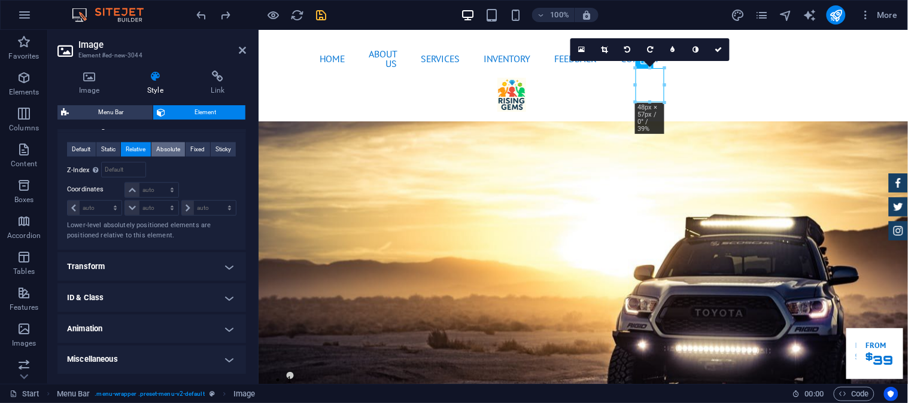
click at [177, 153] on span "Absolute" at bounding box center [168, 149] width 24 height 14
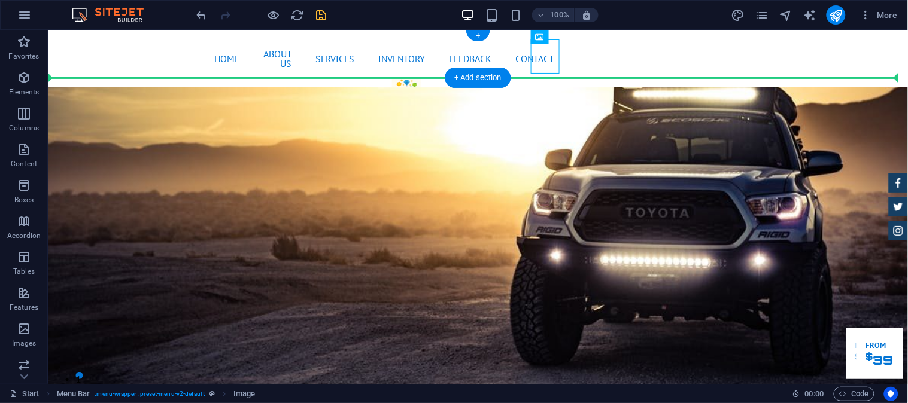
drag, startPoint x: 545, startPoint y: 66, endPoint x: 622, endPoint y: 57, distance: 77.1
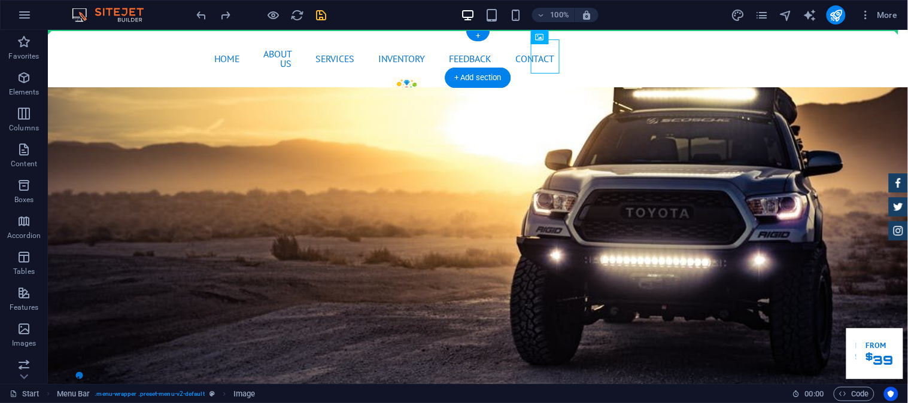
drag, startPoint x: 612, startPoint y: 69, endPoint x: 131, endPoint y: 47, distance: 481.7
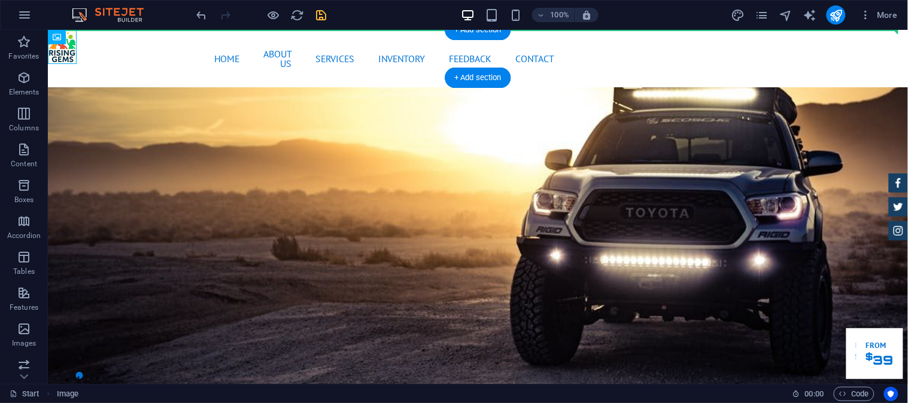
drag, startPoint x: 105, startPoint y: 68, endPoint x: 87, endPoint y: 48, distance: 26.3
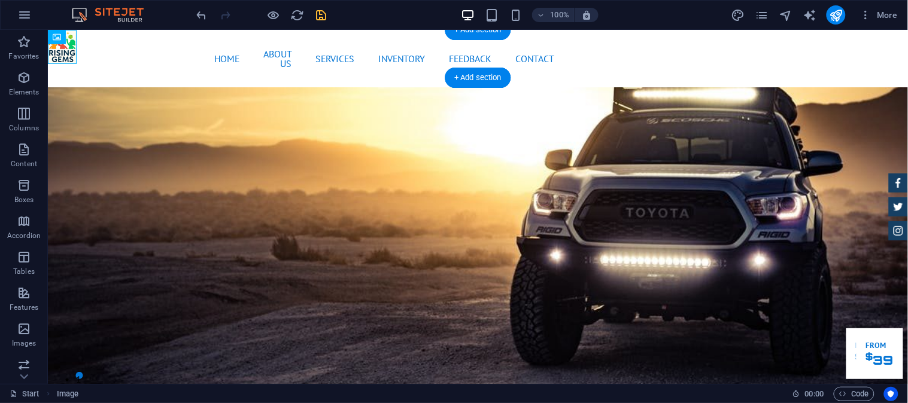
click at [57, 49] on div "Home About us Services Inventory Feedback Contact Menu" at bounding box center [477, 57] width 860 height 57
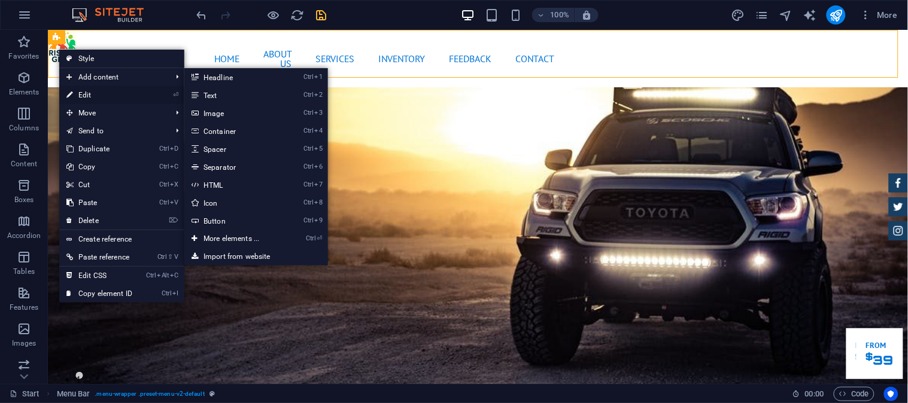
click at [102, 89] on link "⏎ Edit" at bounding box center [99, 95] width 80 height 18
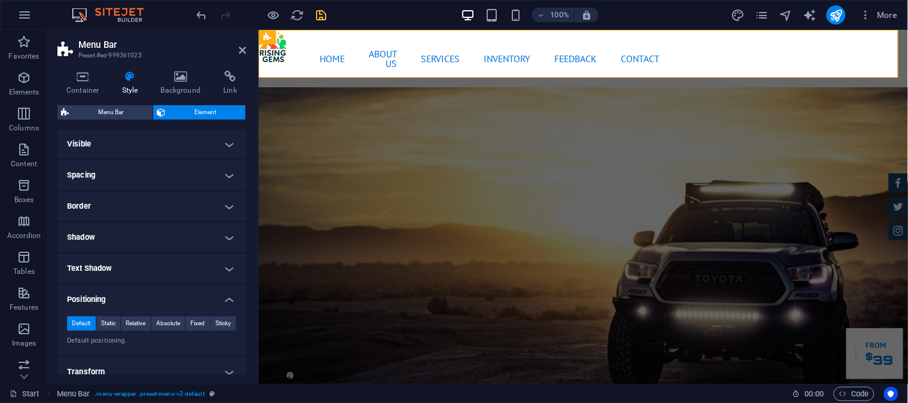
click at [277, 55] on div "Home About us Services Inventory Feedback Contact Menu" at bounding box center [582, 57] width 649 height 57
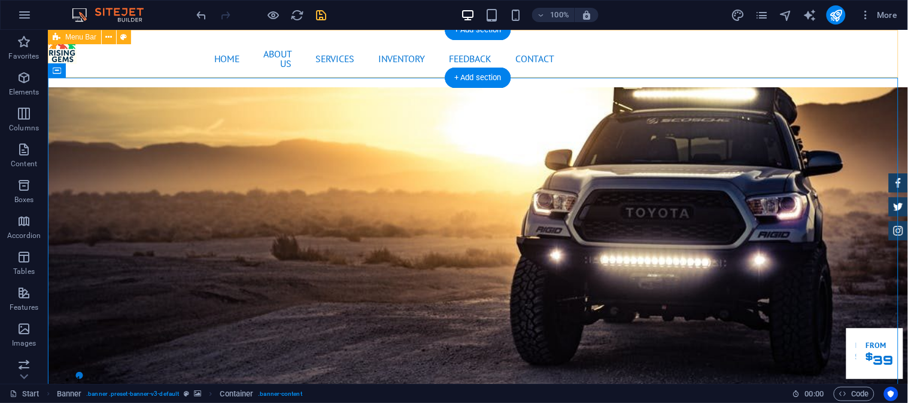
click at [62, 54] on div "Home About us Services Inventory Feedback Contact Menu" at bounding box center [477, 57] width 860 height 57
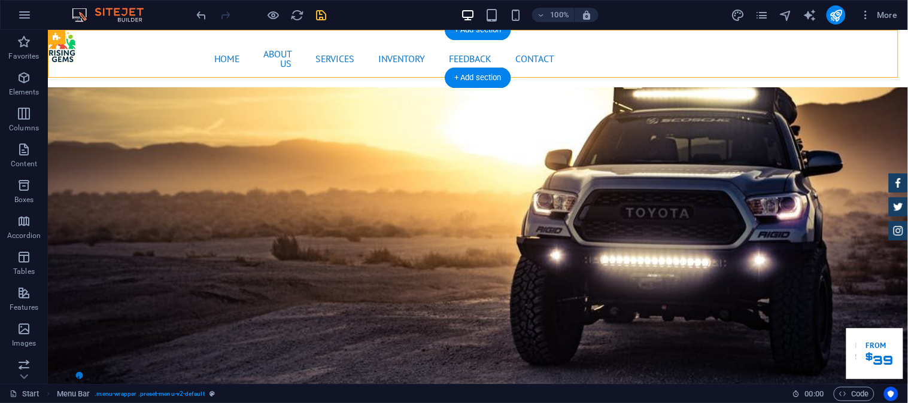
drag, startPoint x: 105, startPoint y: 68, endPoint x: 73, endPoint y: 40, distance: 42.4
click at [63, 54] on div "Home About us Services Inventory Feedback Contact Menu" at bounding box center [477, 57] width 860 height 57
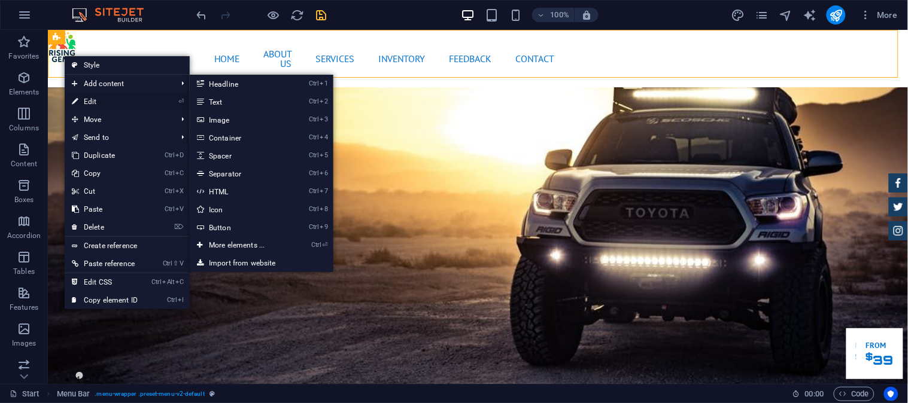
click at [101, 94] on link "⏎ Edit" at bounding box center [105, 102] width 80 height 18
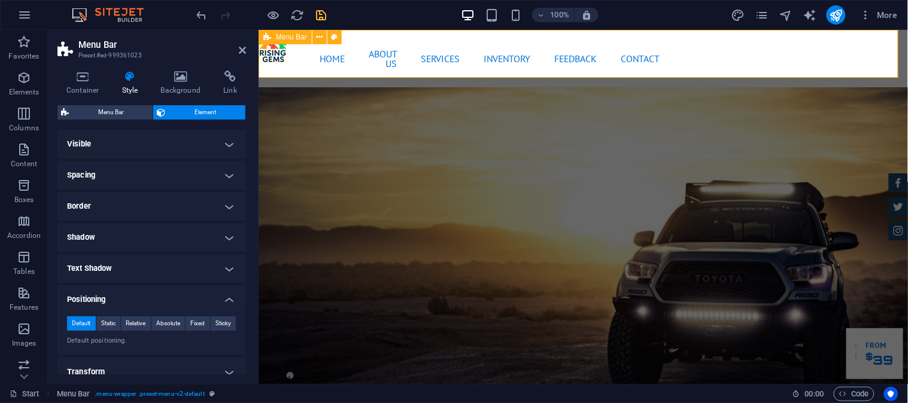
click at [272, 50] on div "Home About us Services Inventory Feedback Contact Menu" at bounding box center [582, 57] width 649 height 57
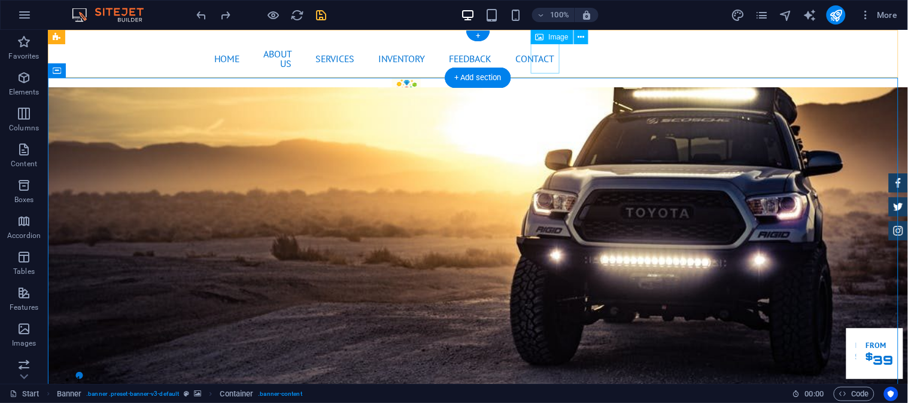
click at [420, 77] on figure at bounding box center [405, 94] width 29 height 34
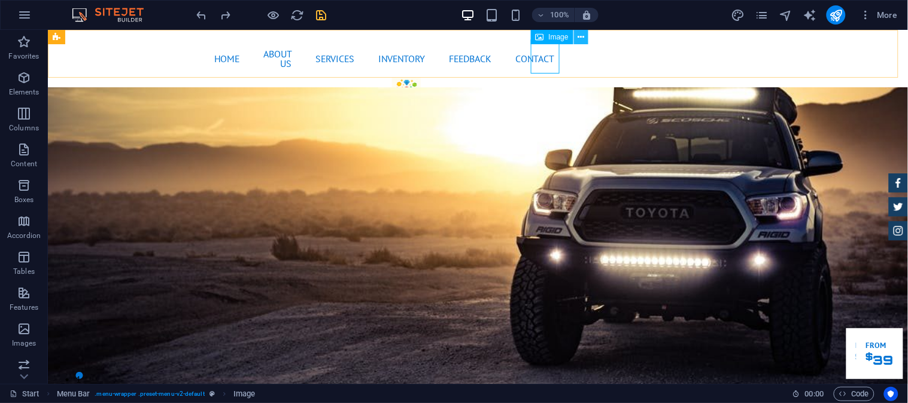
click at [587, 39] on button at bounding box center [581, 37] width 14 height 14
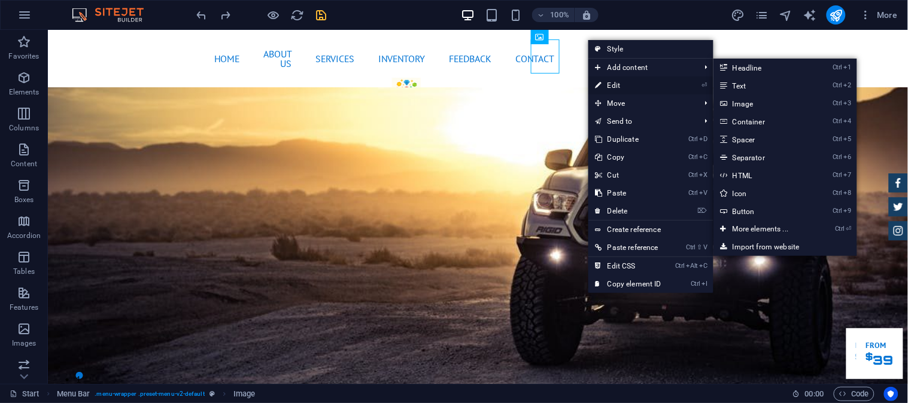
click at [615, 81] on link "⏎ Edit" at bounding box center [628, 86] width 80 height 18
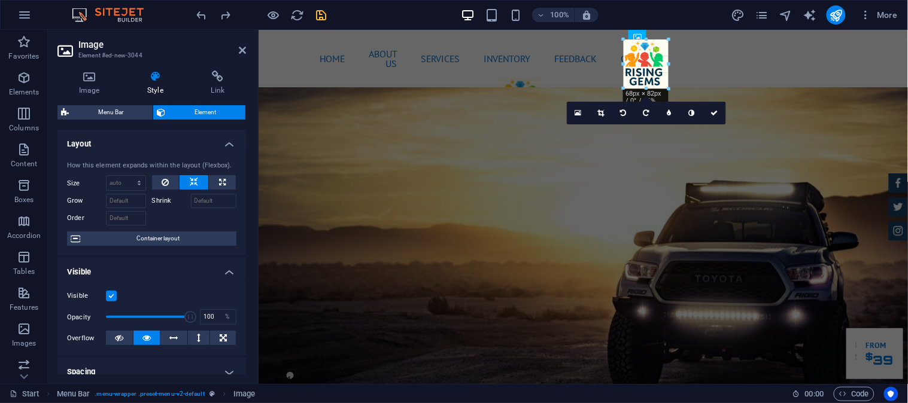
drag, startPoint x: 672, startPoint y: 81, endPoint x: 677, endPoint y: 93, distance: 12.6
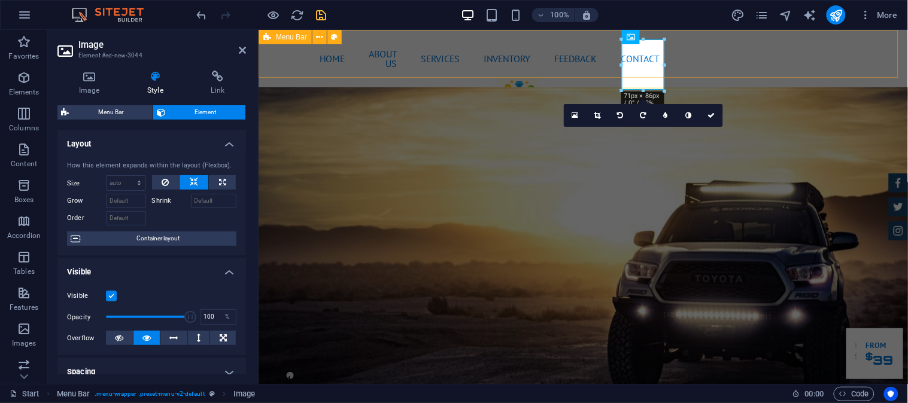
click at [692, 59] on div "Home About us Services Inventory Feedback Contact Menu" at bounding box center [582, 57] width 649 height 57
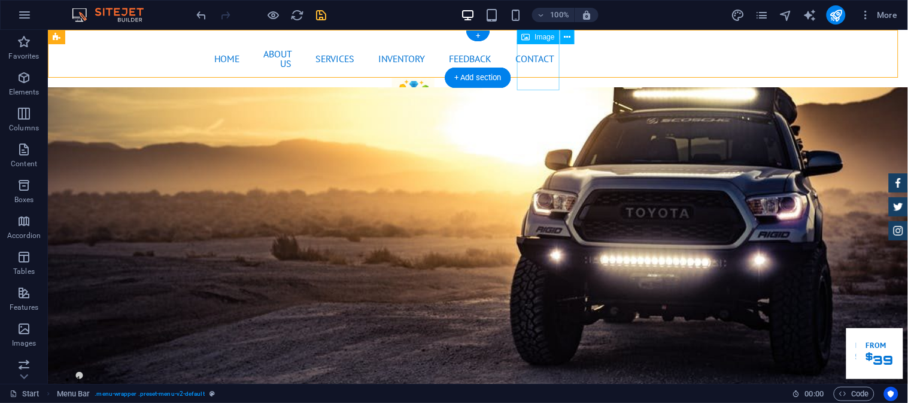
click at [434, 77] on figure at bounding box center [412, 102] width 42 height 51
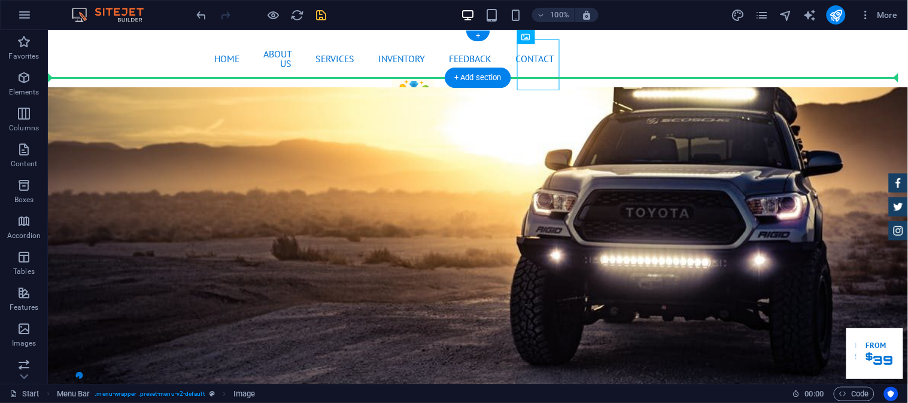
drag, startPoint x: 600, startPoint y: 66, endPoint x: 140, endPoint y: 54, distance: 459.8
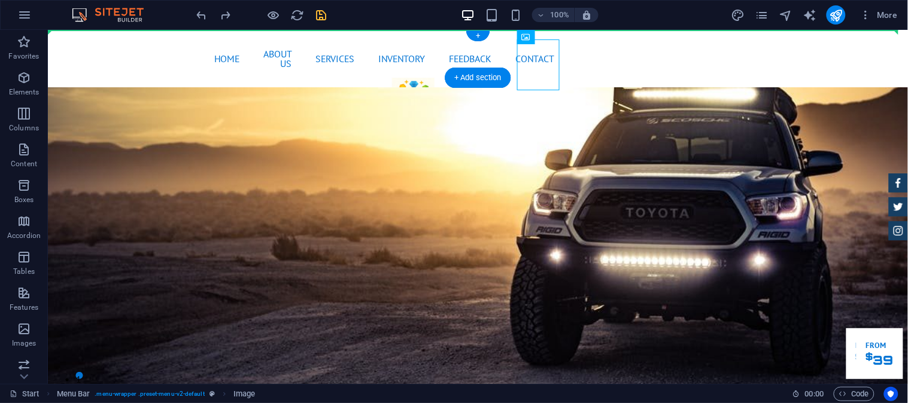
drag, startPoint x: 570, startPoint y: 64, endPoint x: 98, endPoint y: 66, distance: 472.8
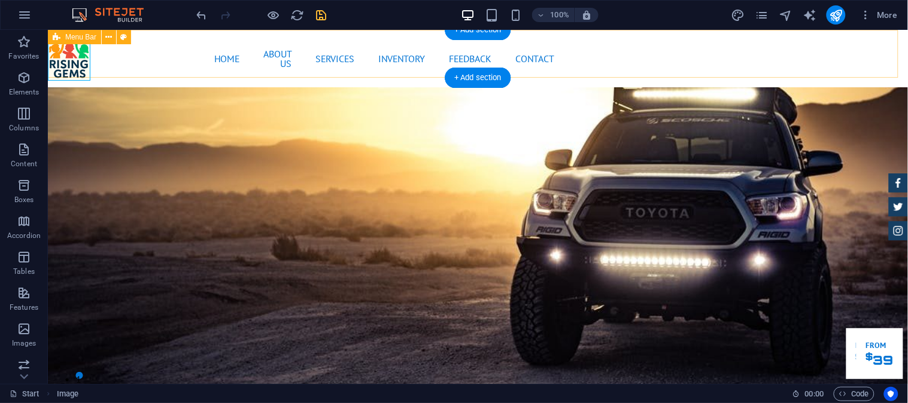
click at [155, 67] on div "Home About us Services Inventory Feedback Contact Menu" at bounding box center [477, 57] width 860 height 57
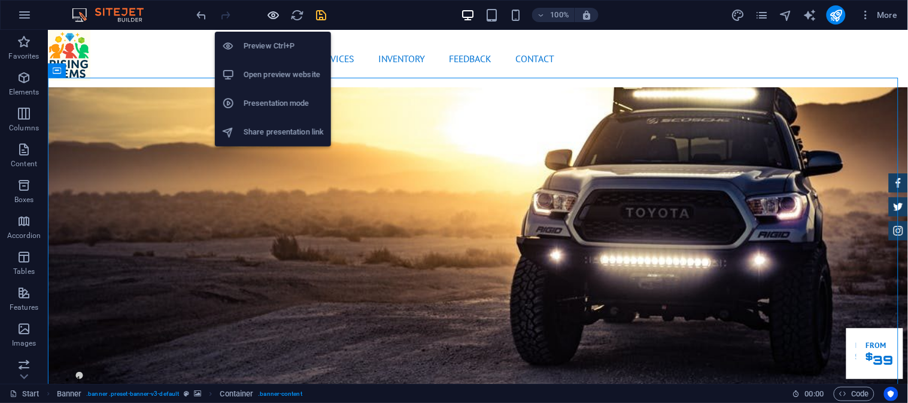
click at [274, 20] on icon "button" at bounding box center [274, 15] width 14 height 14
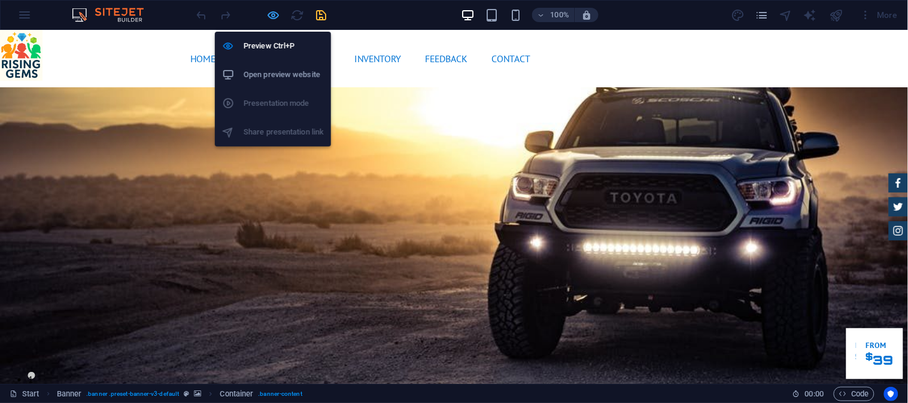
click at [267, 13] on icon "button" at bounding box center [274, 15] width 14 height 14
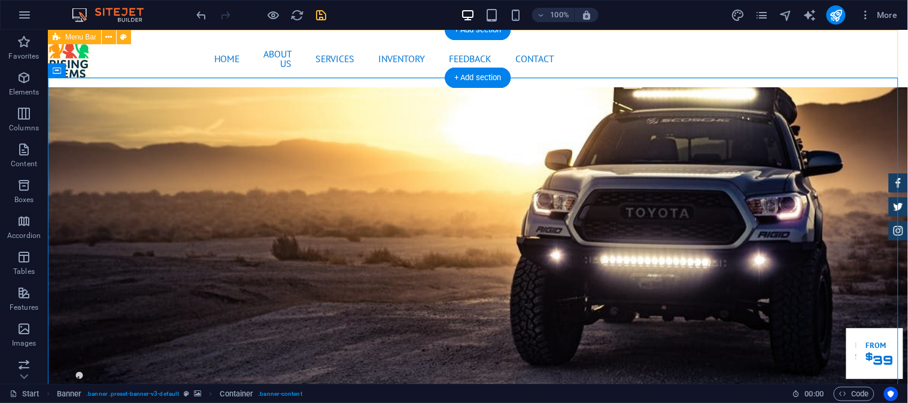
click at [353, 69] on div "Home About us Services Inventory Feedback Contact Menu" at bounding box center [477, 57] width 860 height 57
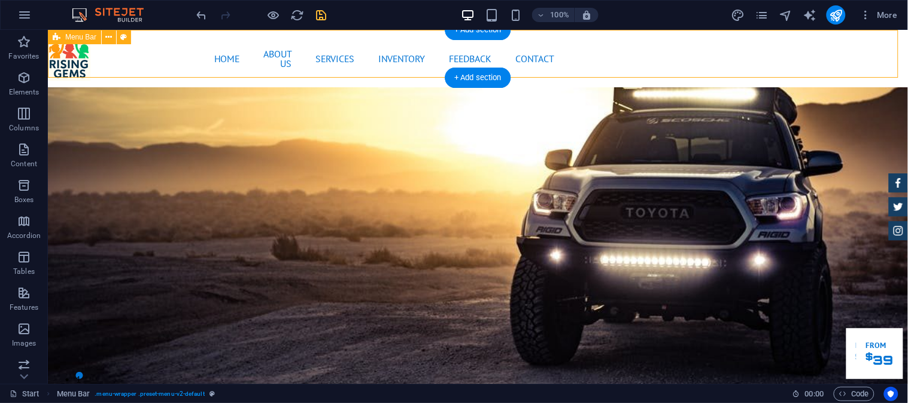
click at [84, 61] on div "Home About us Services Inventory Feedback Contact Menu" at bounding box center [477, 57] width 860 height 57
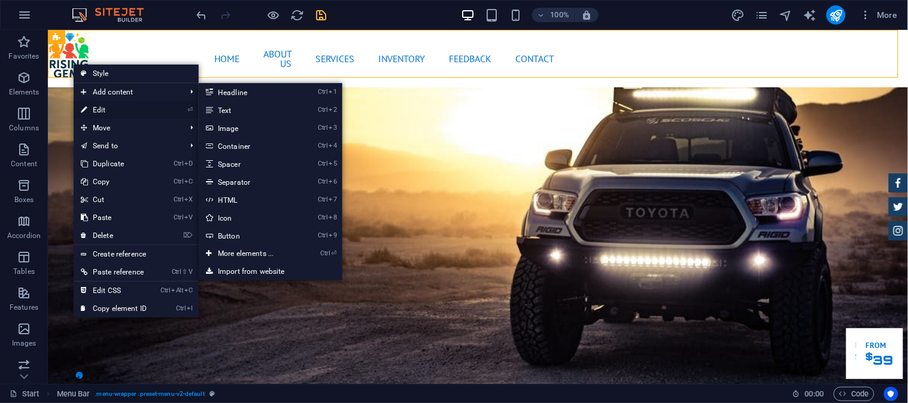
click at [109, 103] on link "⏎ Edit" at bounding box center [114, 110] width 80 height 18
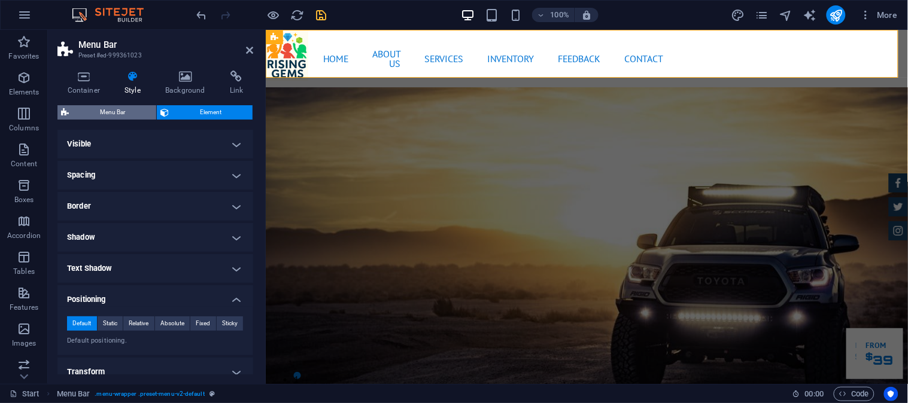
drag, startPoint x: 257, startPoint y: 70, endPoint x: 135, endPoint y: 117, distance: 131.3
click at [135, 117] on aside "Menu Bar Preset #ed-999361023 Container Style Background Link Size Height Defau…" at bounding box center [157, 207] width 218 height 354
click at [500, 63] on nav "Home About us Services Inventory Feedback Contact" at bounding box center [586, 58] width 172 height 38
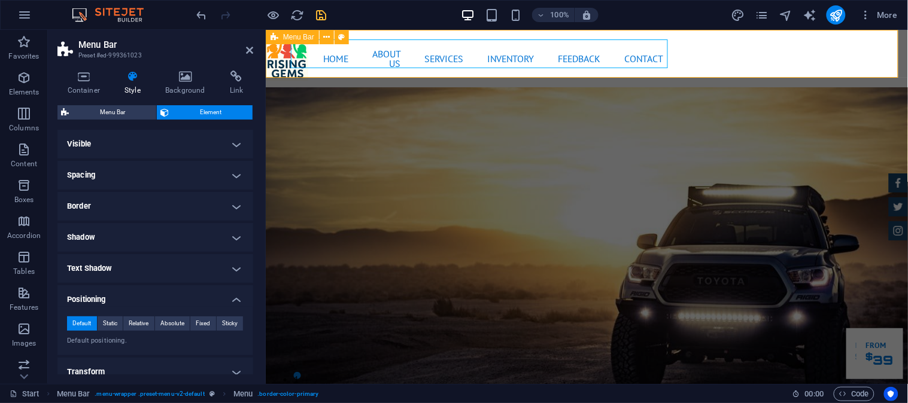
click at [700, 46] on div "Home About us Services Inventory Feedback Contact Menu" at bounding box center [586, 57] width 642 height 57
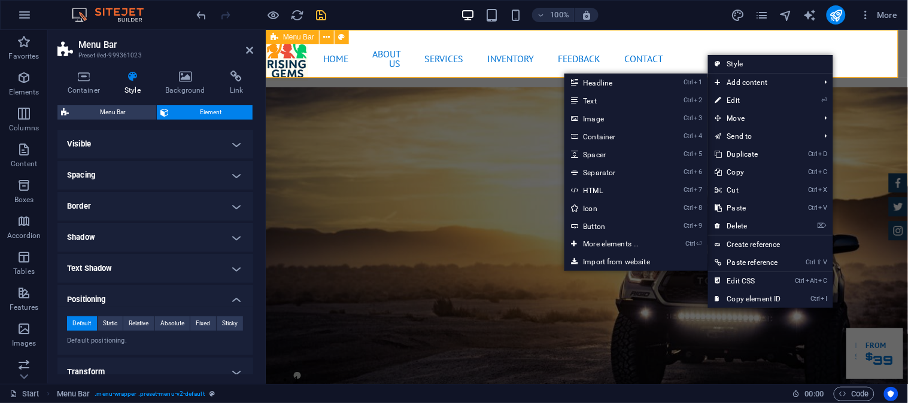
click at [691, 58] on div "Home About us Services Inventory Feedback Contact Menu" at bounding box center [586, 57] width 642 height 57
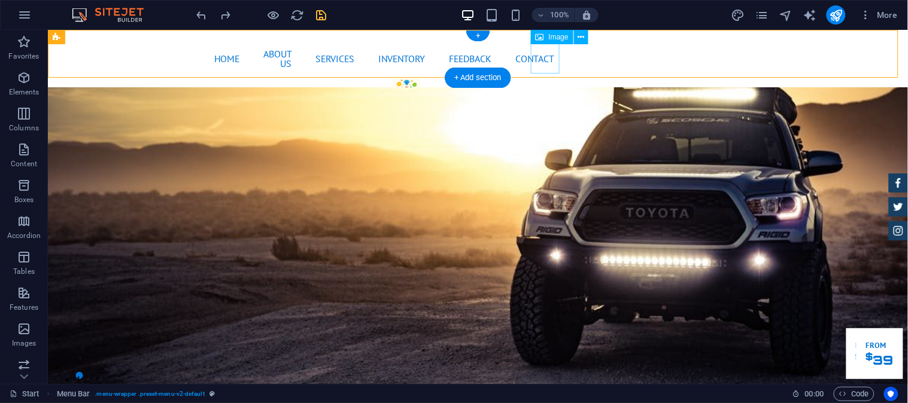
click at [420, 77] on figure at bounding box center [405, 94] width 29 height 34
click at [578, 35] on icon at bounding box center [581, 37] width 7 height 13
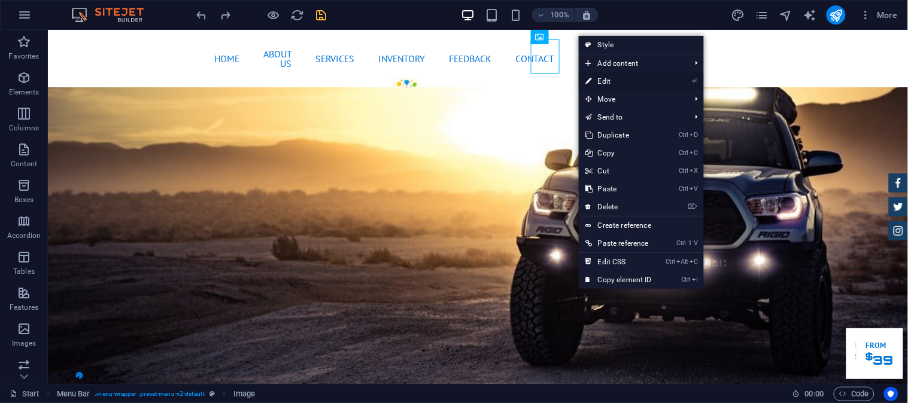
click at [600, 77] on link "⏎ Edit" at bounding box center [619, 81] width 80 height 18
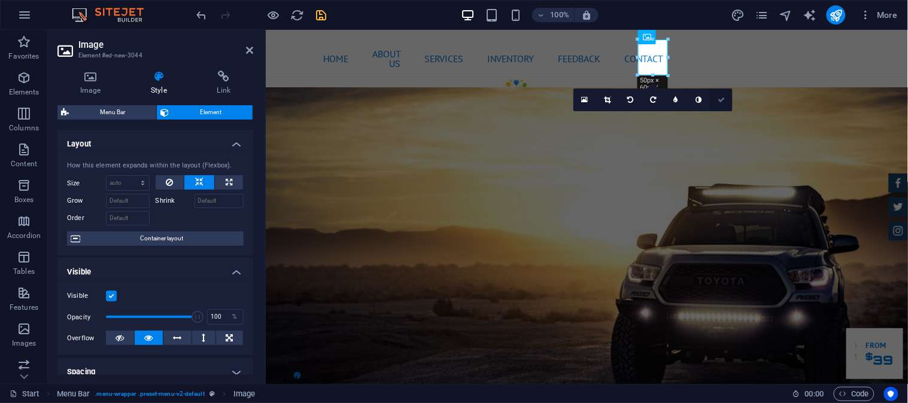
click at [726, 96] on link at bounding box center [721, 100] width 23 height 23
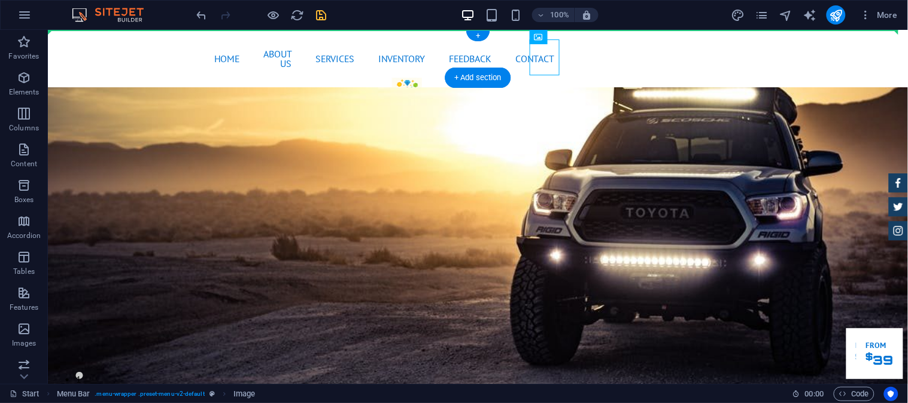
drag, startPoint x: 588, startPoint y: 65, endPoint x: 60, endPoint y: 48, distance: 528.2
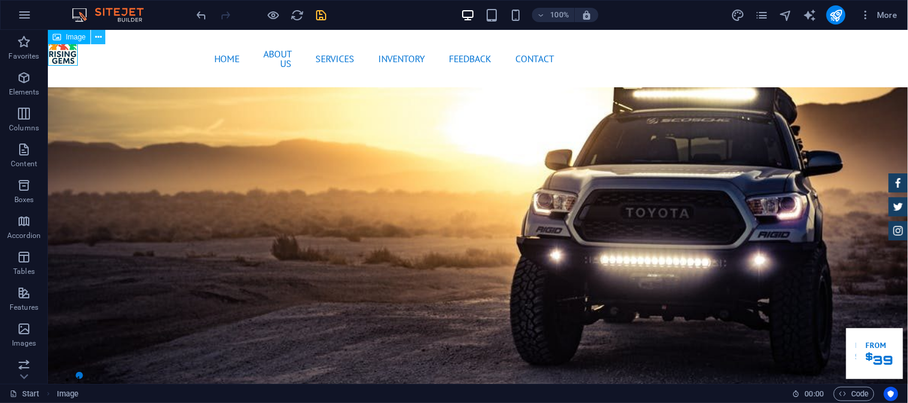
click at [96, 34] on icon at bounding box center [98, 37] width 7 height 13
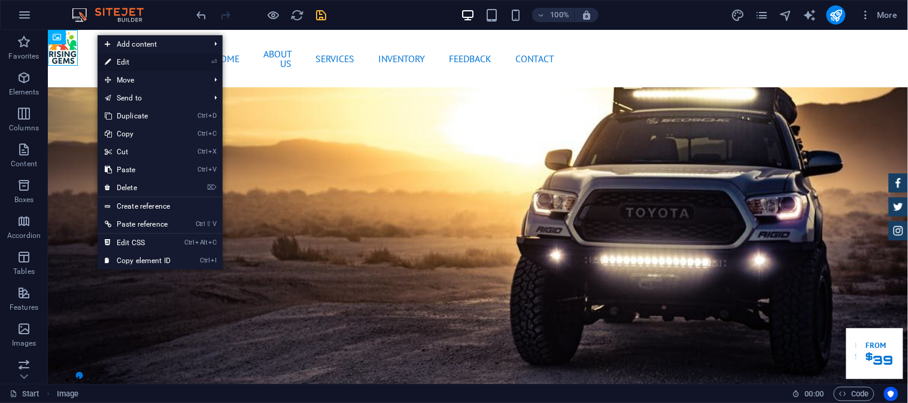
click at [116, 64] on link "⏎ Edit" at bounding box center [138, 62] width 80 height 18
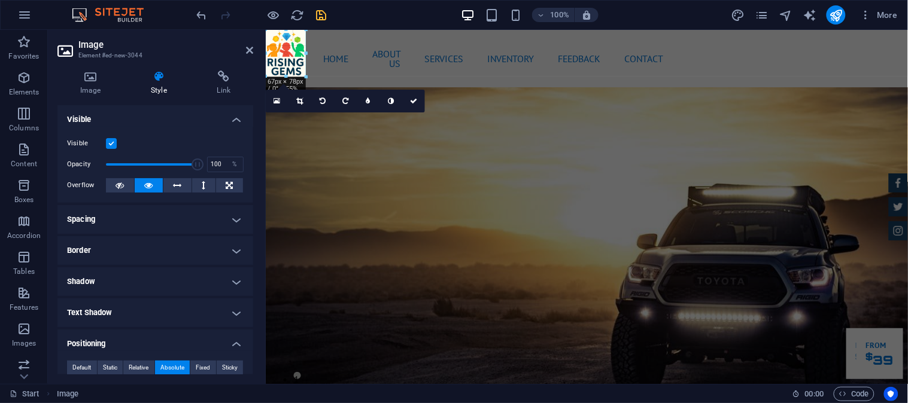
drag, startPoint x: 295, startPoint y: 68, endPoint x: 305, endPoint y: 72, distance: 11.0
drag, startPoint x: 306, startPoint y: 78, endPoint x: 302, endPoint y: 72, distance: 7.8
click at [415, 93] on link at bounding box center [413, 99] width 23 height 23
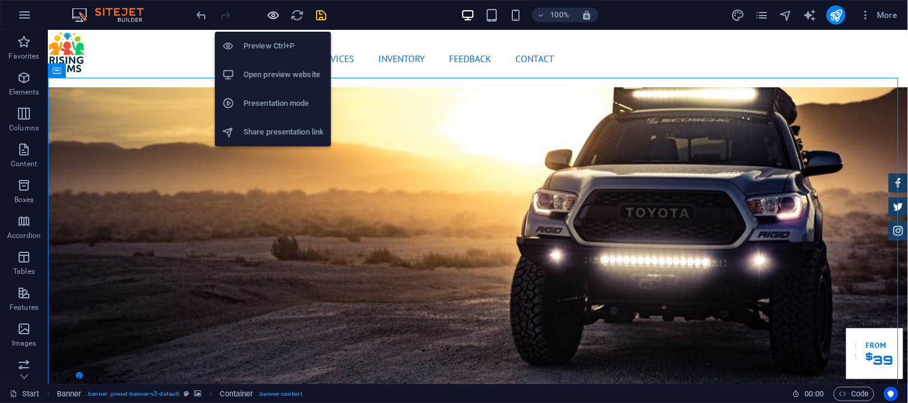
click at [280, 11] on span "button" at bounding box center [273, 15] width 14 height 14
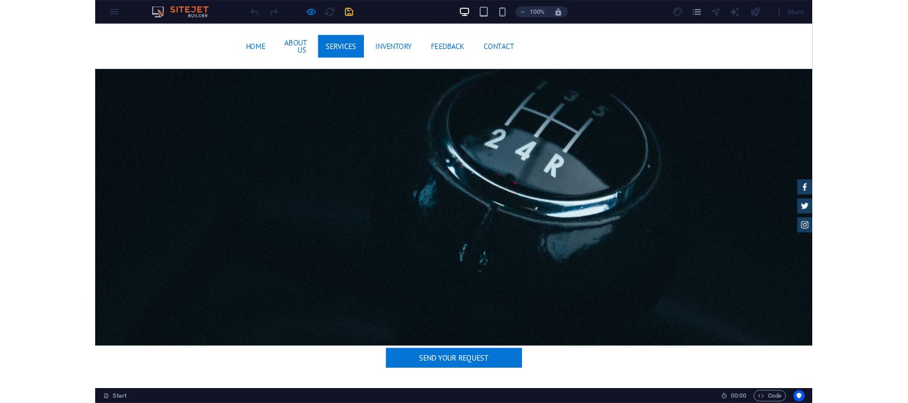
scroll to position [2013, 0]
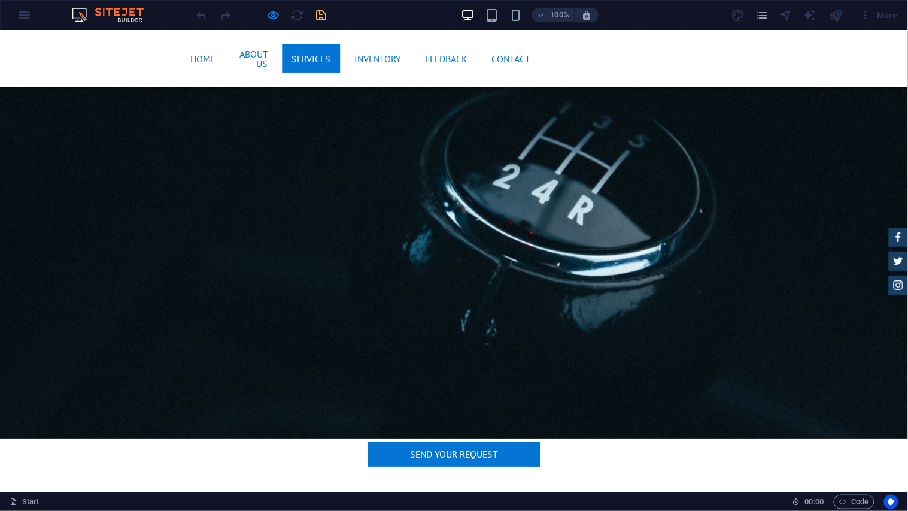
drag, startPoint x: 389, startPoint y: 207, endPoint x: 385, endPoint y: 223, distance: 16.7
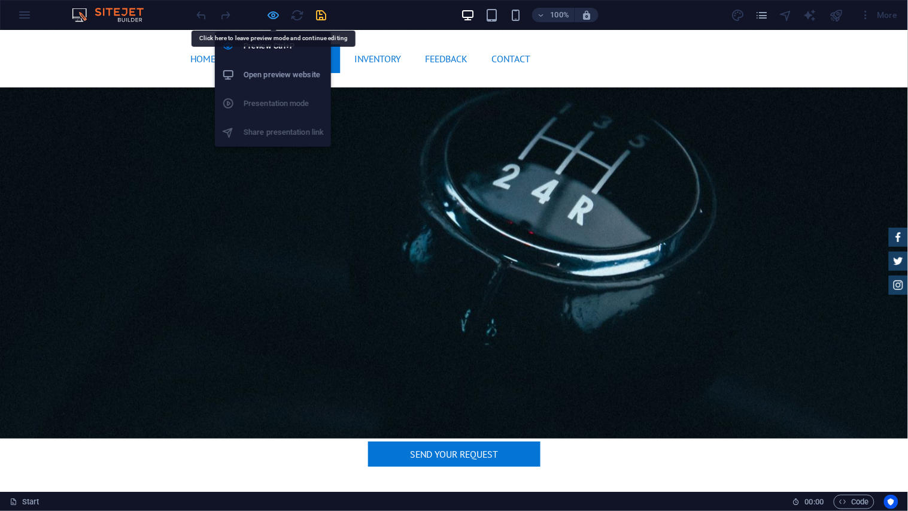
click at [274, 10] on icon "button" at bounding box center [274, 15] width 14 height 14
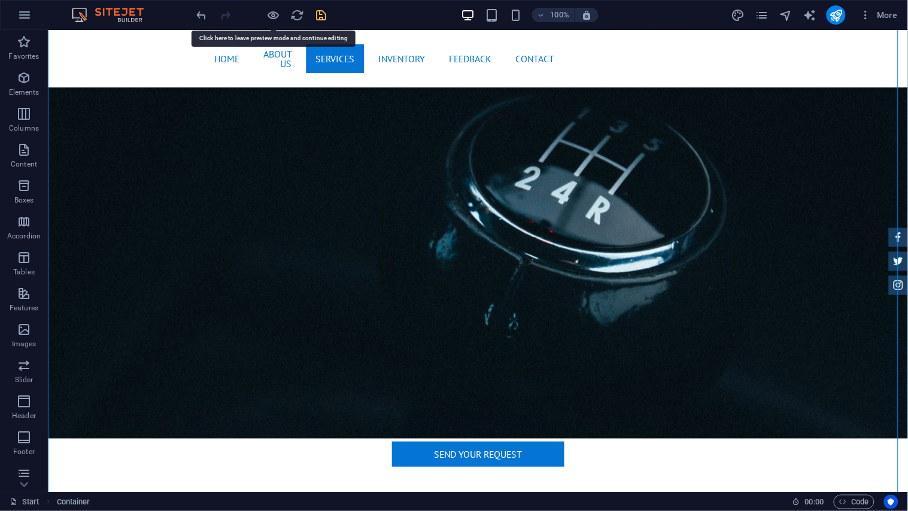
drag, startPoint x: 396, startPoint y: 190, endPoint x: 320, endPoint y: 192, distance: 76.0
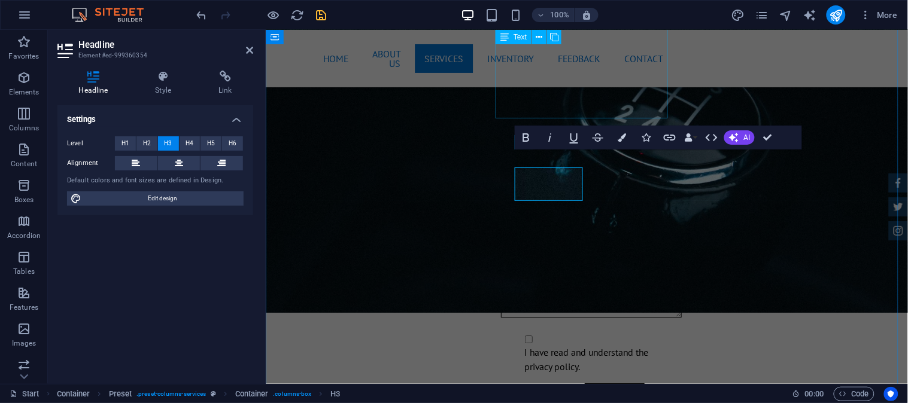
scroll to position [1995, 0]
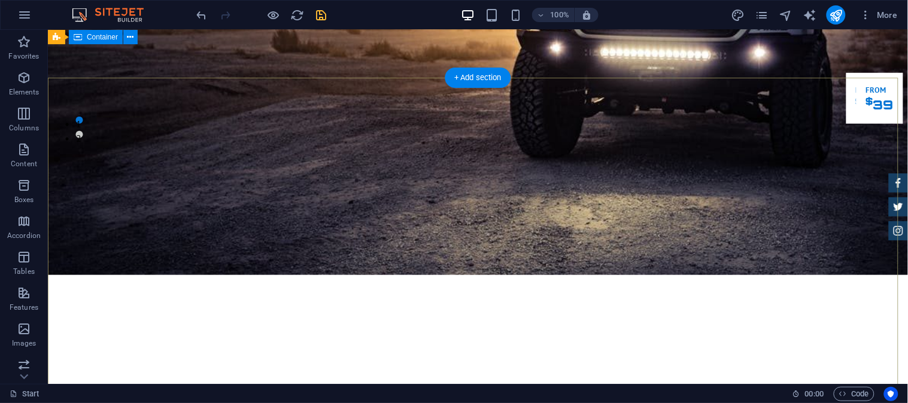
scroll to position [0, 0]
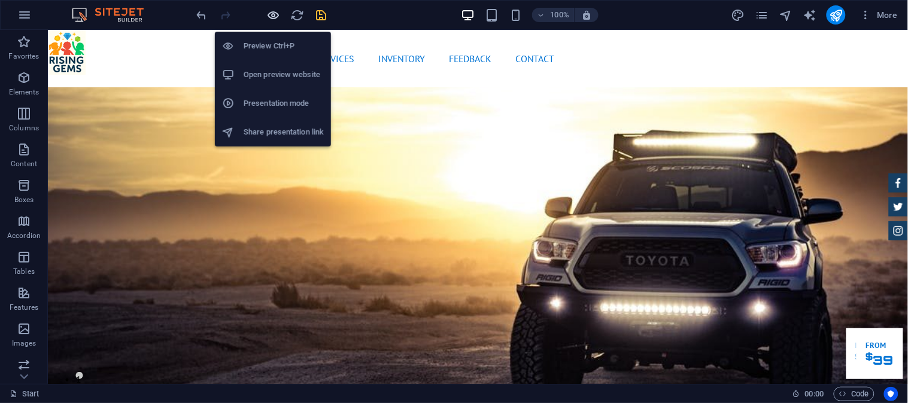
click at [267, 14] on icon "button" at bounding box center [274, 15] width 14 height 14
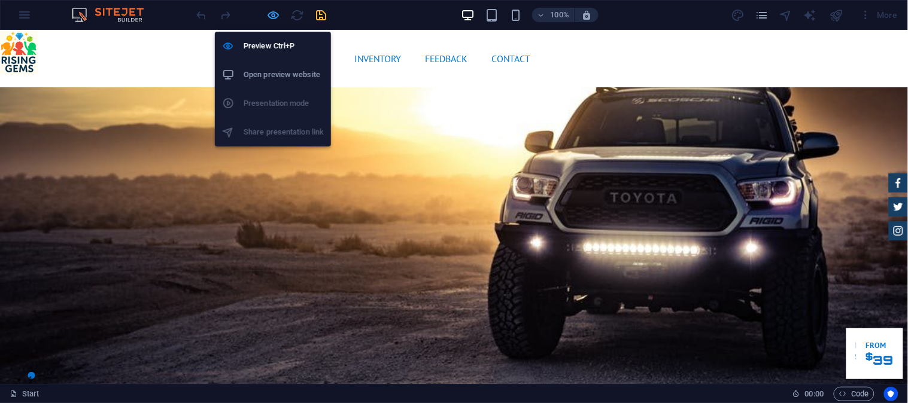
click at [277, 16] on icon "button" at bounding box center [274, 15] width 14 height 14
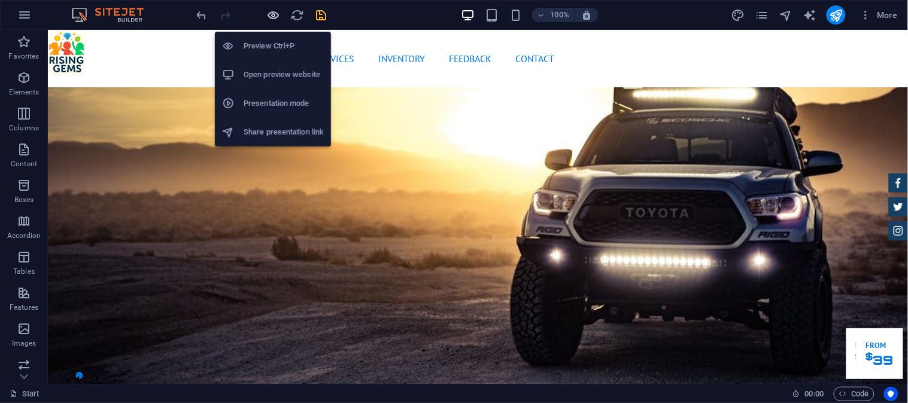
click at [277, 15] on icon "button" at bounding box center [274, 15] width 14 height 14
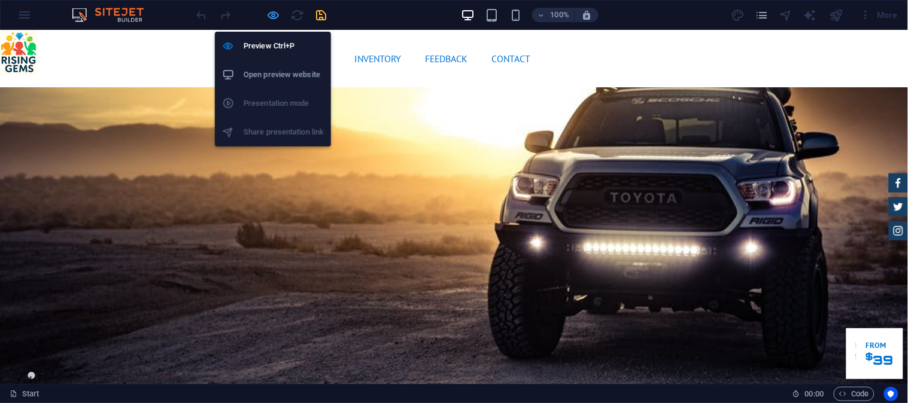
click at [272, 18] on icon "button" at bounding box center [274, 15] width 14 height 14
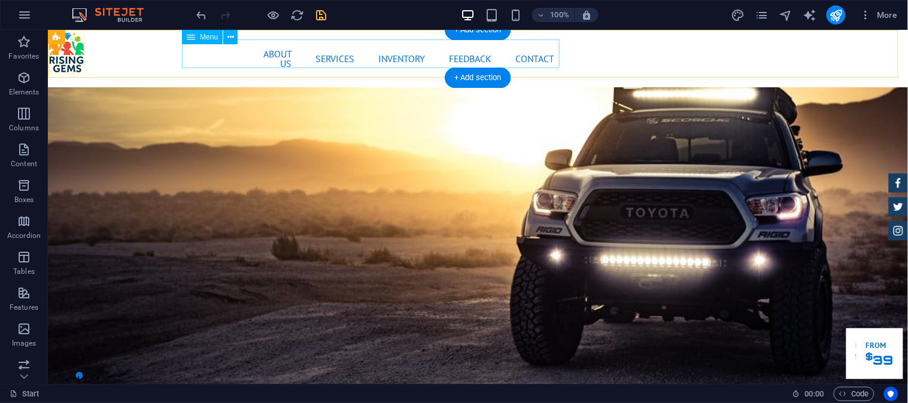
click at [391, 53] on nav "Home About us Services Inventory Feedback Contact" at bounding box center [477, 58] width 172 height 38
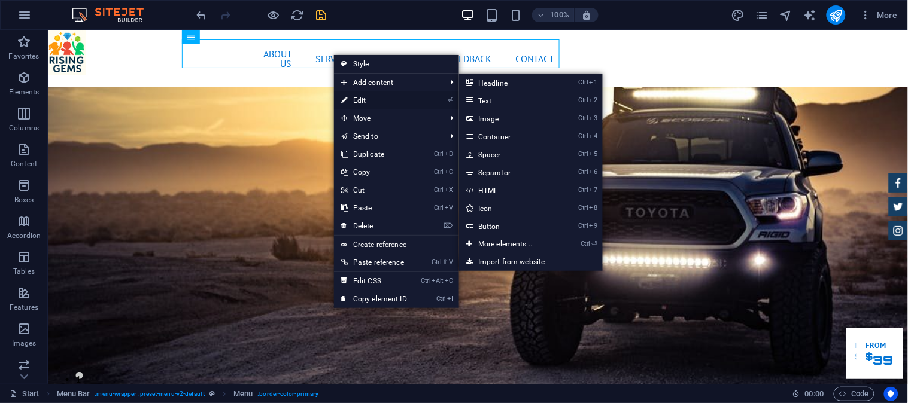
click at [361, 96] on link "⏎ Edit" at bounding box center [374, 101] width 80 height 18
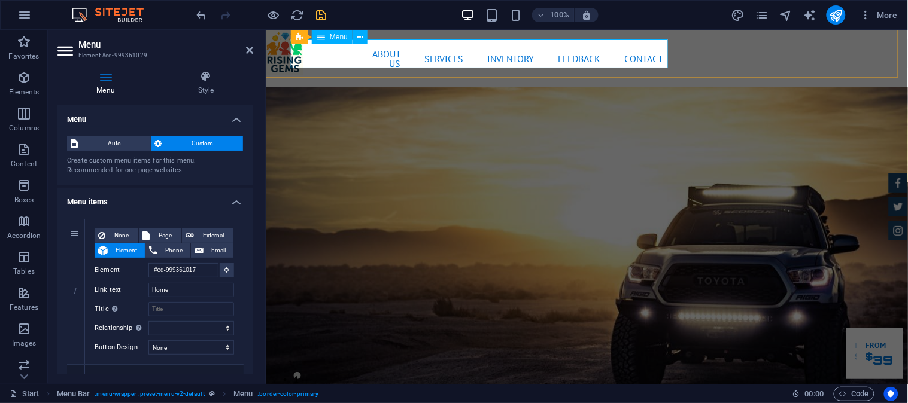
click at [500, 52] on nav "Home About us Services Inventory Feedback Contact" at bounding box center [586, 58] width 172 height 38
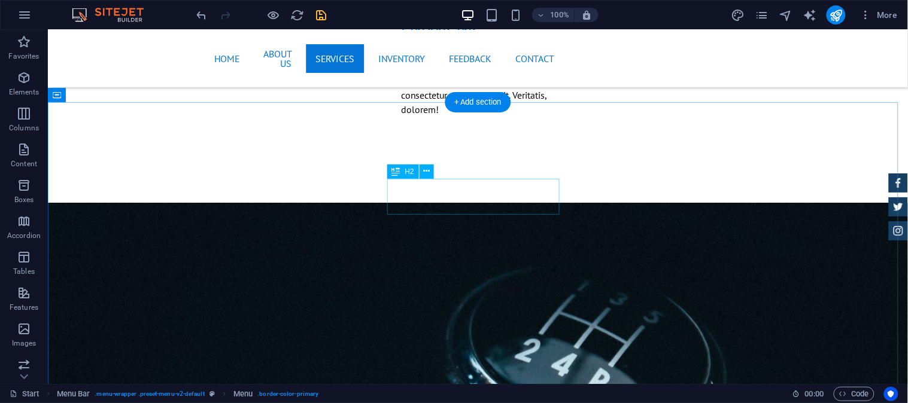
scroll to position [1773, 0]
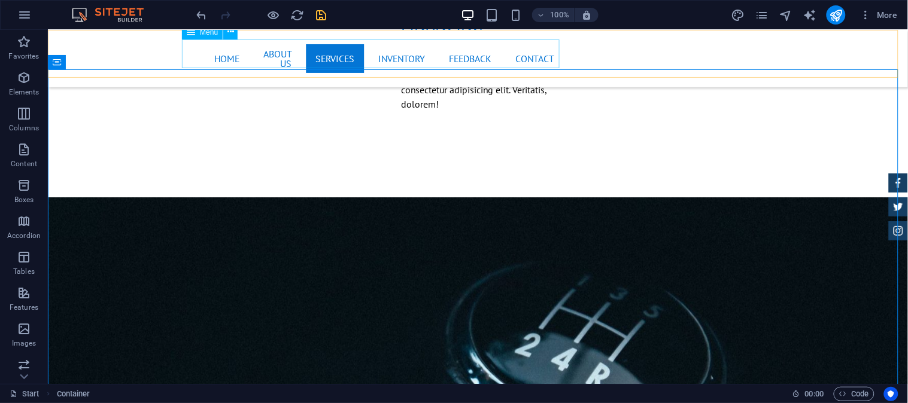
click at [391, 54] on nav "Home About us Services Inventory Feedback Contact" at bounding box center [477, 58] width 172 height 38
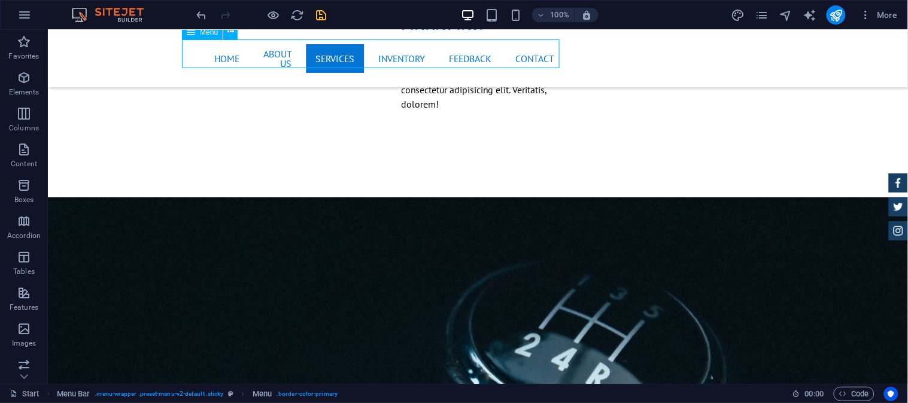
click at [391, 54] on nav "Home About us Services Inventory Feedback Contact" at bounding box center [477, 58] width 172 height 38
click at [391, 56] on nav "Home About us Services Inventory Feedback Contact" at bounding box center [477, 58] width 172 height 38
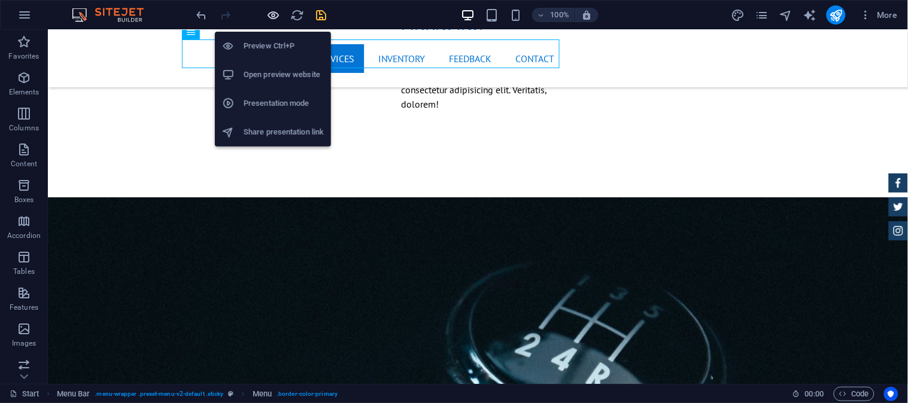
click at [277, 13] on icon "button" at bounding box center [274, 15] width 14 height 14
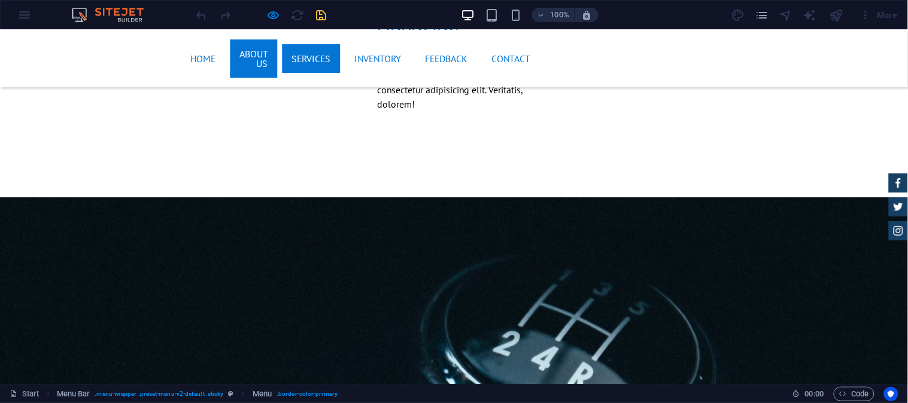
click at [236, 51] on link "About us" at bounding box center [253, 58] width 47 height 38
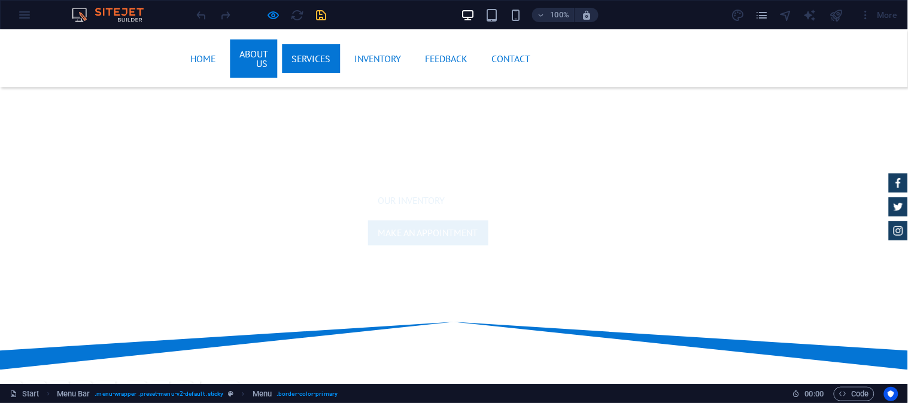
click at [314, 58] on link "Services" at bounding box center [311, 58] width 58 height 29
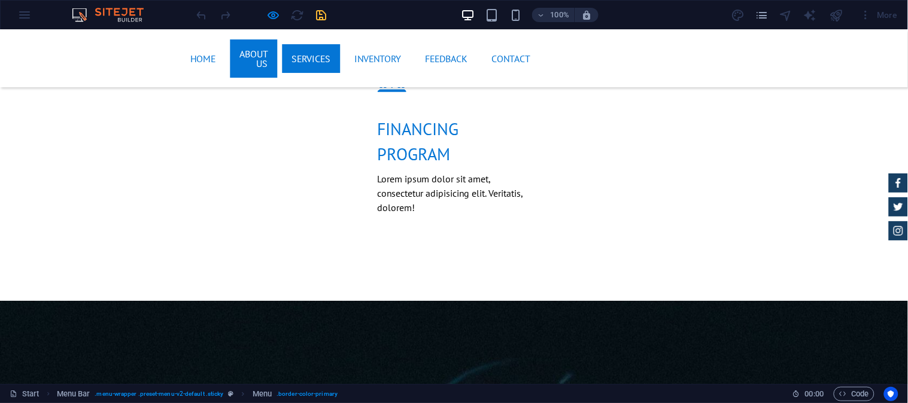
scroll to position [1766, 0]
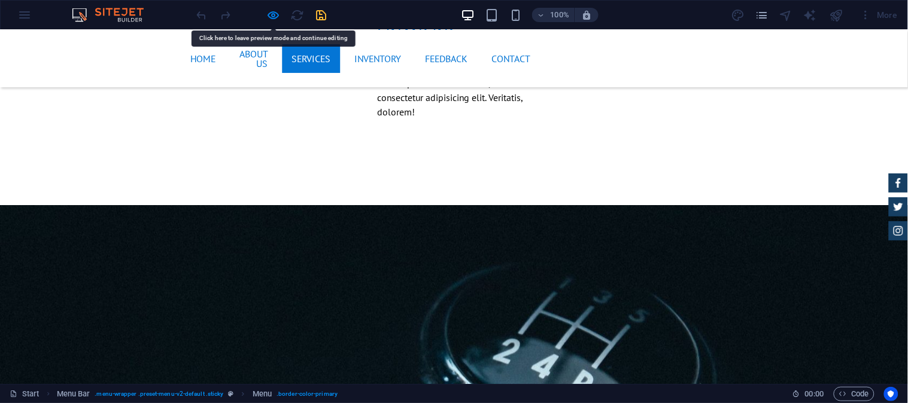
drag, startPoint x: 320, startPoint y: 47, endPoint x: 282, endPoint y: 82, distance: 51.7
click at [264, 14] on div at bounding box center [262, 14] width 134 height 19
click at [268, 12] on icon "button" at bounding box center [274, 15] width 14 height 14
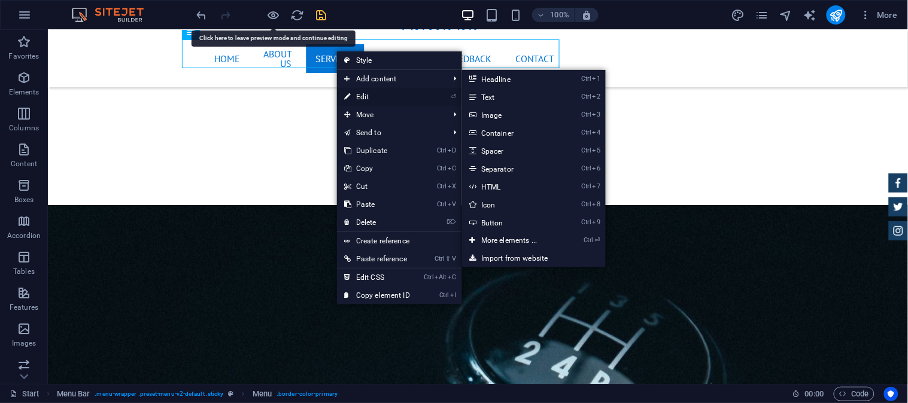
click at [384, 93] on link "⏎ Edit" at bounding box center [377, 97] width 80 height 18
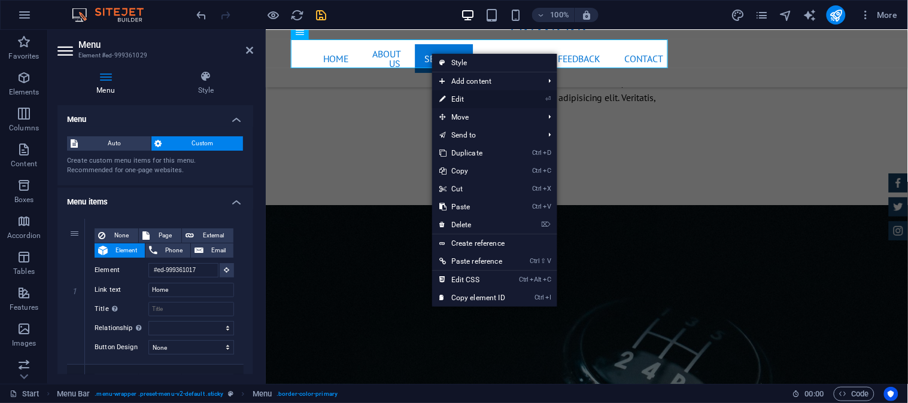
click at [461, 94] on link "⏎ Edit" at bounding box center [472, 99] width 80 height 18
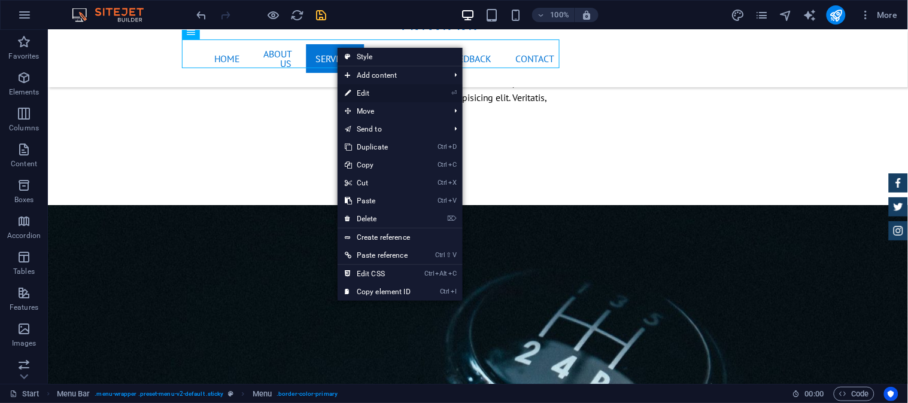
click at [377, 86] on link "⏎ Edit" at bounding box center [378, 93] width 80 height 18
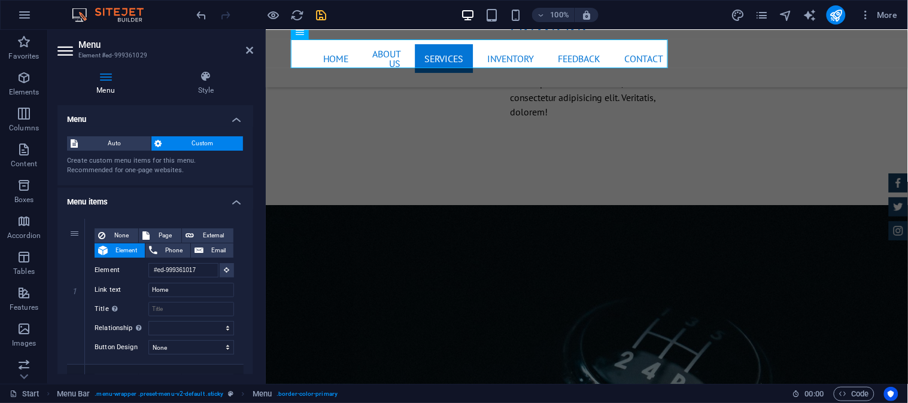
scroll to position [111, 0]
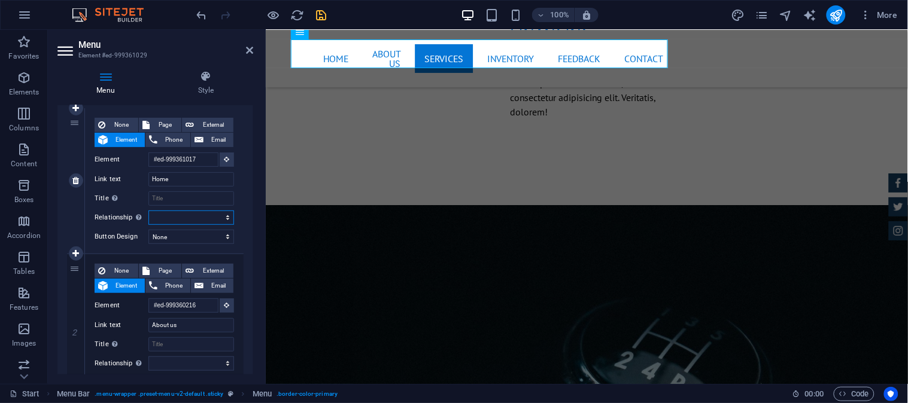
click at [174, 214] on select "alternate author bookmark external help license next nofollow noreferrer noopen…" at bounding box center [191, 218] width 86 height 14
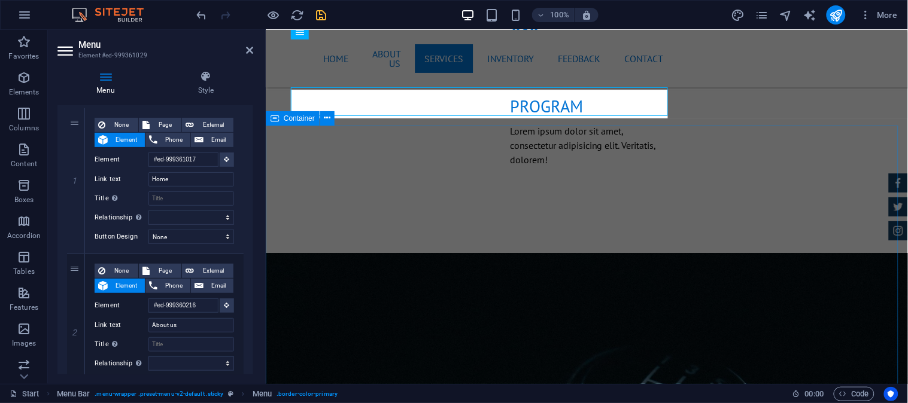
drag, startPoint x: 386, startPoint y: 184, endPoint x: 604, endPoint y: 183, distance: 217.9
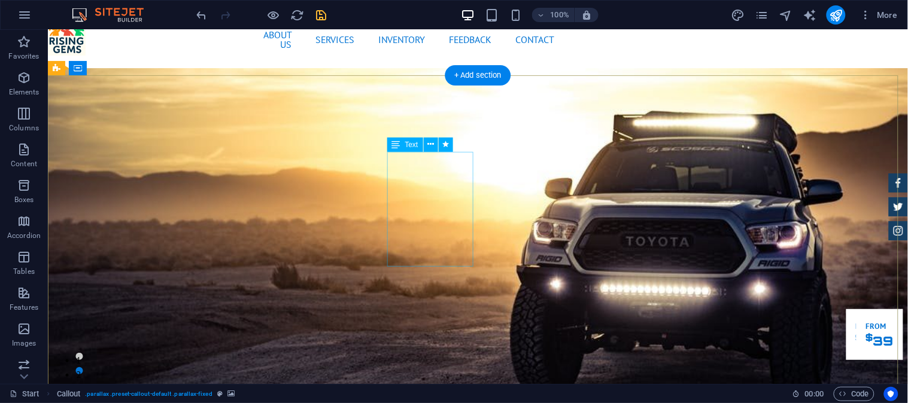
scroll to position [0, 0]
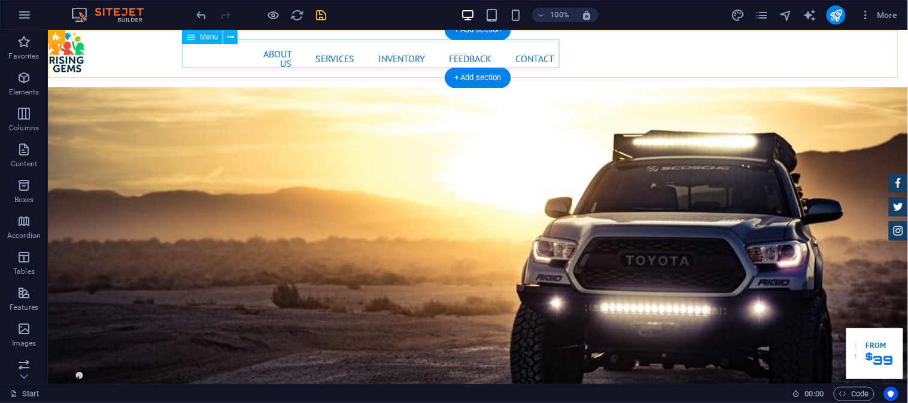
click at [391, 57] on nav "Home About us Services Inventory Feedback Contact" at bounding box center [477, 58] width 172 height 38
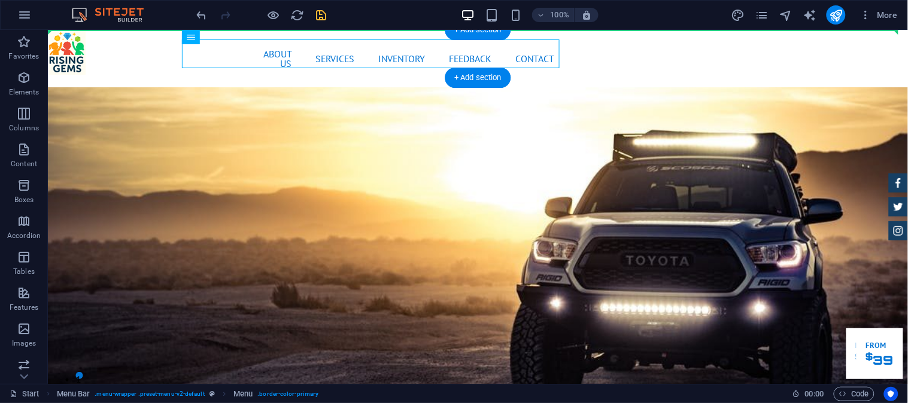
drag, startPoint x: 256, startPoint y: 68, endPoint x: 632, endPoint y: 42, distance: 377.3
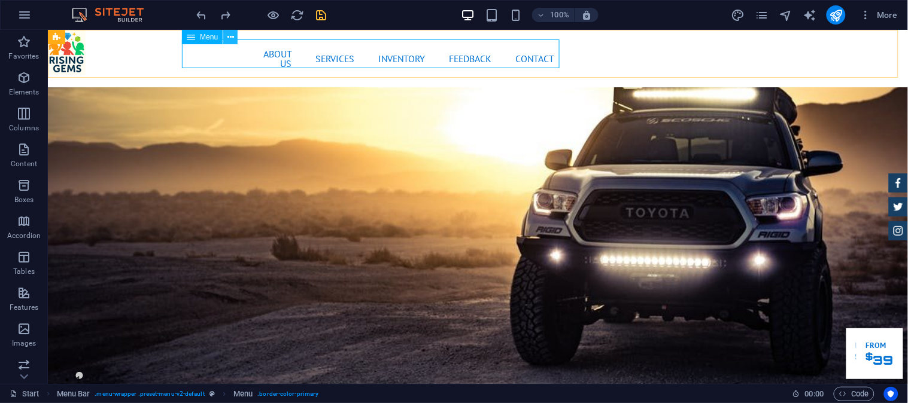
click at [227, 37] on icon at bounding box center [230, 37] width 7 height 13
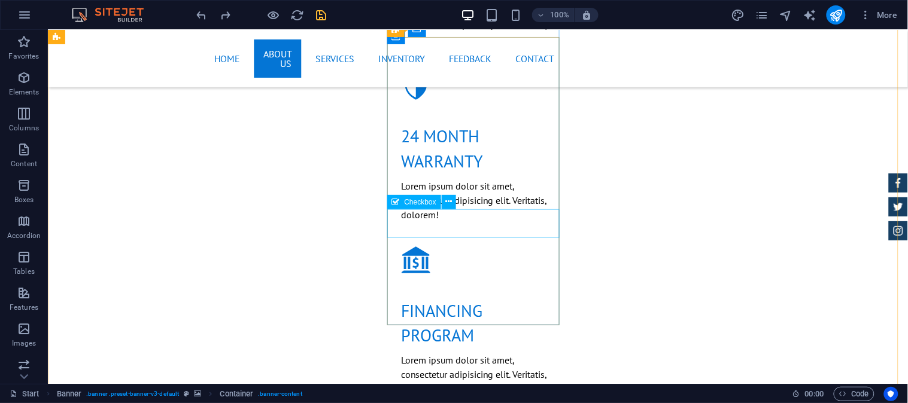
scroll to position [1883, 0]
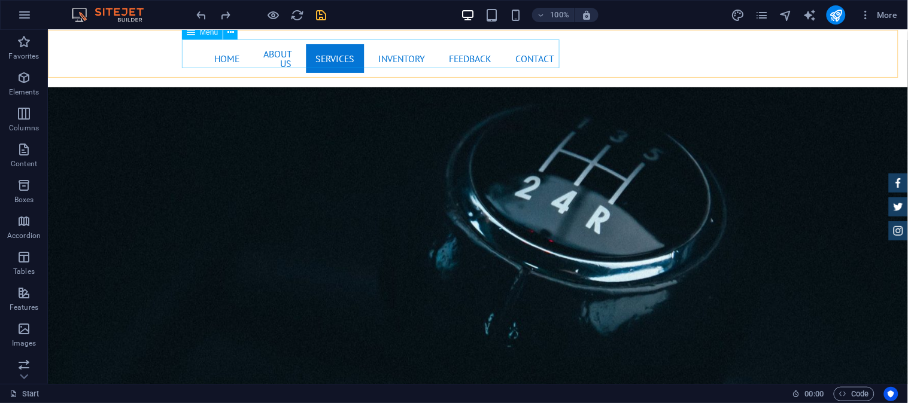
click at [391, 51] on nav "Home About us Services Inventory Feedback Contact" at bounding box center [477, 58] width 172 height 38
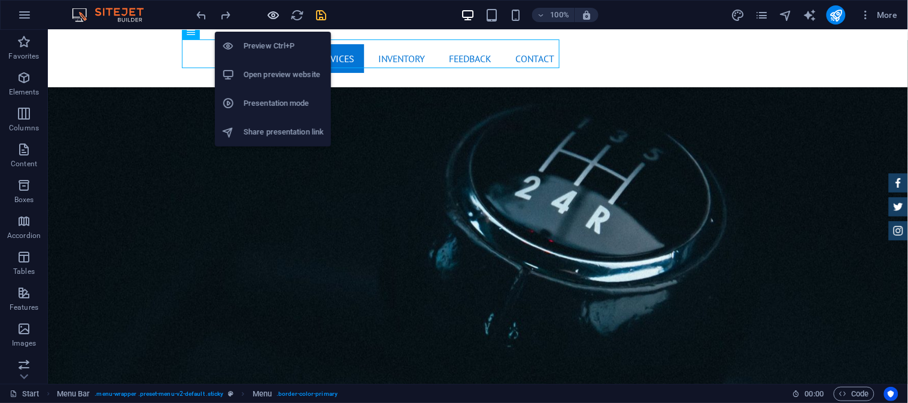
click at [268, 12] on icon "button" at bounding box center [274, 15] width 14 height 14
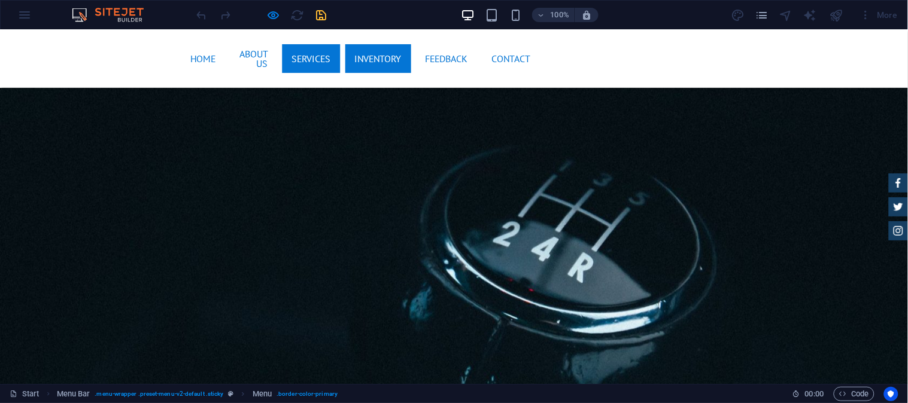
click at [367, 51] on link "Inventory" at bounding box center [378, 58] width 66 height 29
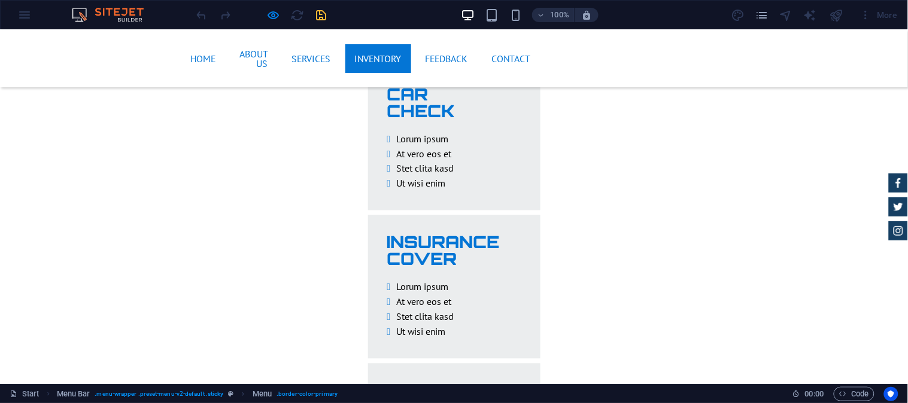
scroll to position [2803, 0]
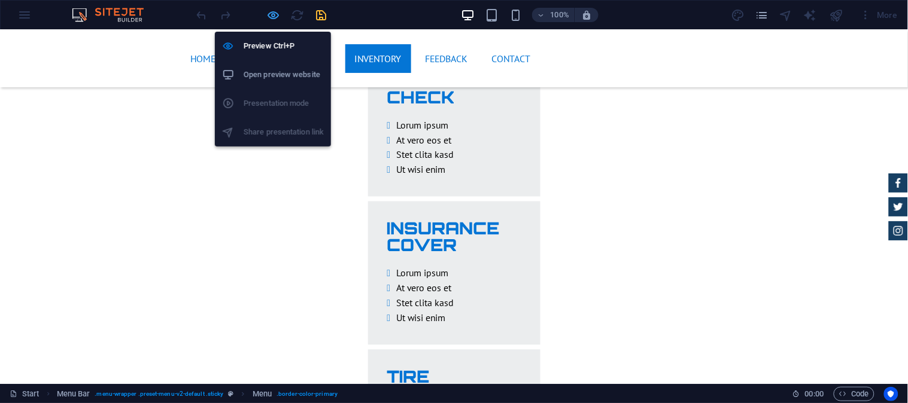
click at [273, 15] on icon "button" at bounding box center [274, 15] width 14 height 14
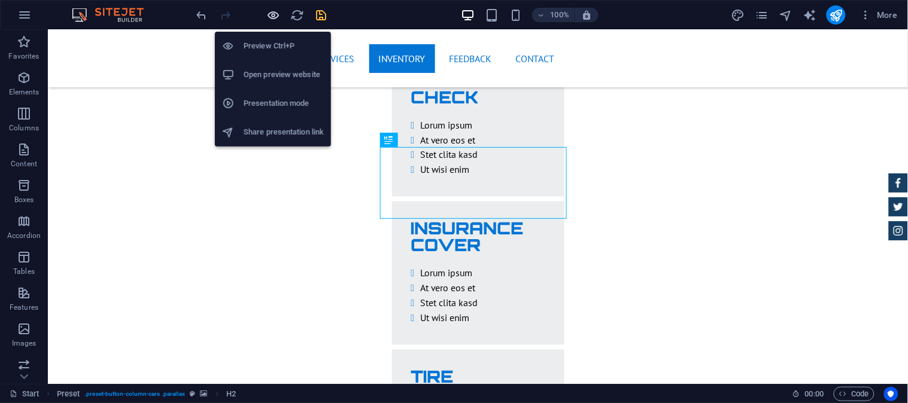
click at [269, 14] on icon "button" at bounding box center [274, 15] width 14 height 14
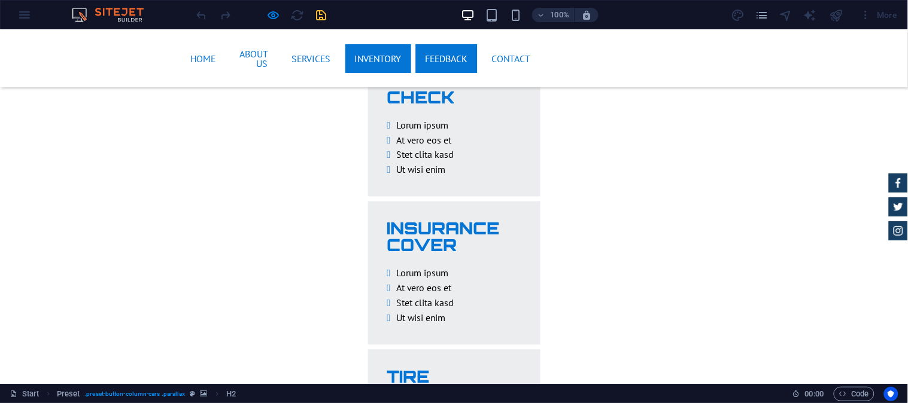
click at [433, 47] on link "Feedback" at bounding box center [447, 58] width 62 height 29
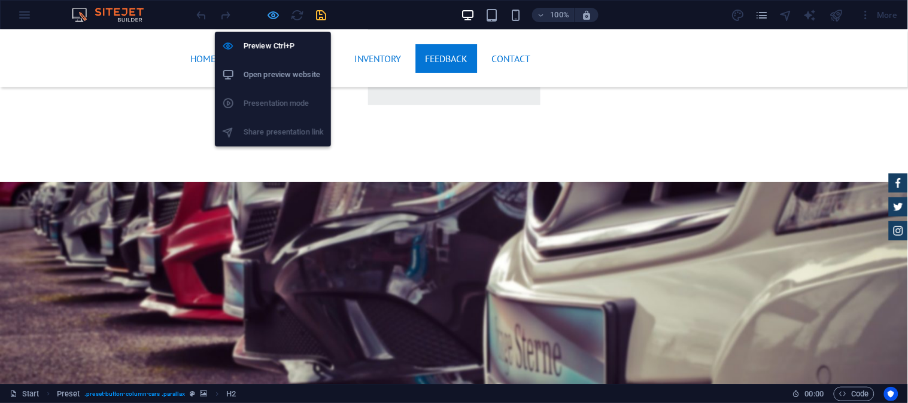
click at [273, 8] on icon "button" at bounding box center [274, 15] width 14 height 14
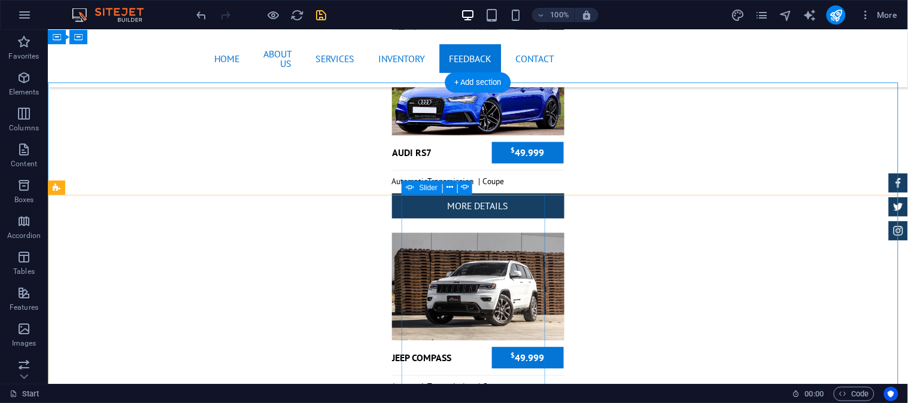
scroll to position [5217, 0]
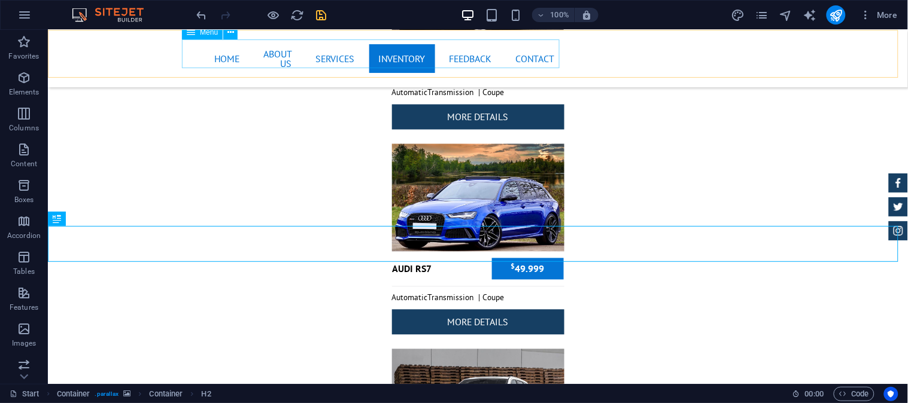
click at [454, 53] on nav "Home About us Services Inventory Feedback Contact" at bounding box center [477, 58] width 172 height 38
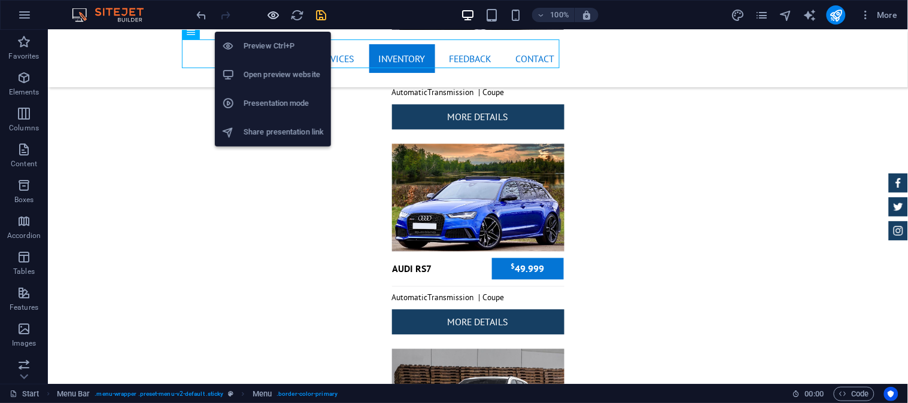
click at [272, 14] on icon "button" at bounding box center [274, 15] width 14 height 14
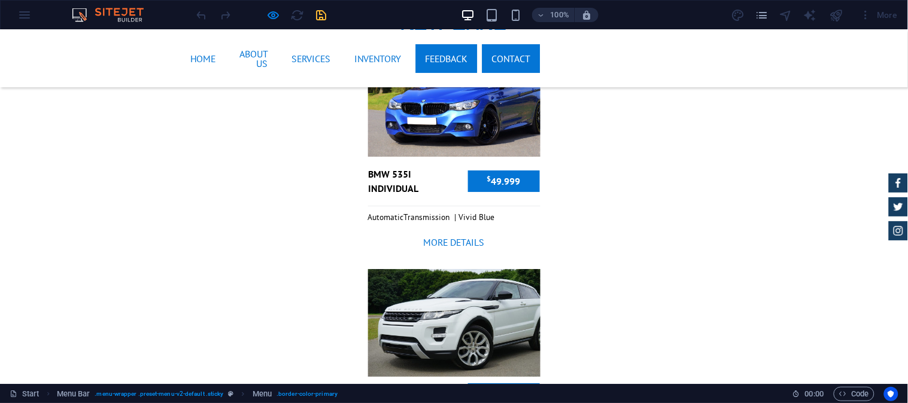
click at [449, 46] on link "Feedback" at bounding box center [447, 58] width 62 height 29
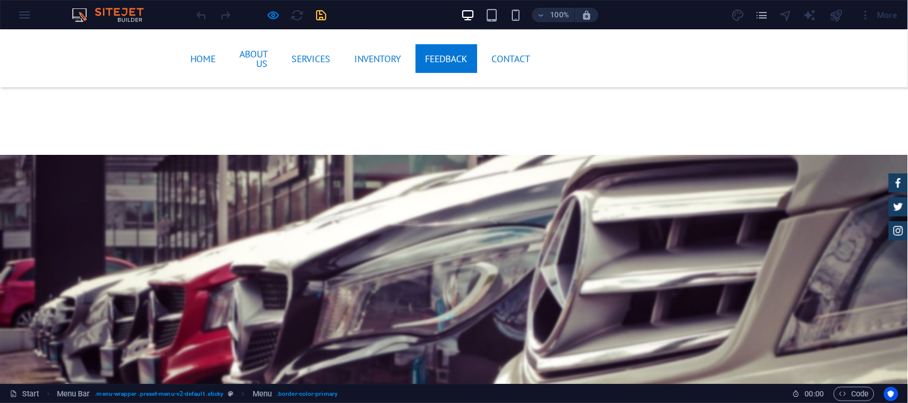
scroll to position [3637, 0]
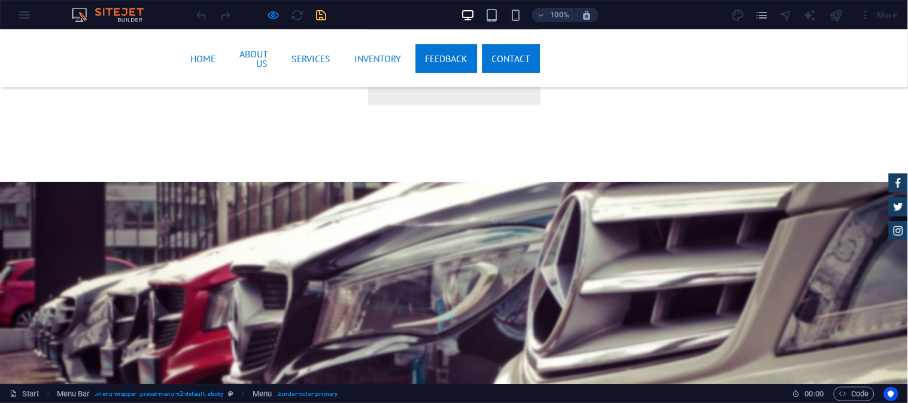
click at [509, 51] on link "Contact" at bounding box center [511, 58] width 58 height 29
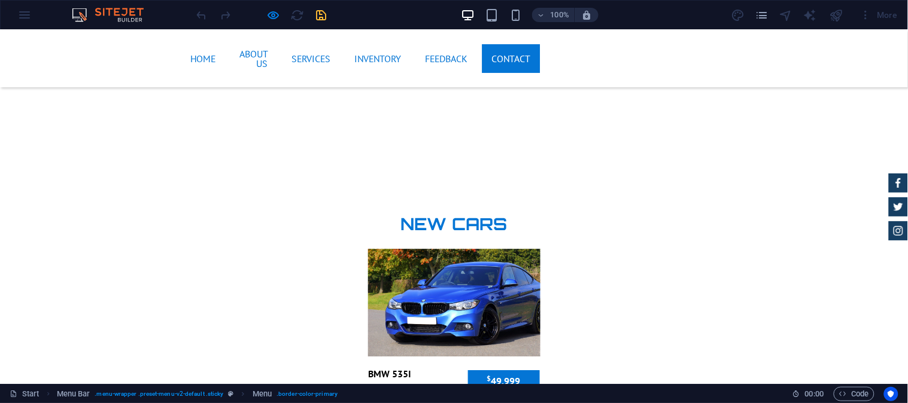
scroll to position [4278, 0]
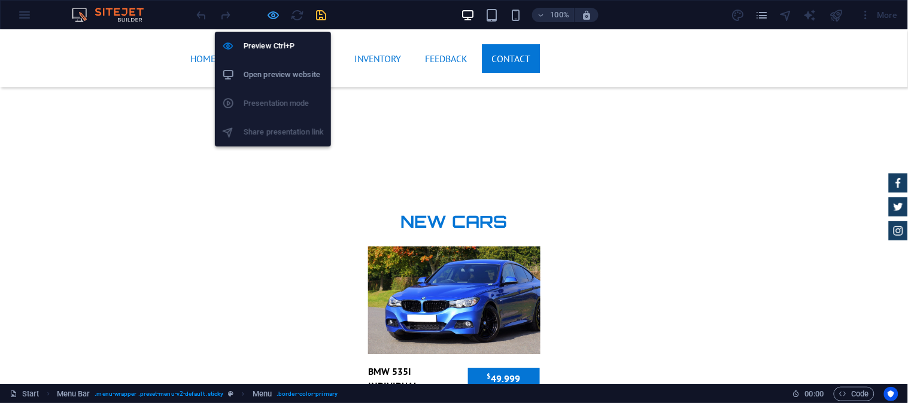
click at [277, 8] on icon "button" at bounding box center [274, 15] width 14 height 14
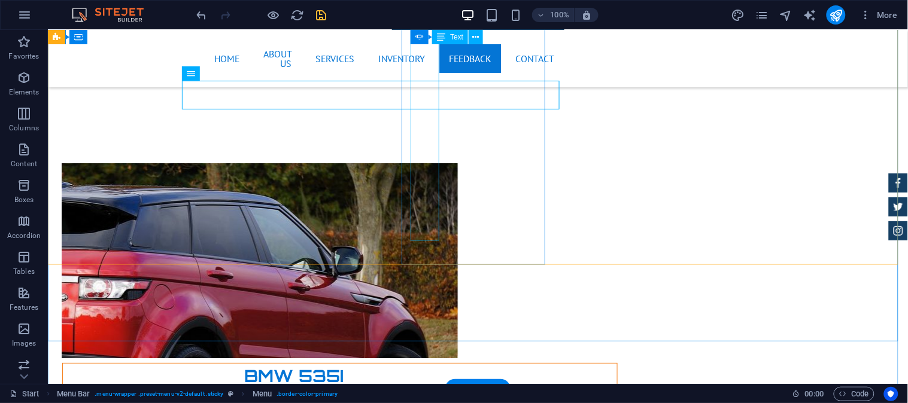
scroll to position [5487, 0]
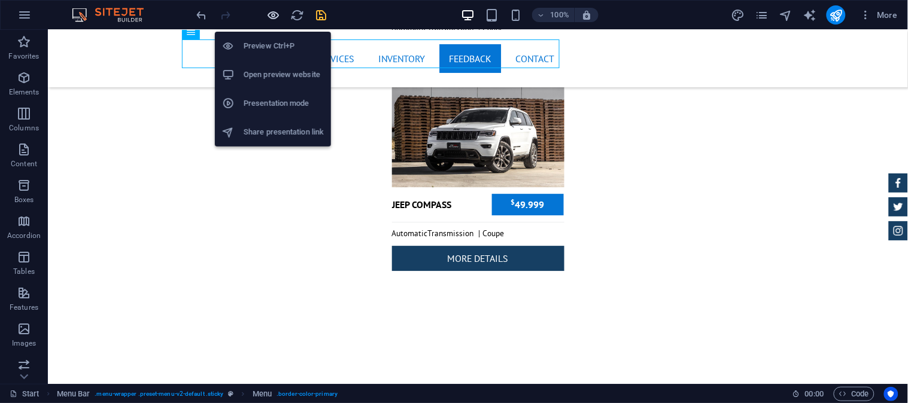
click at [270, 17] on icon "button" at bounding box center [274, 15] width 14 height 14
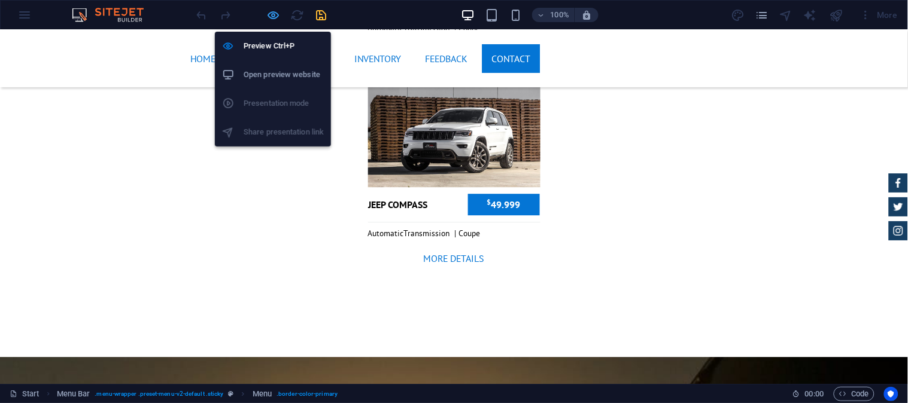
scroll to position [4476, 0]
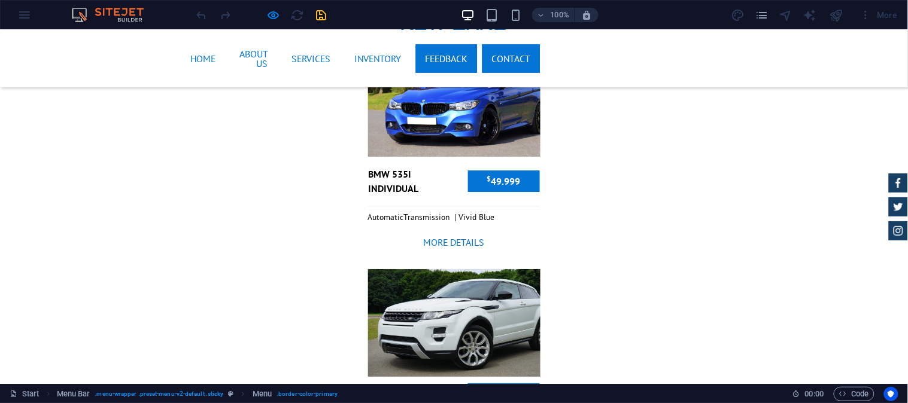
click at [426, 50] on link "Feedback" at bounding box center [447, 58] width 62 height 29
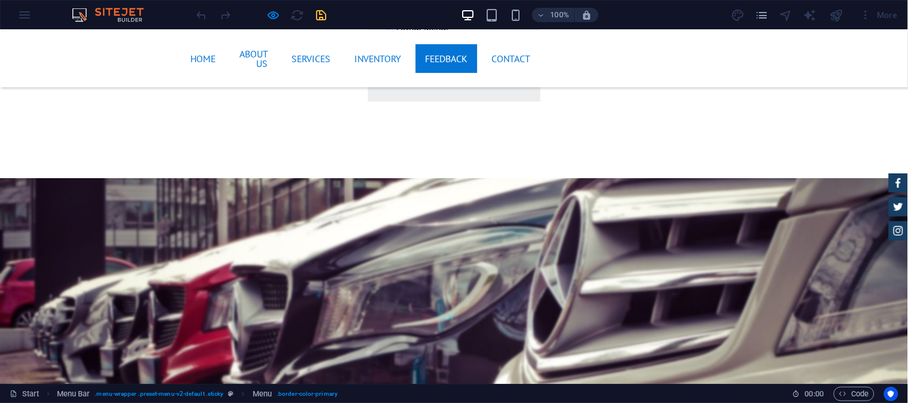
scroll to position [3637, 0]
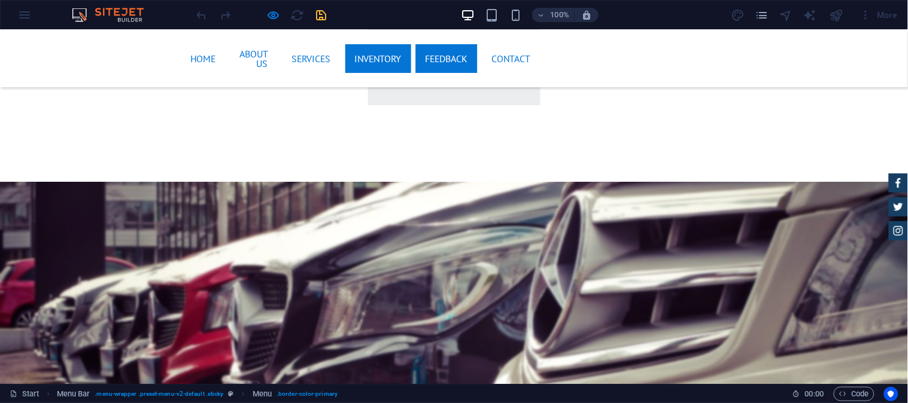
click at [372, 44] on link "Inventory" at bounding box center [378, 58] width 66 height 29
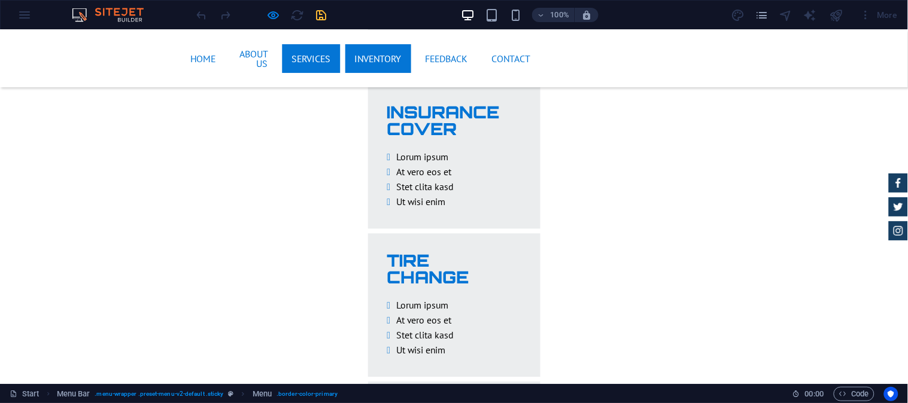
scroll to position [2803, 0]
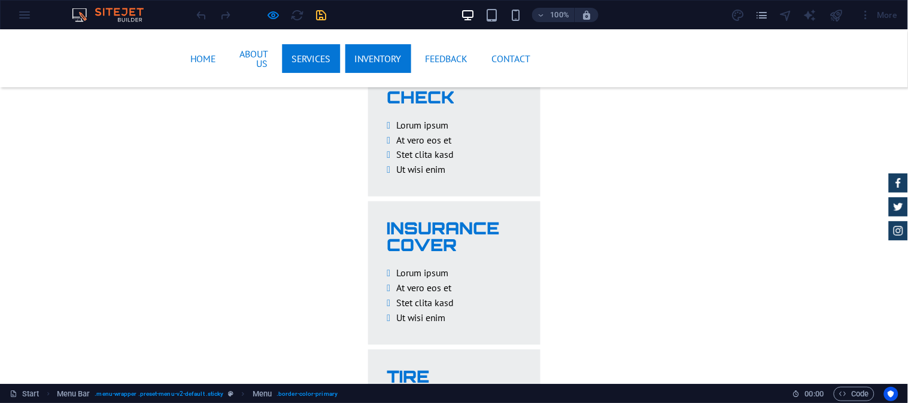
click at [314, 57] on link "Services" at bounding box center [311, 58] width 58 height 29
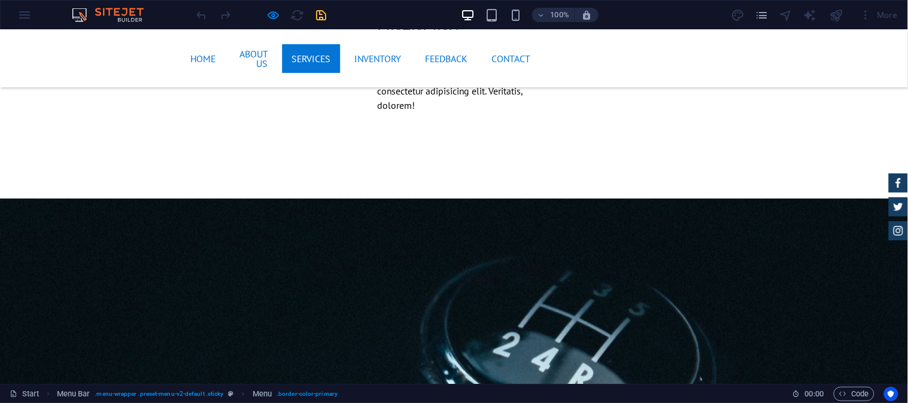
scroll to position [1766, 0]
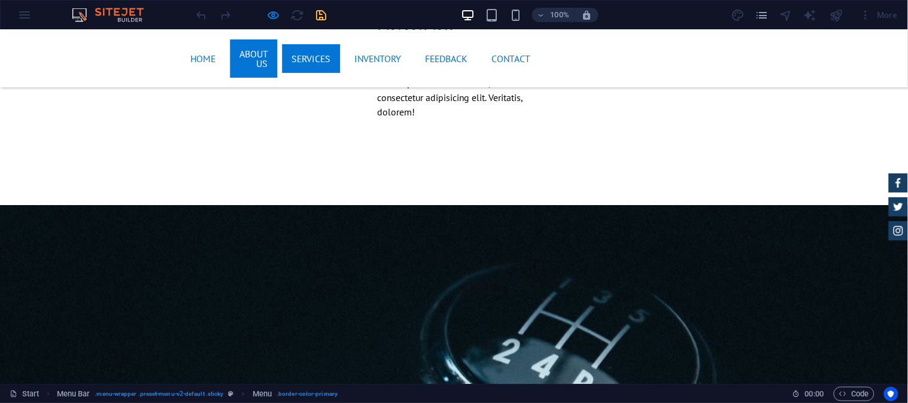
click at [230, 54] on link "About us" at bounding box center [253, 58] width 47 height 38
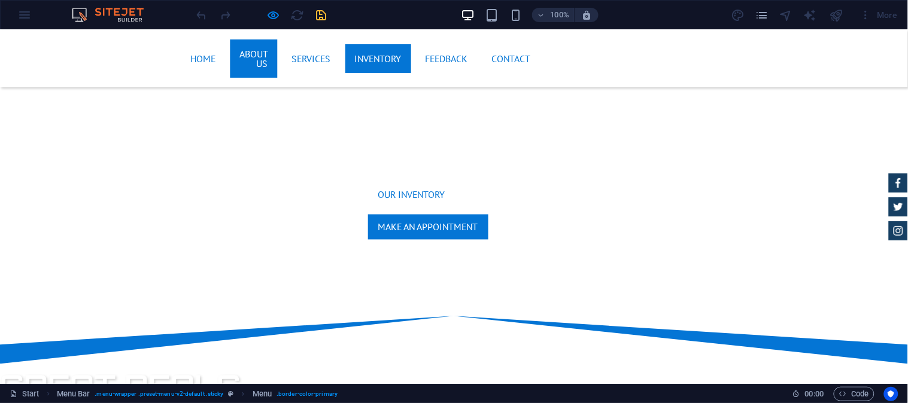
scroll to position [482, 0]
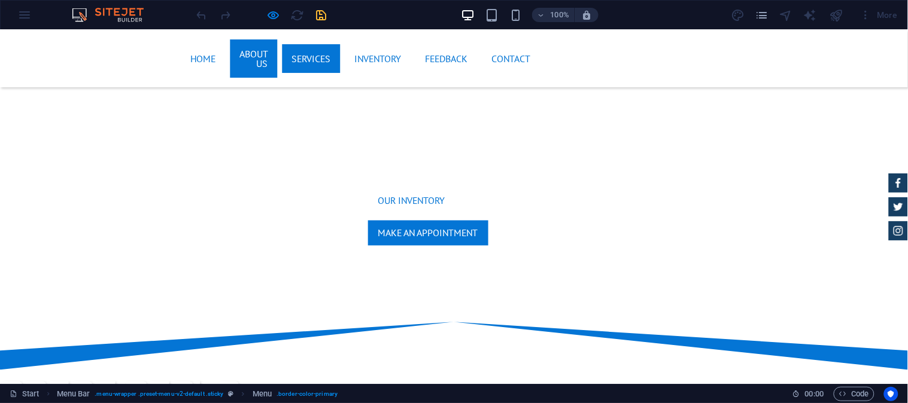
click at [314, 45] on link "Services" at bounding box center [311, 58] width 58 height 29
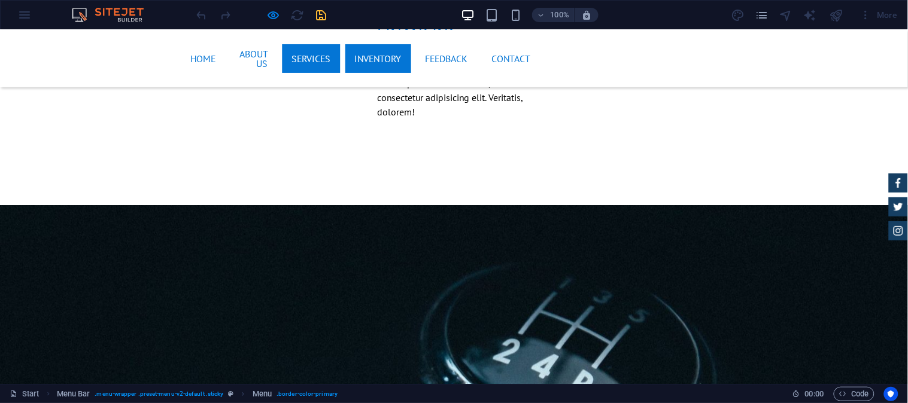
click at [379, 54] on link "Inventory" at bounding box center [378, 58] width 66 height 29
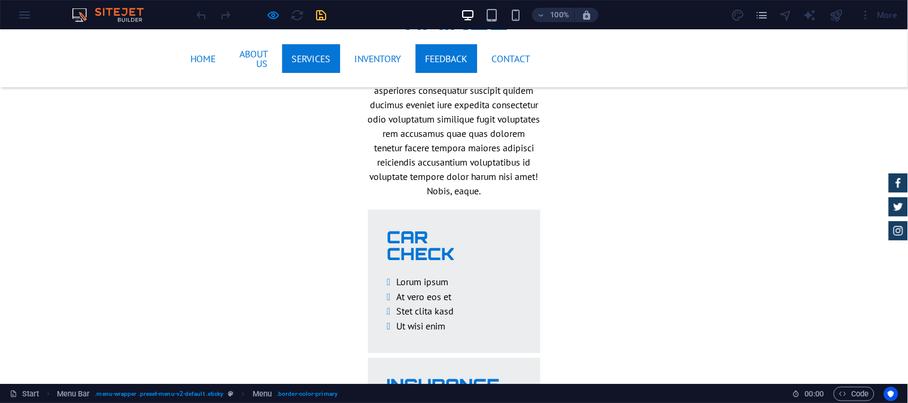
click at [421, 60] on link "Feedback" at bounding box center [447, 58] width 62 height 29
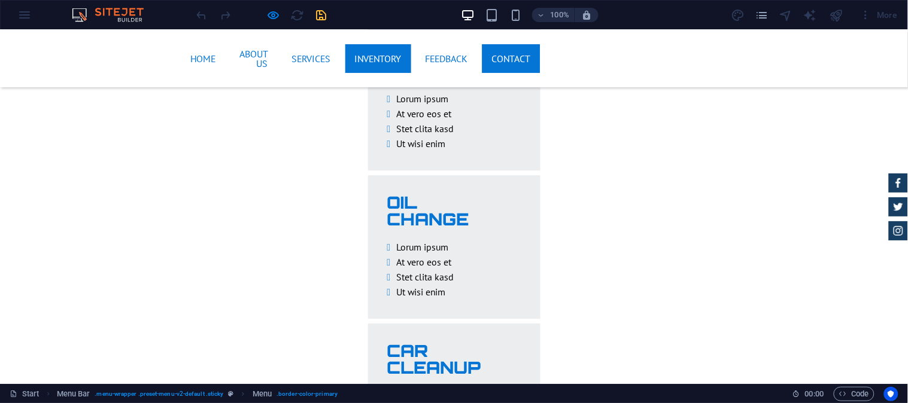
click at [497, 57] on link "Contact" at bounding box center [511, 58] width 58 height 29
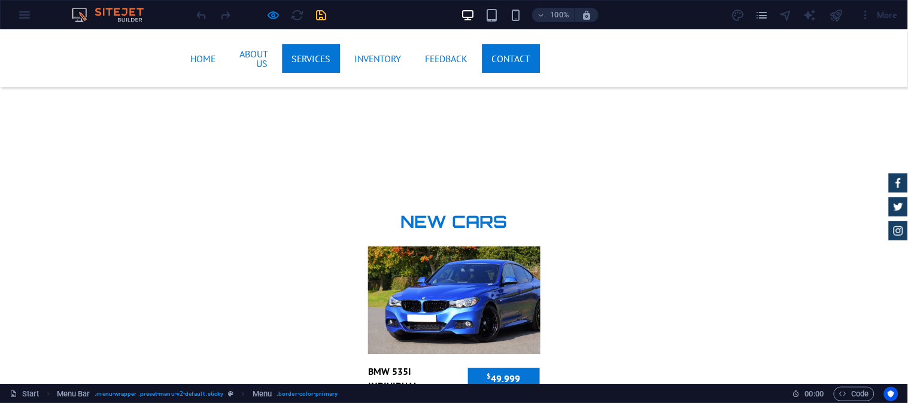
click at [312, 47] on link "Services" at bounding box center [311, 58] width 58 height 29
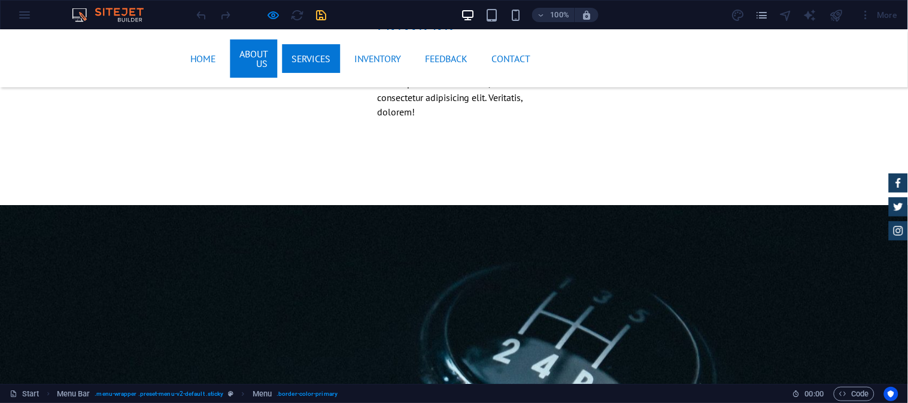
click at [266, 48] on link "About us" at bounding box center [253, 58] width 47 height 38
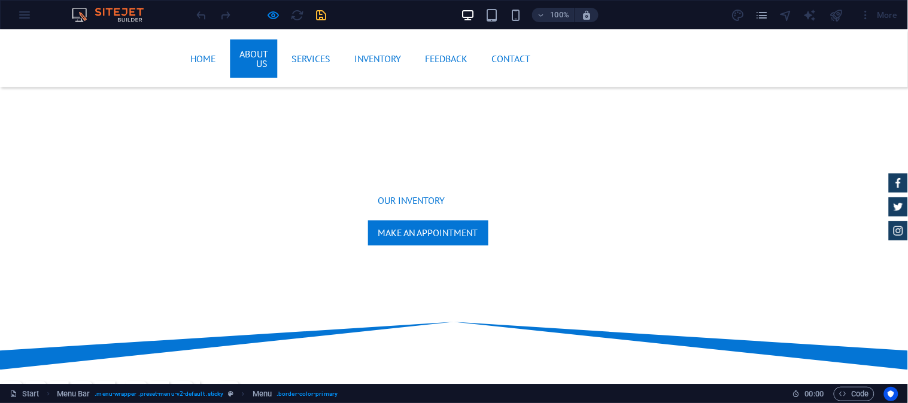
scroll to position [593, 0]
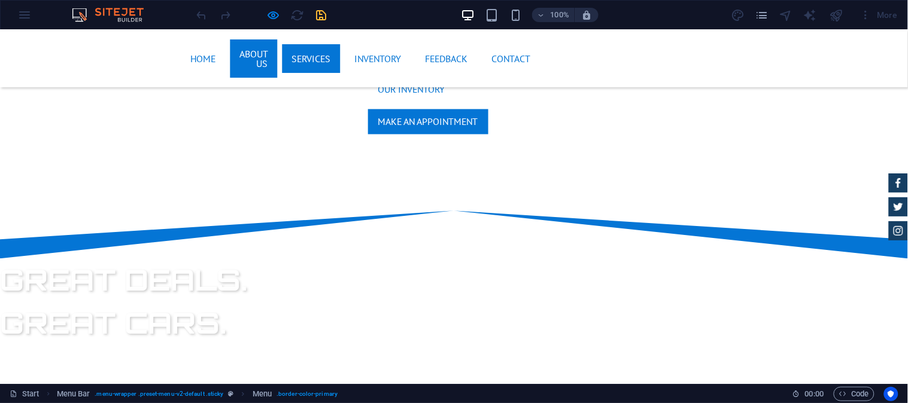
click at [296, 57] on link "Services" at bounding box center [311, 58] width 58 height 29
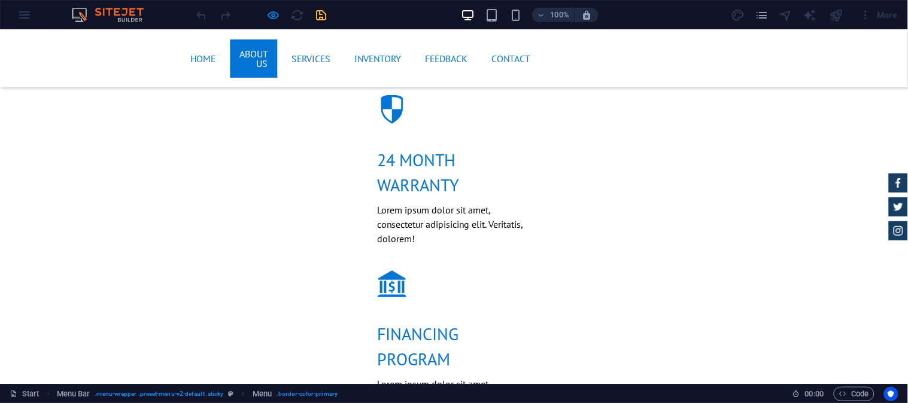
scroll to position [1433, 0]
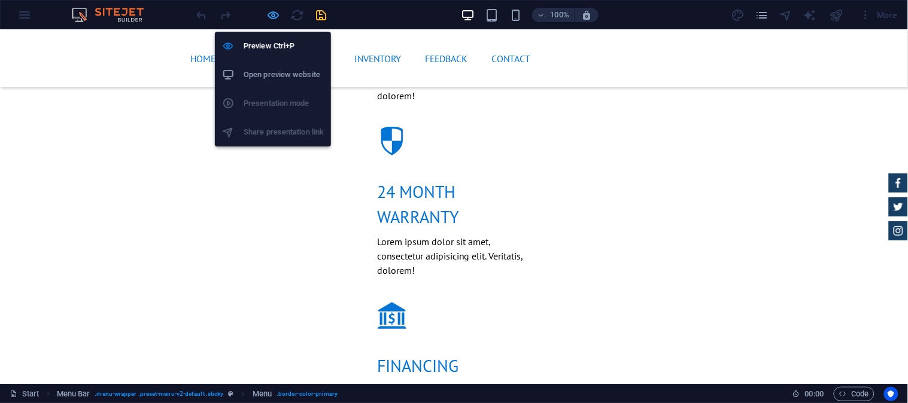
click at [267, 19] on icon "button" at bounding box center [274, 15] width 14 height 14
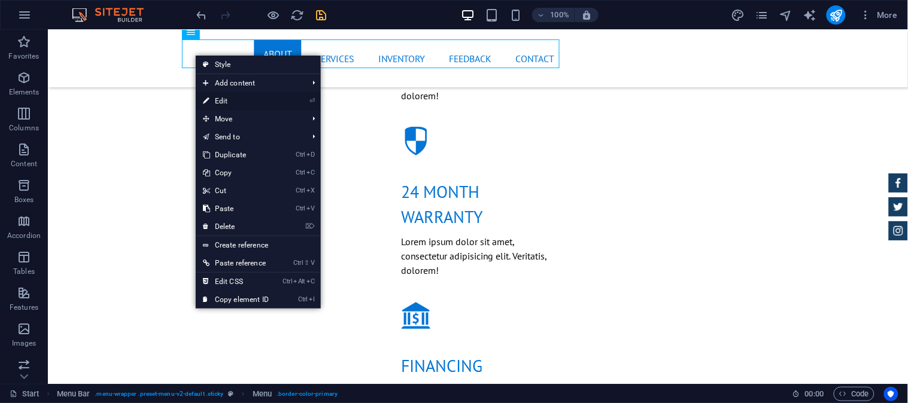
click at [256, 99] on link "⏎ Edit" at bounding box center [236, 101] width 80 height 18
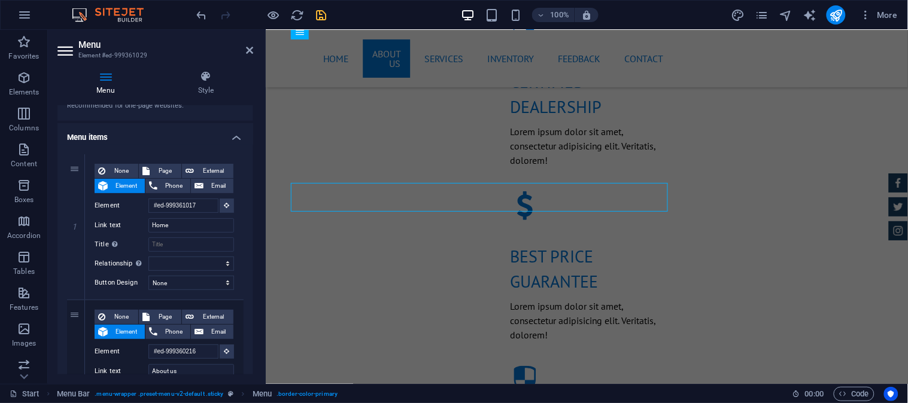
scroll to position [0, 0]
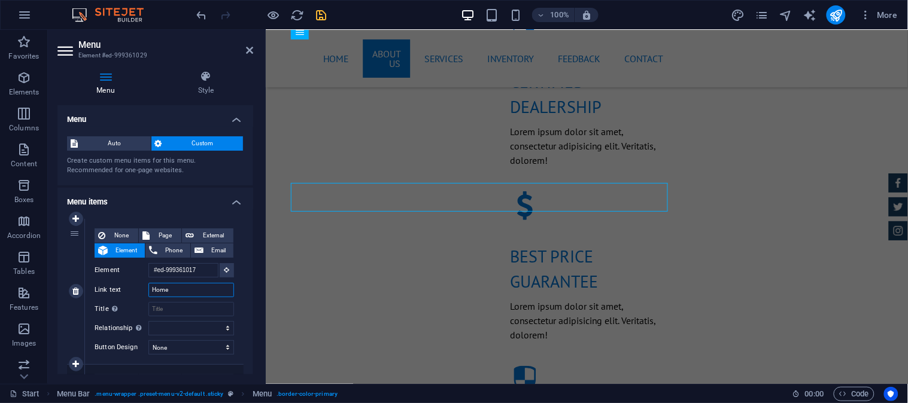
click at [160, 289] on input "Home" at bounding box center [191, 290] width 86 height 14
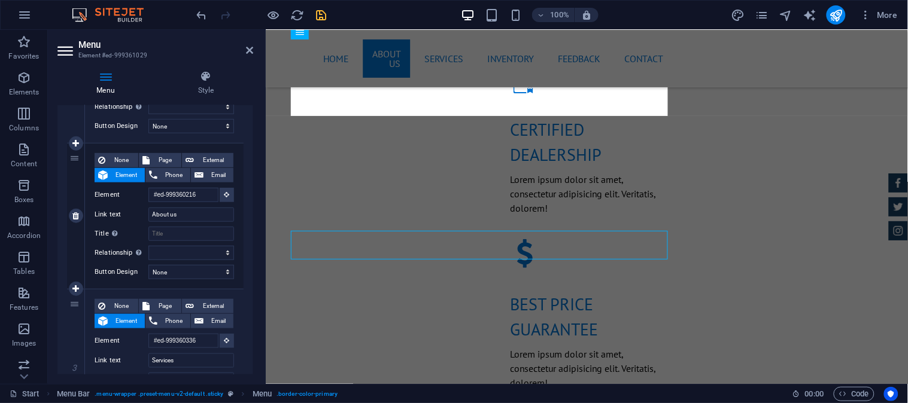
scroll to position [332, 0]
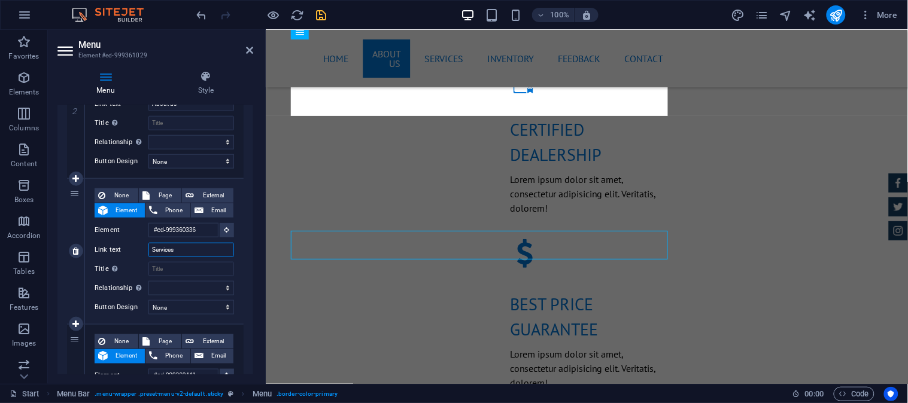
click at [184, 245] on input "Services" at bounding box center [191, 250] width 86 height 14
type input "NU"
select select
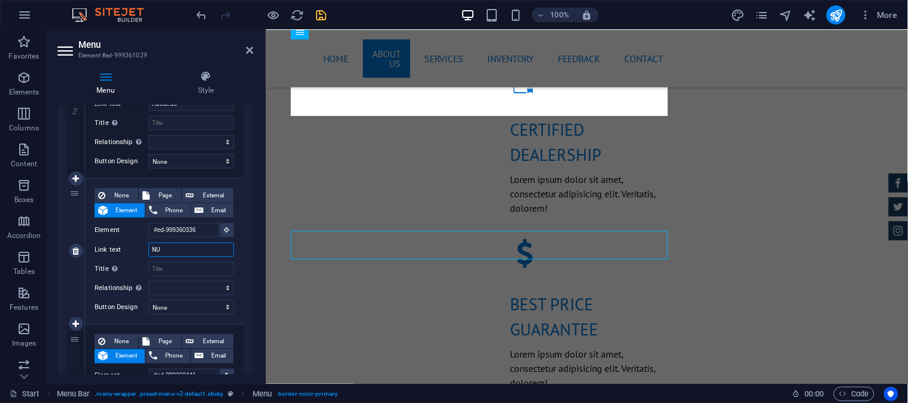
select select
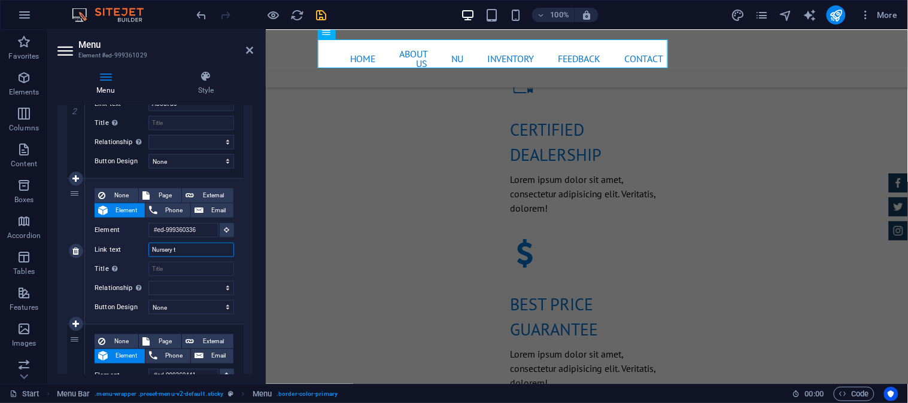
type input "Nursery"
select select
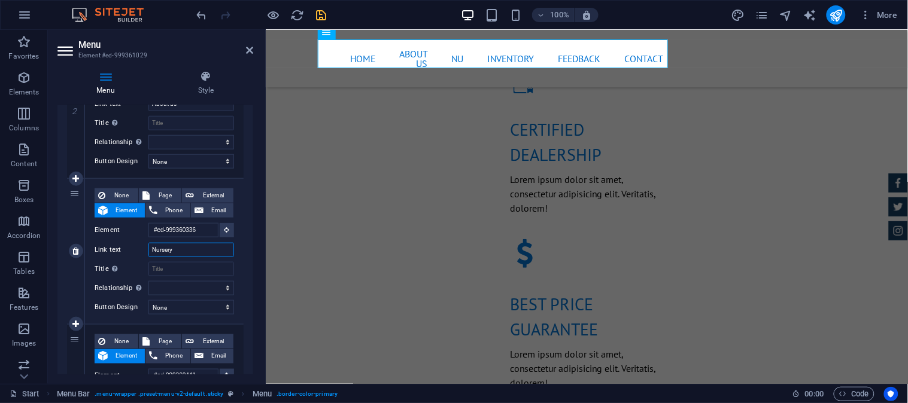
select select
type input "Nursery Timings"
select select
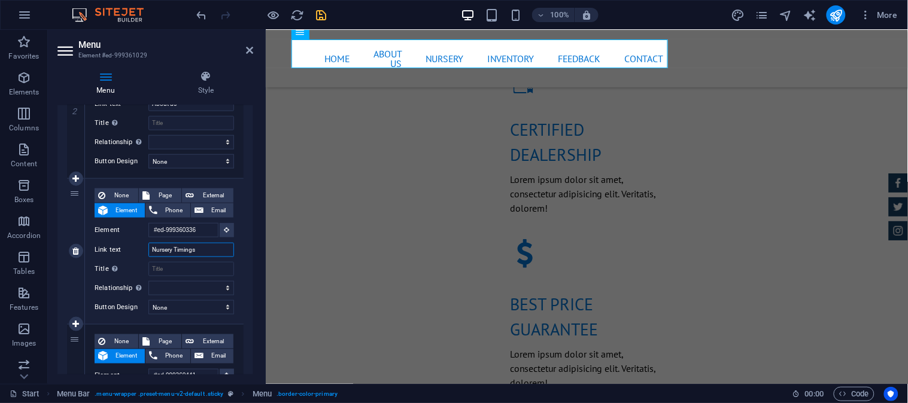
select select
type input "Nursery Timings"
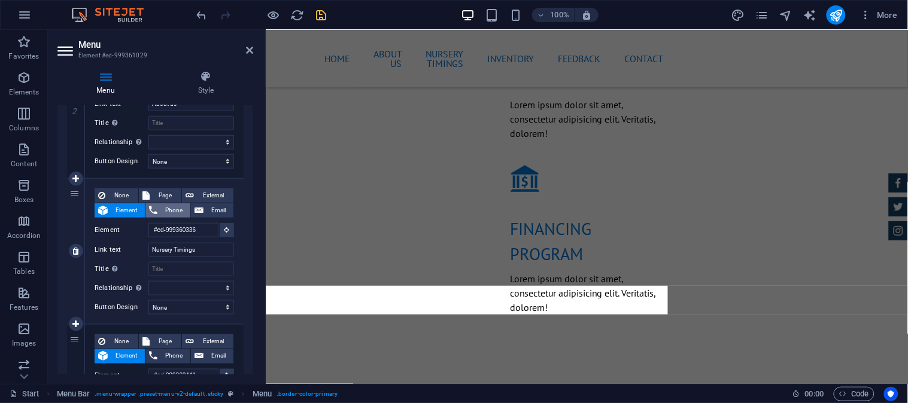
scroll to position [1098, 0]
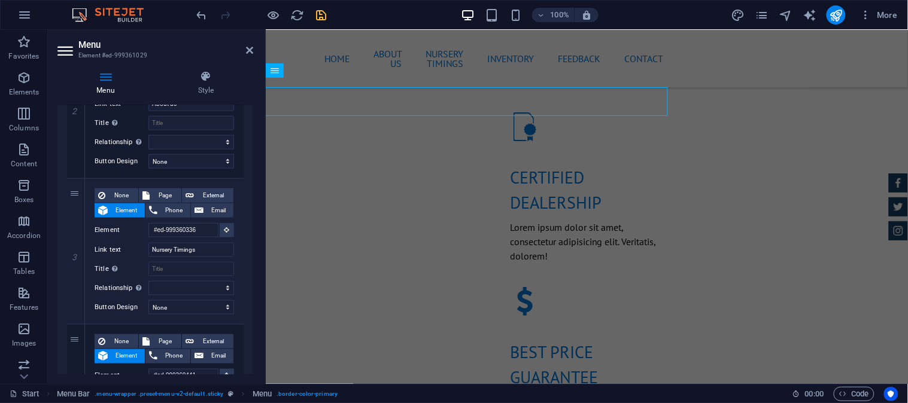
click at [275, 30] on section "Favorites Elements Columns Content Boxes Accordion Tables Features Images Slide…" at bounding box center [454, 207] width 908 height 354
click at [166, 192] on span "Page" at bounding box center [165, 196] width 25 height 14
select select
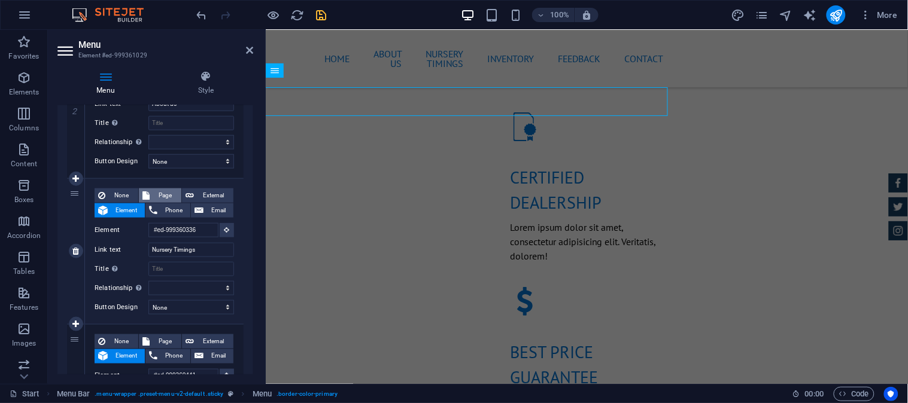
select select
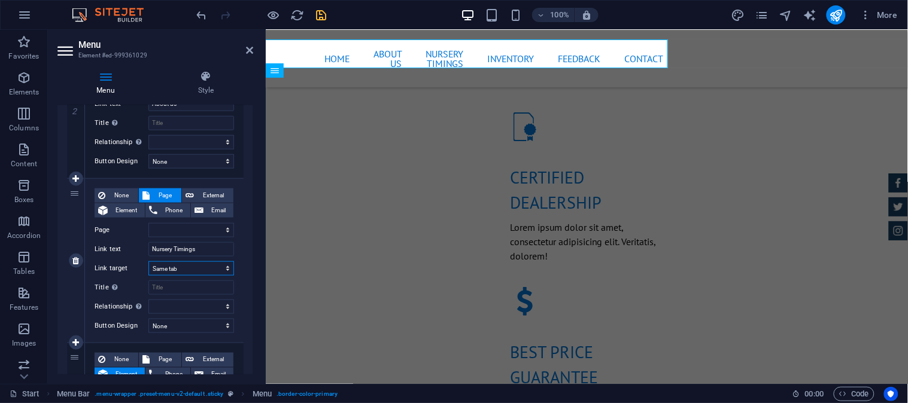
click at [192, 271] on select "New tab Same tab Overlay" at bounding box center [191, 269] width 86 height 14
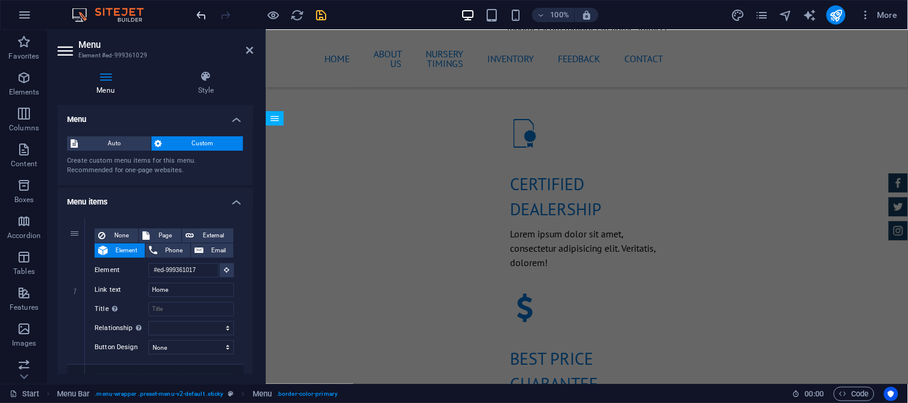
scroll to position [1050, 0]
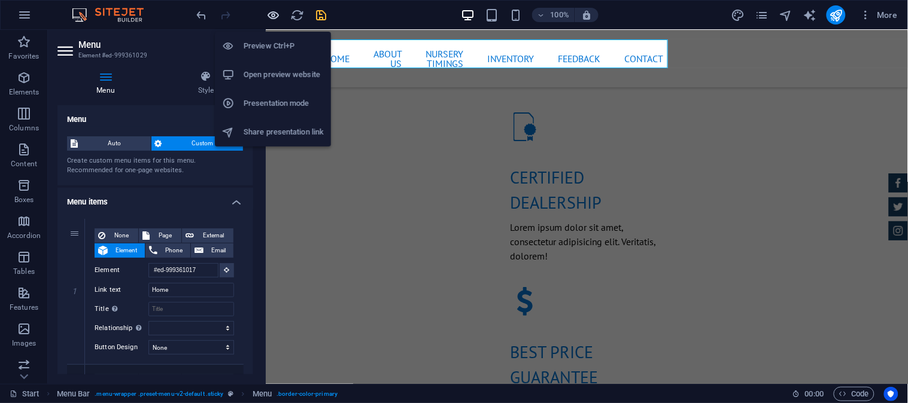
click at [272, 14] on icon "button" at bounding box center [274, 15] width 14 height 14
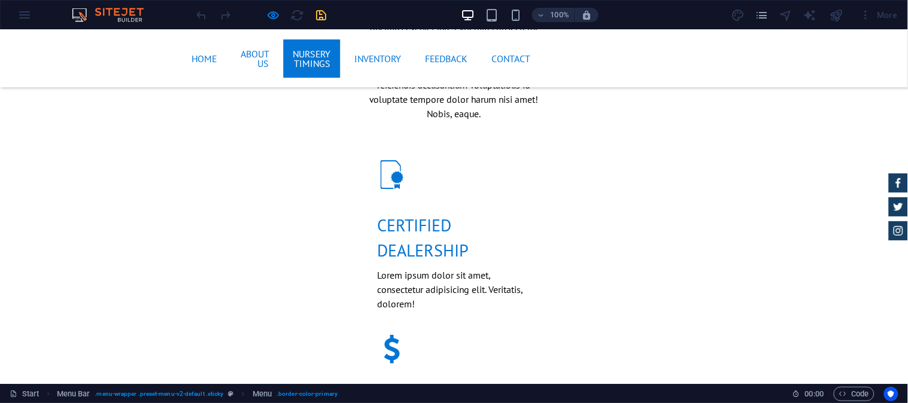
click at [306, 50] on link "Nursery Timings" at bounding box center [312, 58] width 57 height 38
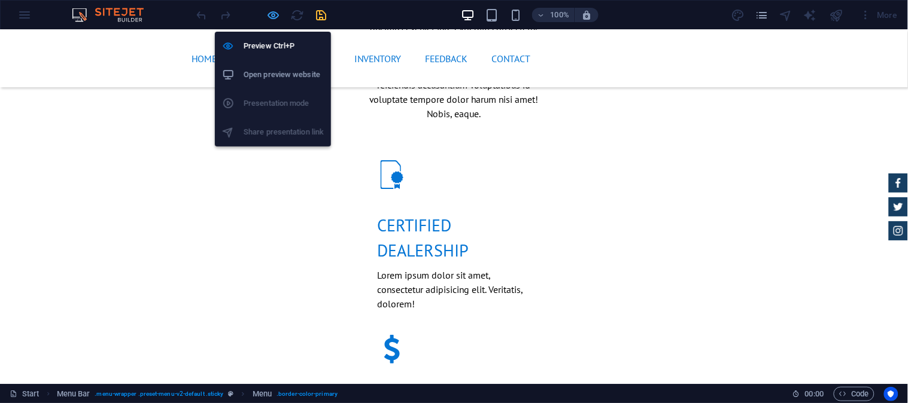
click at [272, 19] on icon "button" at bounding box center [274, 15] width 14 height 14
select select
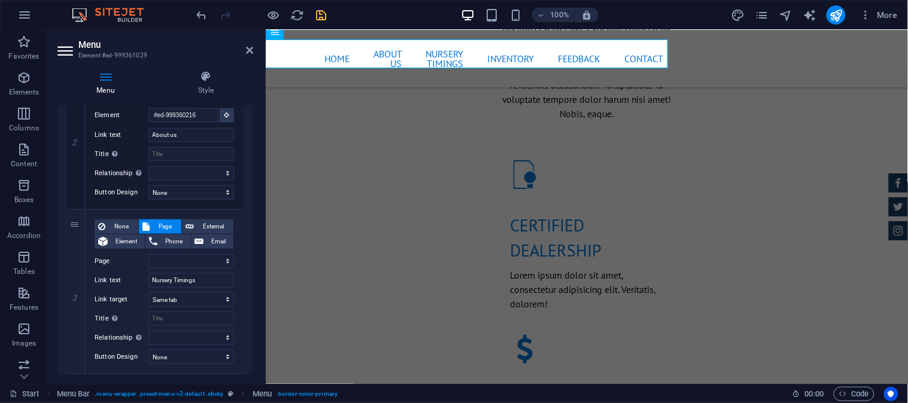
scroll to position [332, 0]
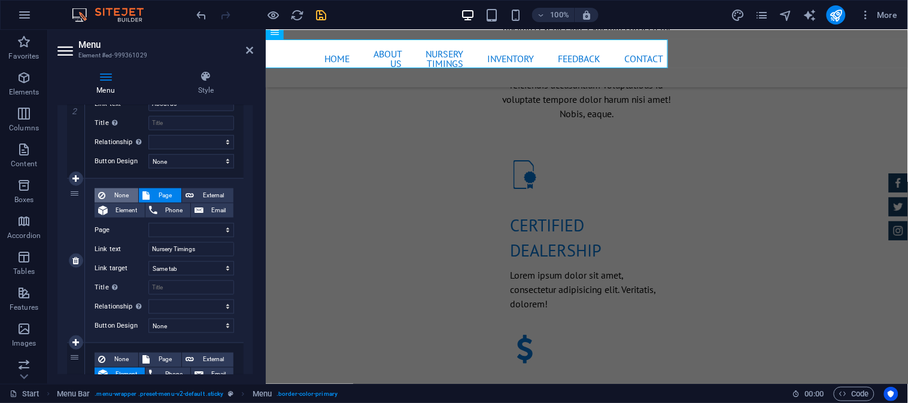
click at [122, 190] on span "None" at bounding box center [122, 196] width 26 height 14
select select
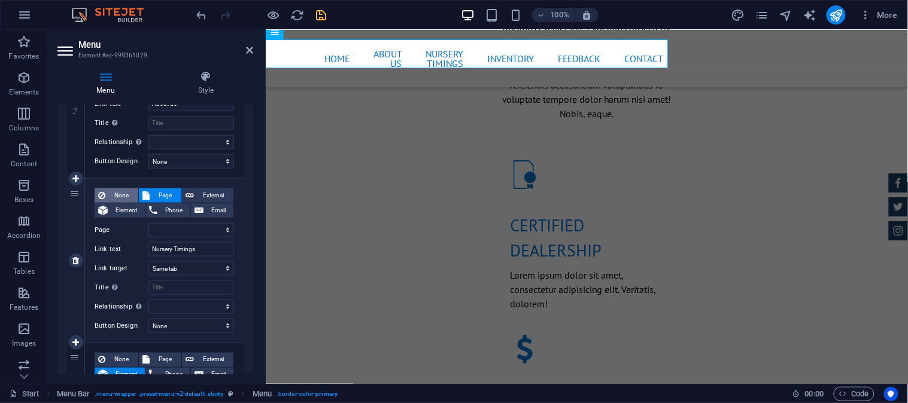
select select
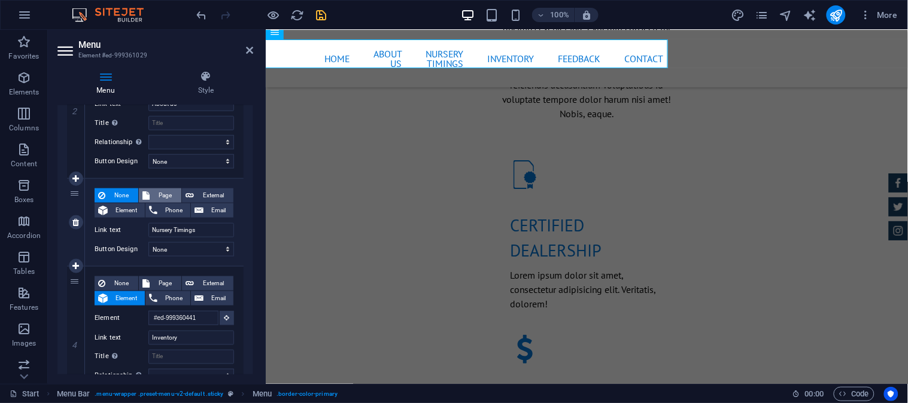
click at [170, 193] on span "Page" at bounding box center [165, 196] width 25 height 14
select select
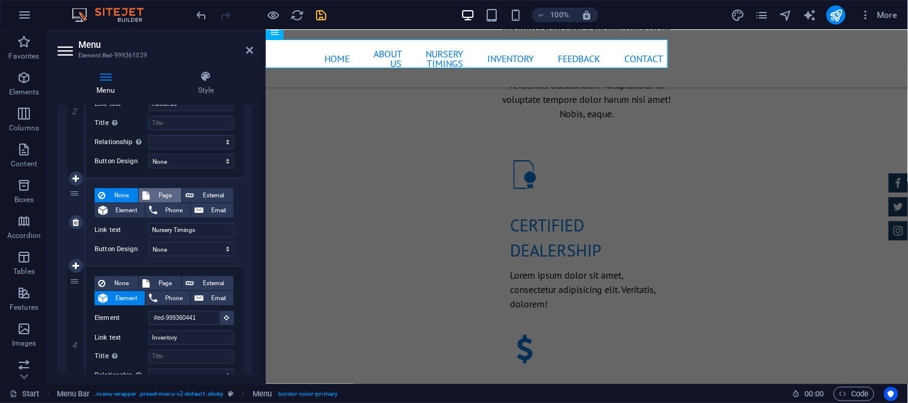
select select
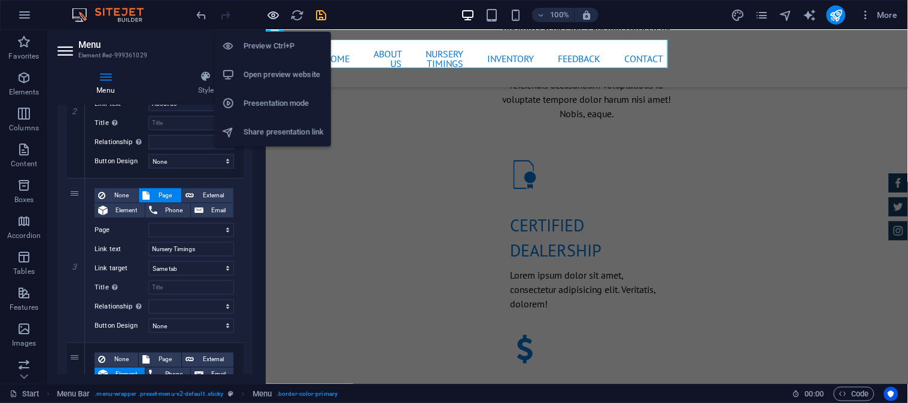
click at [270, 9] on icon "button" at bounding box center [274, 15] width 14 height 14
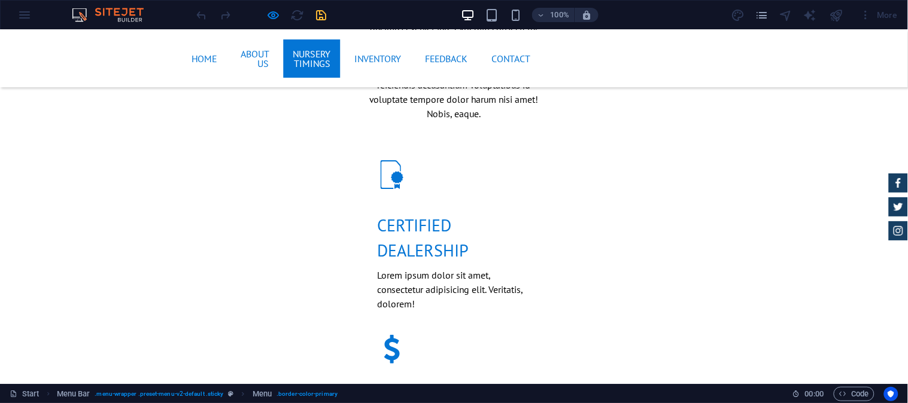
click at [284, 54] on link "Nursery Timings" at bounding box center [312, 58] width 57 height 38
click at [267, 14] on icon "button" at bounding box center [274, 15] width 14 height 14
select select
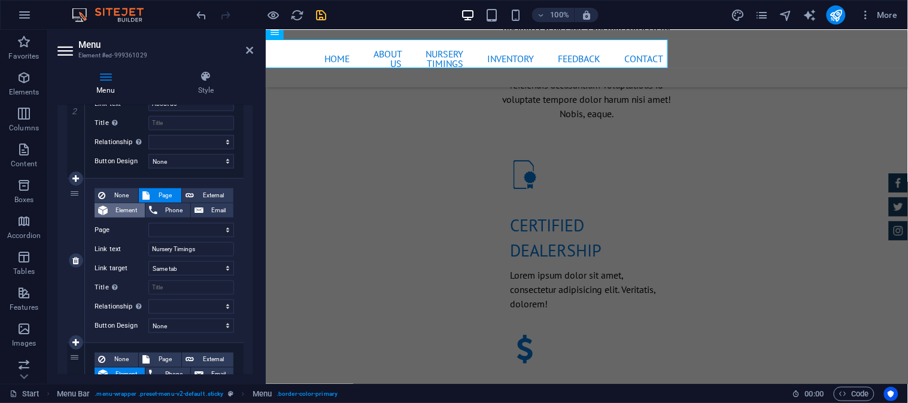
click at [120, 206] on span "Element" at bounding box center [126, 210] width 30 height 14
select select
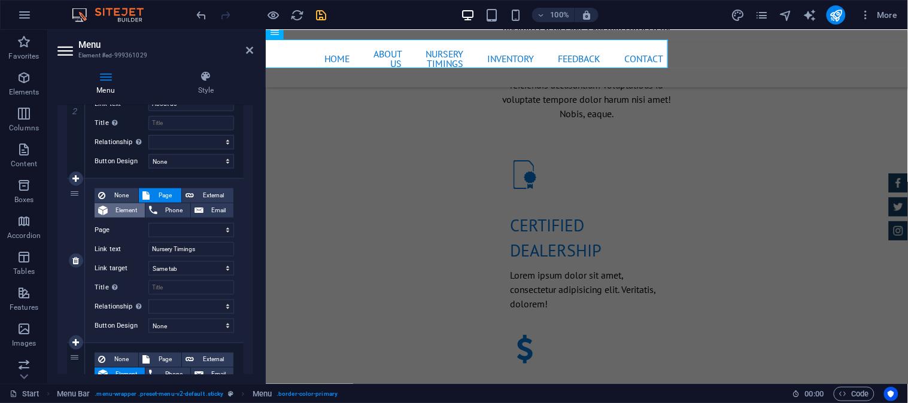
select select
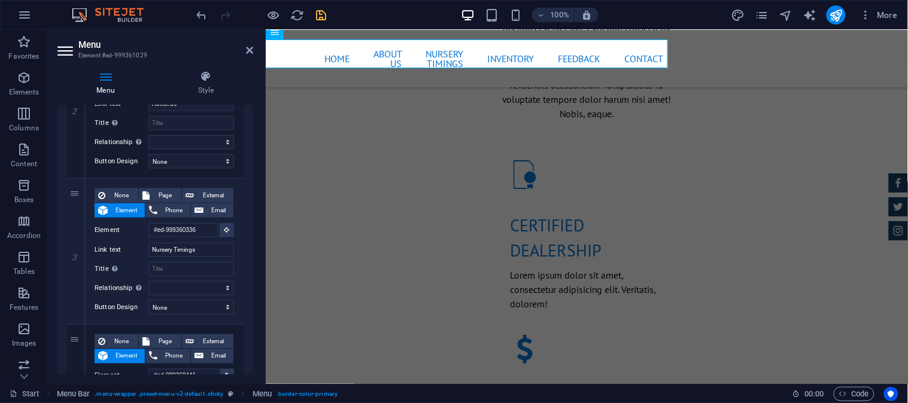
click at [281, 10] on div at bounding box center [262, 14] width 134 height 19
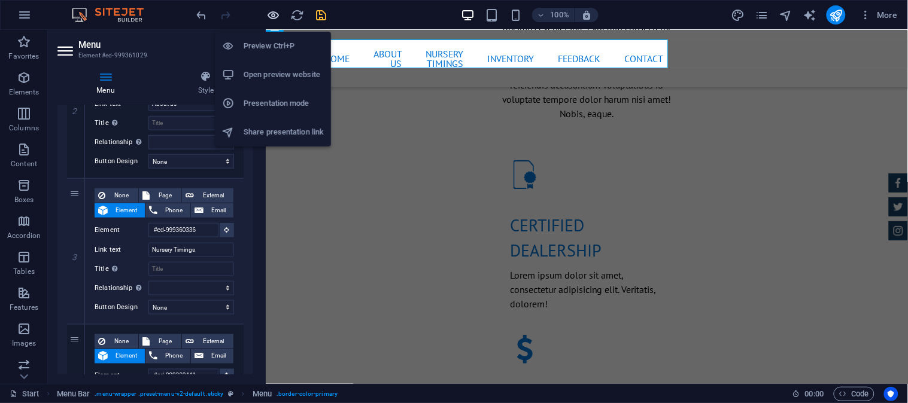
click at [278, 13] on icon "button" at bounding box center [274, 15] width 14 height 14
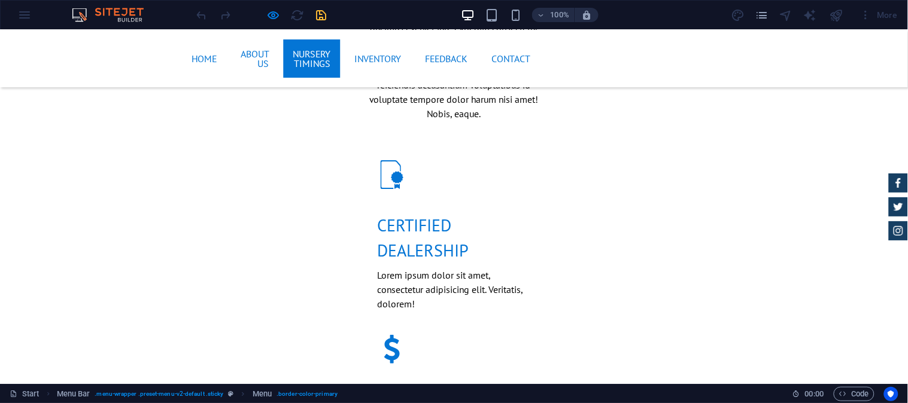
click at [298, 52] on link "Nursery Timings" at bounding box center [312, 58] width 57 height 38
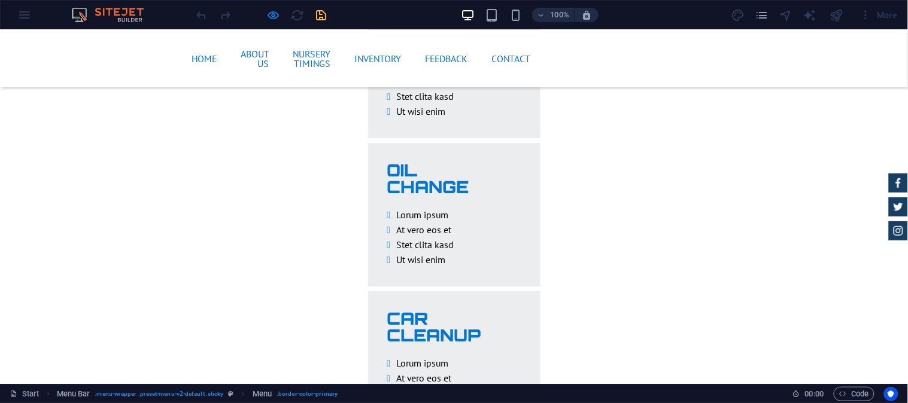
scroll to position [3257, 0]
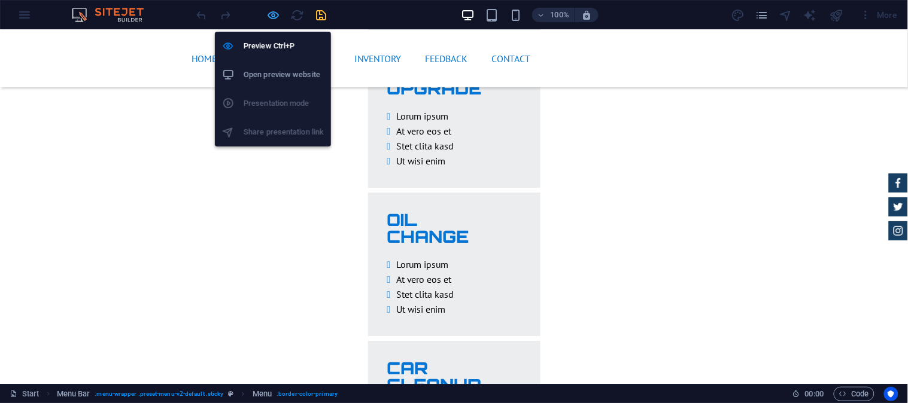
click at [280, 11] on icon "button" at bounding box center [274, 15] width 14 height 14
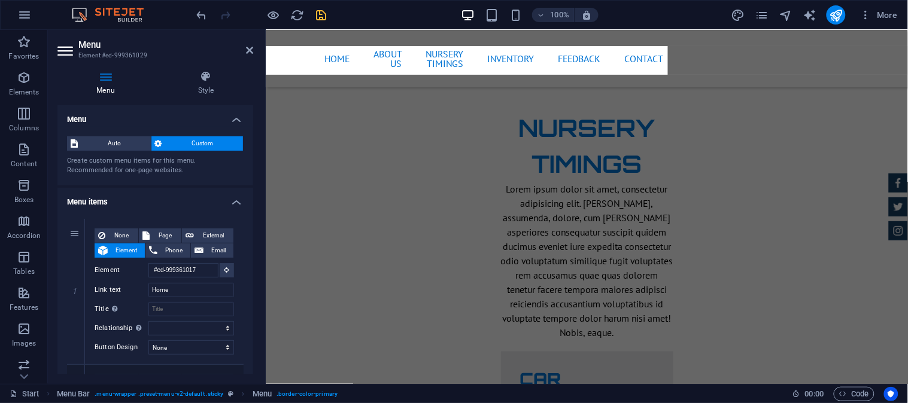
scroll to position [2486, 0]
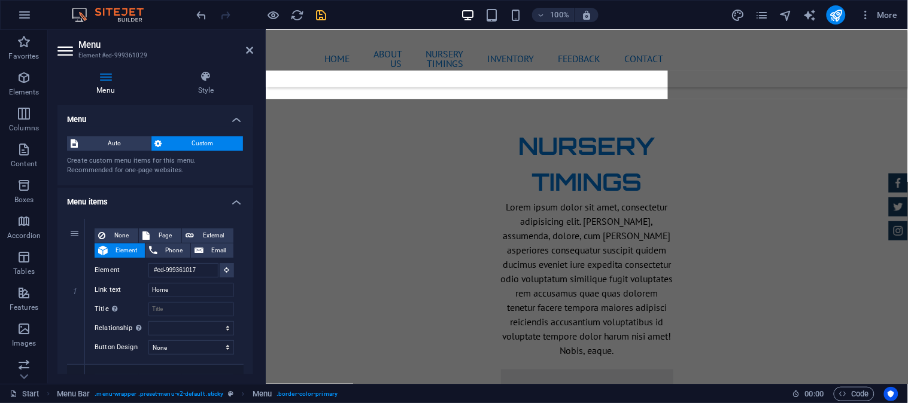
click at [234, 196] on h4 "Menu items" at bounding box center [155, 199] width 196 height 22
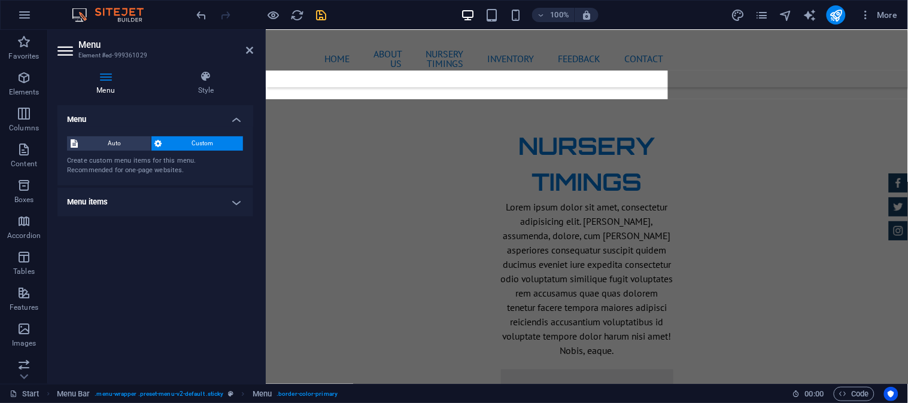
click at [234, 196] on h4 "Menu items" at bounding box center [155, 202] width 196 height 29
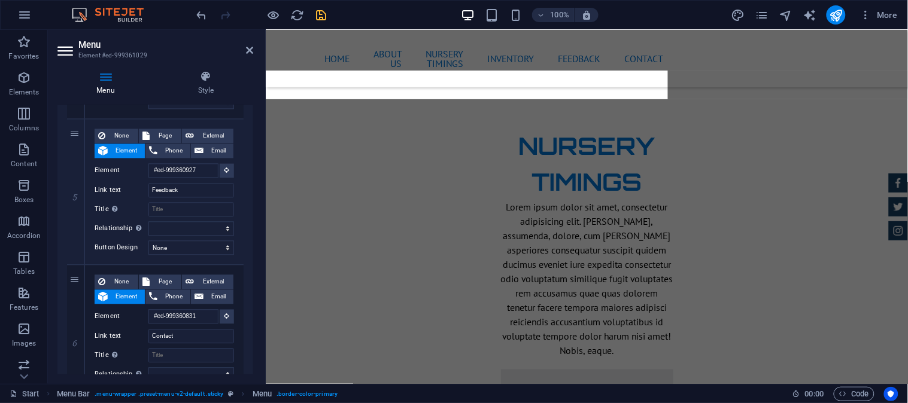
scroll to position [752, 0]
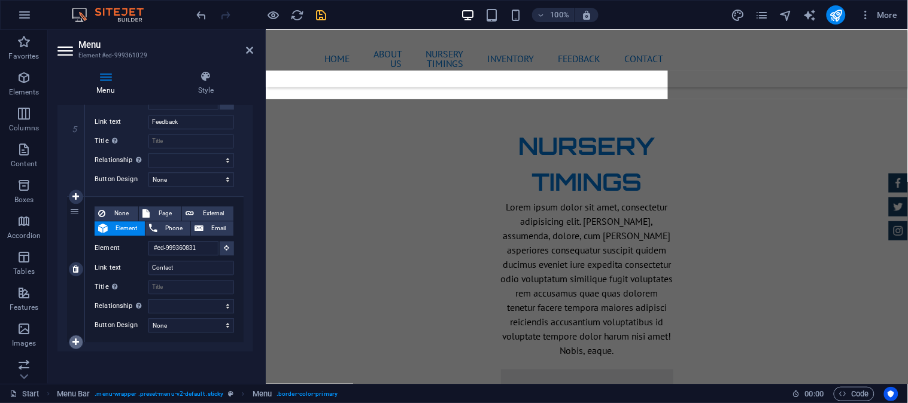
click at [71, 342] on link at bounding box center [76, 342] width 14 height 14
select select
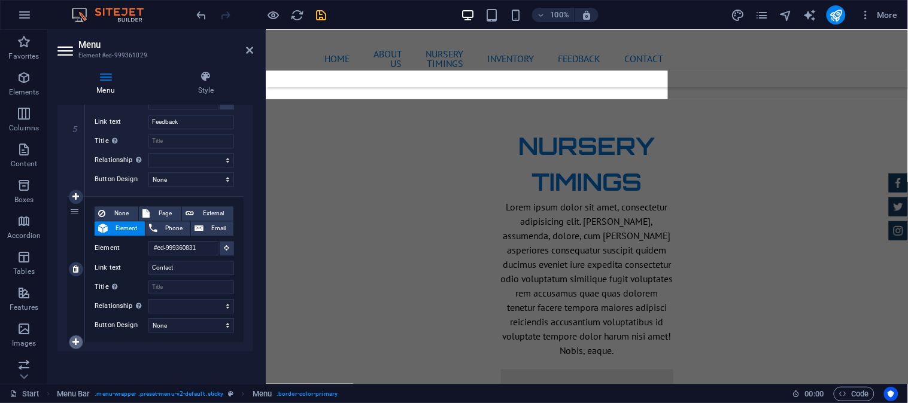
select select
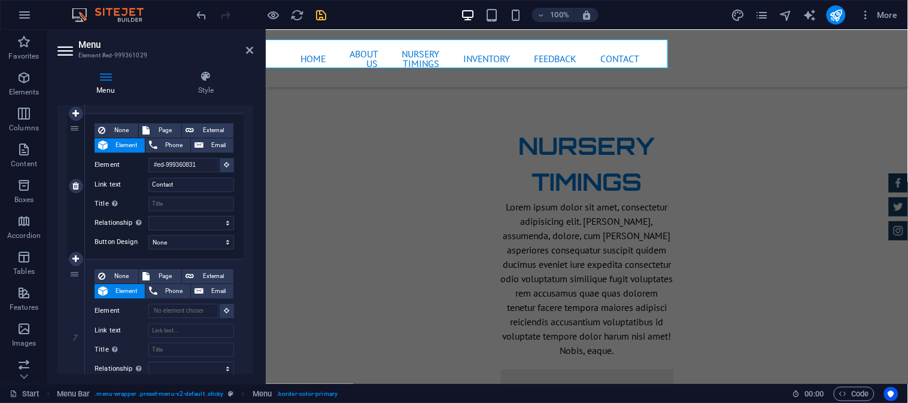
scroll to position [899, 0]
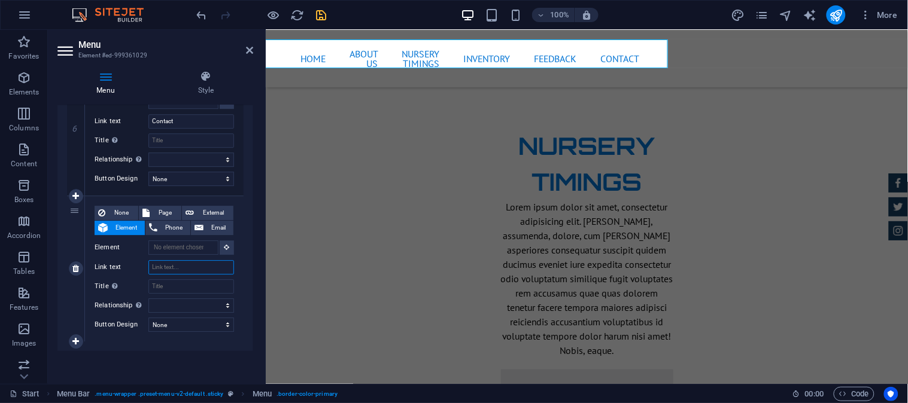
click at [162, 266] on input "Link text" at bounding box center [191, 267] width 86 height 14
type input "Ga"
select select
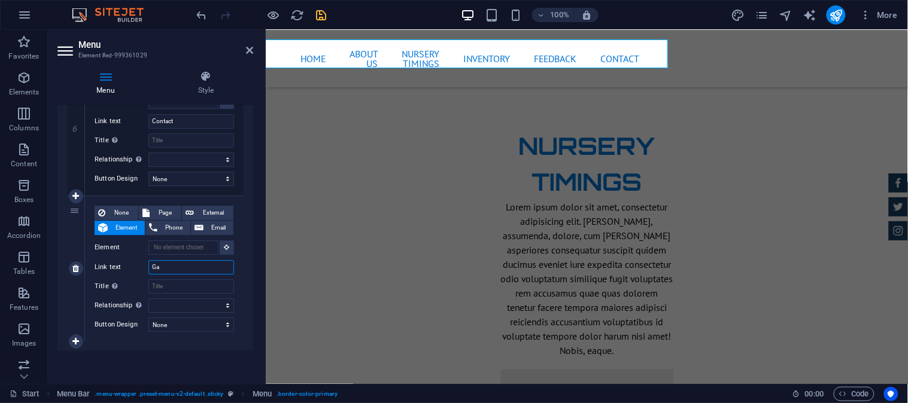
select select
type input "Gallery"
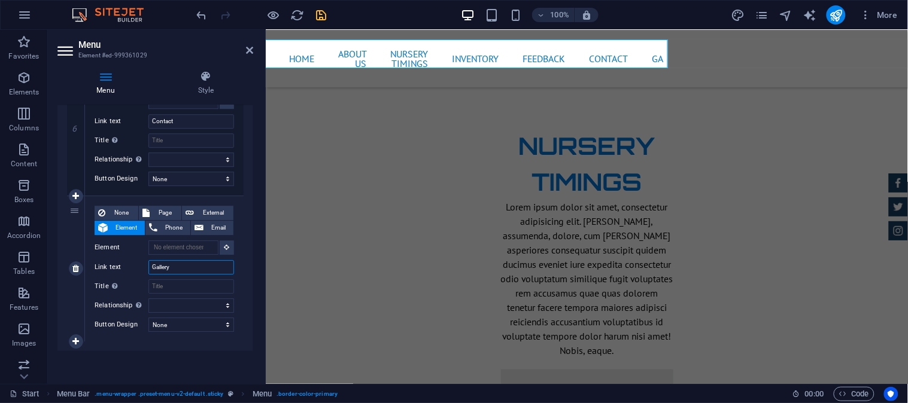
select select
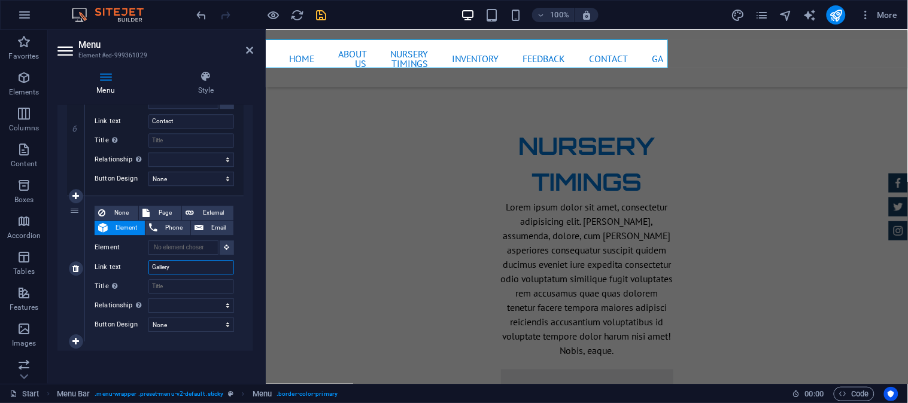
select select
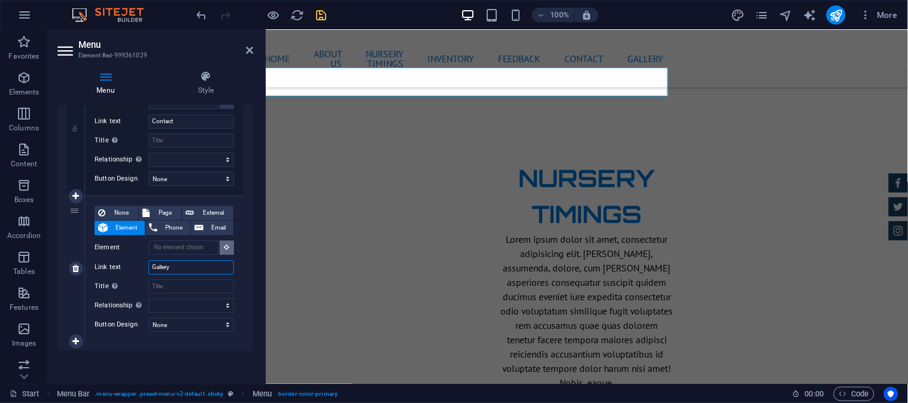
scroll to position [2438, 0]
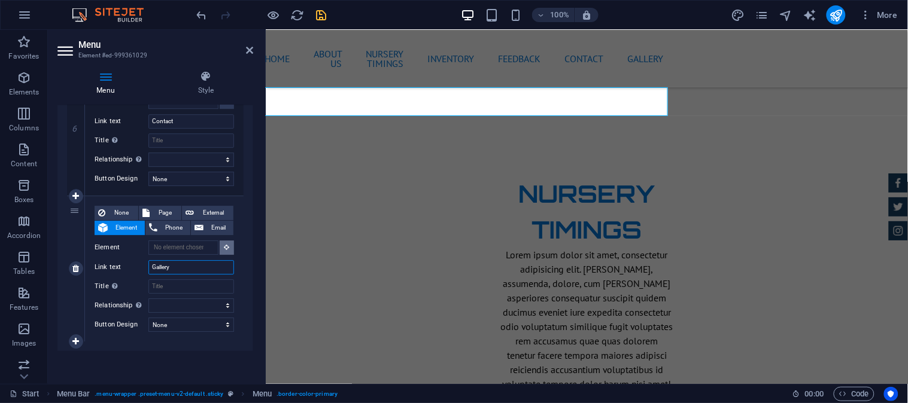
type input "Gallery"
click at [221, 244] on button at bounding box center [227, 248] width 14 height 14
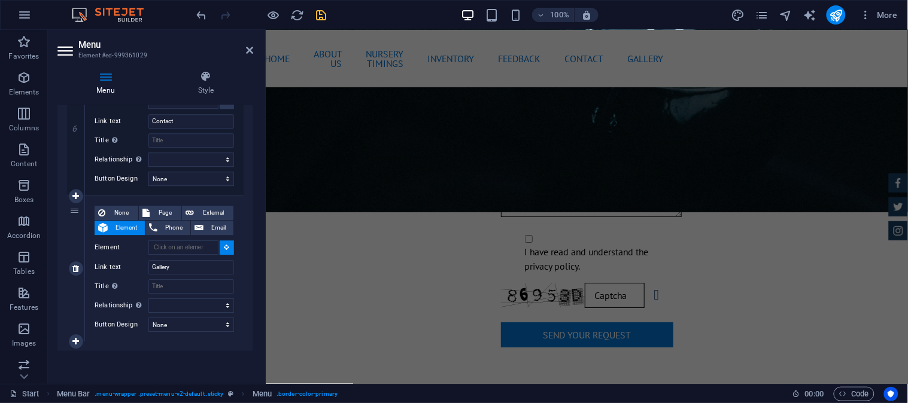
scroll to position [5589, 0]
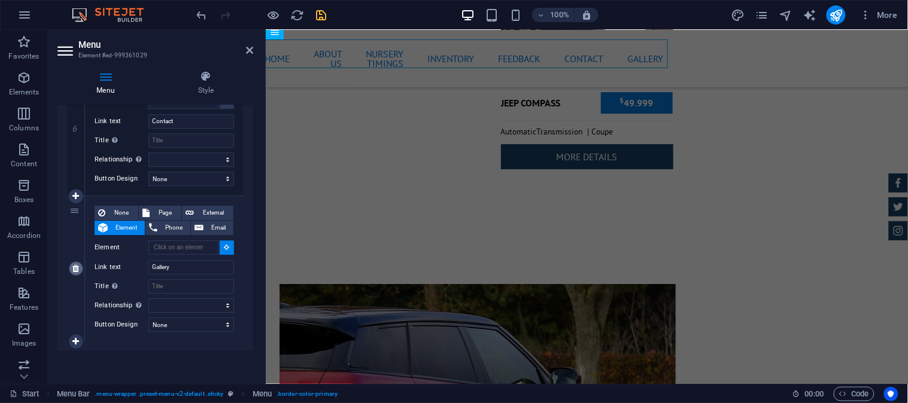
click at [73, 274] on link at bounding box center [76, 269] width 14 height 14
select select
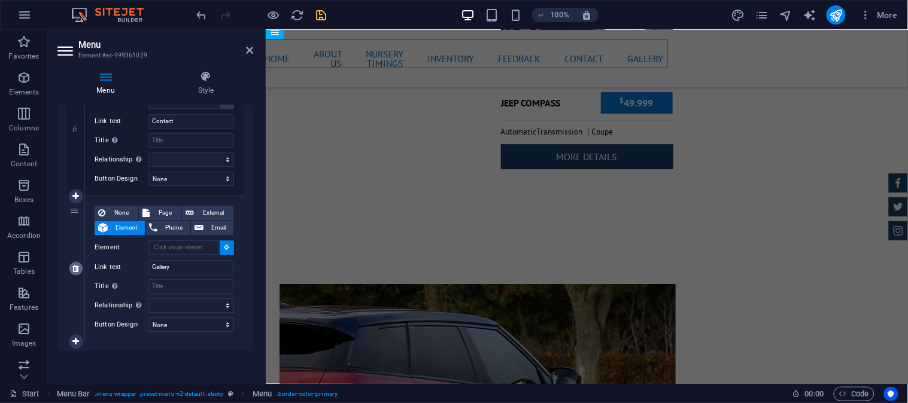
select select
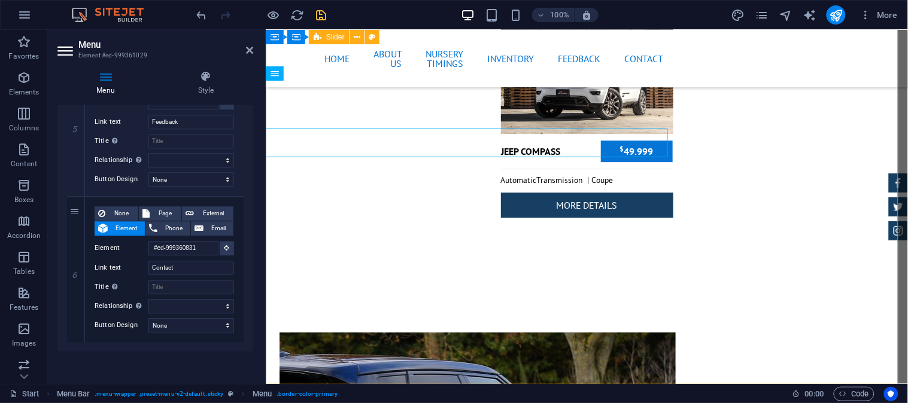
scroll to position [5493, 0]
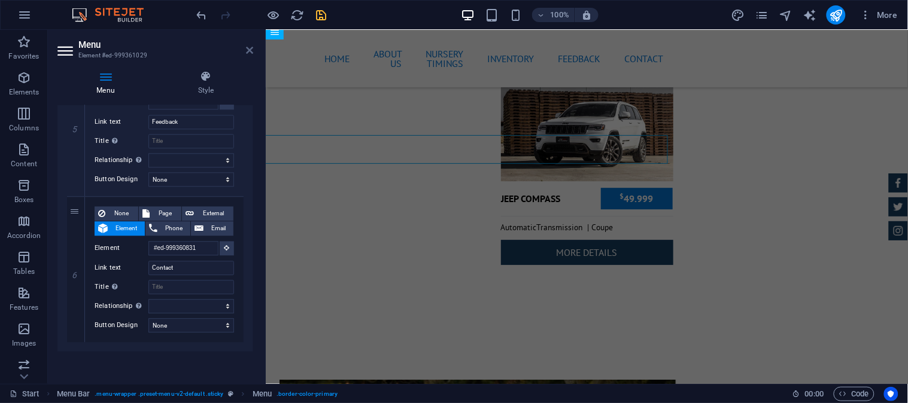
click at [247, 47] on icon at bounding box center [249, 50] width 7 height 10
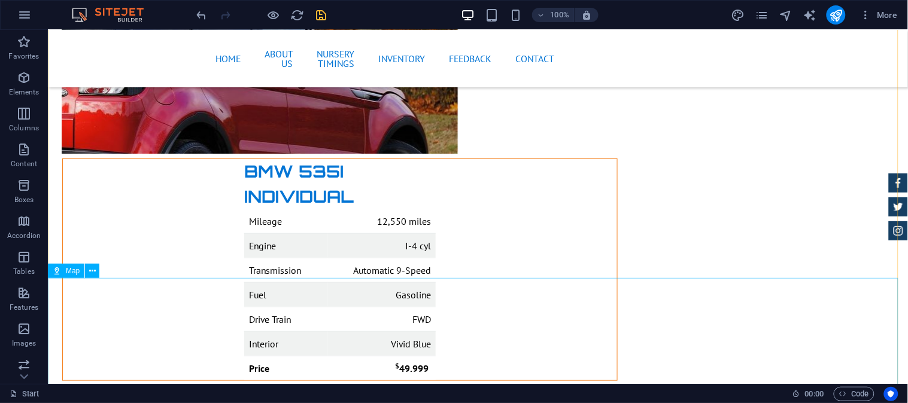
scroll to position [6129, 0]
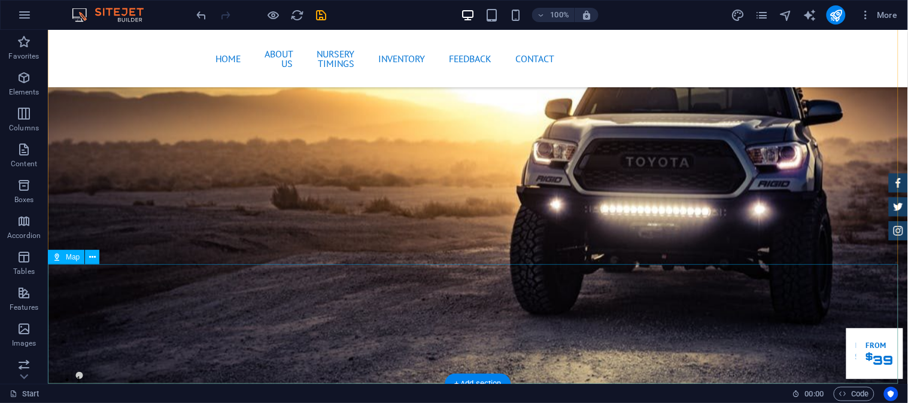
scroll to position [6129, 0]
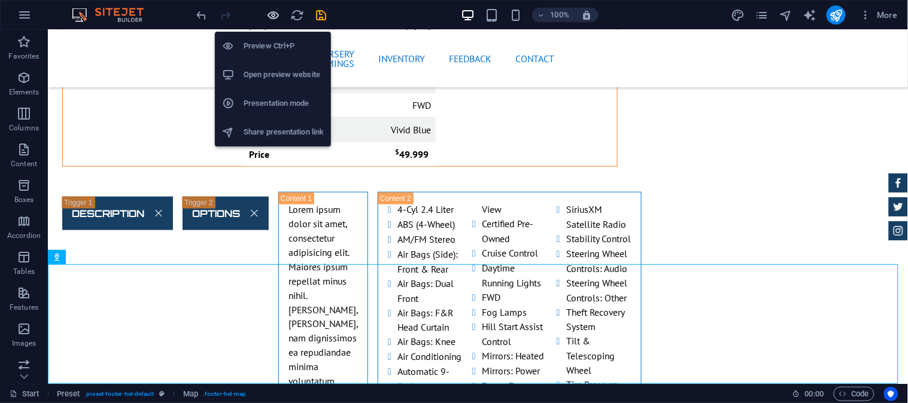
click at [278, 16] on icon "button" at bounding box center [274, 15] width 14 height 14
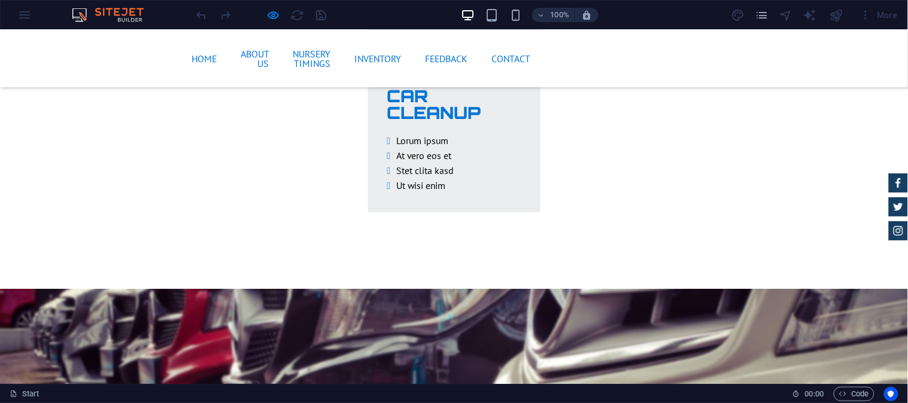
scroll to position [3479, 0]
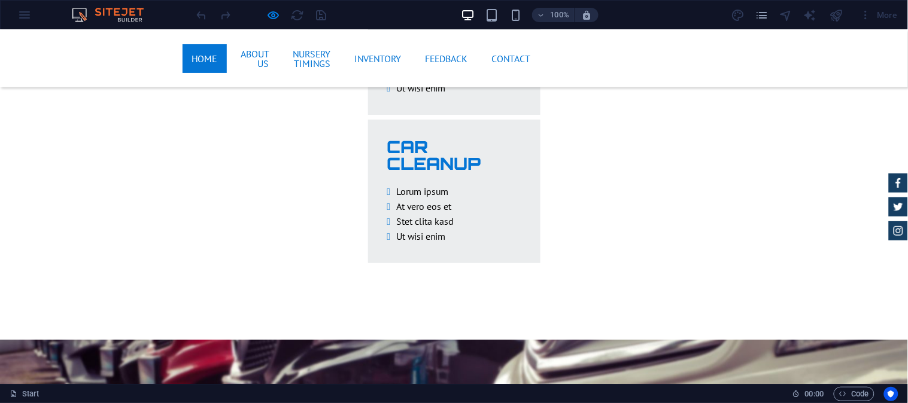
click at [183, 53] on link "Home" at bounding box center [205, 58] width 44 height 29
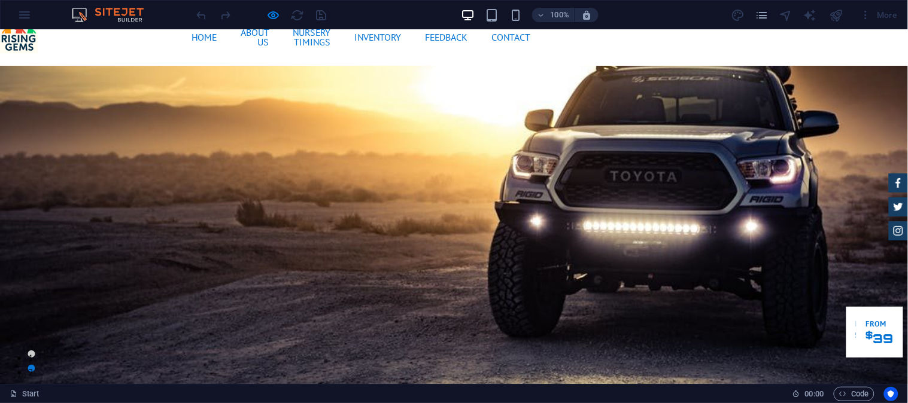
scroll to position [0, 0]
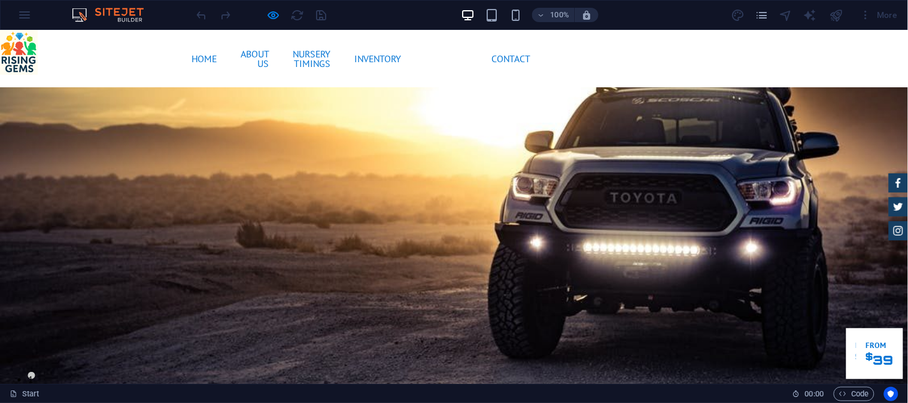
click at [448, 56] on link "Feedback" at bounding box center [447, 58] width 62 height 29
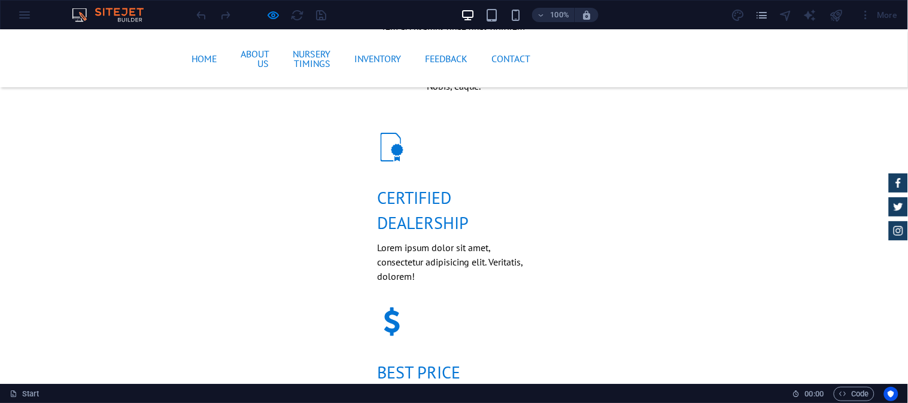
scroll to position [997, 0]
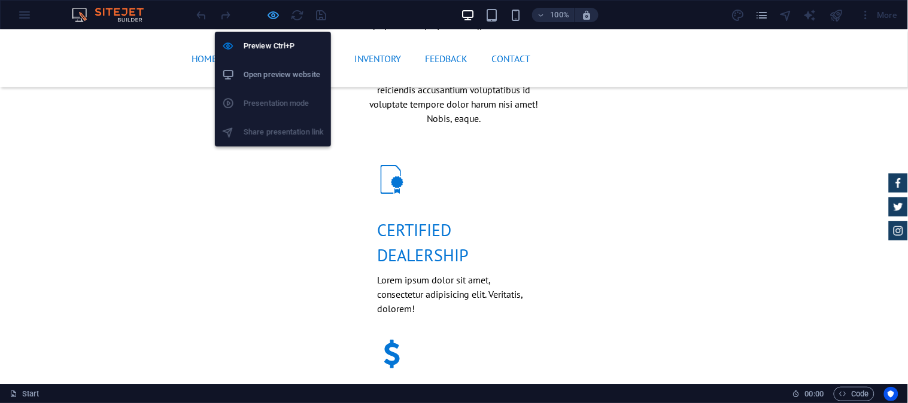
click at [267, 11] on icon "button" at bounding box center [274, 15] width 14 height 14
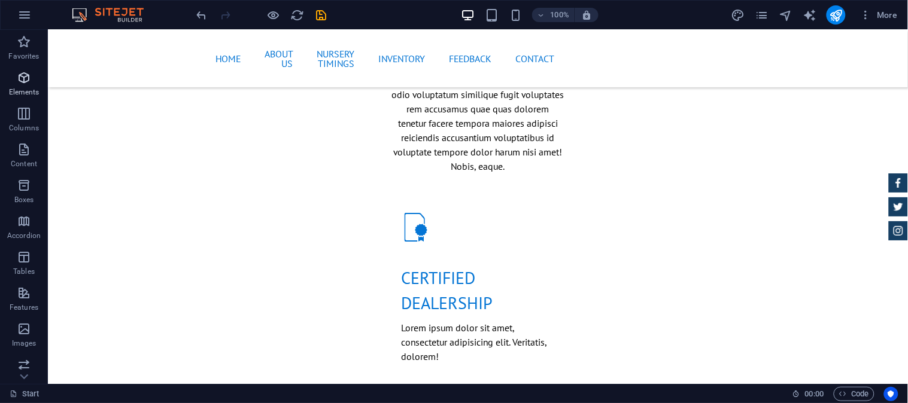
click at [14, 81] on span "Elements" at bounding box center [24, 85] width 48 height 29
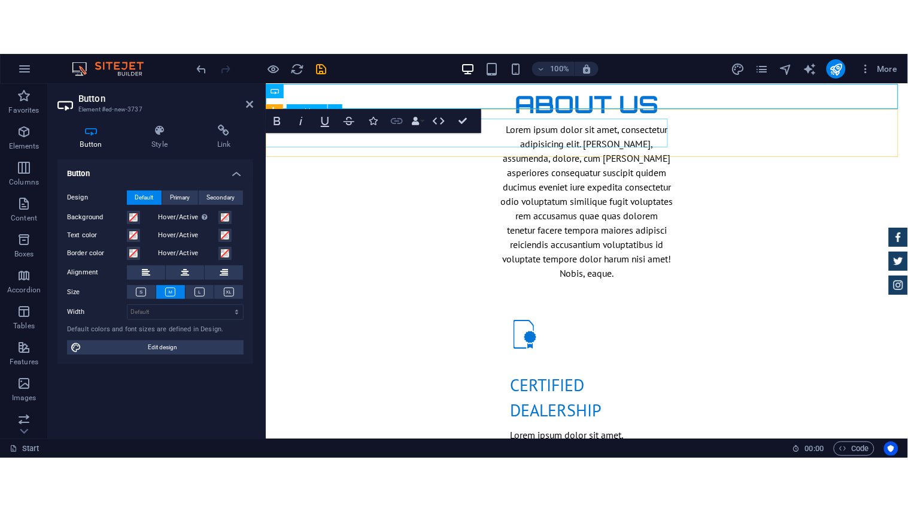
scroll to position [0, 0]
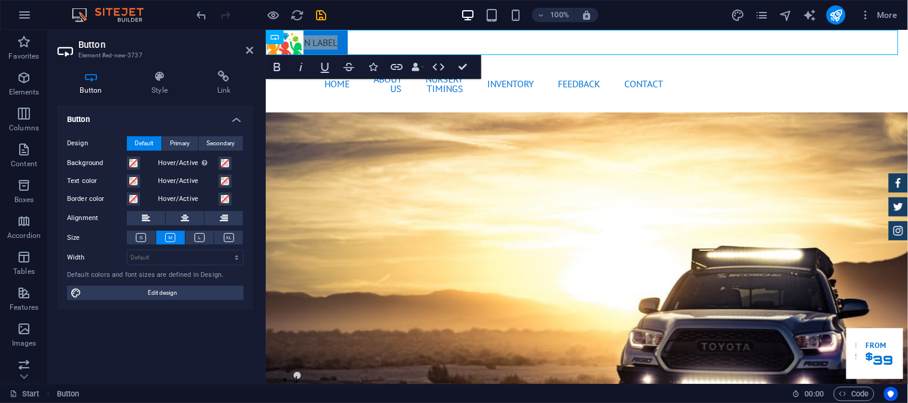
click at [255, 45] on aside "Button Element #ed-new-3737 Button Style Link Button Design Default Primary Sec…" at bounding box center [157, 207] width 218 height 354
click at [251, 50] on icon at bounding box center [249, 50] width 7 height 10
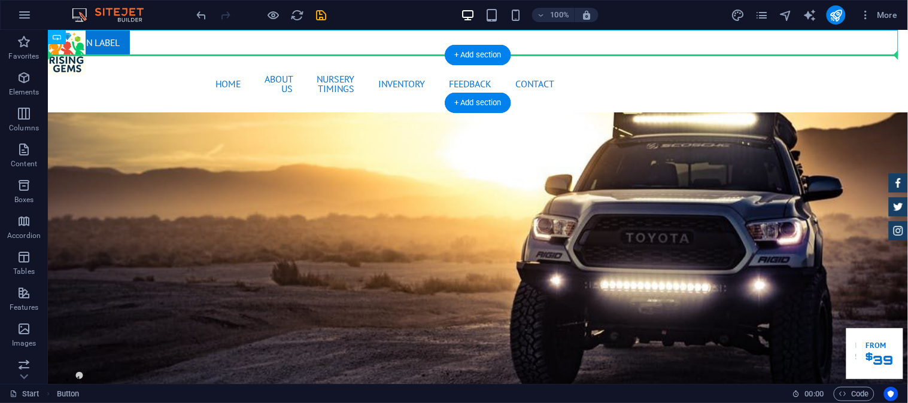
drag, startPoint x: 120, startPoint y: 65, endPoint x: 853, endPoint y: 70, distance: 733.2
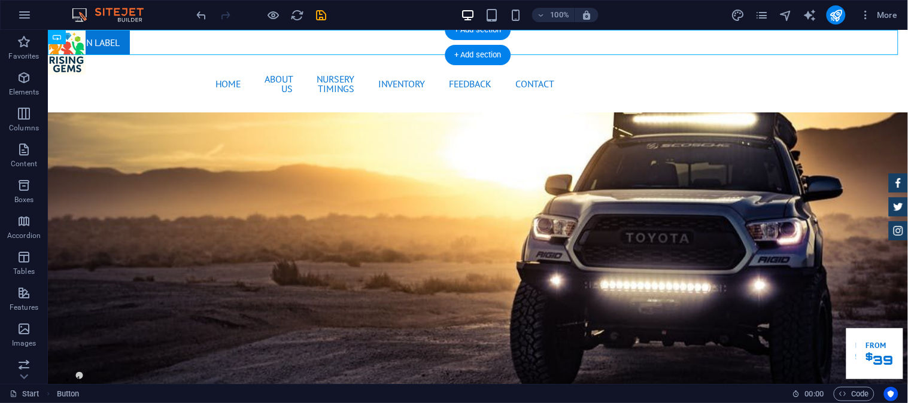
drag, startPoint x: 121, startPoint y: 66, endPoint x: 893, endPoint y: 44, distance: 772.4
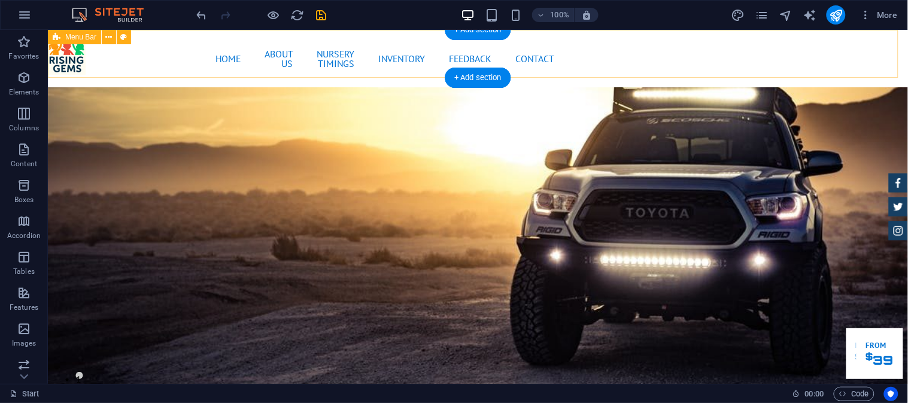
click at [632, 43] on div "Home About us Nursery Timings Inventory Feedback Contact Menu" at bounding box center [477, 57] width 860 height 57
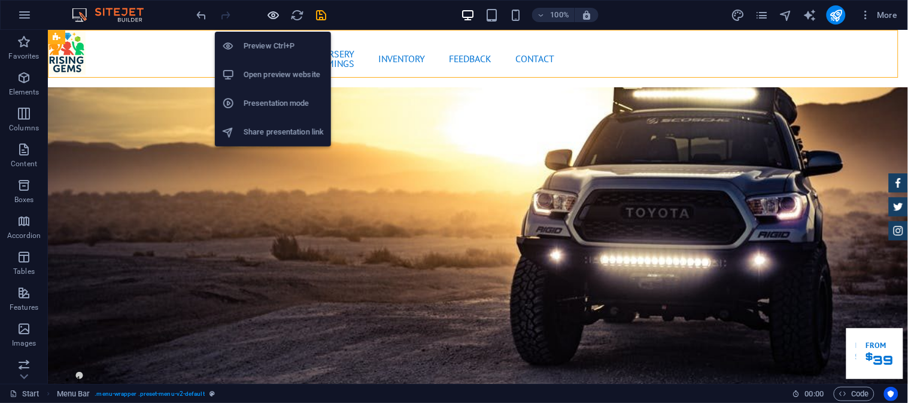
click at [274, 15] on icon "button" at bounding box center [274, 15] width 14 height 14
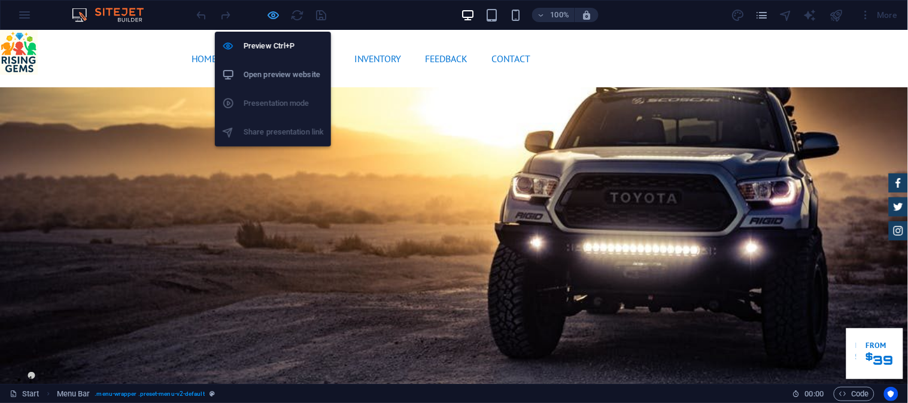
click at [274, 15] on icon "button" at bounding box center [274, 15] width 14 height 14
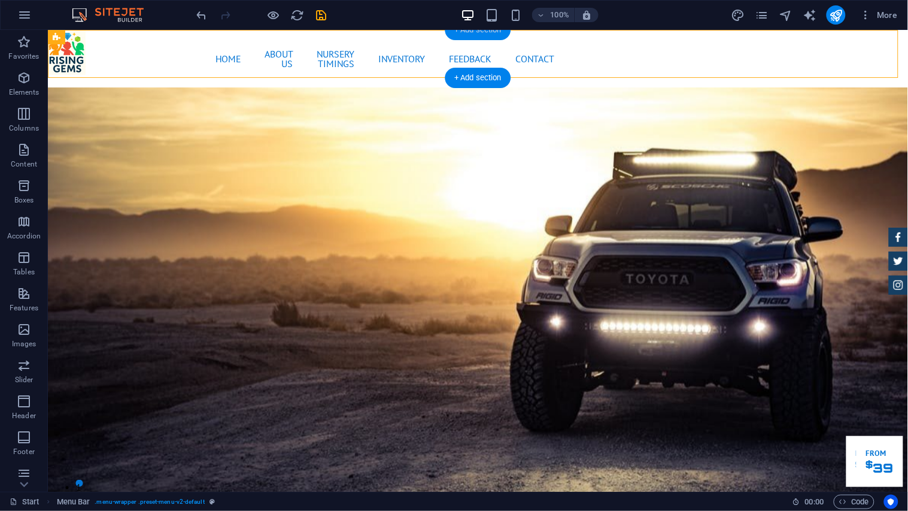
click at [459, 31] on div "+ Add section" at bounding box center [478, 30] width 66 height 20
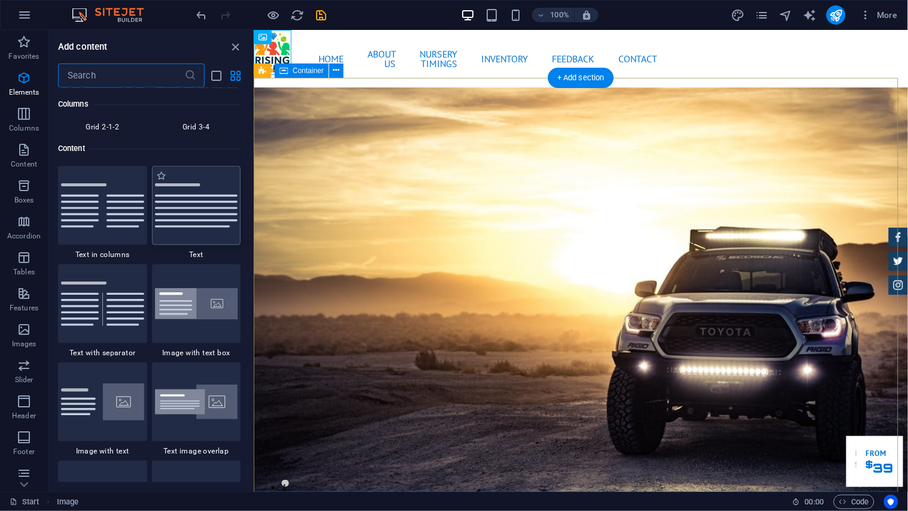
scroll to position [2093, 0]
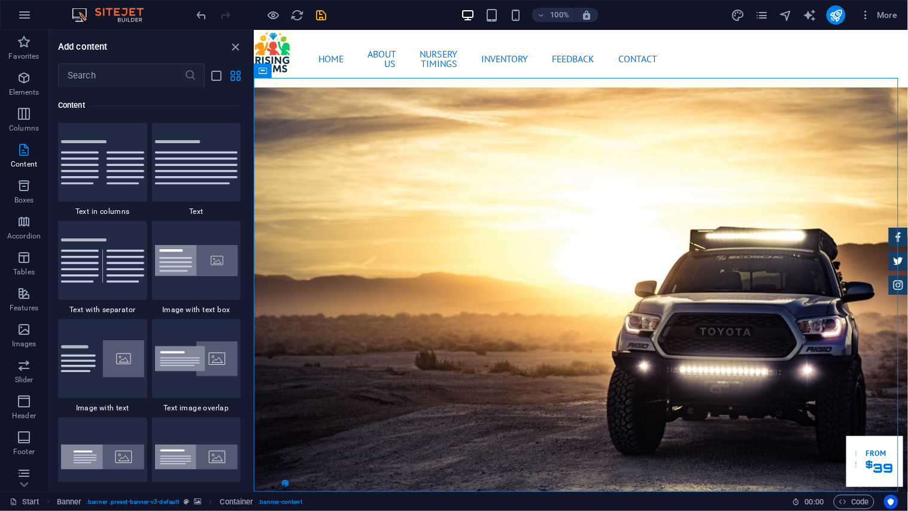
click at [230, 34] on div "Add content ​ Favorites 1 Star Headline 1 Star Container Elements 1 Star Headli…" at bounding box center [150, 260] width 204 height 461
click at [230, 38] on div "Add content ​ Favorites 1 Star Headline 1 Star Container Elements 1 Star Headli…" at bounding box center [150, 260] width 204 height 461
click at [233, 44] on icon "close panel" at bounding box center [236, 47] width 14 height 14
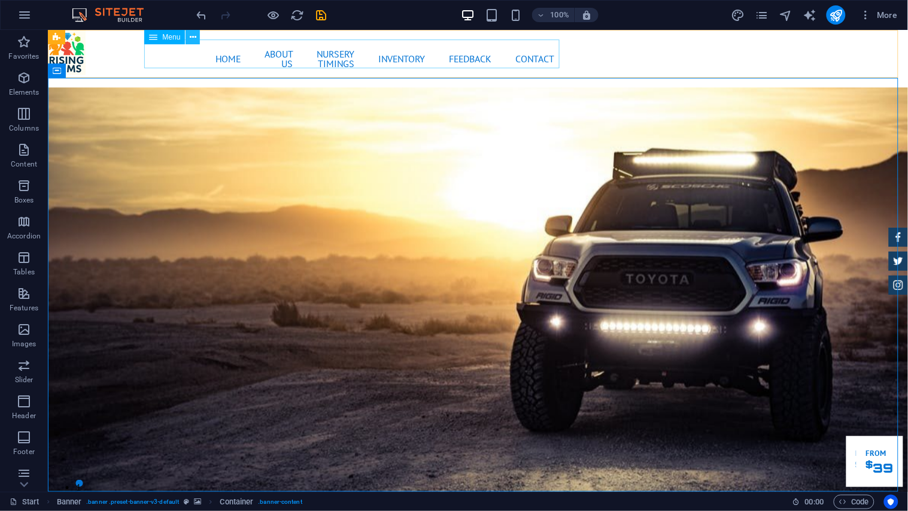
click at [192, 37] on icon at bounding box center [193, 37] width 7 height 13
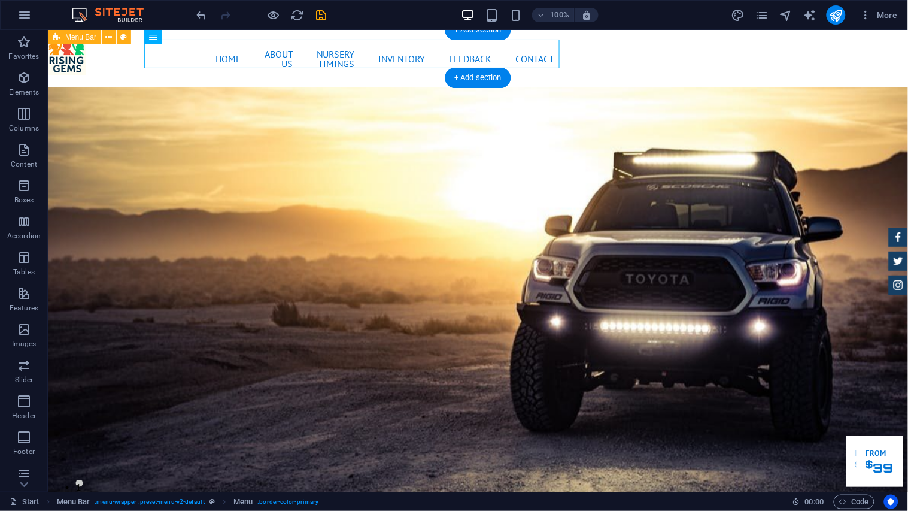
click at [613, 49] on div "Home About us Nursery Timings Inventory Feedback Contact Menu" at bounding box center [477, 57] width 860 height 57
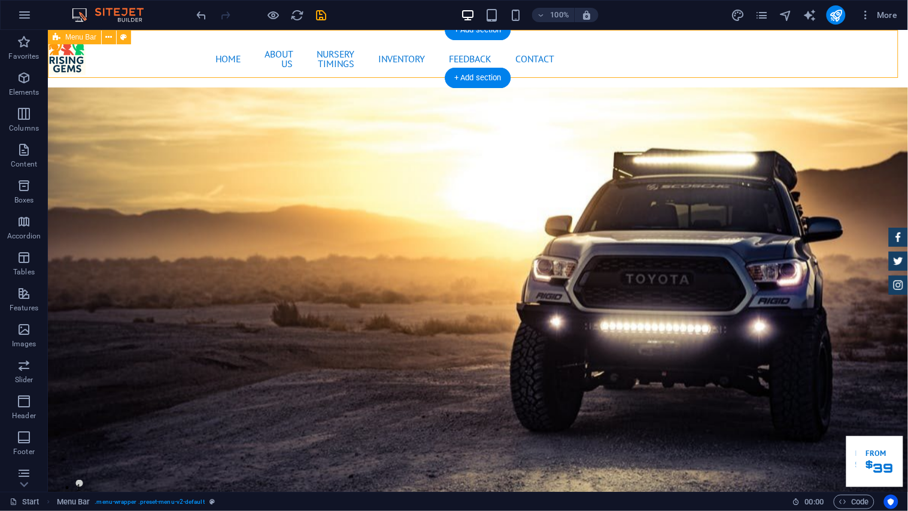
click at [867, 42] on div "Home About us Nursery Timings Inventory Feedback Contact Menu" at bounding box center [477, 57] width 860 height 57
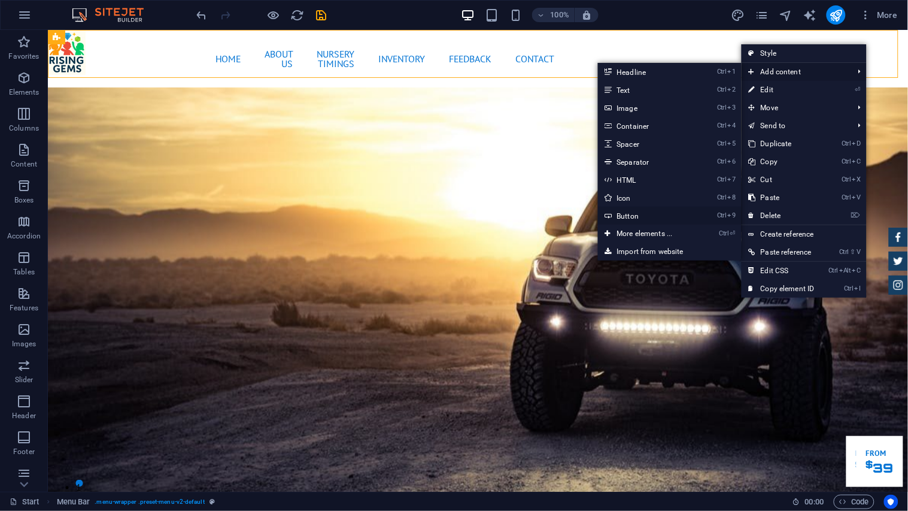
click at [648, 216] on link "Ctrl 9 Button" at bounding box center [647, 215] width 99 height 18
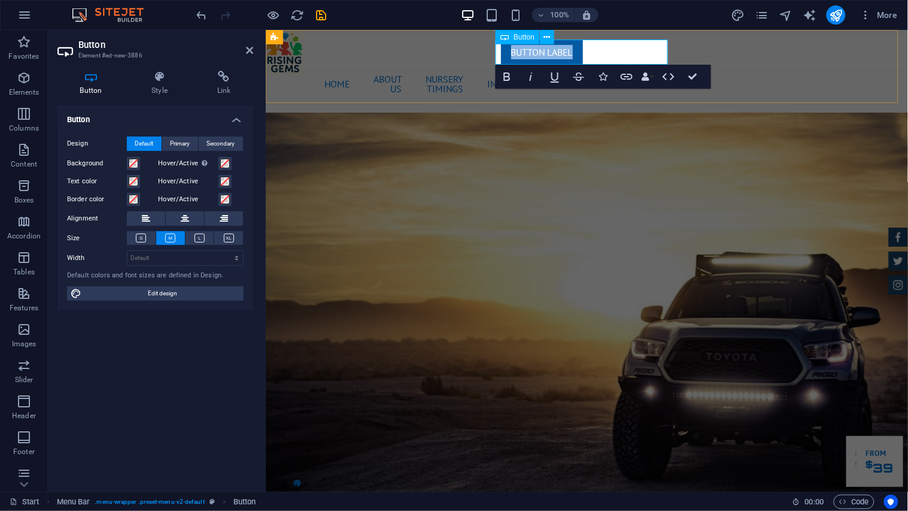
click at [531, 50] on link "Button label" at bounding box center [541, 51] width 82 height 25
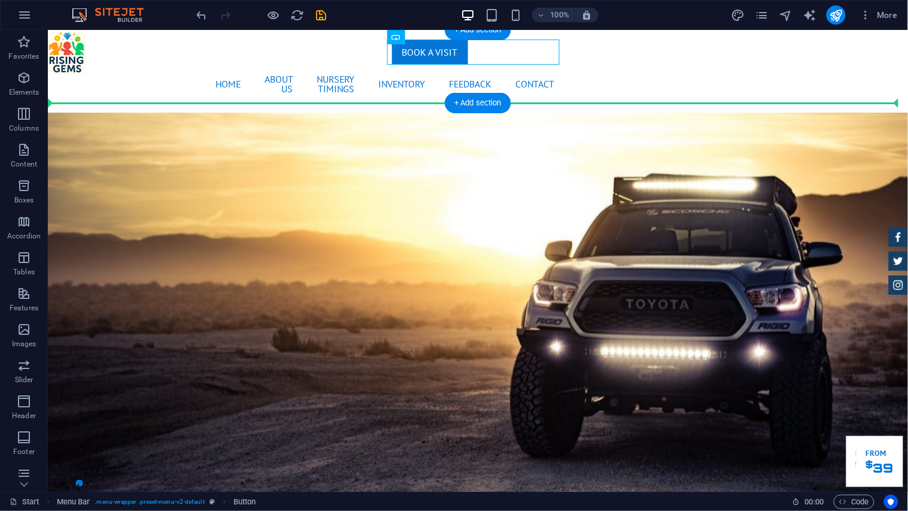
drag, startPoint x: 453, startPoint y: 69, endPoint x: 865, endPoint y: 68, distance: 412.4
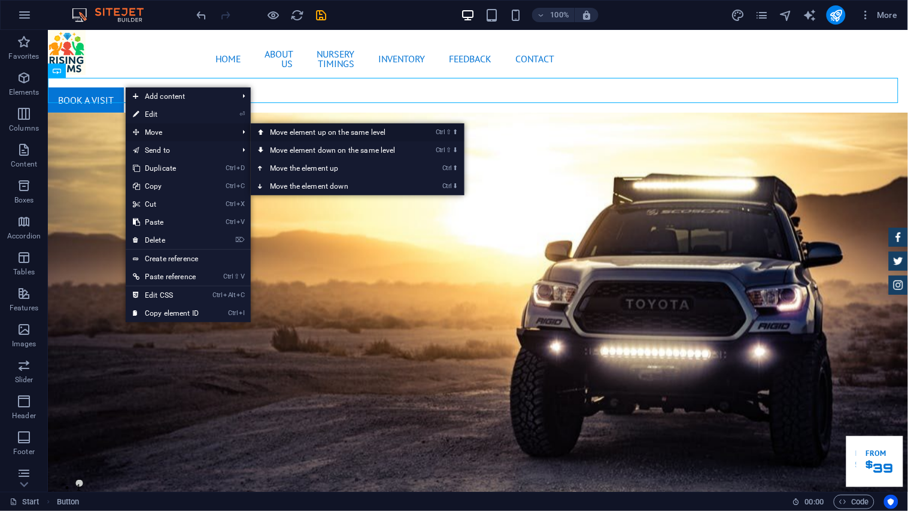
click at [271, 134] on link "Ctrl ⇧ ⬆ Move element up on the same level" at bounding box center [335, 132] width 169 height 18
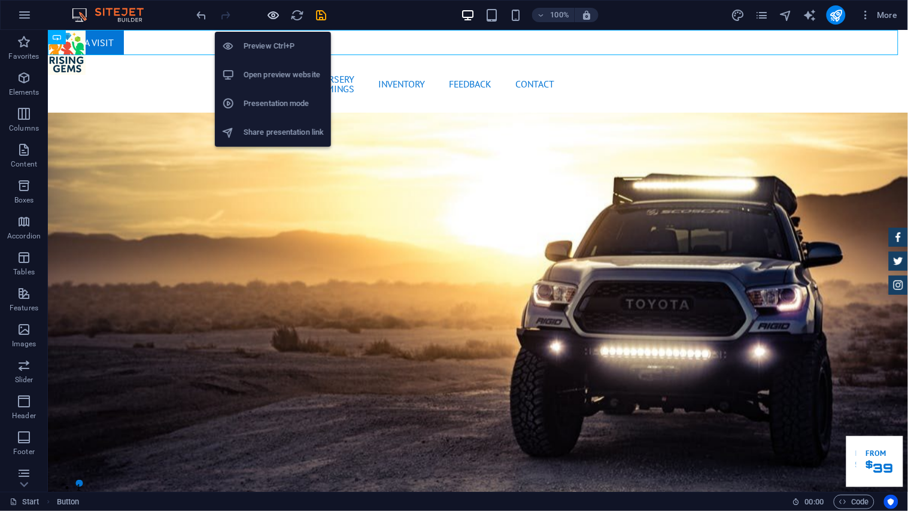
click at [278, 12] on icon "button" at bounding box center [274, 15] width 14 height 14
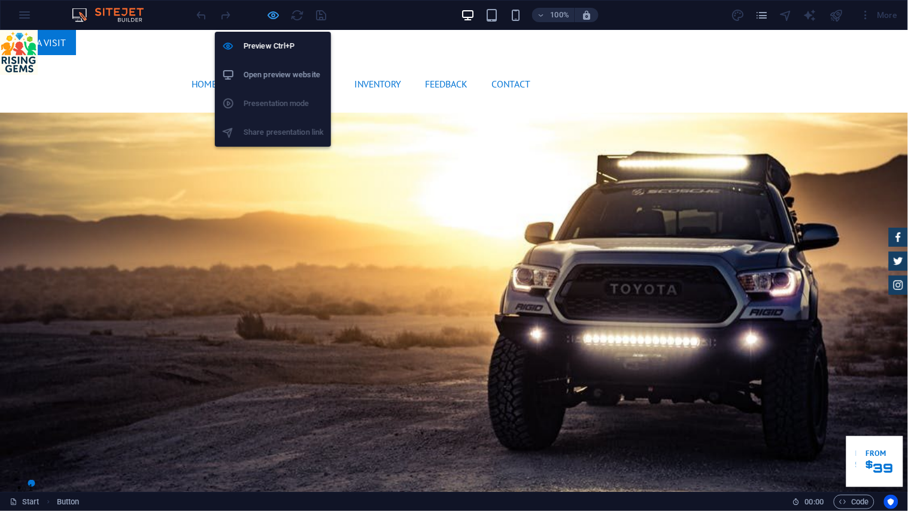
click at [271, 10] on icon "button" at bounding box center [274, 15] width 14 height 14
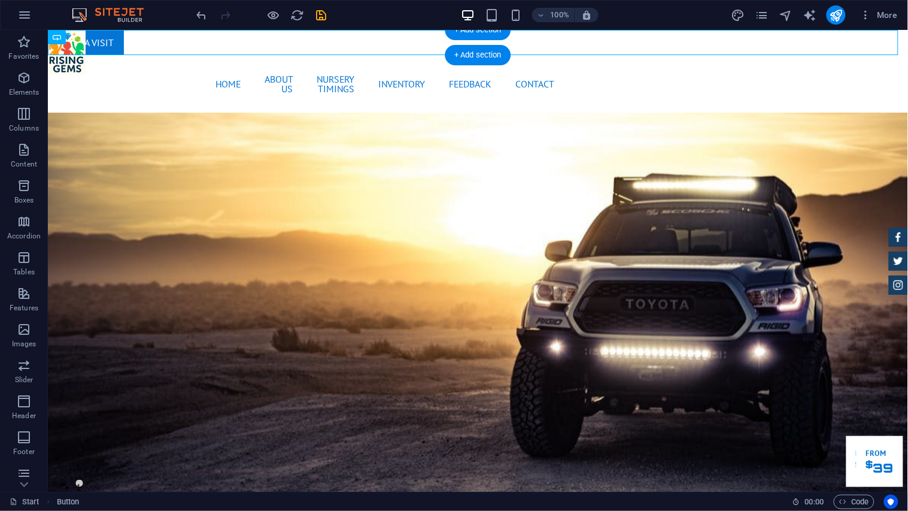
drag, startPoint x: 133, startPoint y: 66, endPoint x: 889, endPoint y: 44, distance: 756.9
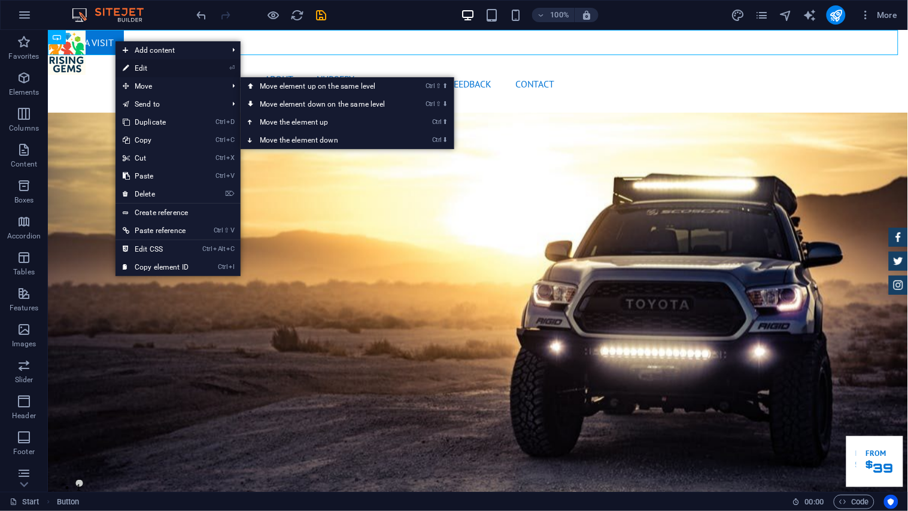
click at [175, 68] on link "⏎ Edit" at bounding box center [156, 68] width 80 height 18
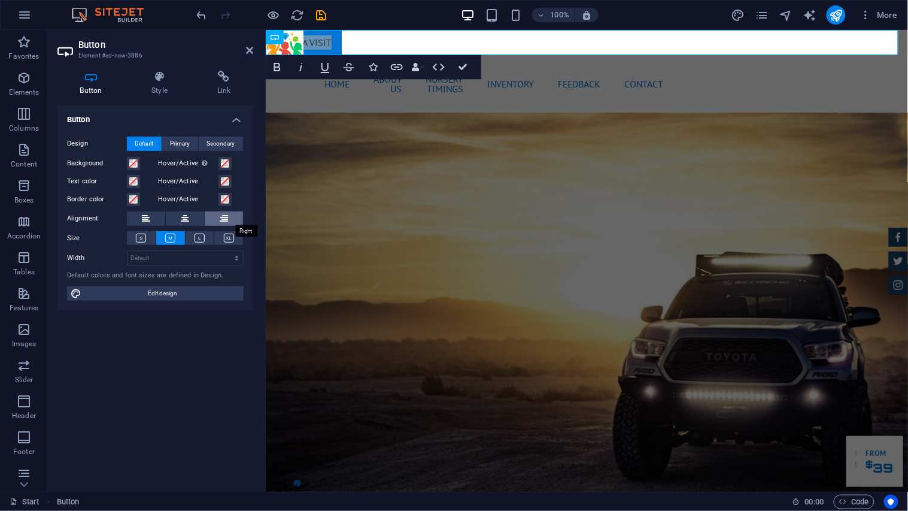
click at [216, 220] on button at bounding box center [224, 218] width 38 height 14
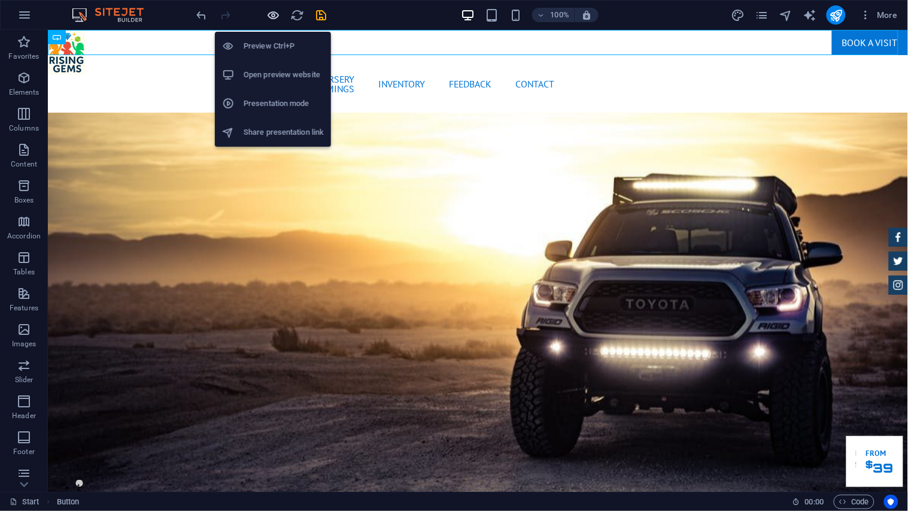
click at [271, 15] on icon "button" at bounding box center [274, 15] width 14 height 14
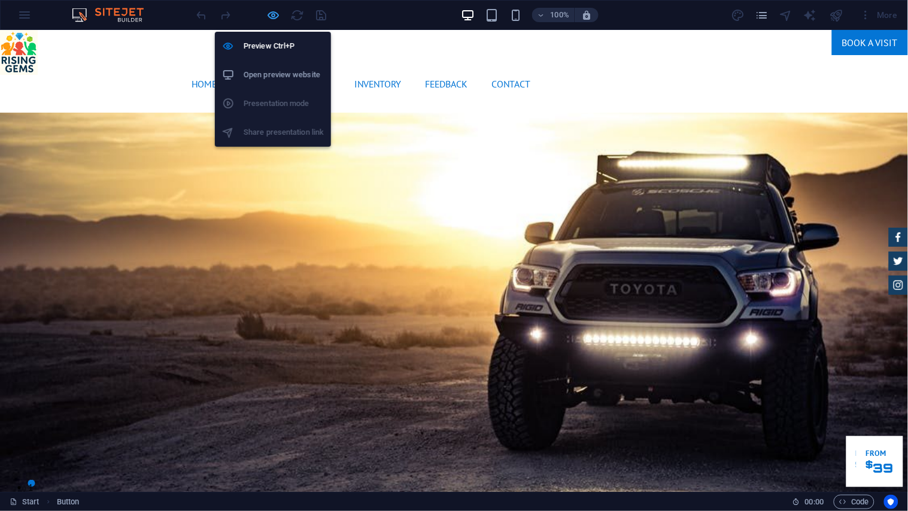
click at [279, 8] on icon "button" at bounding box center [274, 15] width 14 height 14
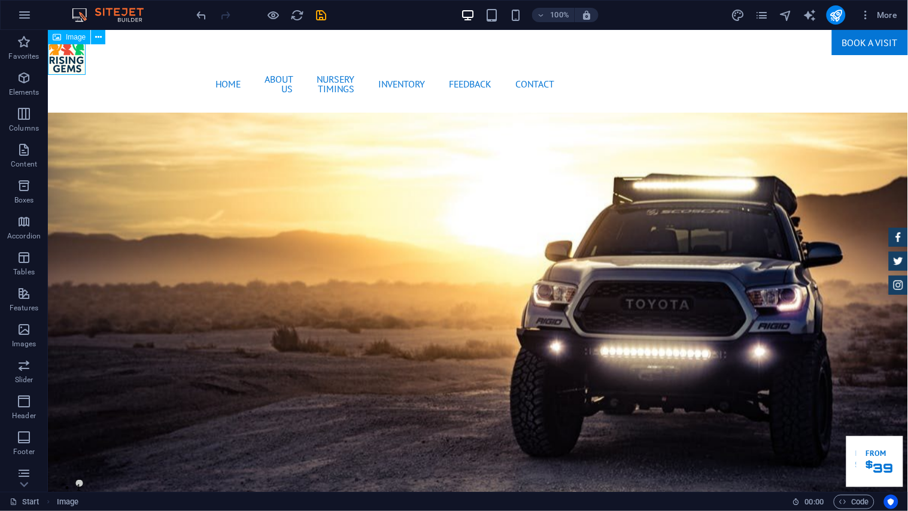
drag, startPoint x: 73, startPoint y: 39, endPoint x: 79, endPoint y: 42, distance: 7.0
click at [79, 42] on div "Image" at bounding box center [69, 37] width 42 height 14
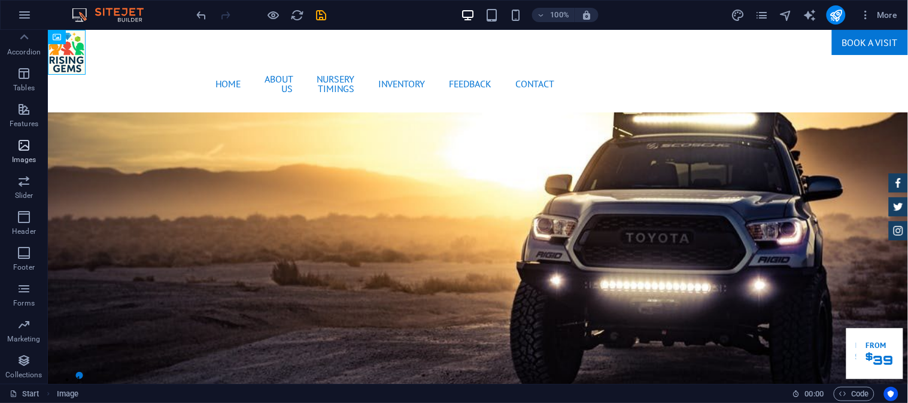
scroll to position [0, 0]
click at [30, 8] on icon "button" at bounding box center [24, 15] width 14 height 14
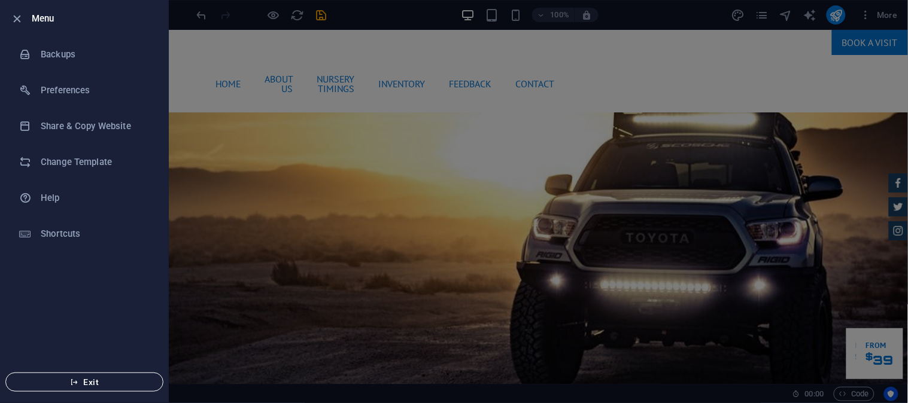
click at [150, 387] on button "Exit" at bounding box center [84, 382] width 158 height 19
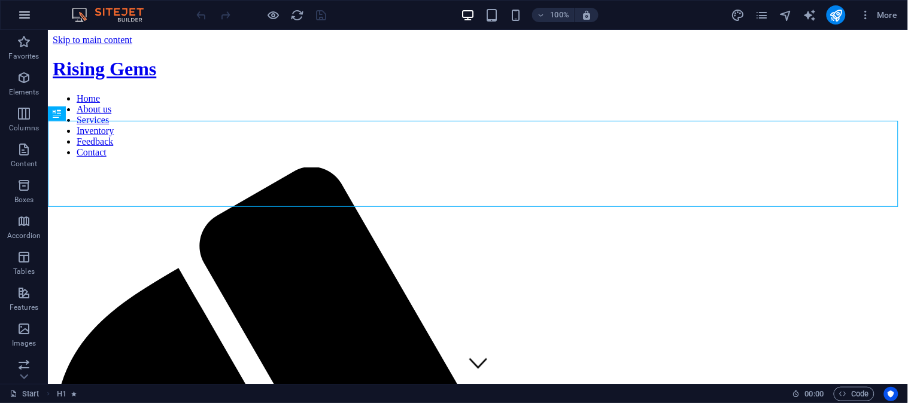
click at [25, 9] on icon "button" at bounding box center [24, 15] width 14 height 14
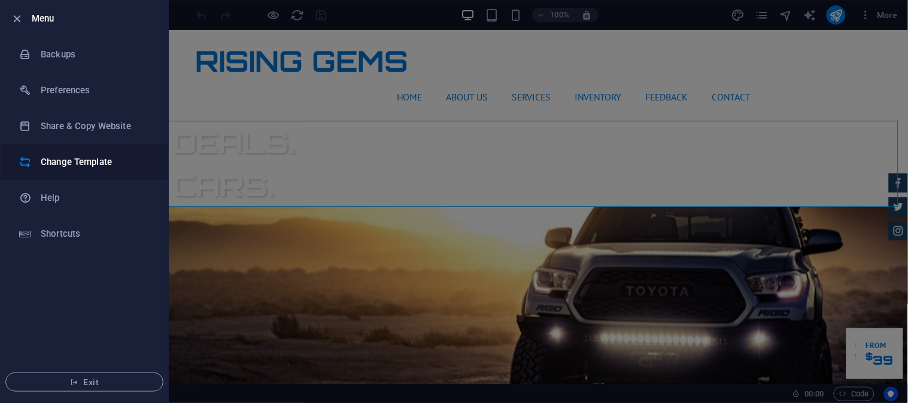
click at [87, 160] on h6 "Change Template" at bounding box center [96, 162] width 111 height 14
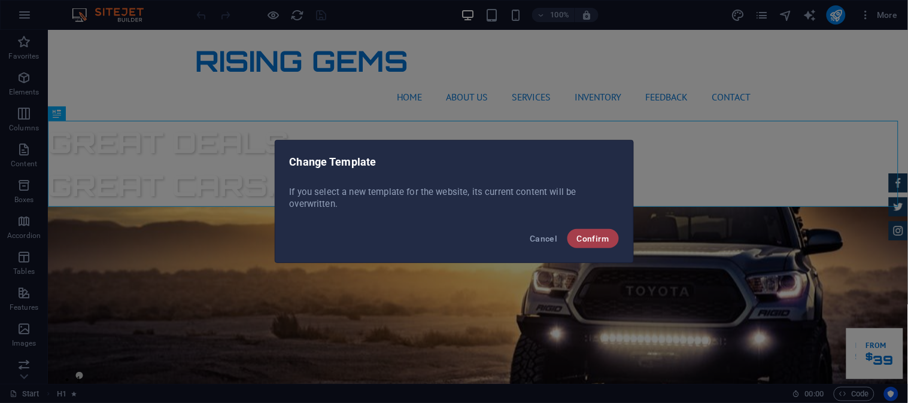
click at [591, 238] on span "Confirm" at bounding box center [593, 239] width 32 height 10
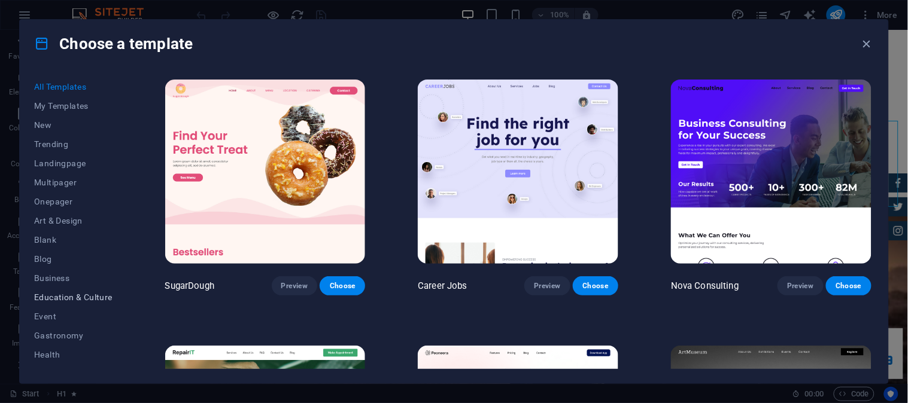
click at [72, 290] on button "Education & Culture" at bounding box center [73, 297] width 78 height 19
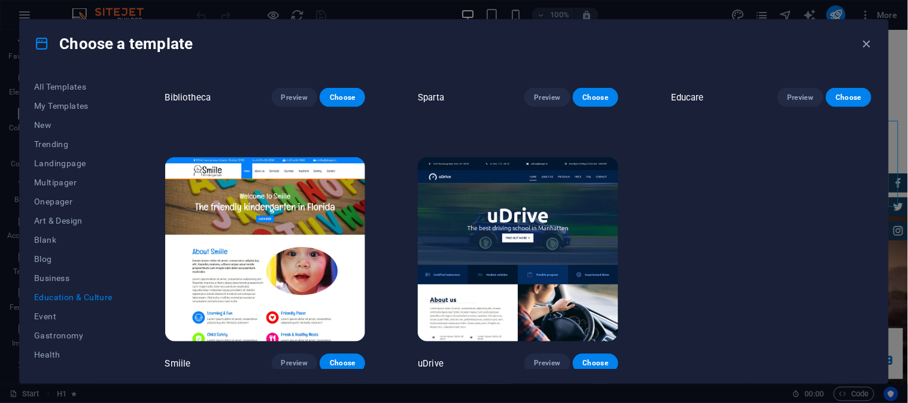
scroll to position [456, 0]
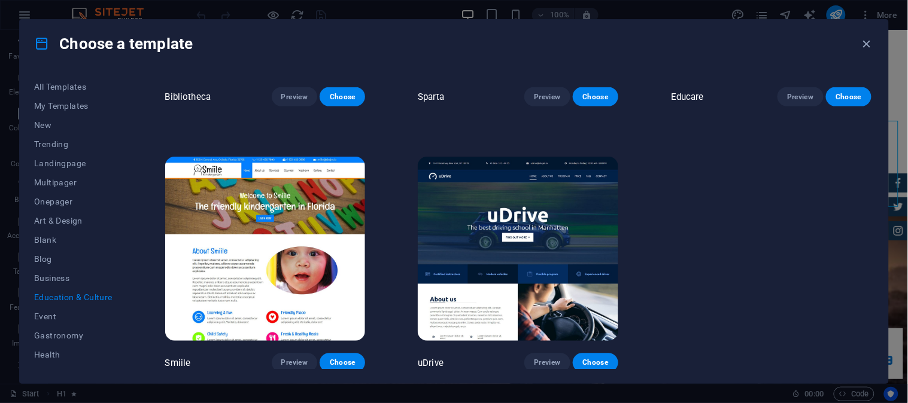
click at [327, 204] on img at bounding box center [265, 249] width 200 height 184
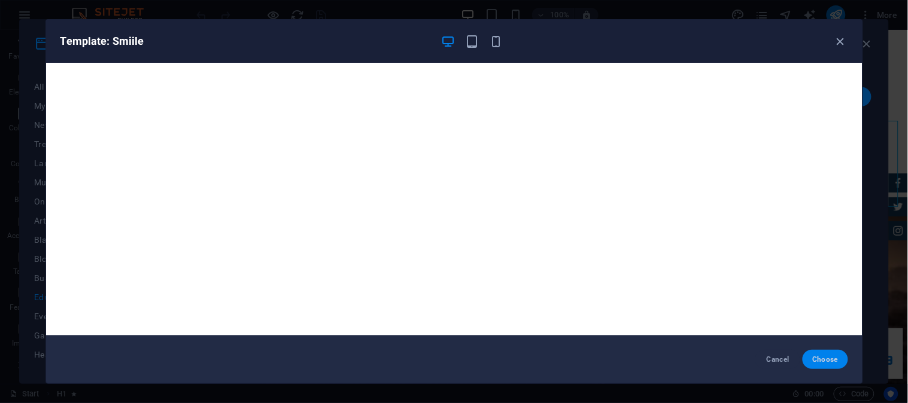
click at [814, 361] on span "Choose" at bounding box center [825, 360] width 26 height 10
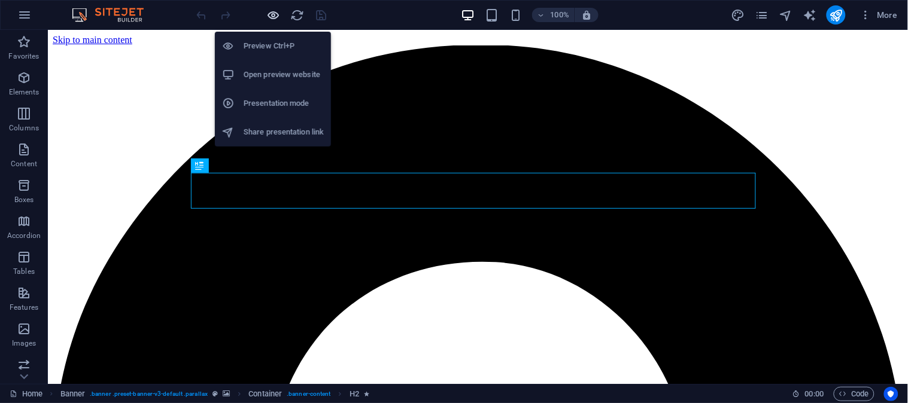
click at [268, 11] on icon "button" at bounding box center [274, 15] width 14 height 14
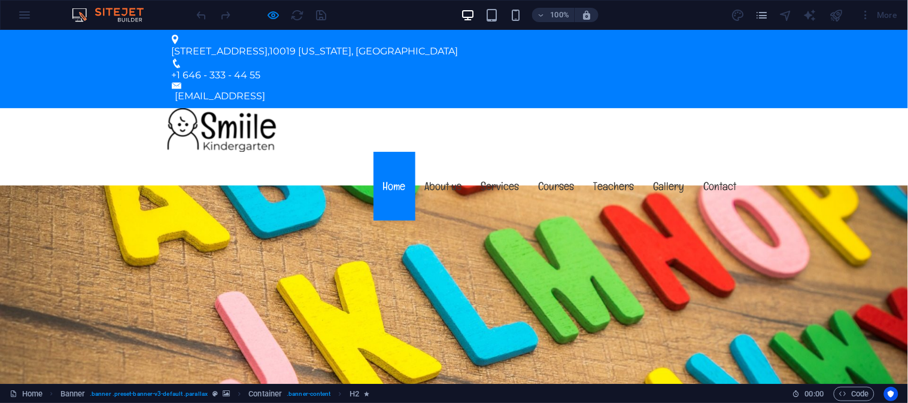
click at [452, 151] on link "About us" at bounding box center [443, 185] width 56 height 69
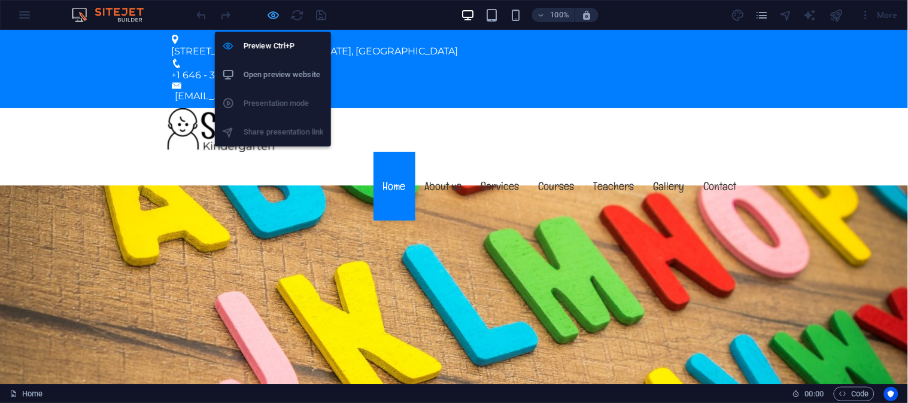
click at [278, 14] on icon "button" at bounding box center [274, 15] width 14 height 14
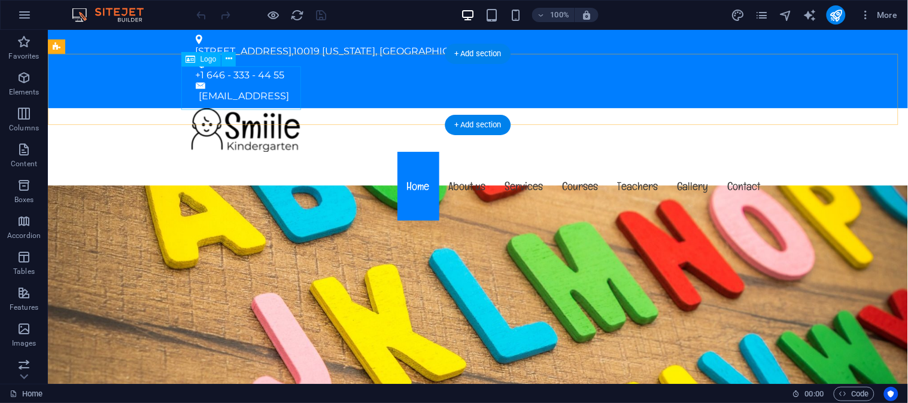
click at [243, 108] on div at bounding box center [478, 130] width 584 height 44
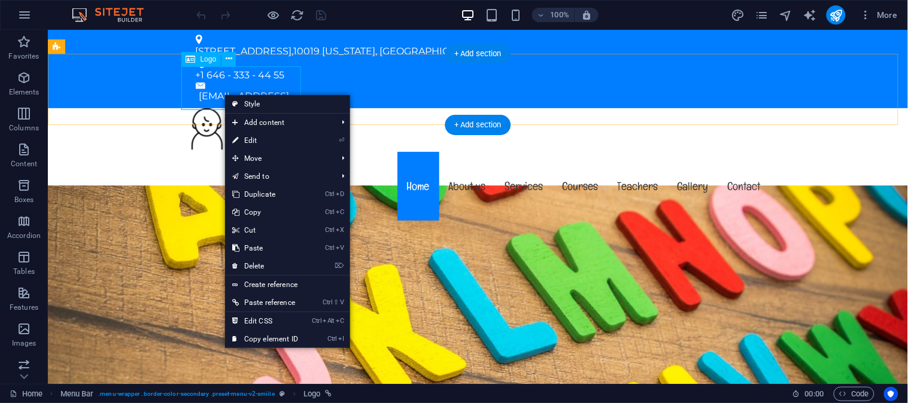
click at [266, 108] on div at bounding box center [478, 130] width 584 height 44
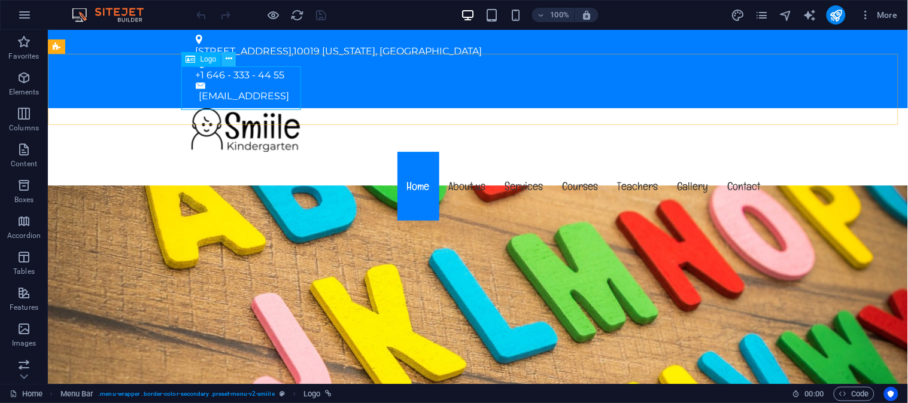
click at [223, 62] on button at bounding box center [228, 59] width 14 height 14
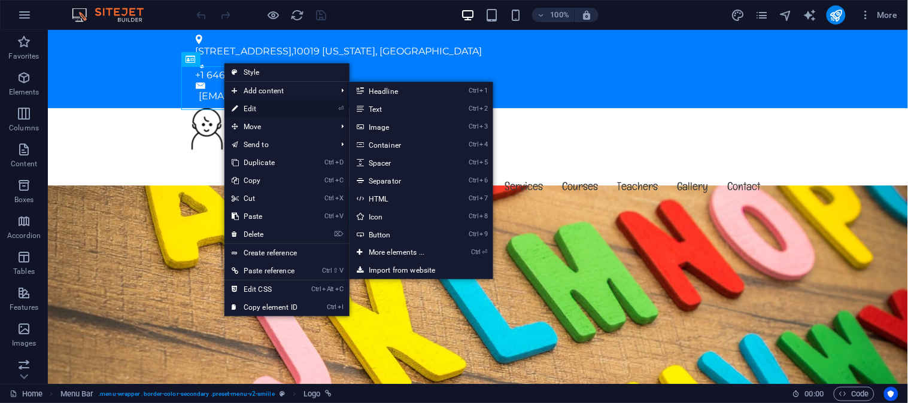
click at [261, 102] on link "⏎ Edit" at bounding box center [264, 109] width 80 height 18
select select "px"
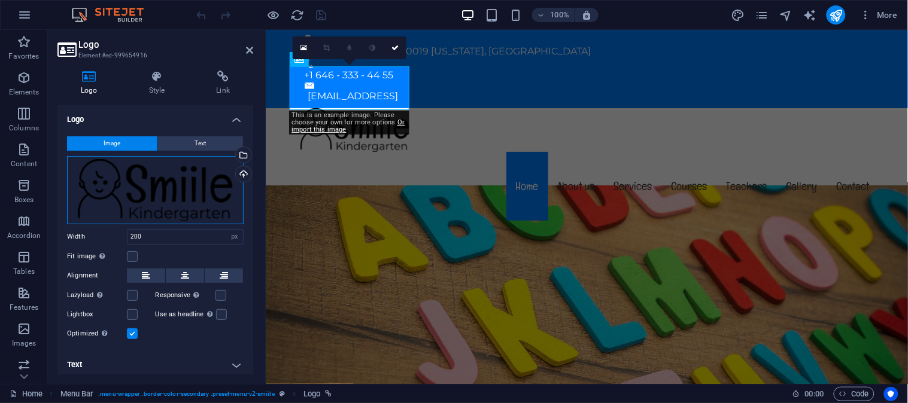
click at [186, 193] on div "Drag files here, click to choose files or select files from Files or our free s…" at bounding box center [155, 190] width 177 height 68
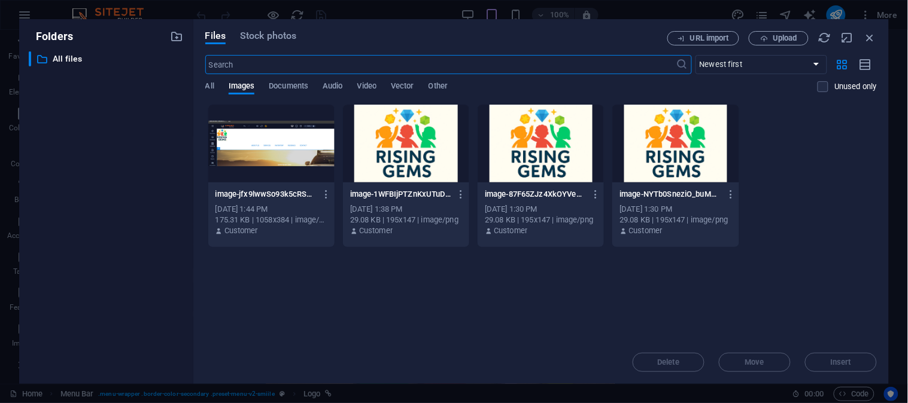
click at [389, 139] on div at bounding box center [406, 144] width 126 height 78
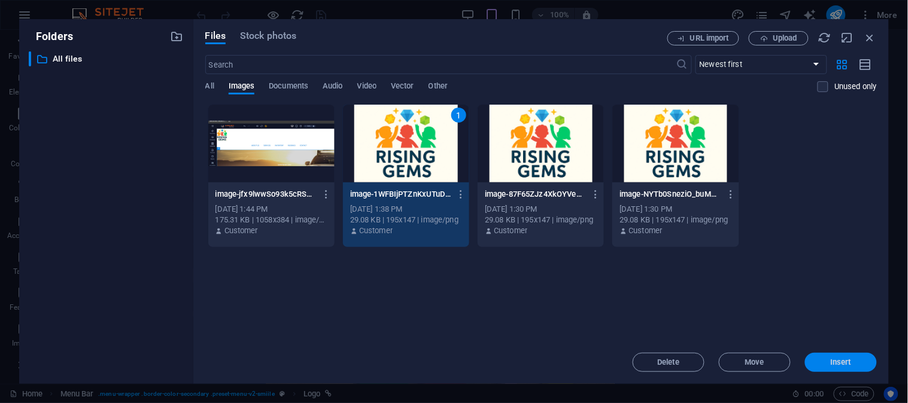
click at [847, 354] on button "Insert" at bounding box center [841, 362] width 72 height 19
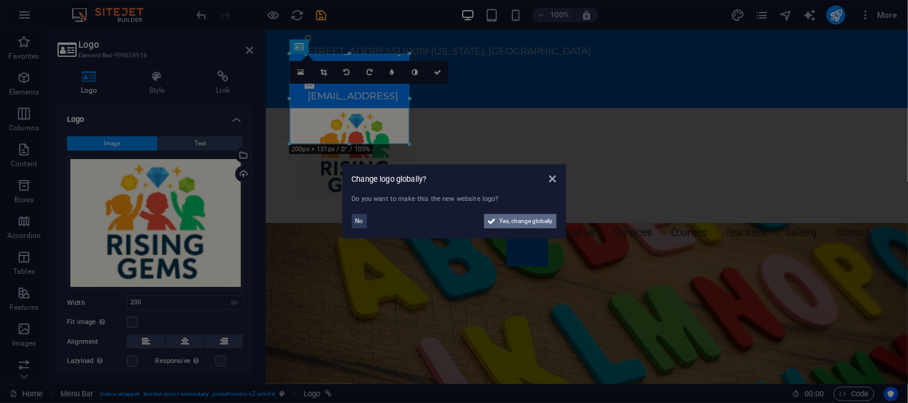
click at [520, 224] on span "Yes, change globally" at bounding box center [526, 221] width 53 height 14
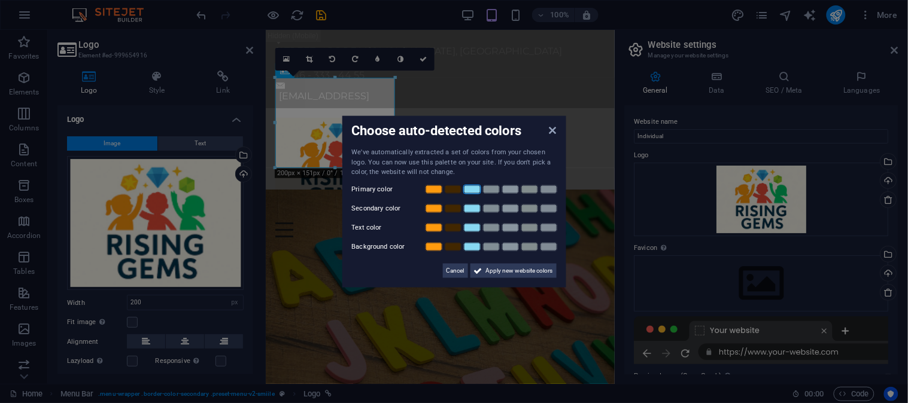
click at [468, 190] on link at bounding box center [472, 189] width 18 height 10
click at [439, 207] on link at bounding box center [434, 208] width 18 height 10
click at [457, 230] on link at bounding box center [453, 228] width 18 height 10
click at [527, 246] on link at bounding box center [530, 247] width 18 height 10
click at [493, 249] on link at bounding box center [491, 247] width 18 height 10
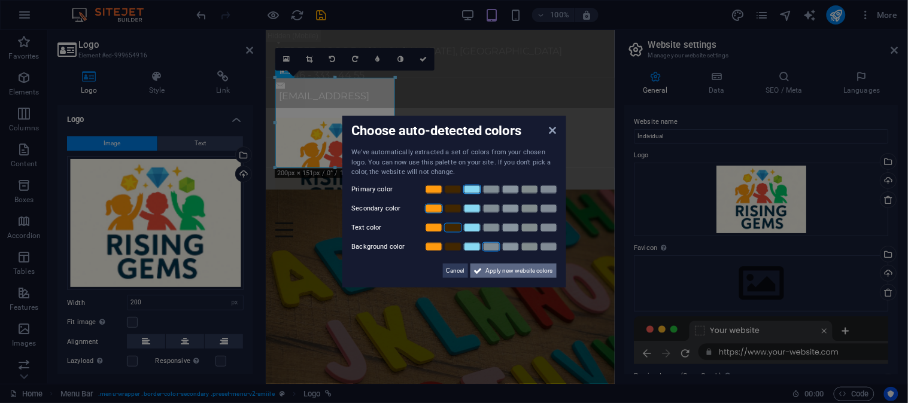
click at [495, 265] on span "Apply new website colors" at bounding box center [519, 270] width 67 height 14
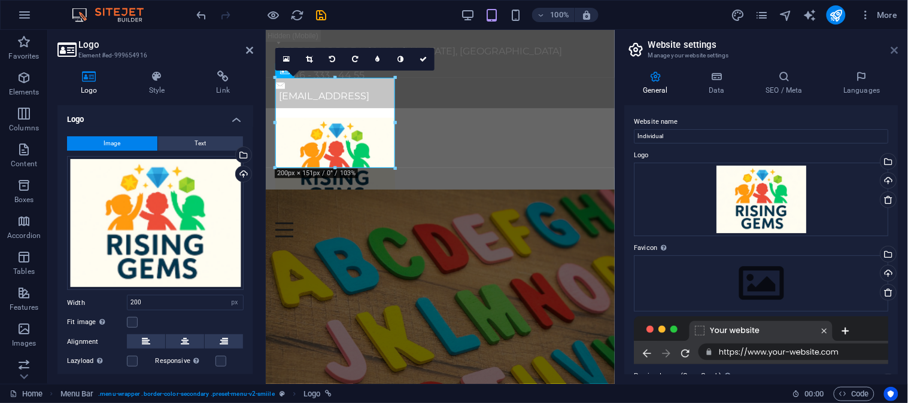
click at [894, 49] on icon at bounding box center [894, 50] width 7 height 10
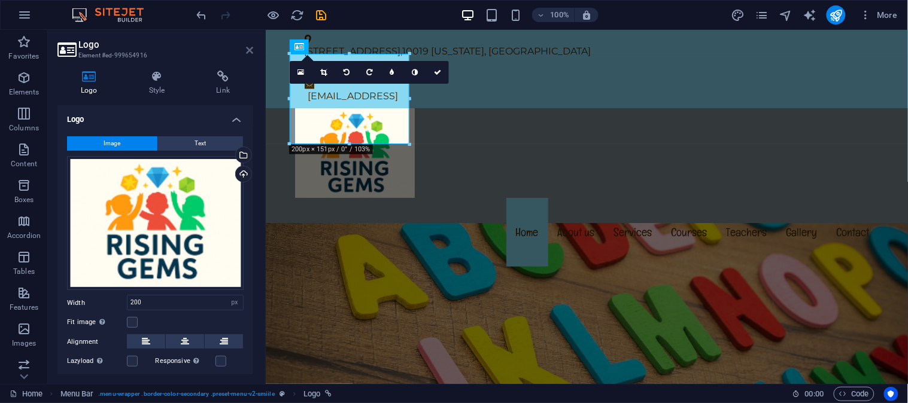
click at [253, 51] on icon at bounding box center [249, 50] width 7 height 10
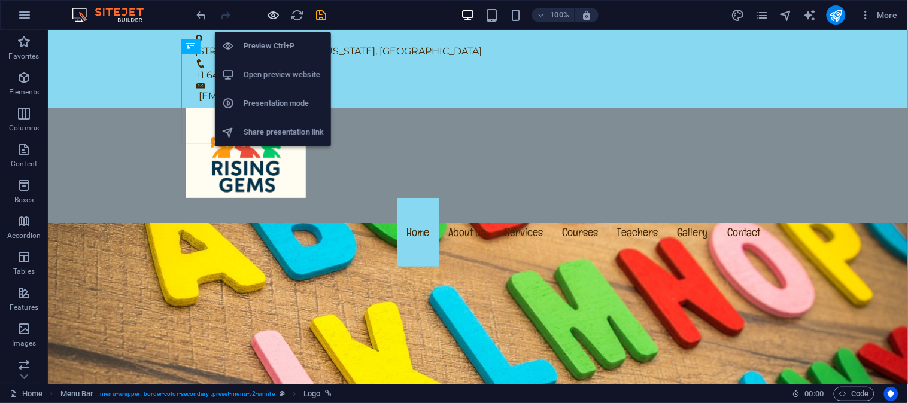
click at [267, 13] on icon "button" at bounding box center [274, 15] width 14 height 14
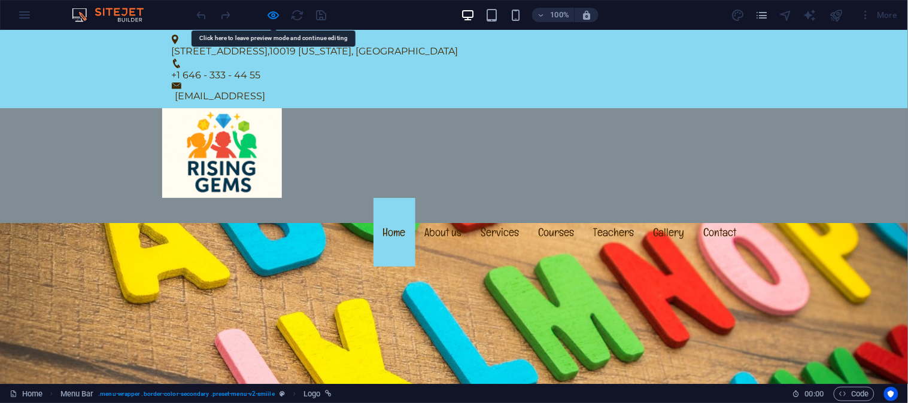
drag, startPoint x: 193, startPoint y: 105, endPoint x: 177, endPoint y: 105, distance: 15.6
click at [177, 108] on img at bounding box center [222, 153] width 120 height 90
drag, startPoint x: 184, startPoint y: 104, endPoint x: 154, endPoint y: 215, distance: 115.3
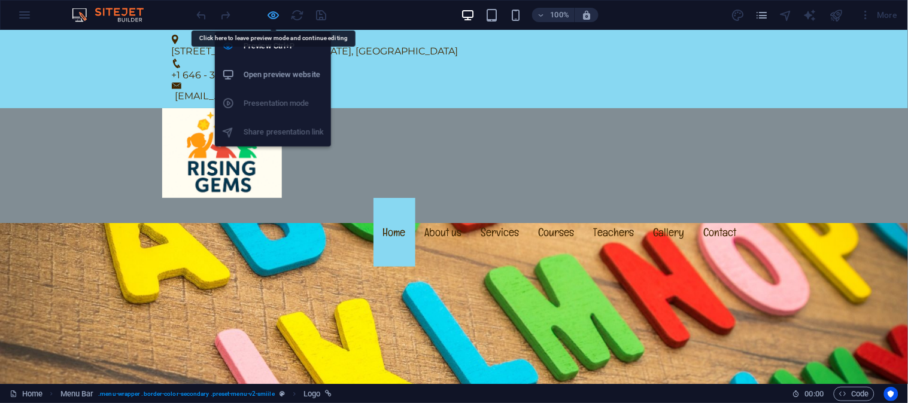
click at [270, 10] on icon "button" at bounding box center [274, 15] width 14 height 14
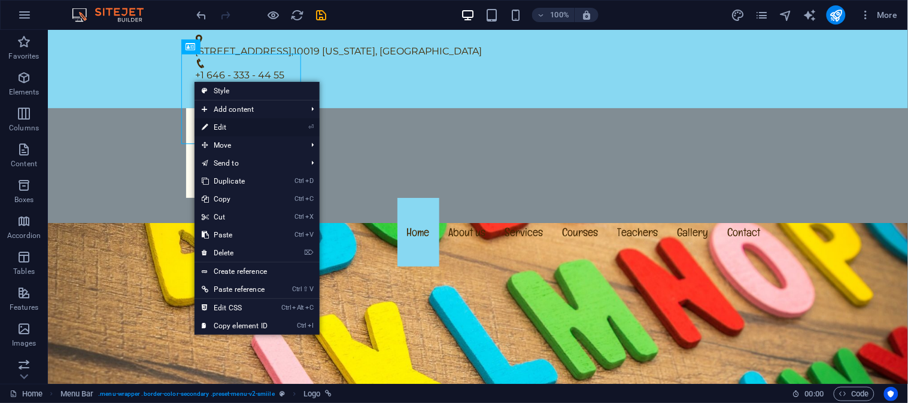
click at [246, 126] on link "⏎ Edit" at bounding box center [235, 128] width 80 height 18
select select "px"
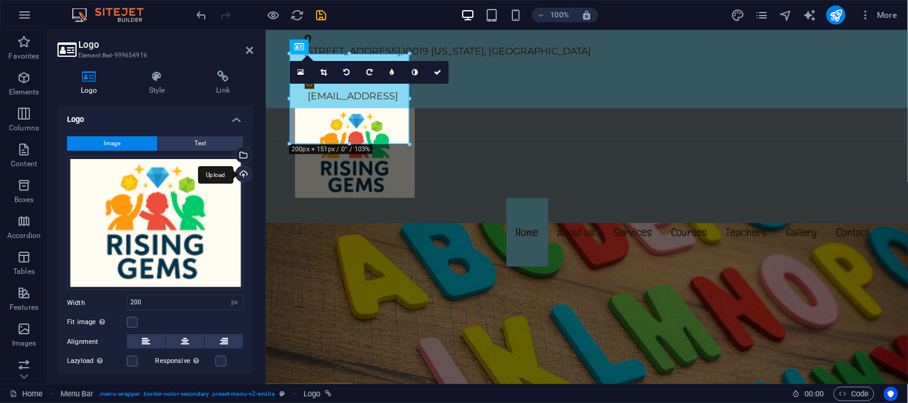
click at [239, 174] on div "Upload" at bounding box center [242, 175] width 18 height 18
click at [174, 235] on div "Drag files here, click to choose files or select files from Files or our free s…" at bounding box center [155, 223] width 177 height 135
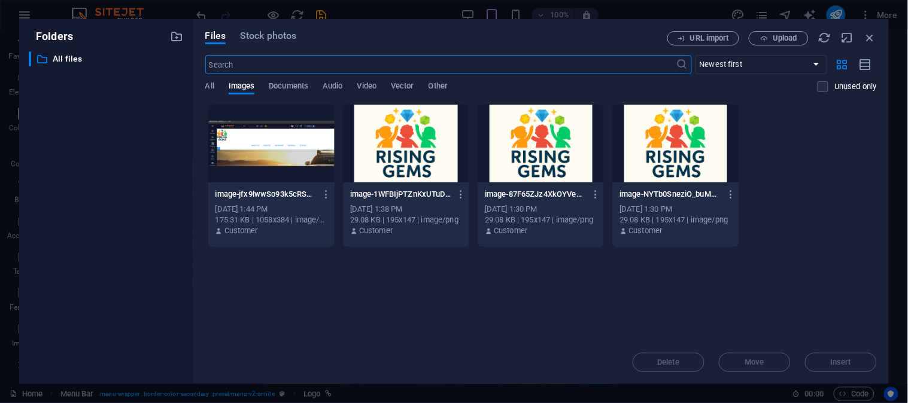
click at [448, 145] on div at bounding box center [406, 144] width 126 height 78
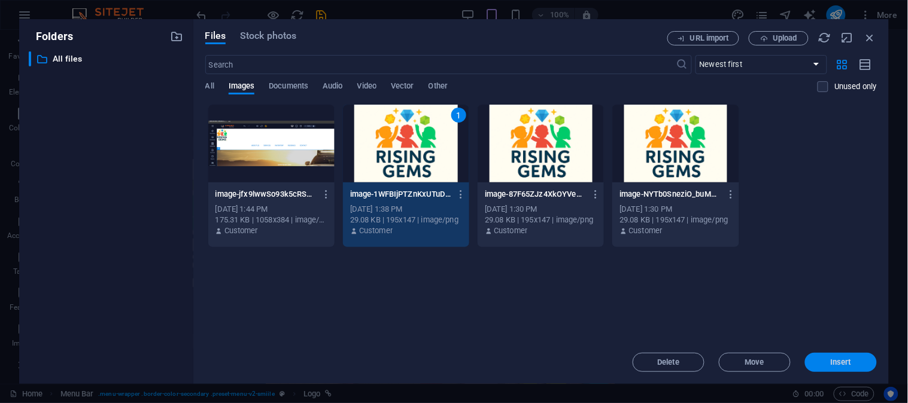
click at [848, 363] on span "Insert" at bounding box center [841, 362] width 21 height 7
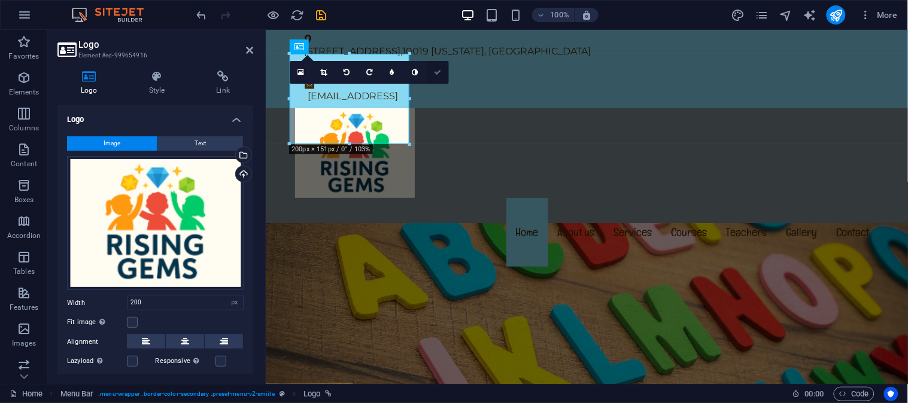
click at [432, 69] on link at bounding box center [437, 72] width 23 height 23
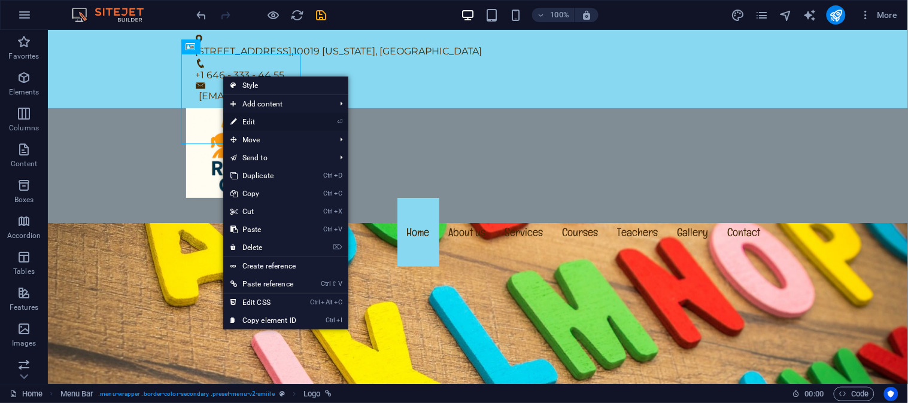
click at [275, 126] on link "⏎ Edit" at bounding box center [263, 122] width 80 height 18
select select "px"
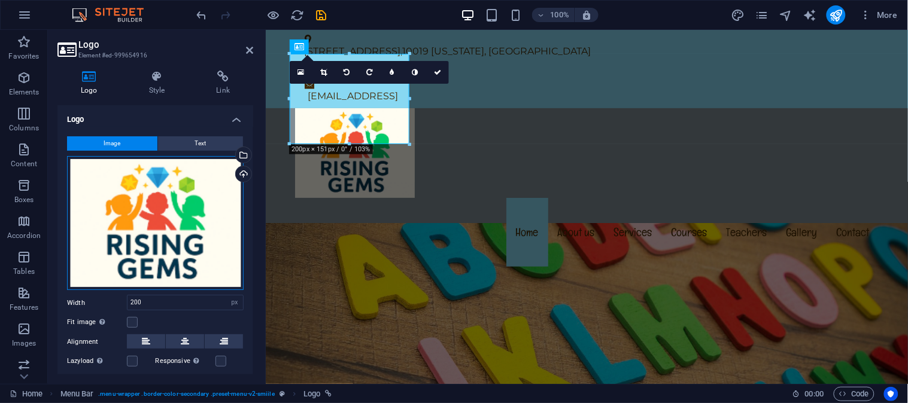
drag, startPoint x: 190, startPoint y: 211, endPoint x: 145, endPoint y: 225, distance: 47.0
click at [145, 225] on div "Drag files here, click to choose files or select files from Files or our free s…" at bounding box center [155, 223] width 177 height 135
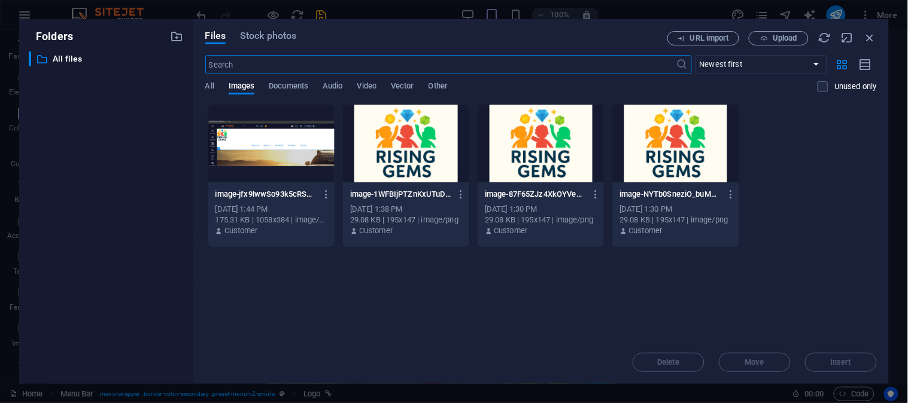
click at [642, 148] on div at bounding box center [675, 144] width 126 height 78
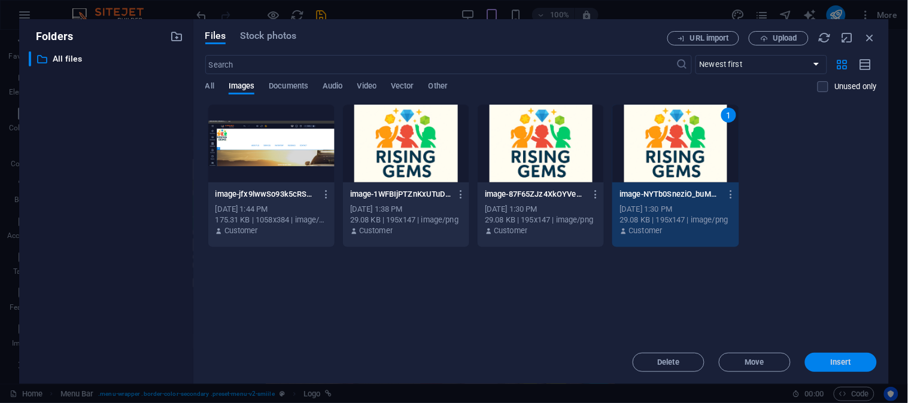
click at [845, 357] on button "Insert" at bounding box center [841, 362] width 72 height 19
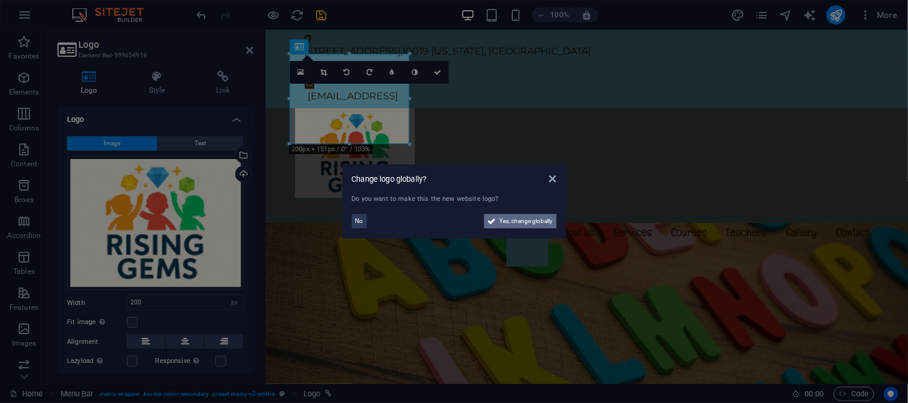
click at [515, 224] on span "Yes, change globally" at bounding box center [526, 221] width 53 height 14
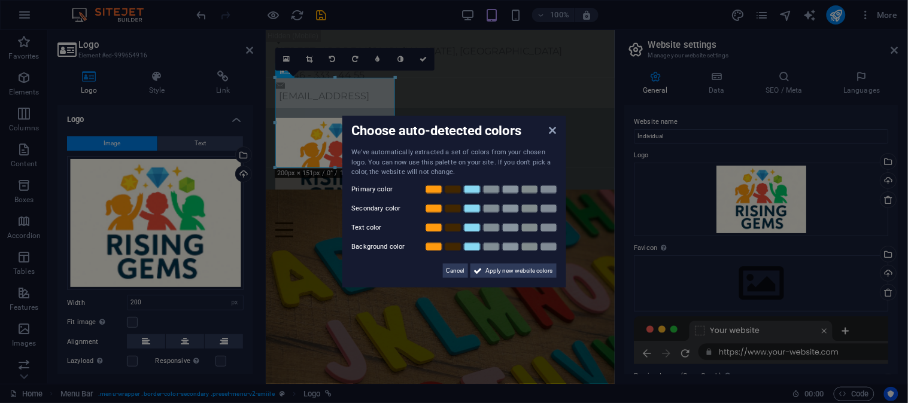
click at [414, 265] on div "Cancel Apply new website colors" at bounding box center [454, 266] width 205 height 24
click at [551, 132] on icon at bounding box center [552, 131] width 7 height 10
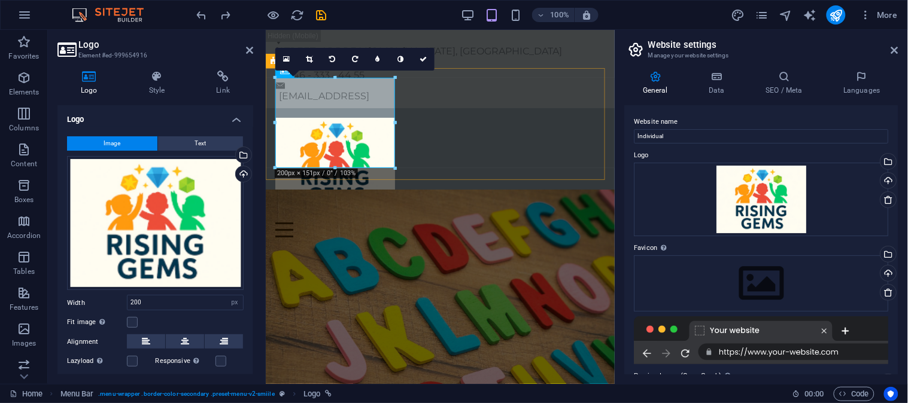
click at [446, 147] on div "Menu Home About us Services Courses Teachers Gallery Contact" at bounding box center [439, 179] width 349 height 142
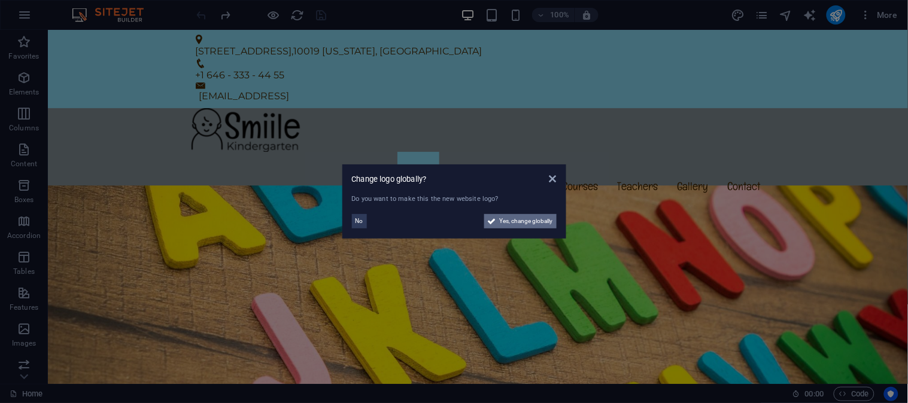
click at [540, 220] on span "Yes, change globally" at bounding box center [526, 221] width 53 height 14
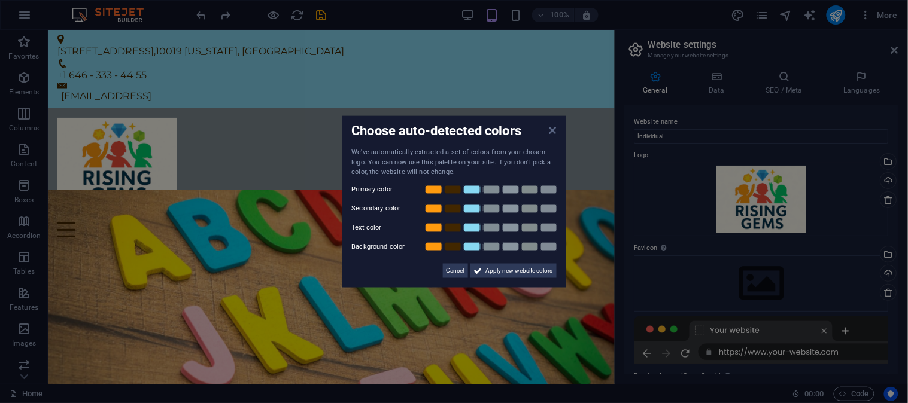
click at [552, 132] on icon at bounding box center [552, 131] width 7 height 10
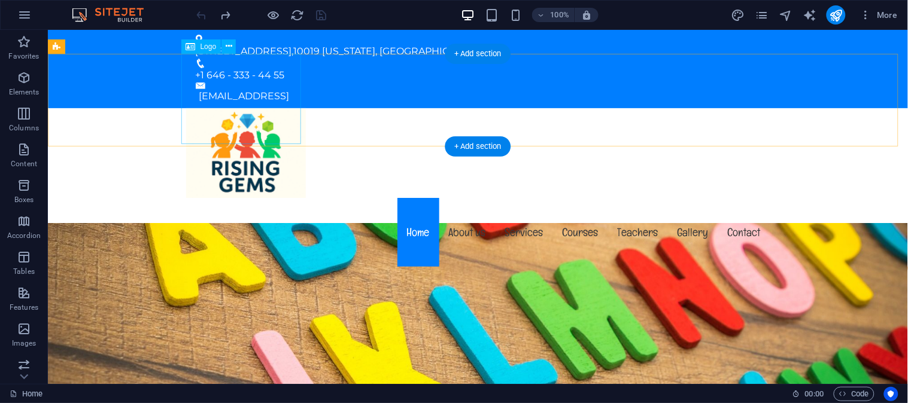
click at [264, 108] on div at bounding box center [478, 153] width 584 height 90
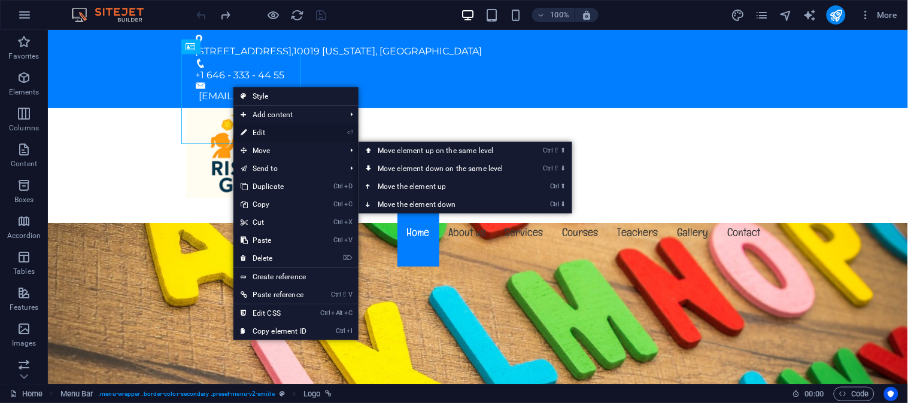
click at [300, 133] on link "⏎ Edit" at bounding box center [273, 133] width 80 height 18
select select "px"
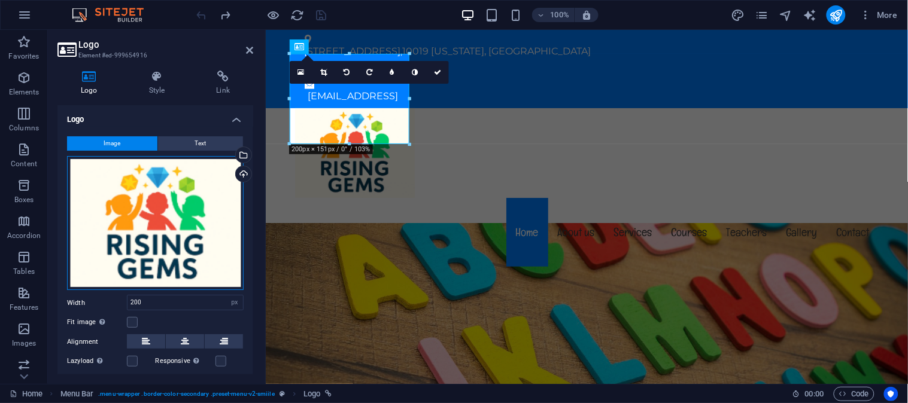
click at [183, 200] on div "Drag files here, click to choose files or select files from Files or our free s…" at bounding box center [155, 223] width 177 height 135
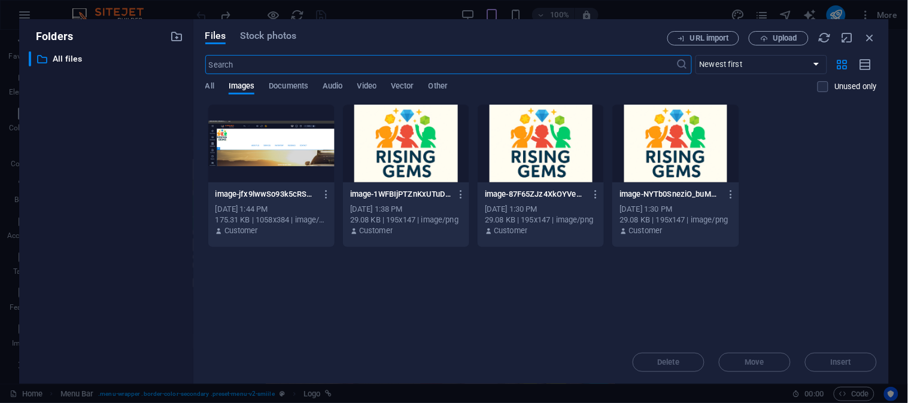
click at [567, 122] on div at bounding box center [541, 144] width 126 height 78
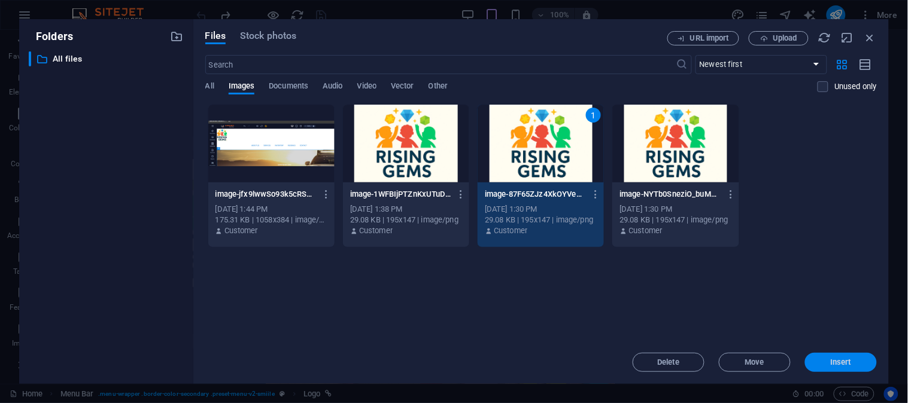
click at [830, 357] on button "Insert" at bounding box center [841, 362] width 72 height 19
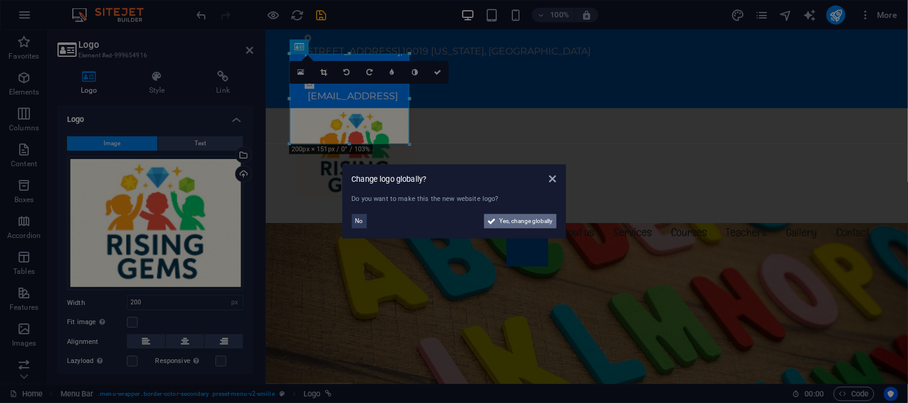
click at [545, 226] on span "Yes, change globally" at bounding box center [526, 221] width 53 height 14
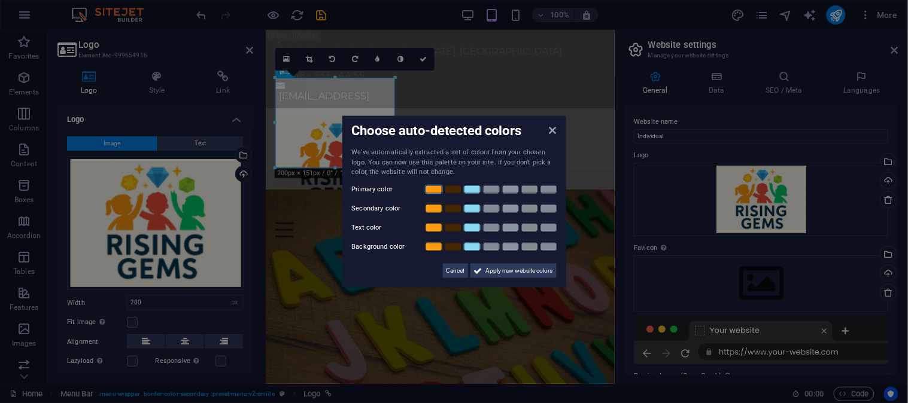
click at [439, 190] on link at bounding box center [434, 189] width 18 height 10
click at [477, 189] on link at bounding box center [472, 189] width 18 height 10
click at [429, 212] on link at bounding box center [434, 208] width 18 height 10
click at [455, 226] on link at bounding box center [453, 228] width 18 height 10
click at [491, 265] on span "Apply new website colors" at bounding box center [519, 270] width 67 height 14
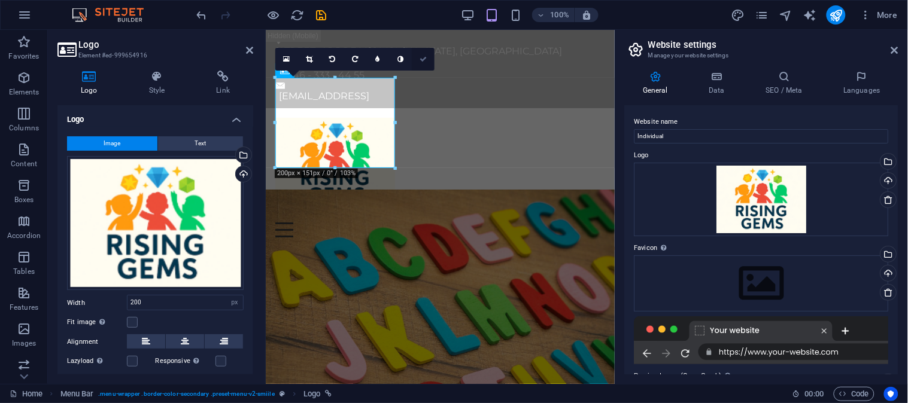
click at [428, 63] on link at bounding box center [423, 59] width 23 height 23
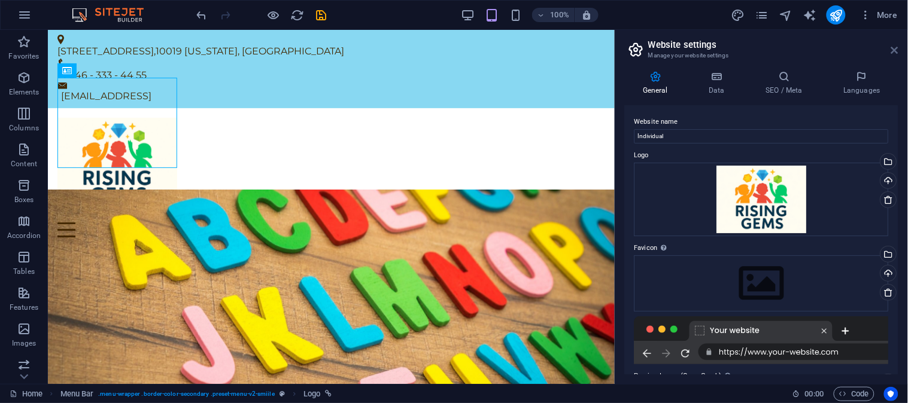
click at [897, 51] on icon at bounding box center [894, 50] width 7 height 10
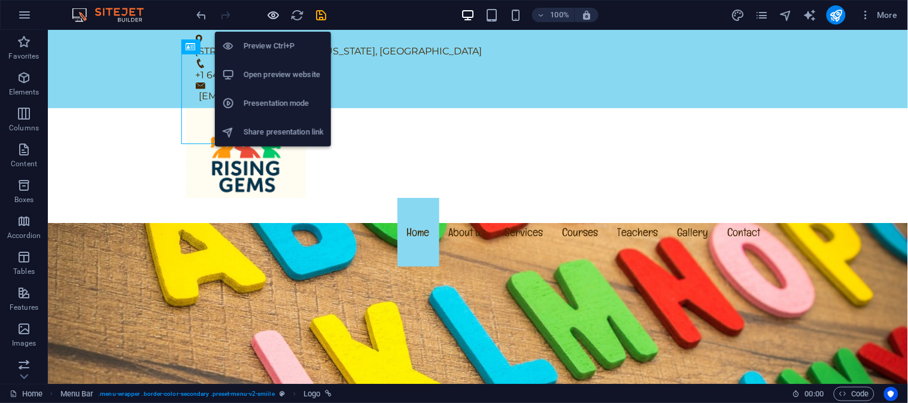
click at [272, 11] on icon "button" at bounding box center [274, 15] width 14 height 14
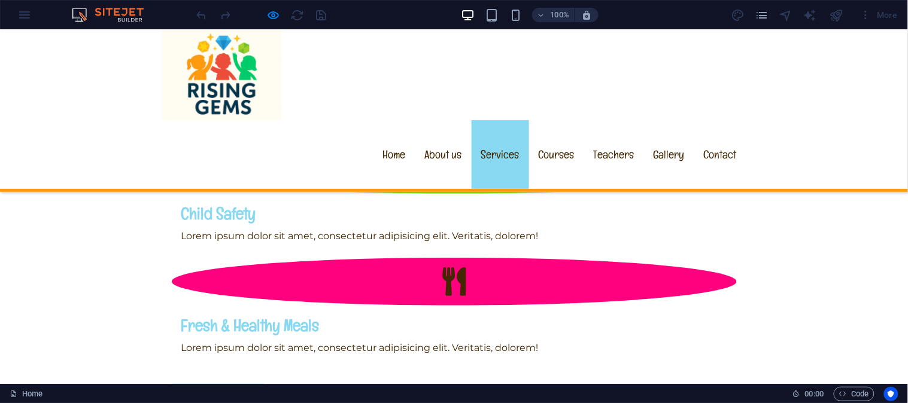
scroll to position [1219, 0]
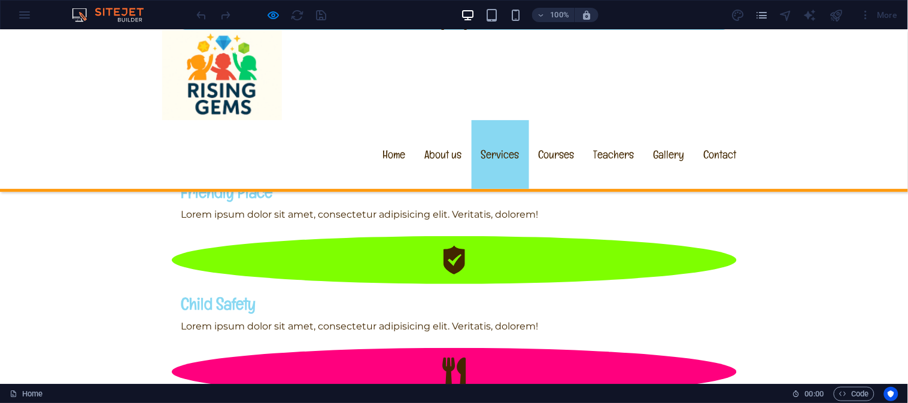
scroll to position [1108, 0]
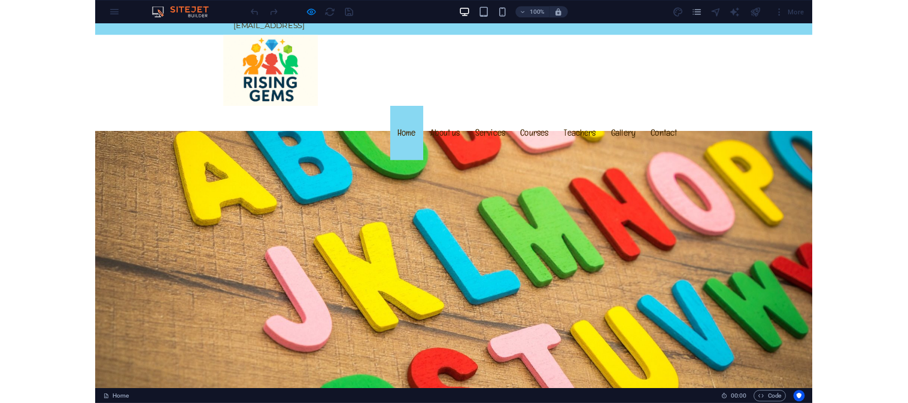
scroll to position [0, 0]
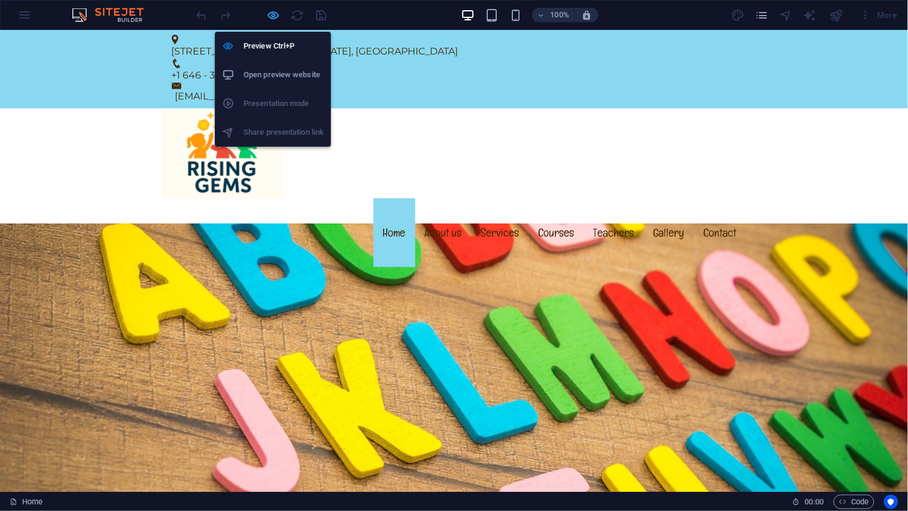
click at [274, 18] on icon "button" at bounding box center [274, 15] width 14 height 14
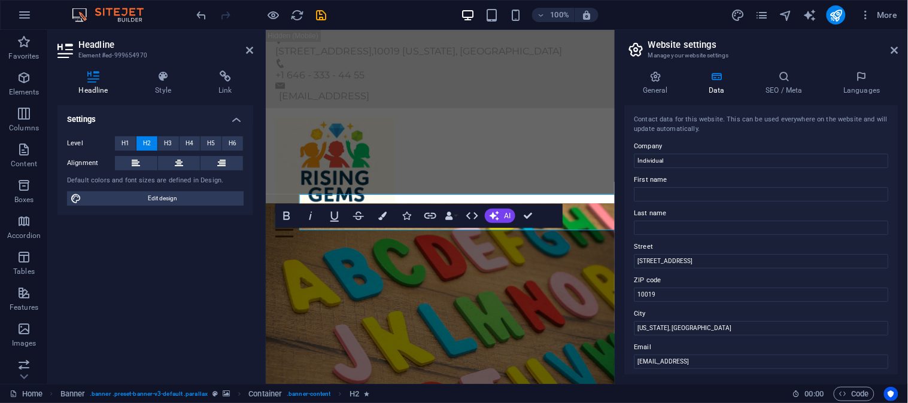
click at [642, 211] on label "Last name" at bounding box center [761, 213] width 254 height 14
click at [642, 221] on input "Last name" at bounding box center [761, 228] width 254 height 14
click at [642, 211] on label "Last name" at bounding box center [761, 213] width 254 height 14
click at [642, 221] on input "Last name" at bounding box center [761, 228] width 254 height 14
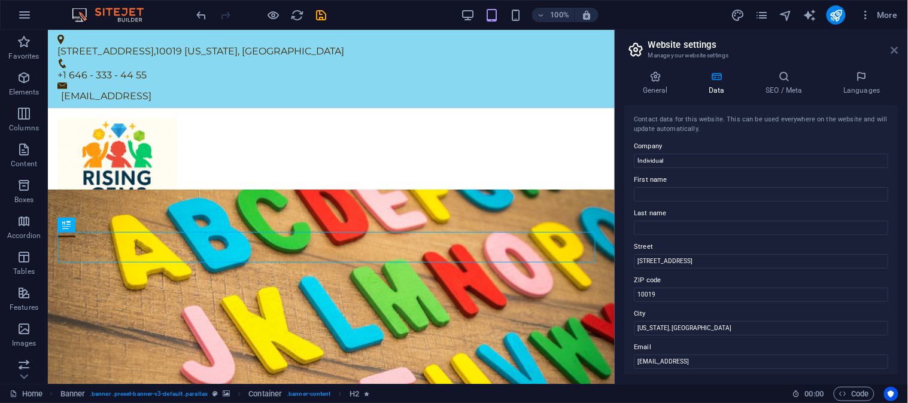
click at [898, 50] on icon at bounding box center [894, 50] width 7 height 10
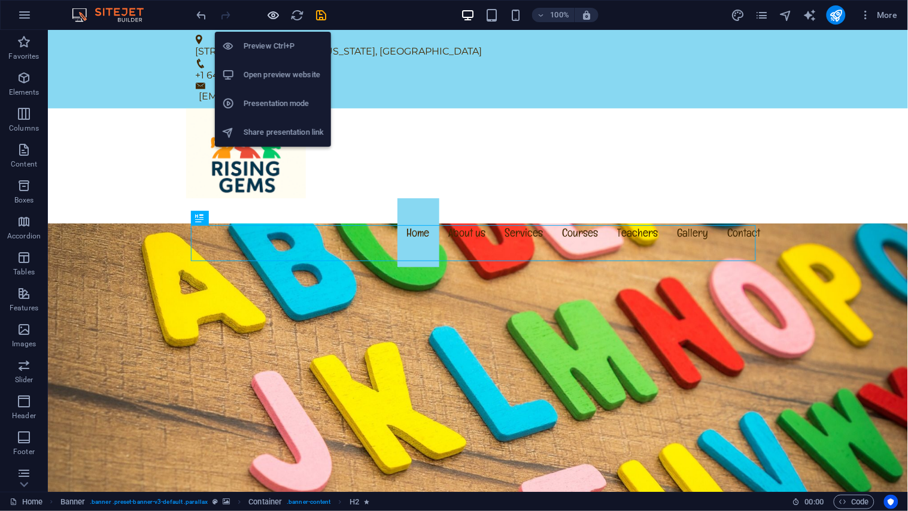
click at [271, 13] on icon "button" at bounding box center [274, 15] width 14 height 14
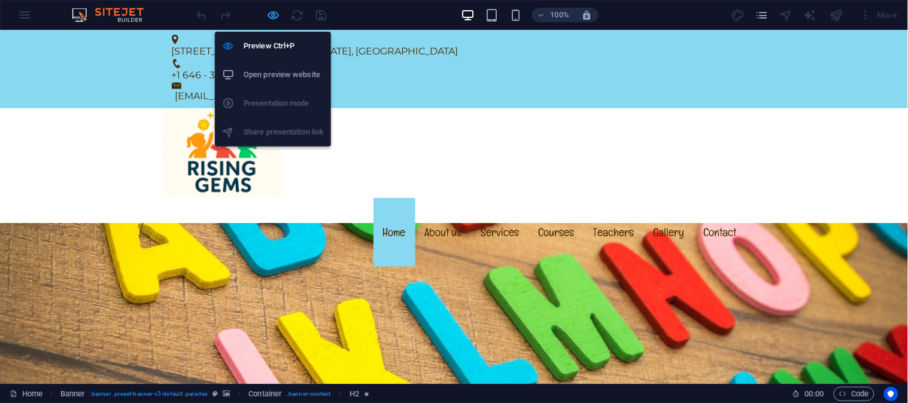
click at [268, 12] on icon "button" at bounding box center [274, 15] width 14 height 14
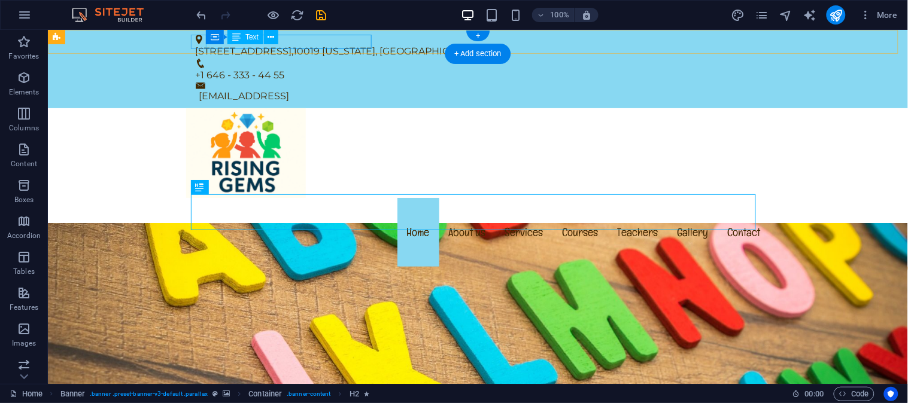
click at [348, 44] on div "1601 Broadway , 10019 New York, NY" at bounding box center [472, 51] width 555 height 14
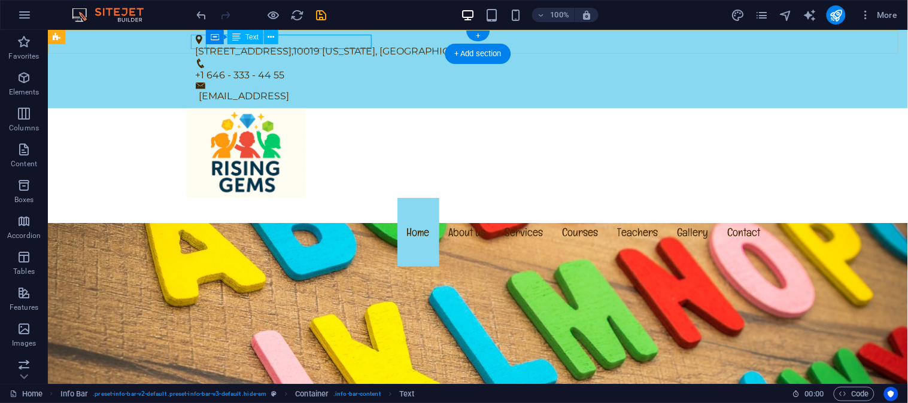
click at [360, 44] on div "1601 Broadway , 10019 New York, NY" at bounding box center [472, 51] width 555 height 14
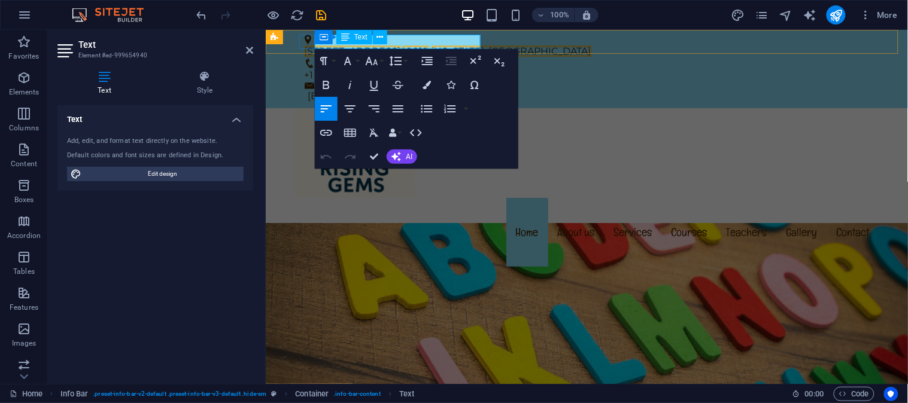
click at [440, 45] on span "[US_STATE], [GEOGRAPHIC_DATA]" at bounding box center [511, 50] width 160 height 11
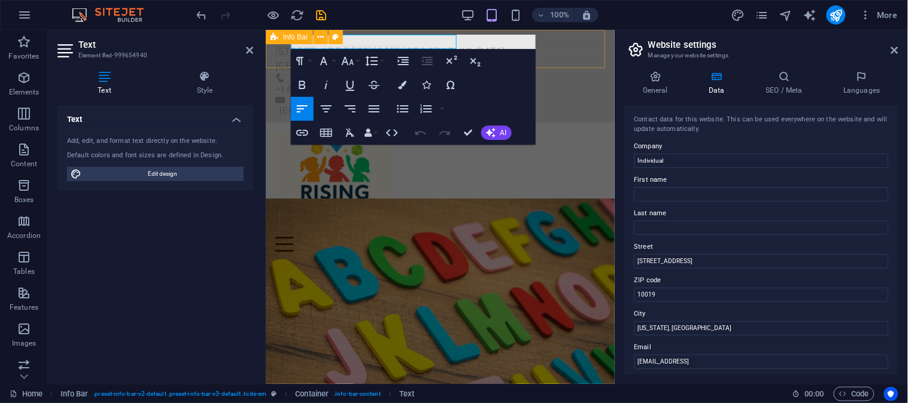
scroll to position [148, 4]
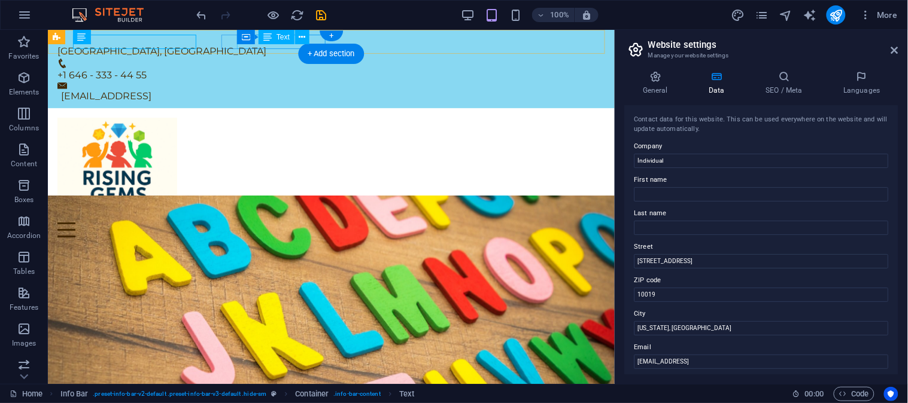
click at [260, 68] on div "+1 646 - 333 - 44 55" at bounding box center [326, 75] width 538 height 14
click at [304, 34] on icon at bounding box center [302, 37] width 7 height 13
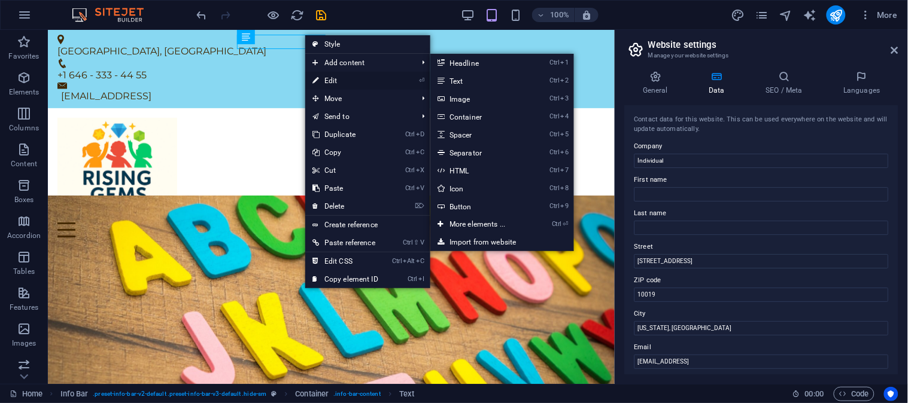
click at [324, 75] on link "⏎ Edit" at bounding box center [345, 81] width 80 height 18
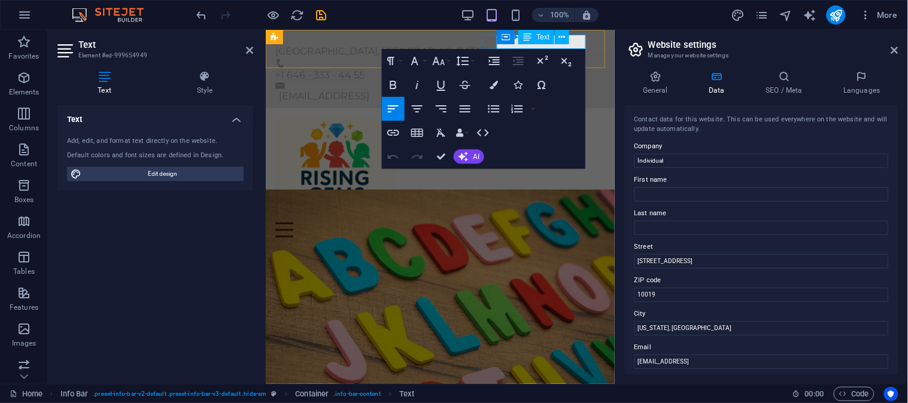
click at [364, 69] on span "+1 646 - 333 - 44 55" at bounding box center [319, 74] width 89 height 11
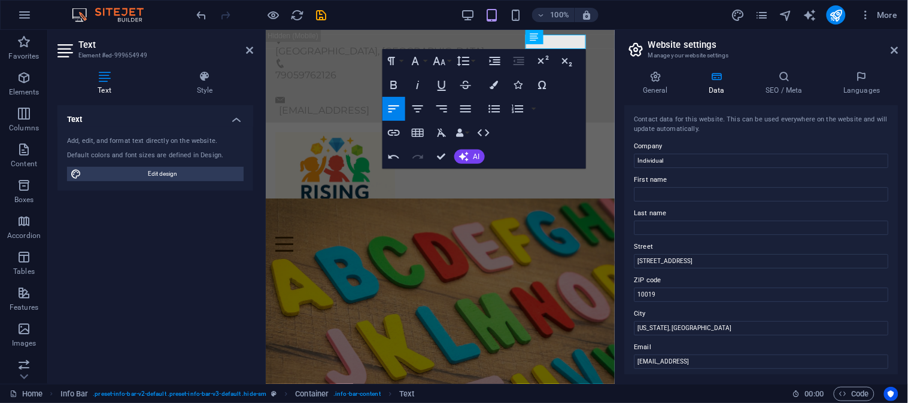
scroll to position [95, 4]
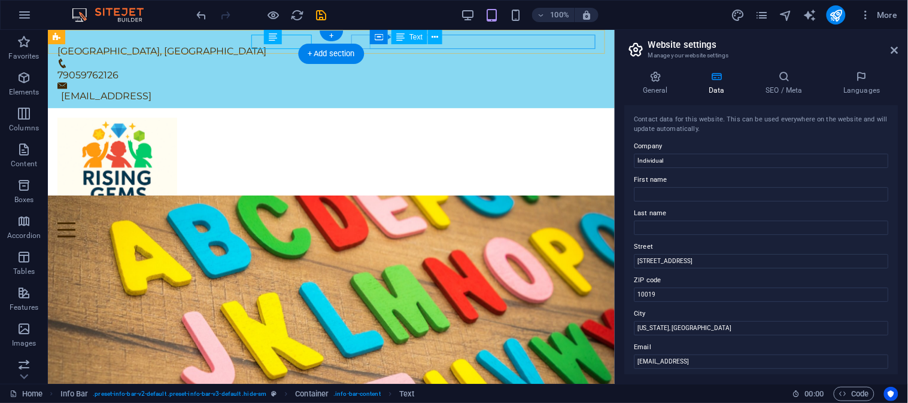
click at [462, 89] on div "[EMAIL_ADDRESS]" at bounding box center [332, 96] width 544 height 14
click at [439, 33] on button at bounding box center [435, 37] width 14 height 14
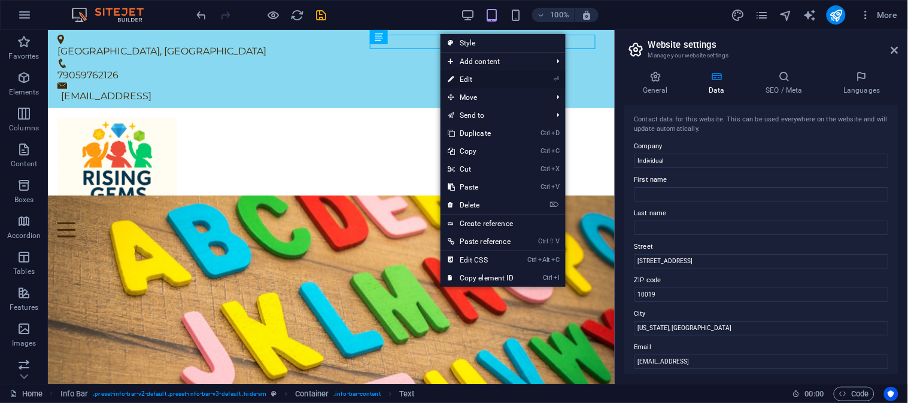
click at [468, 80] on link "⏎ Edit" at bounding box center [480, 80] width 80 height 18
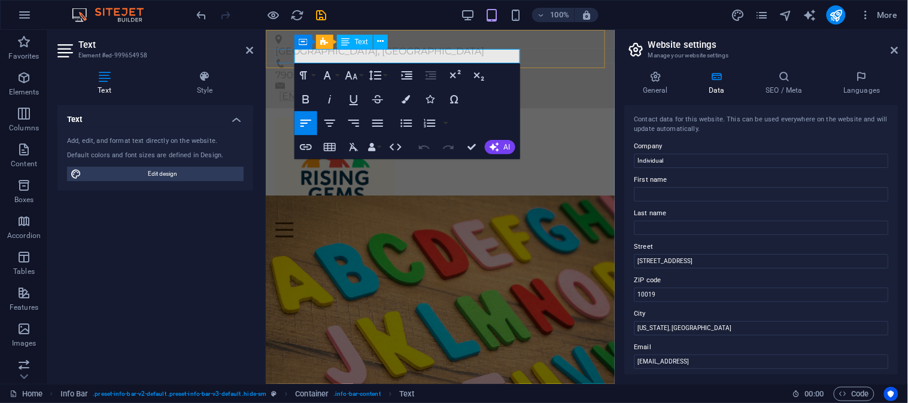
click at [369, 90] on link "[EMAIL_ADDRESS]" at bounding box center [323, 95] width 90 height 11
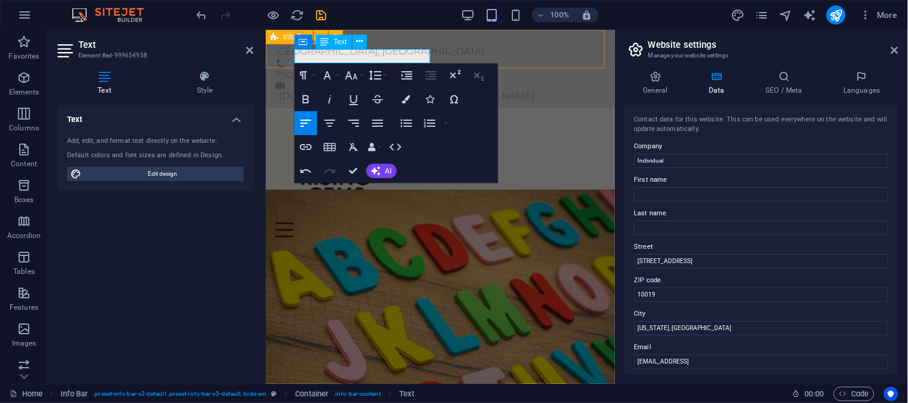
scroll to position [296, 8]
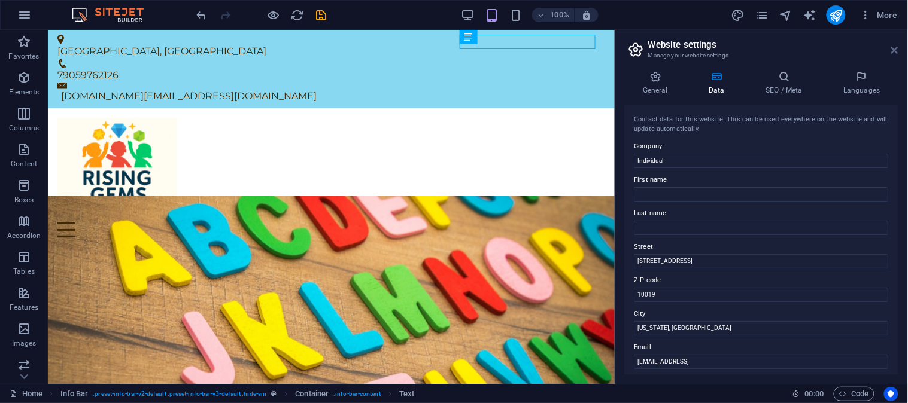
click at [892, 45] on icon at bounding box center [894, 50] width 7 height 10
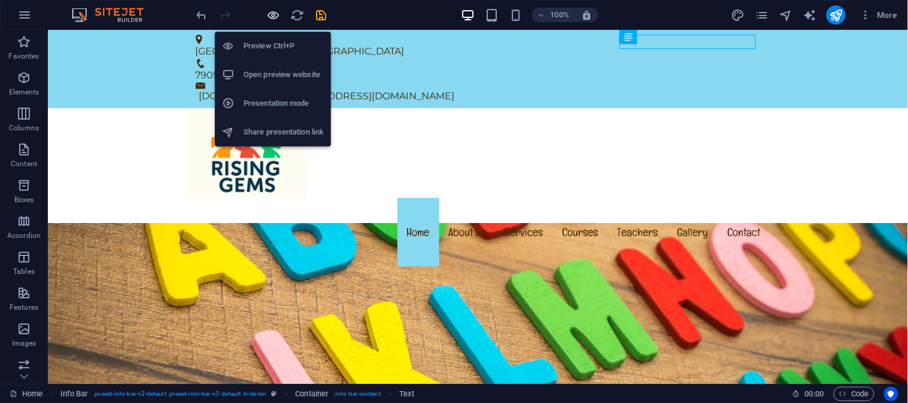
click at [272, 11] on icon "button" at bounding box center [274, 15] width 14 height 14
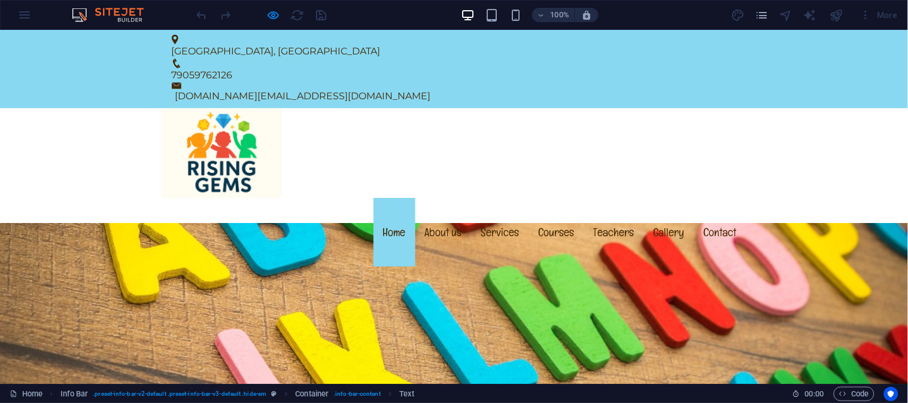
click at [267, 22] on div at bounding box center [262, 14] width 134 height 19
click at [267, 21] on icon "button" at bounding box center [274, 15] width 14 height 14
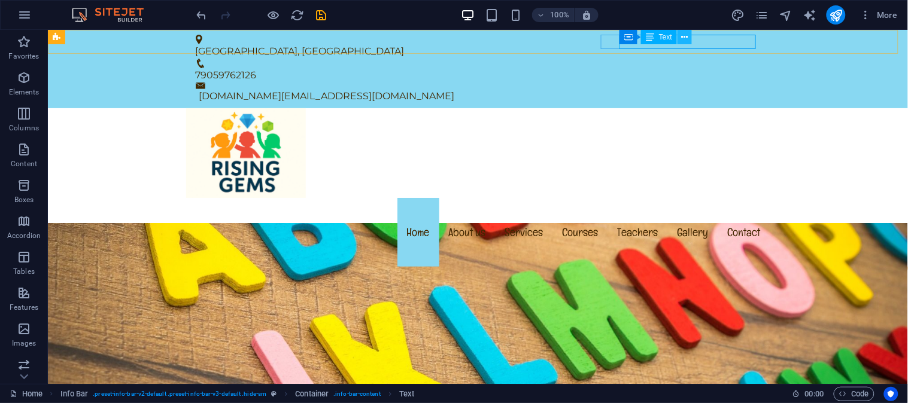
click at [682, 44] on button at bounding box center [685, 37] width 14 height 14
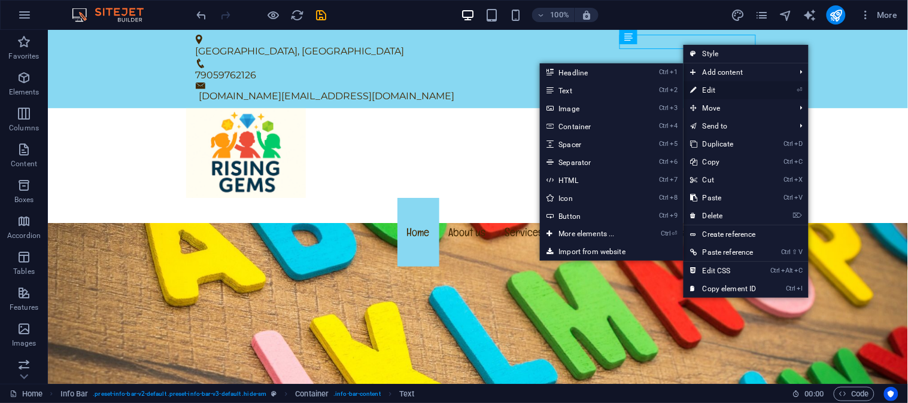
click at [710, 86] on link "⏎ Edit" at bounding box center [723, 90] width 80 height 18
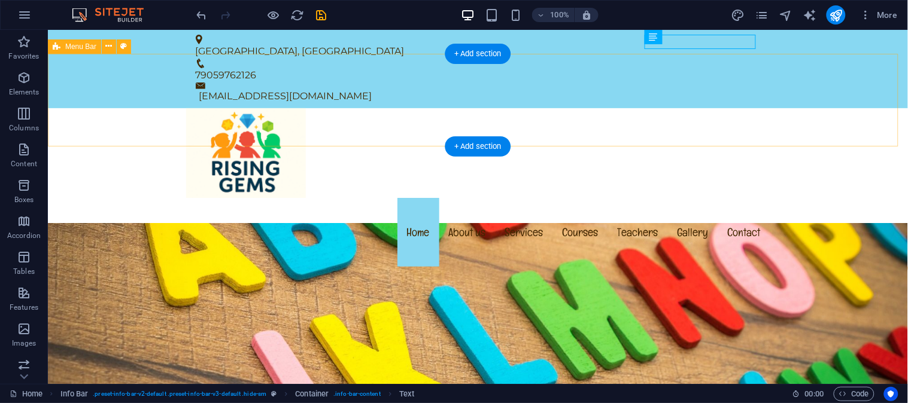
click at [836, 108] on div "Menu Home About us Services Courses Teachers Gallery Contact" at bounding box center [477, 189] width 860 height 162
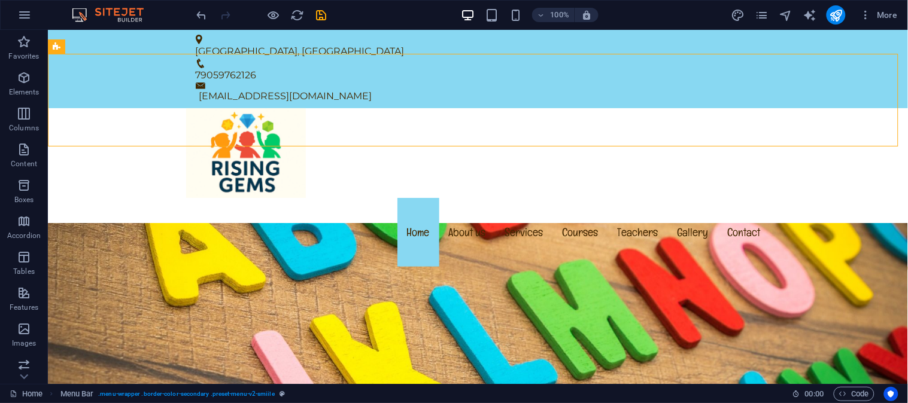
click at [270, 22] on span at bounding box center [273, 15] width 14 height 14
click at [271, 20] on icon "button" at bounding box center [274, 15] width 14 height 14
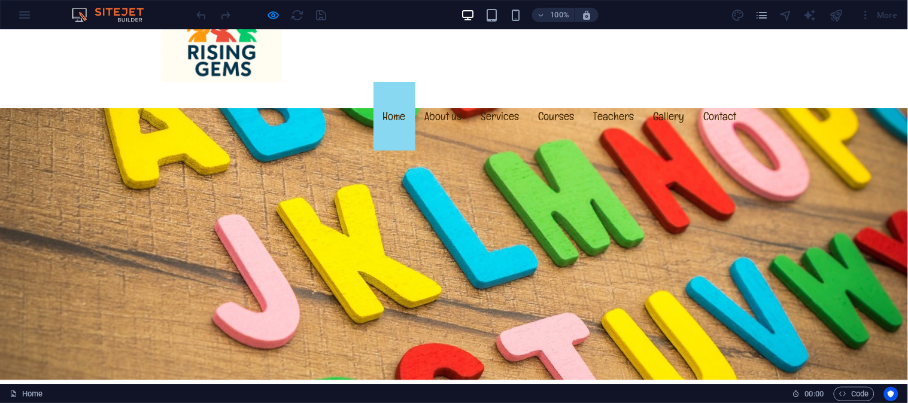
scroll to position [0, 0]
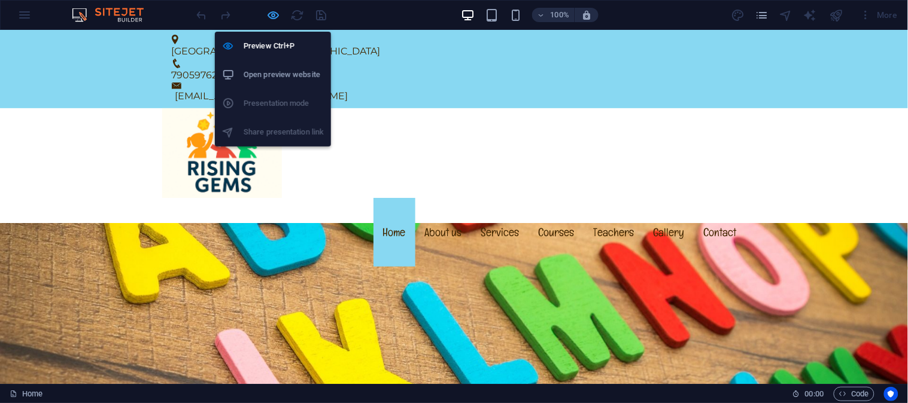
click at [267, 10] on icon "button" at bounding box center [274, 15] width 14 height 14
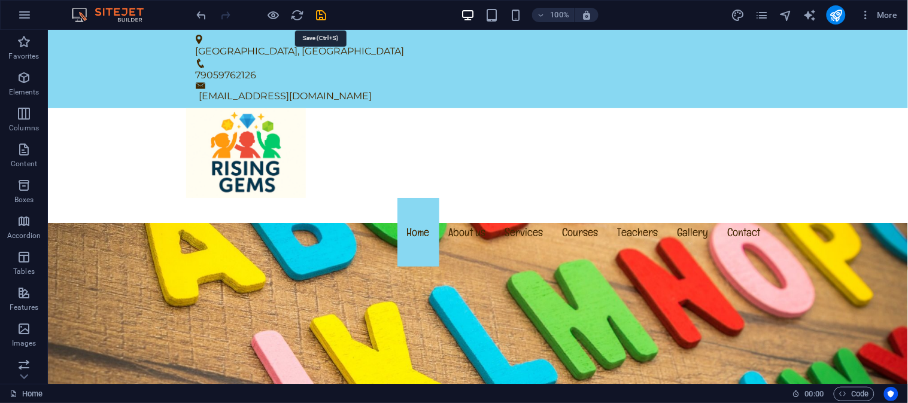
drag, startPoint x: 320, startPoint y: 13, endPoint x: 508, endPoint y: 12, distance: 187.3
click at [320, 12] on icon "save" at bounding box center [322, 15] width 14 height 14
checkbox input "false"
click at [834, 11] on icon "publish" at bounding box center [836, 15] width 14 height 14
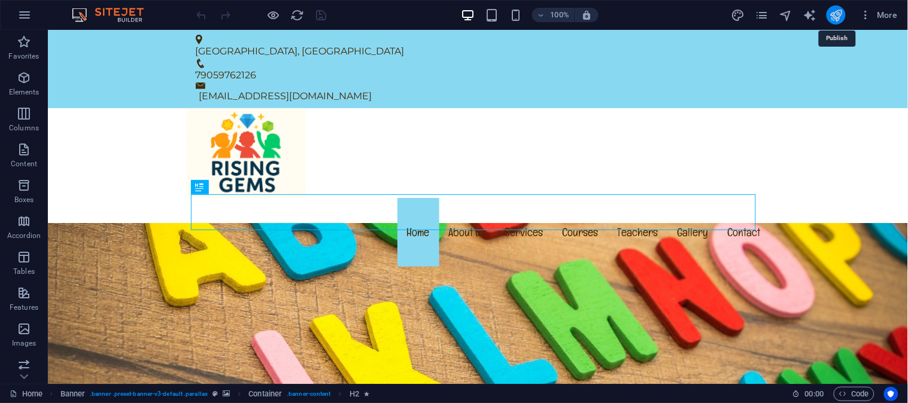
click at [839, 16] on icon "publish" at bounding box center [836, 15] width 14 height 14
click at [866, 25] on div "100% More" at bounding box center [454, 15] width 907 height 29
click at [866, 19] on icon "button" at bounding box center [866, 15] width 12 height 12
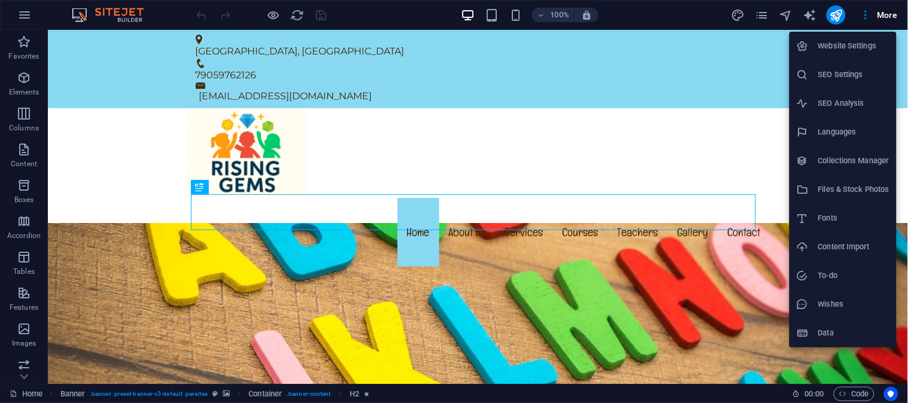
click at [560, 216] on div at bounding box center [454, 201] width 908 height 403
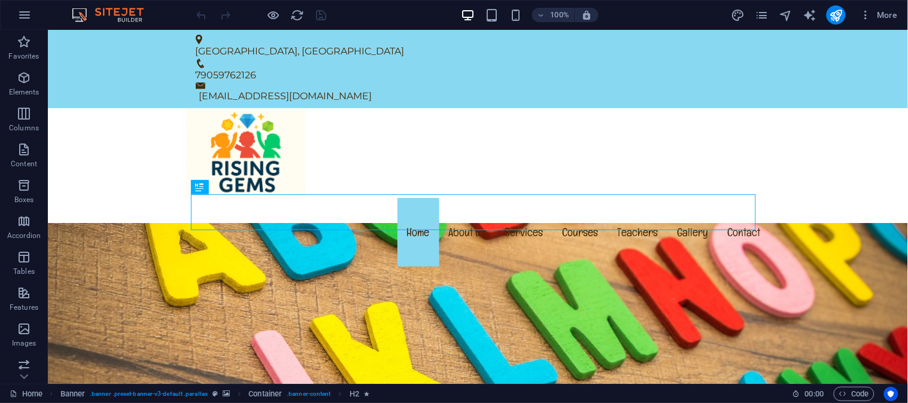
click at [560, 216] on div "Website Settings SEO Settings SEO Analysis Languages Collections Manager Files …" at bounding box center [454, 205] width 908 height 396
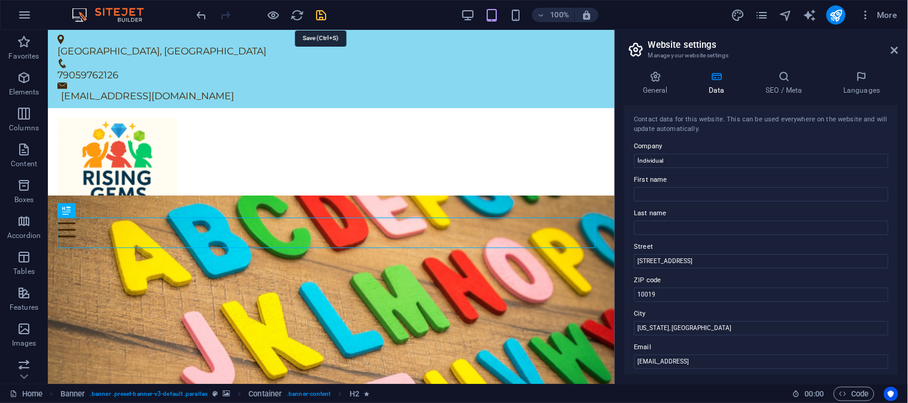
click at [326, 15] on icon "save" at bounding box center [322, 15] width 14 height 14
checkbox input "false"
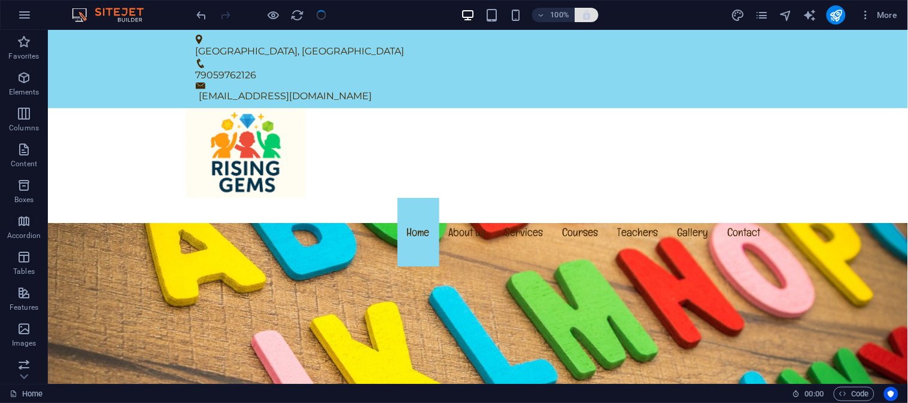
click at [579, 13] on button "button" at bounding box center [587, 15] width 24 height 14
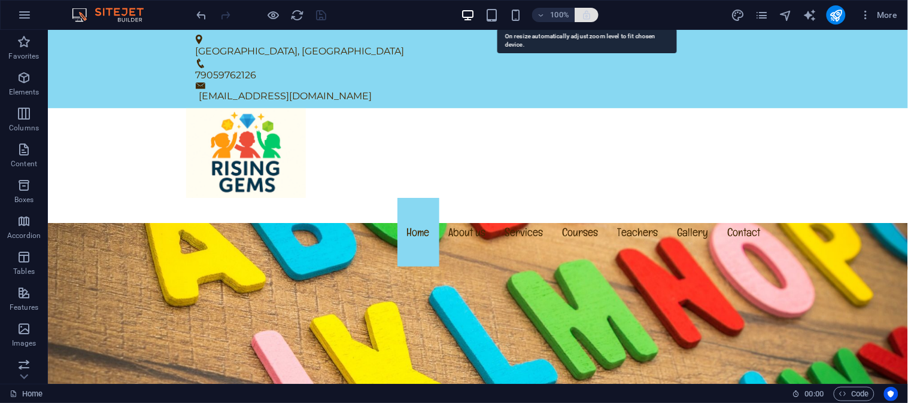
click at [590, 16] on icon "button" at bounding box center [586, 15] width 11 height 11
click at [583, 12] on icon "button" at bounding box center [586, 15] width 11 height 11
click at [590, 15] on icon "button" at bounding box center [586, 15] width 11 height 11
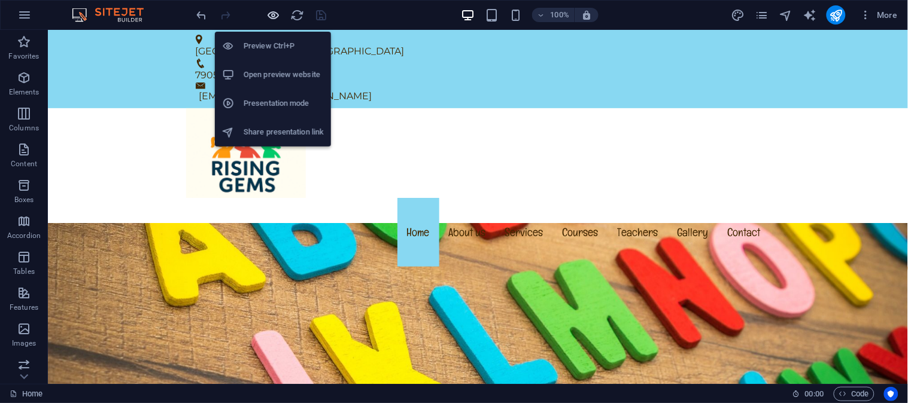
click at [268, 15] on icon "button" at bounding box center [274, 15] width 14 height 14
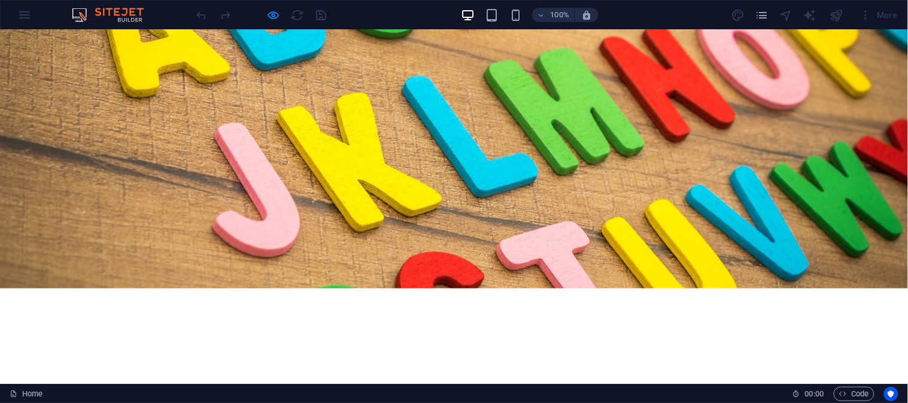
scroll to position [333, 0]
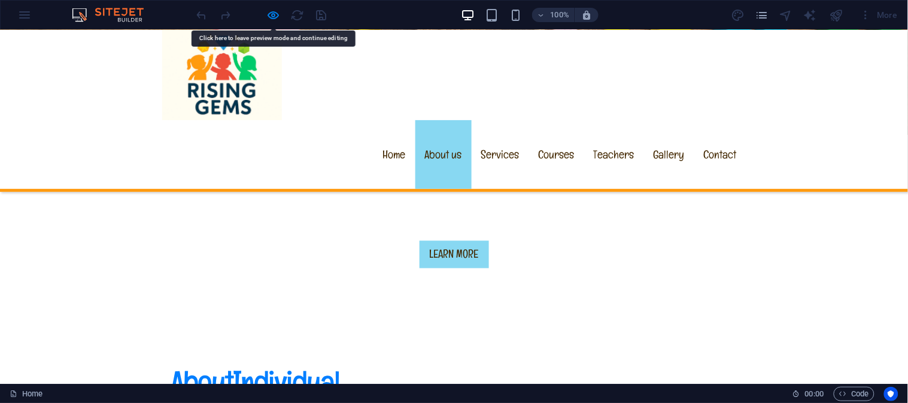
scroll to position [443, 0]
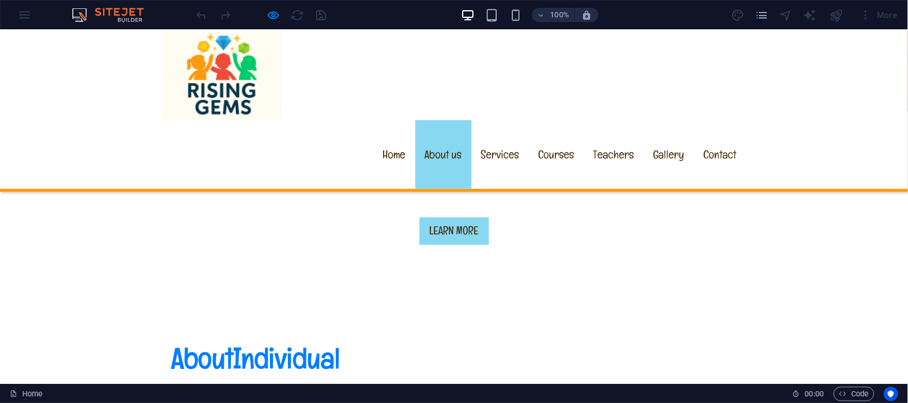
drag, startPoint x: 510, startPoint y: 233, endPoint x: 684, endPoint y: 244, distance: 174.5
copy p "Lorem ipsum dolor sit amet, consectetur adipisicing elit. Veritatis, dolorem!"
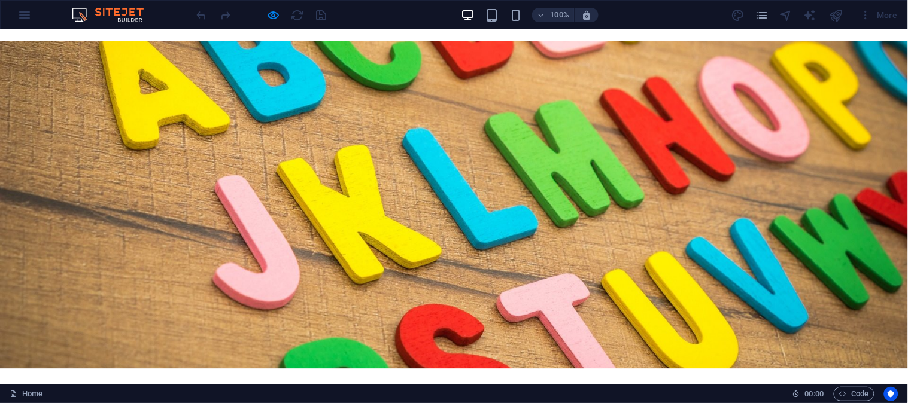
scroll to position [333, 0]
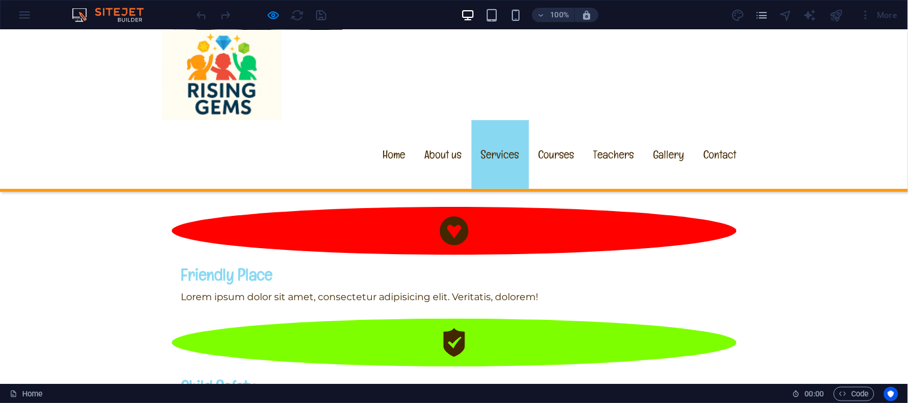
scroll to position [1108, 0]
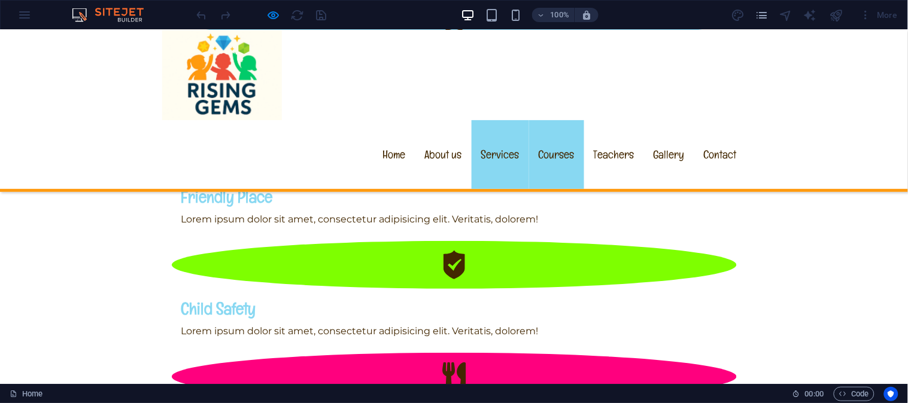
click at [534, 120] on link "Courses" at bounding box center [556, 154] width 55 height 69
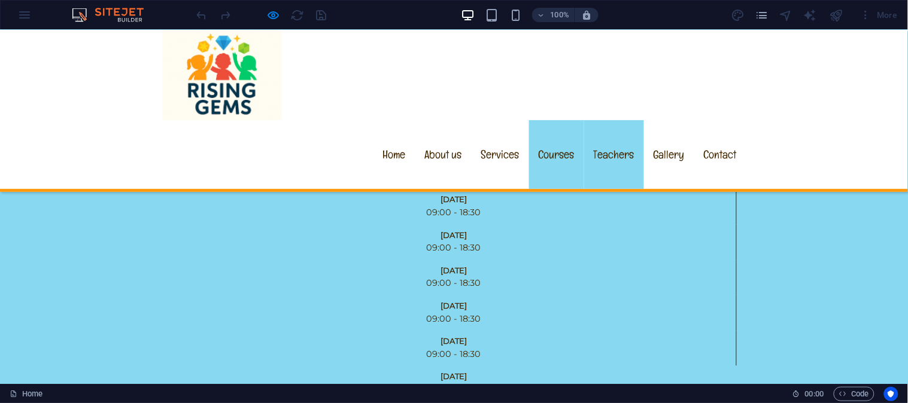
scroll to position [1734, 0]
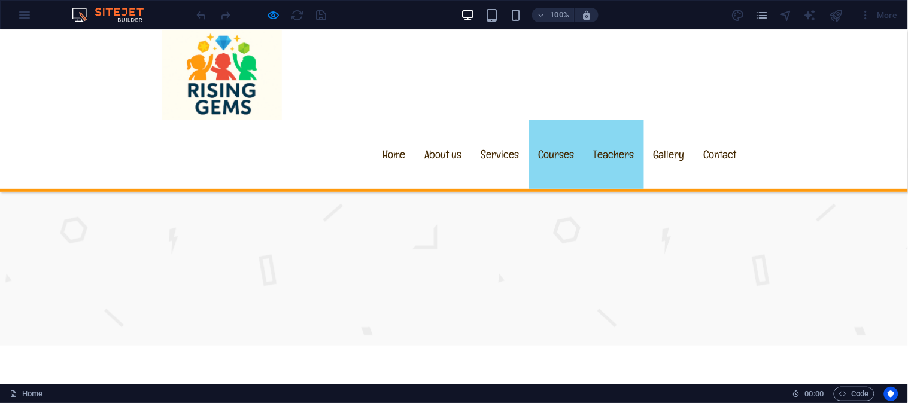
click at [607, 120] on link "Teachers" at bounding box center [614, 154] width 60 height 69
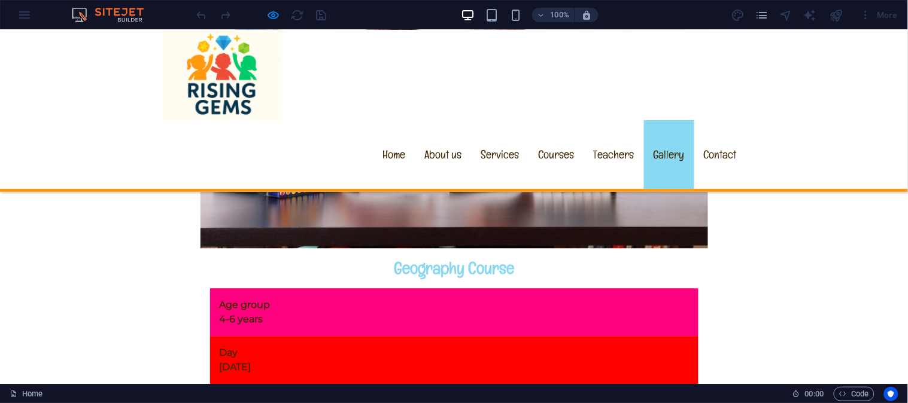
scroll to position [8106, 0]
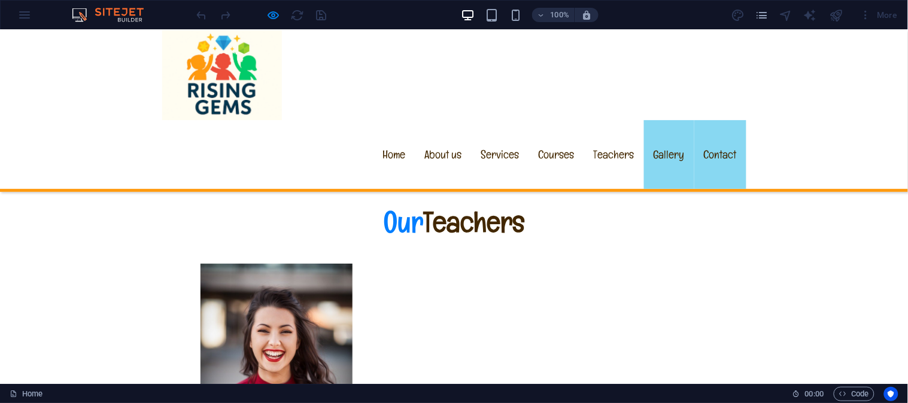
click at [706, 120] on link "Contact" at bounding box center [720, 154] width 52 height 69
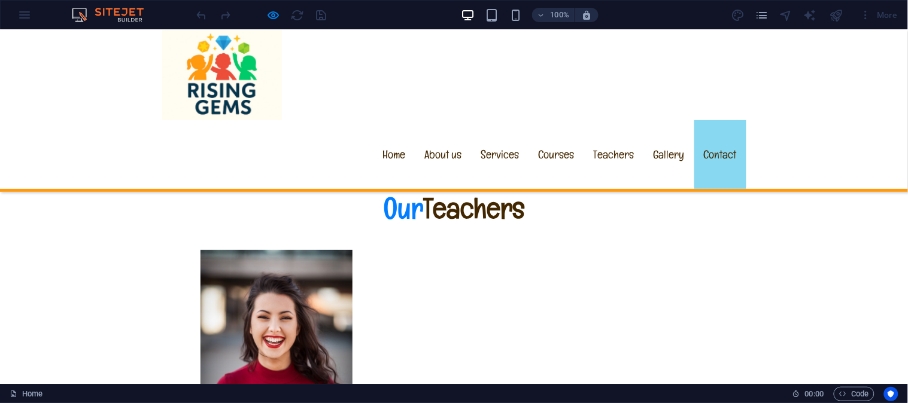
scroll to position [8134, 0]
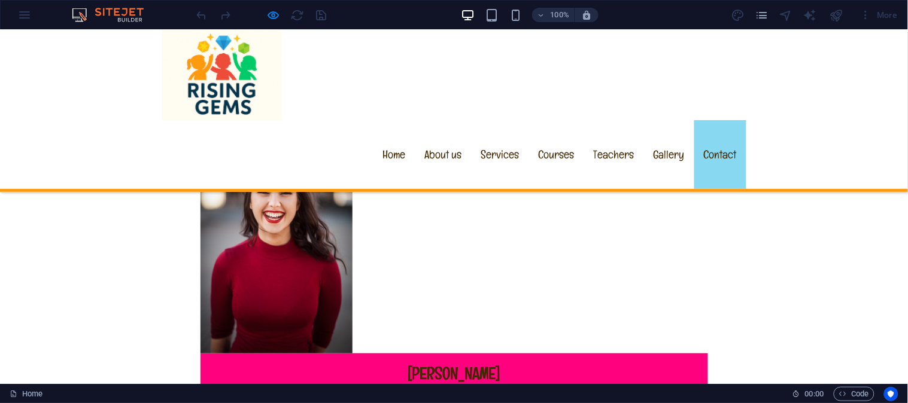
type input "E"
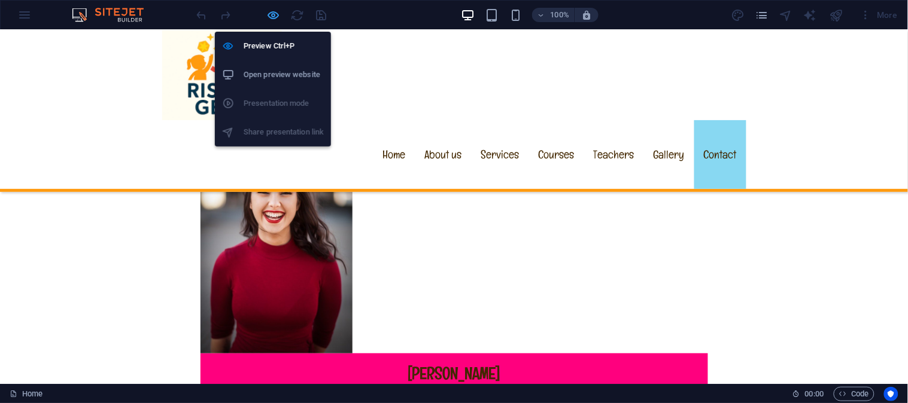
click at [271, 13] on icon "button" at bounding box center [274, 15] width 14 height 14
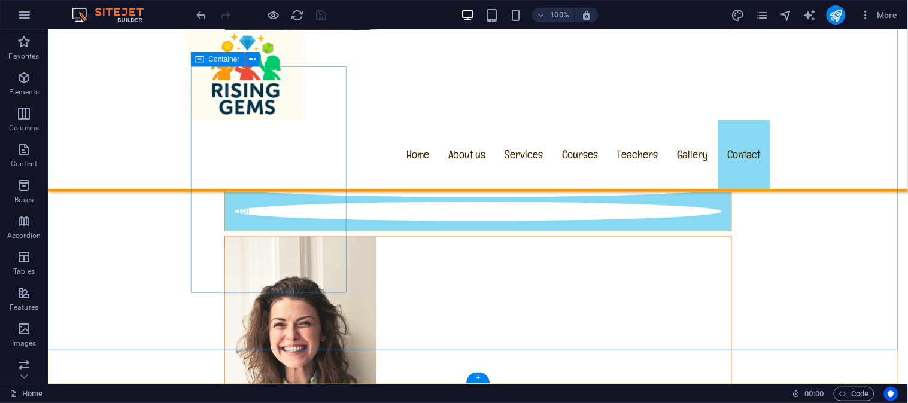
scroll to position [10730, 0]
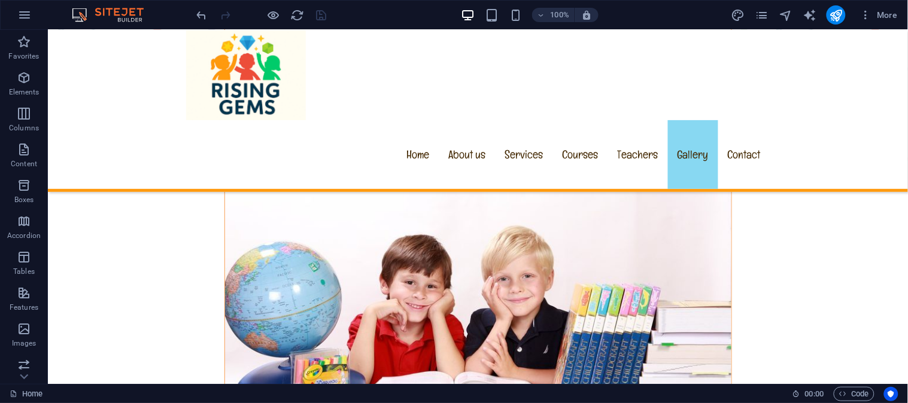
scroll to position [10841, 0]
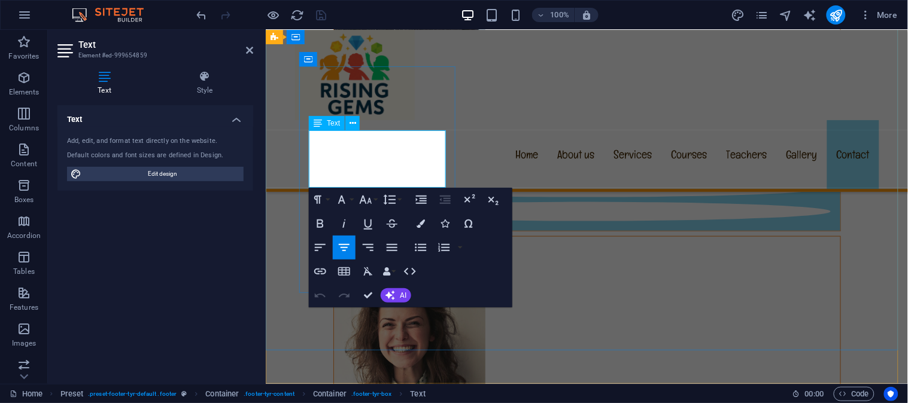
click at [353, 137] on div "Menu Home About us Services Courses Teachers Gallery Contact" at bounding box center [586, 110] width 642 height 162
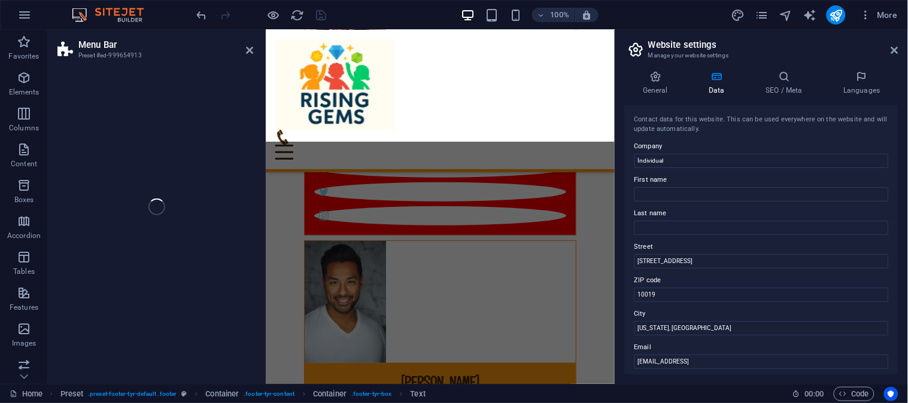
select select "header"
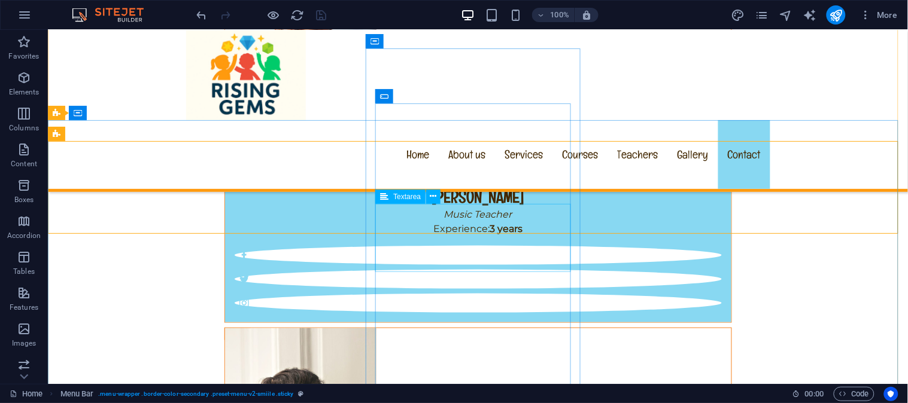
scroll to position [10730, 0]
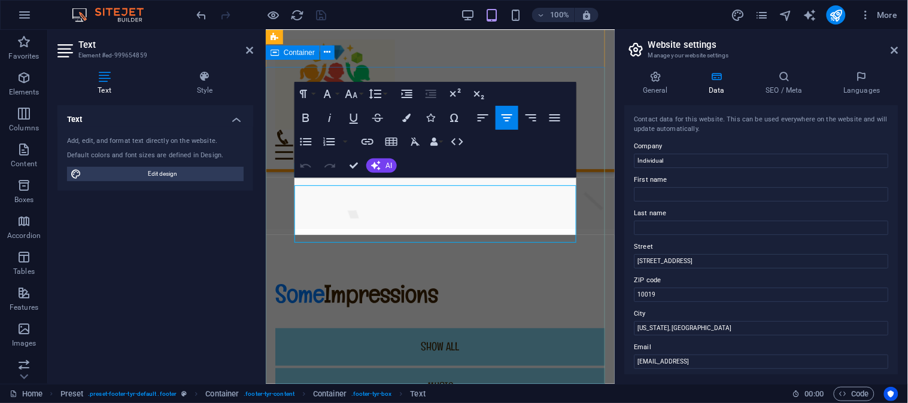
scroll to position [11899, 0]
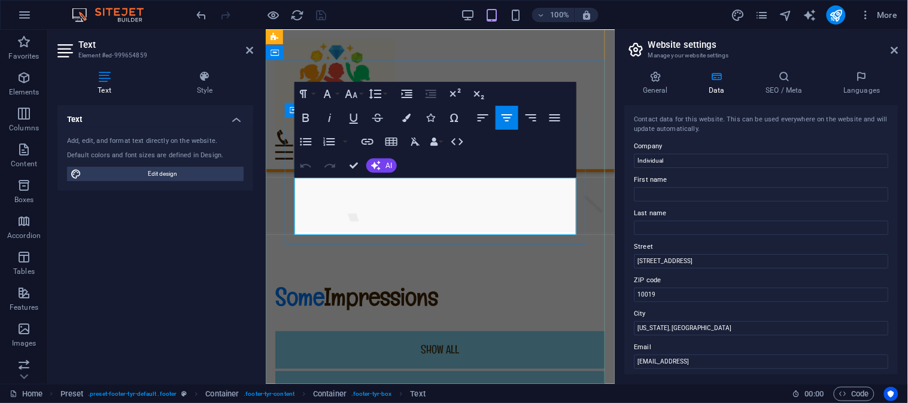
drag, startPoint x: 399, startPoint y: 184, endPoint x: 511, endPoint y: 187, distance: 112.0
drag, startPoint x: 391, startPoint y: 205, endPoint x: 497, endPoint y: 205, distance: 106.5
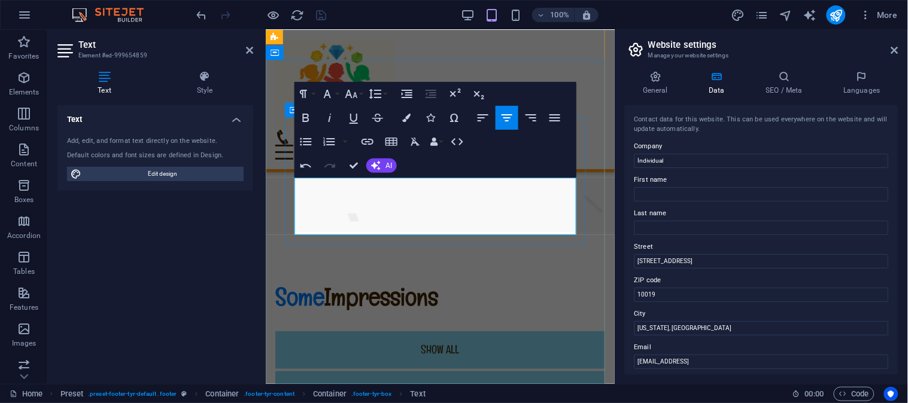
drag, startPoint x: 493, startPoint y: 218, endPoint x: 315, endPoint y: 218, distance: 177.8
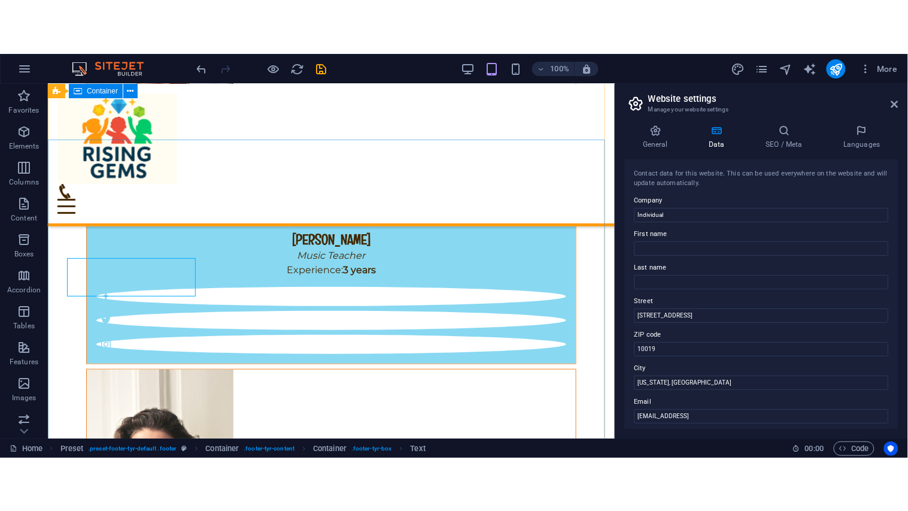
scroll to position [10520, 0]
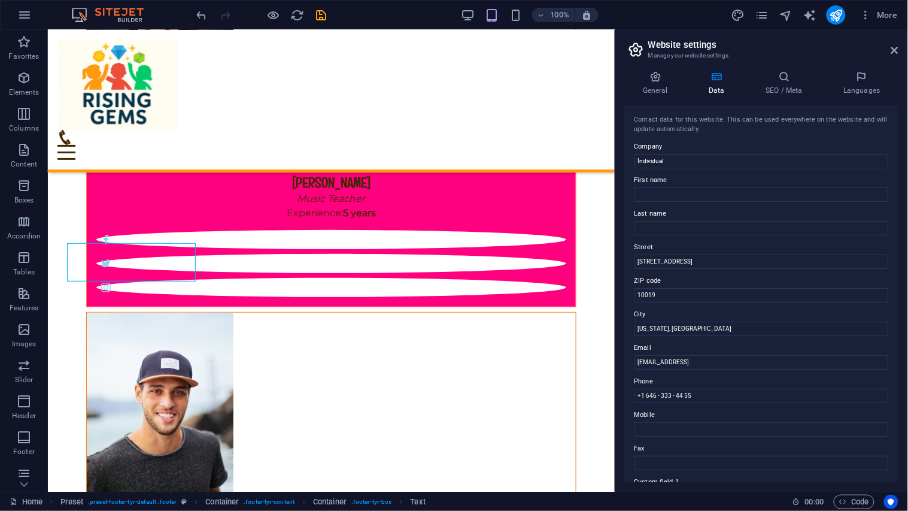
click at [900, 53] on aside "Website settings Manage your website settings General Data SEO / Meta Languages…" at bounding box center [761, 260] width 293 height 461
drag, startPoint x: 894, startPoint y: 48, endPoint x: 765, endPoint y: 67, distance: 130.6
click at [894, 48] on icon at bounding box center [894, 50] width 7 height 10
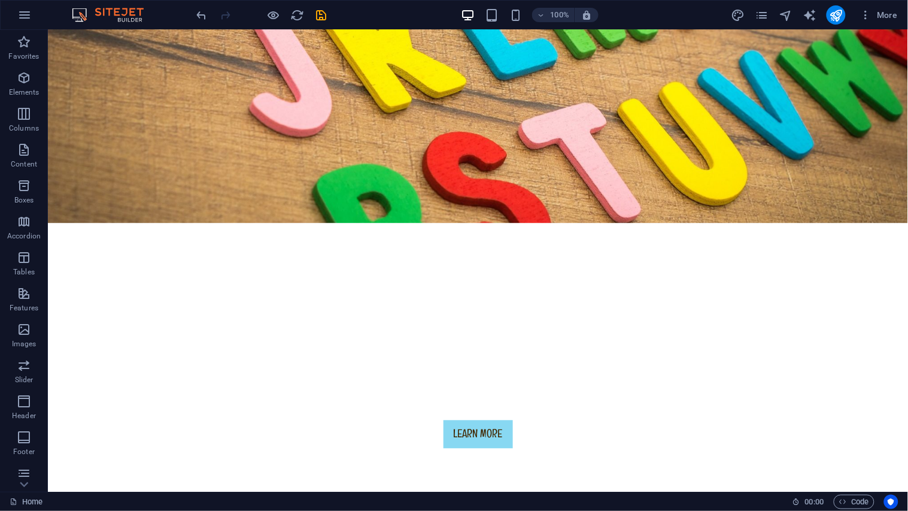
scroll to position [2, 0]
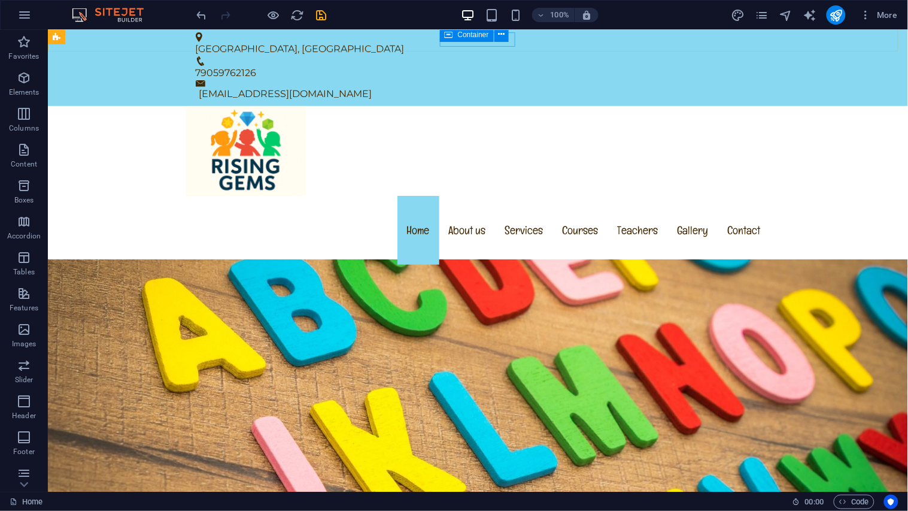
click at [464, 37] on span "Container" at bounding box center [473, 34] width 31 height 7
click at [511, 37] on div "Container" at bounding box center [478, 35] width 77 height 15
click at [511, 39] on div "Container" at bounding box center [478, 35] width 77 height 15
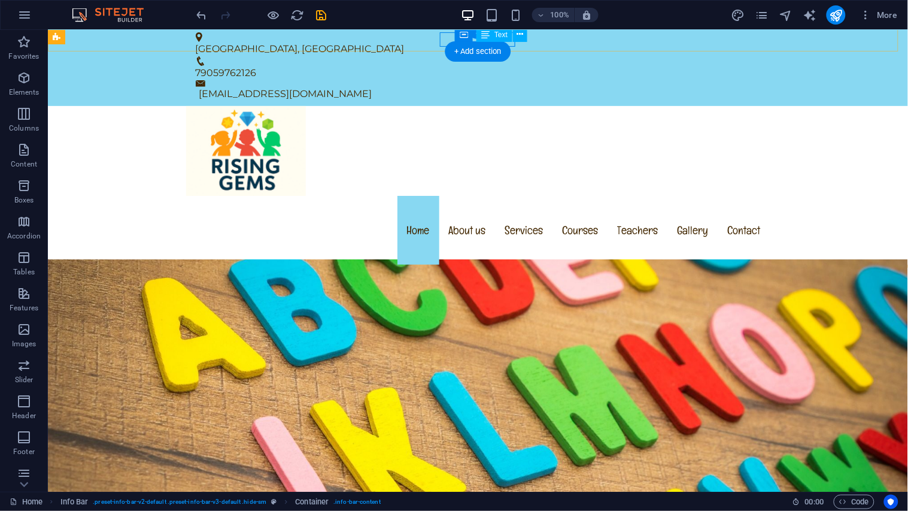
click at [511, 65] on div "79059762126" at bounding box center [472, 72] width 555 height 14
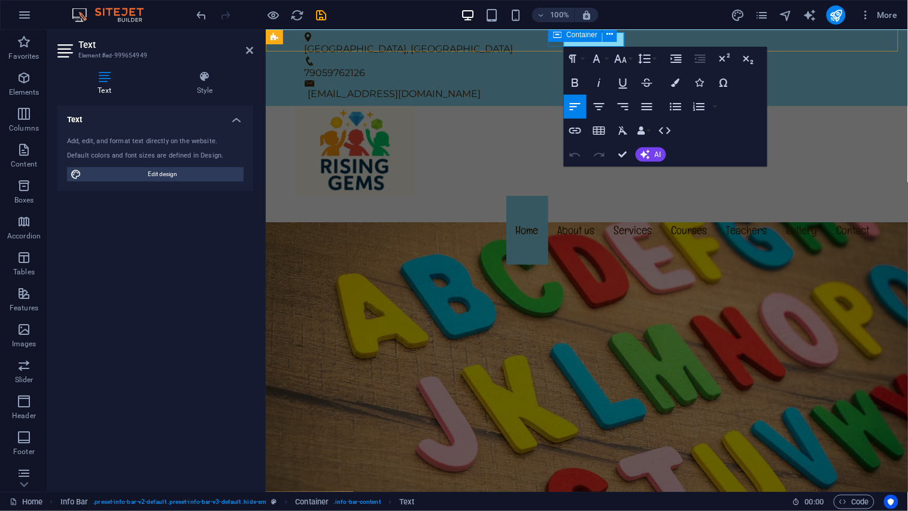
click at [571, 40] on div "Container" at bounding box center [575, 35] width 54 height 14
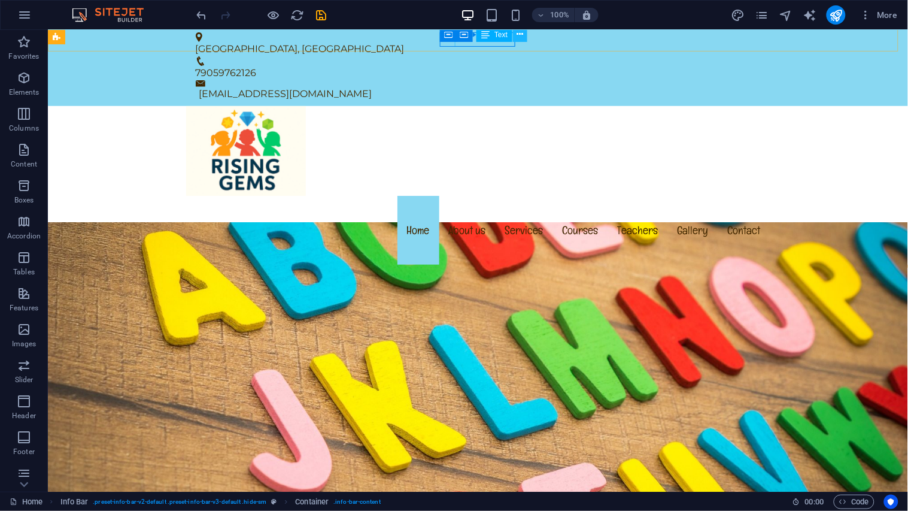
click at [521, 38] on icon at bounding box center [520, 34] width 7 height 13
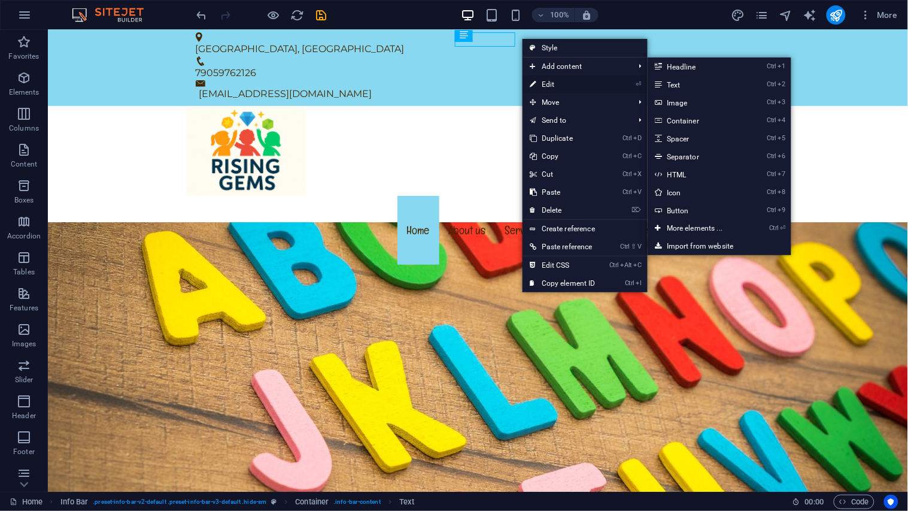
click at [548, 79] on link "⏎ Edit" at bounding box center [562, 84] width 80 height 18
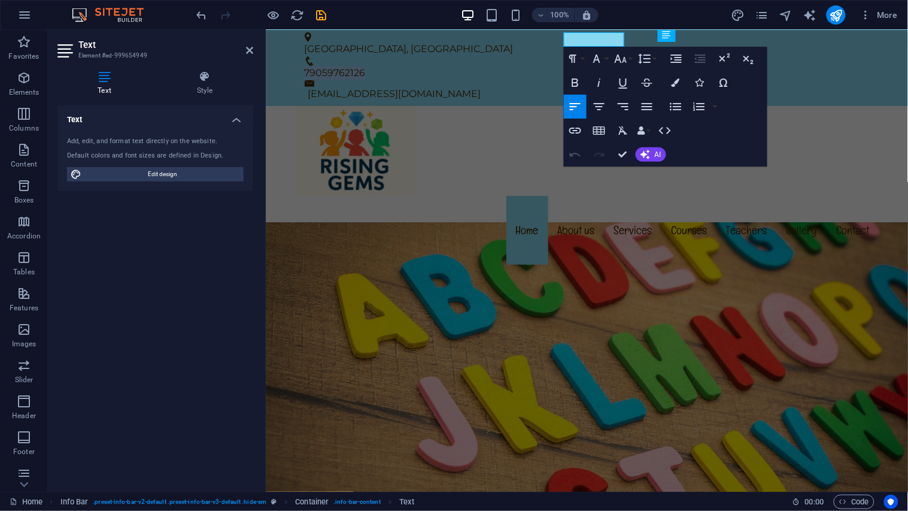
copy p "79059762126"
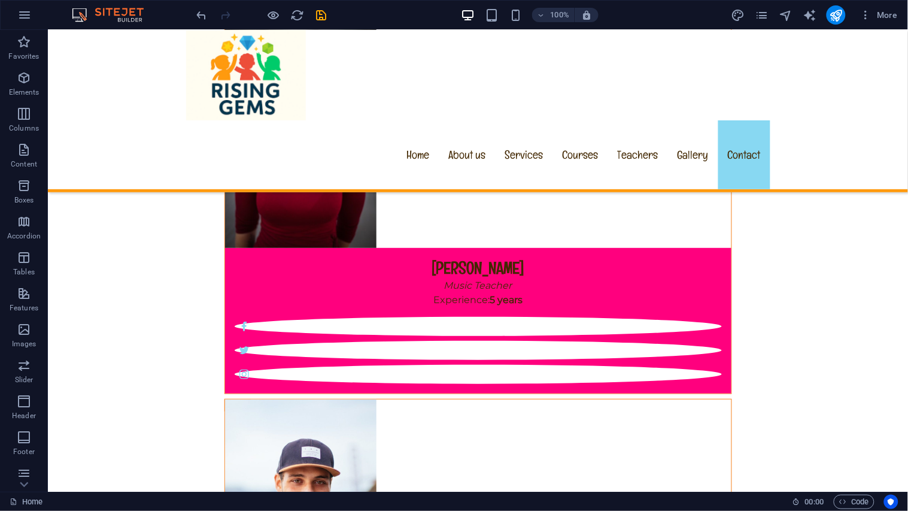
scroll to position [10670, 0]
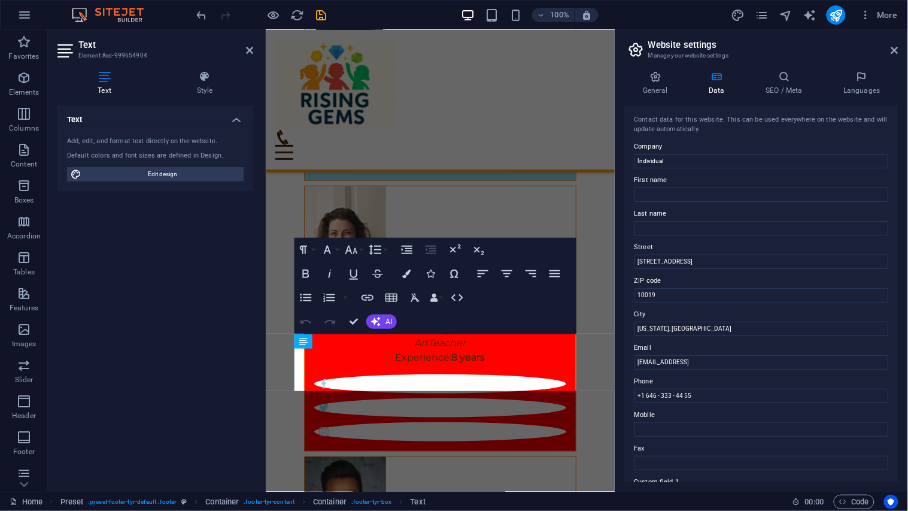
scroll to position [12226, 0]
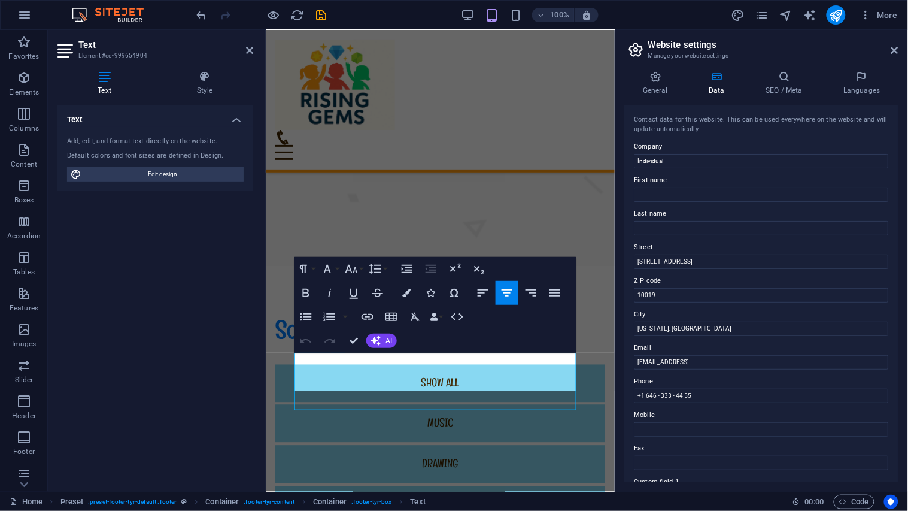
scroll to position [12207, 0]
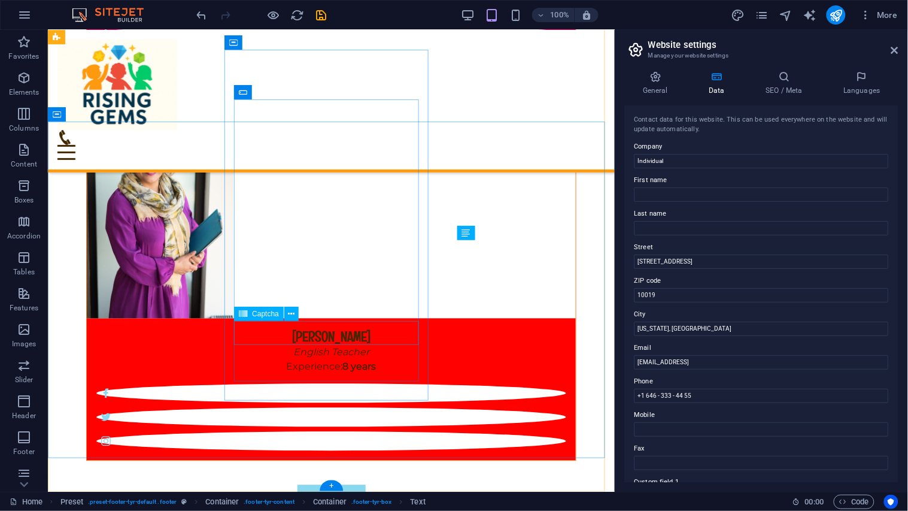
scroll to position [10523, 0]
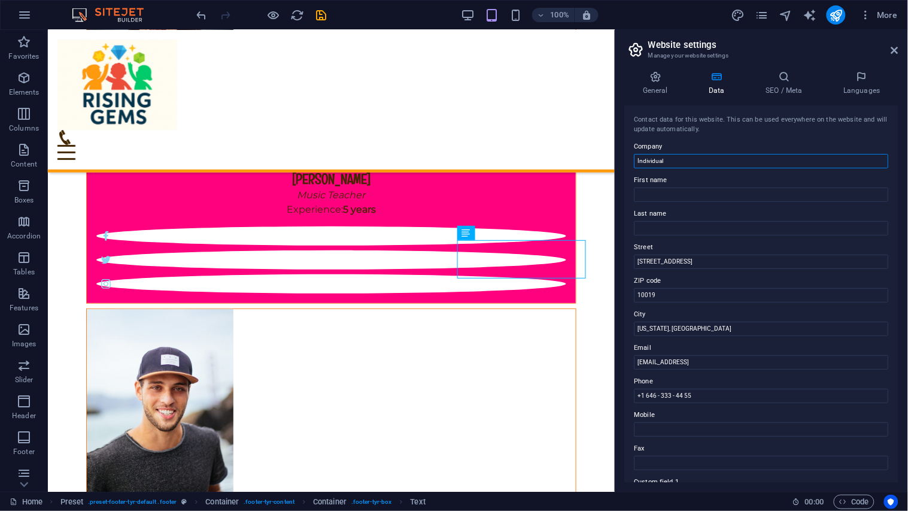
drag, startPoint x: 775, startPoint y: 191, endPoint x: 610, endPoint y: 161, distance: 167.9
type input "Rising"
type input "Individual"
click at [895, 51] on icon at bounding box center [894, 50] width 7 height 10
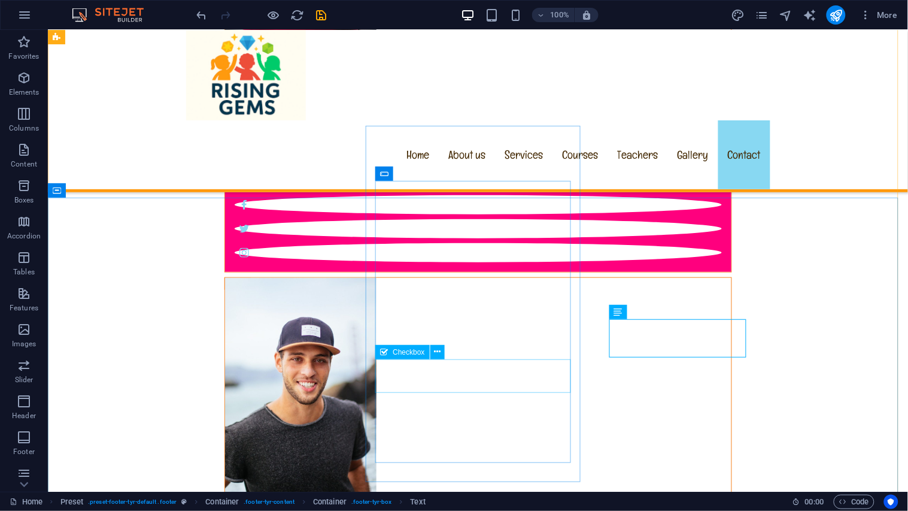
scroll to position [10734, 0]
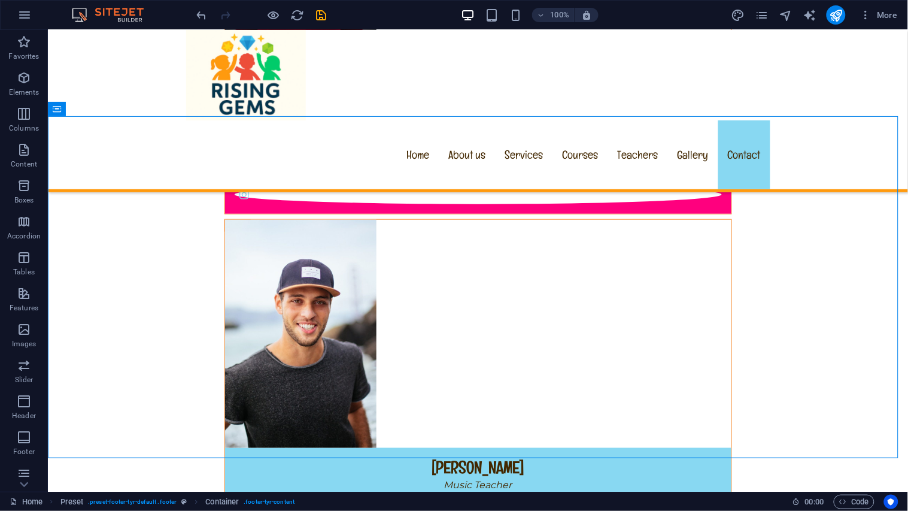
click at [265, 13] on div at bounding box center [262, 14] width 134 height 19
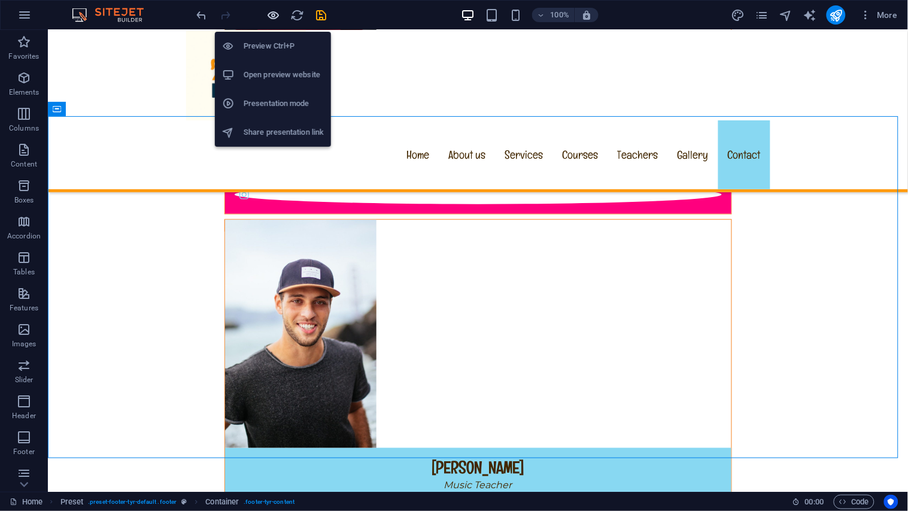
click at [272, 11] on icon "button" at bounding box center [274, 15] width 14 height 14
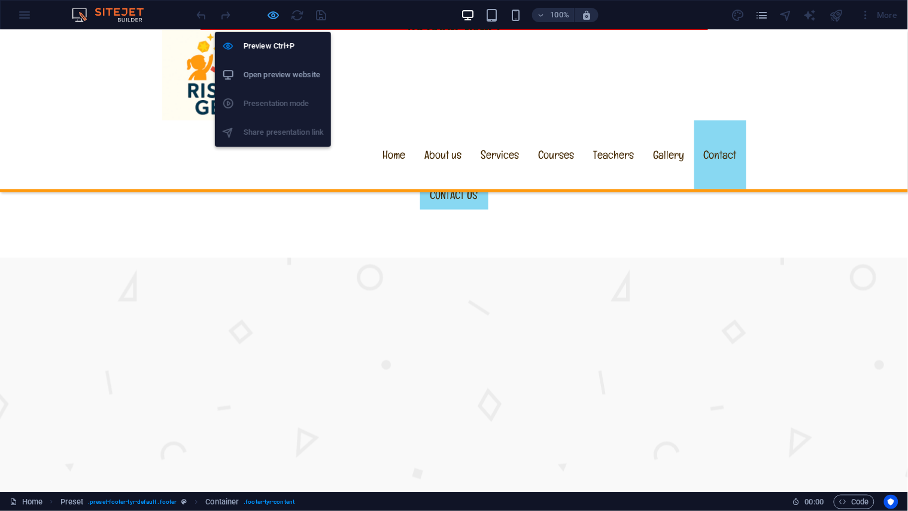
scroll to position [8212, 0]
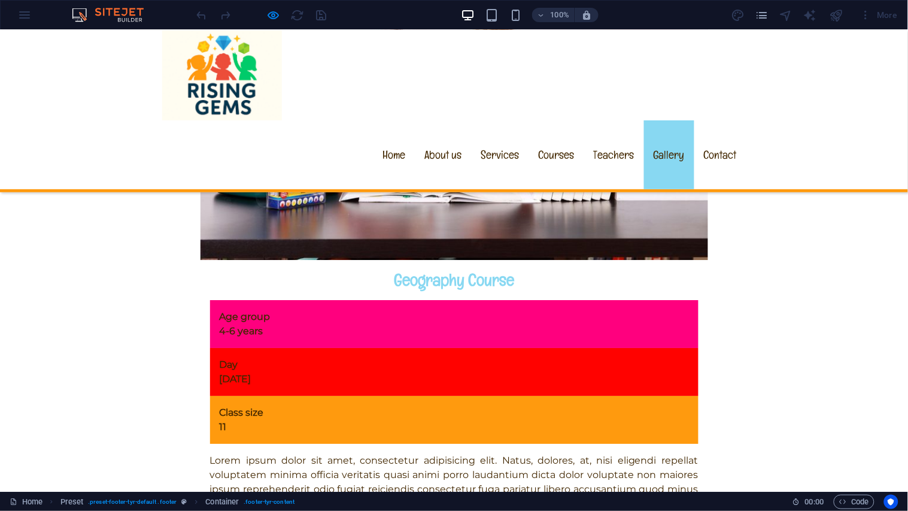
scroll to position [7879, 0]
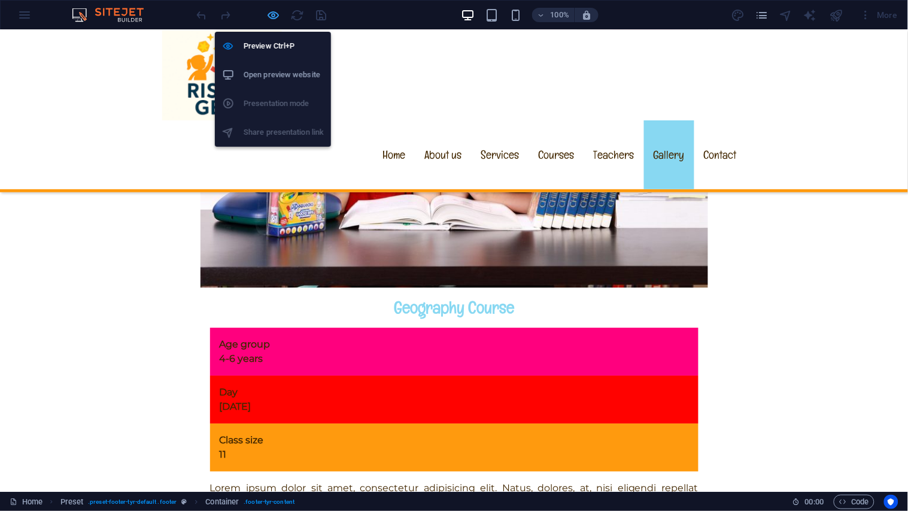
click at [280, 10] on span "button" at bounding box center [273, 15] width 14 height 14
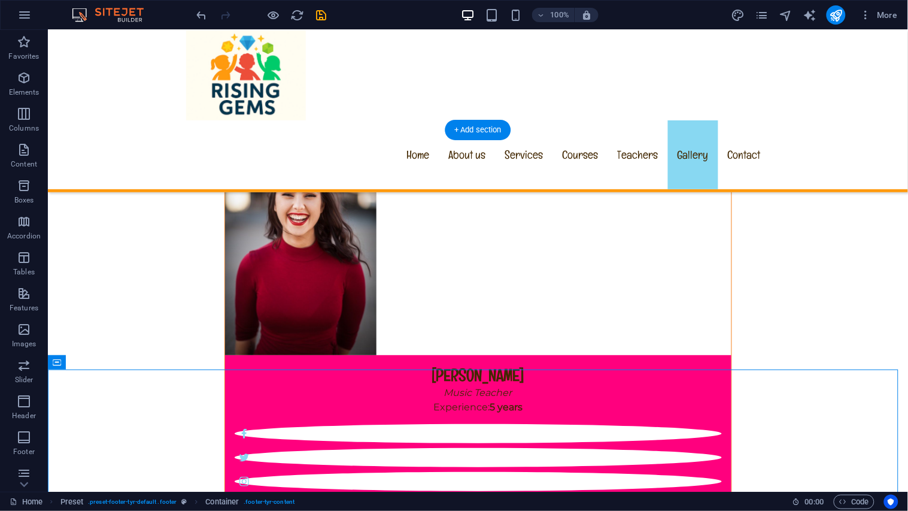
scroll to position [10402, 0]
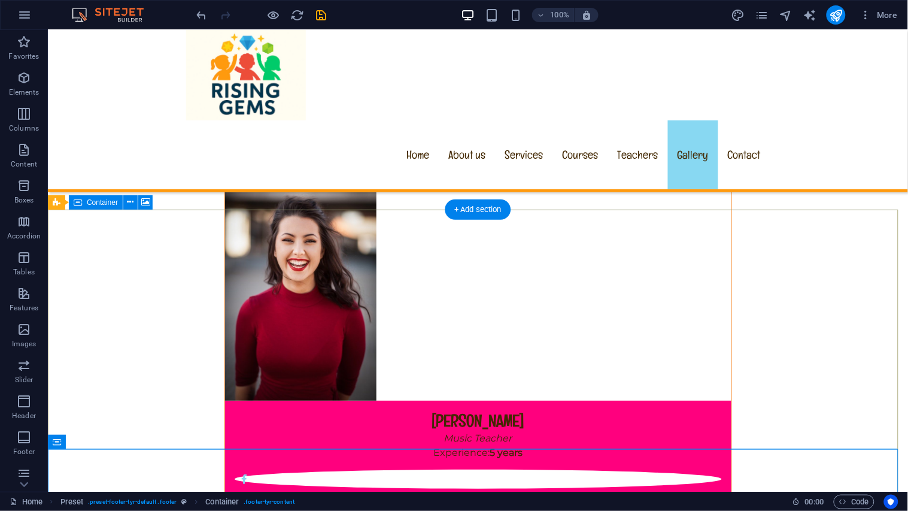
select select "px"
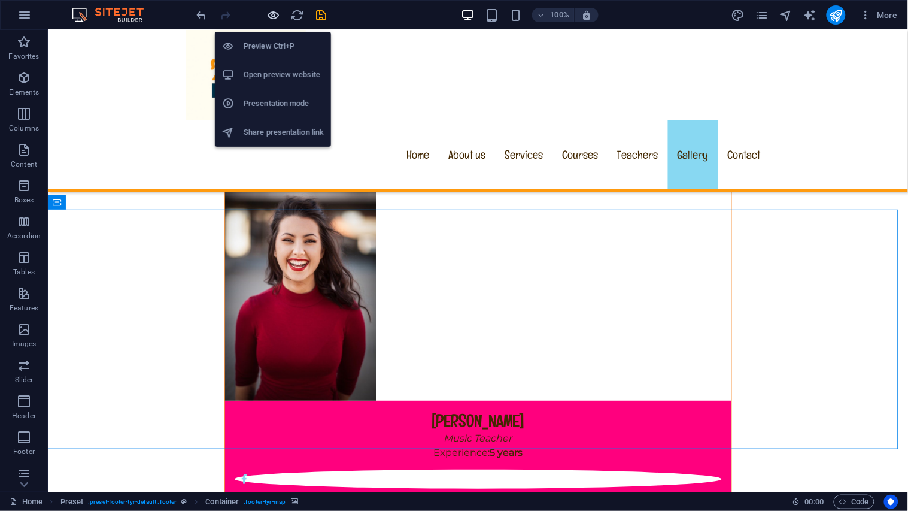
click at [275, 12] on icon "button" at bounding box center [274, 15] width 14 height 14
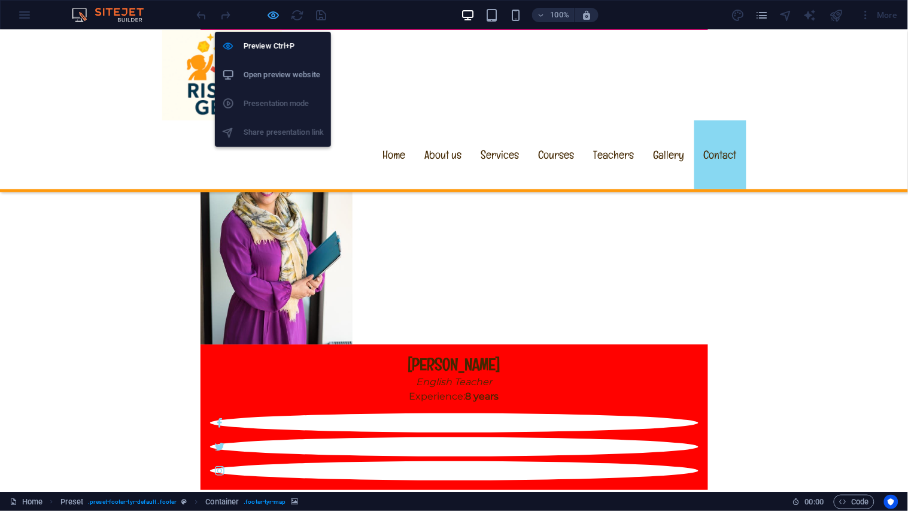
scroll to position [8212, 0]
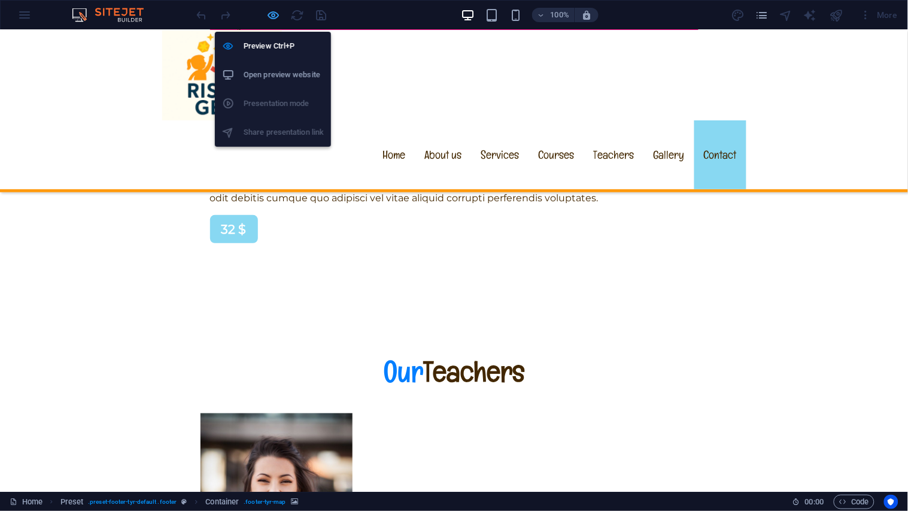
click at [274, 13] on icon "button" at bounding box center [274, 15] width 14 height 14
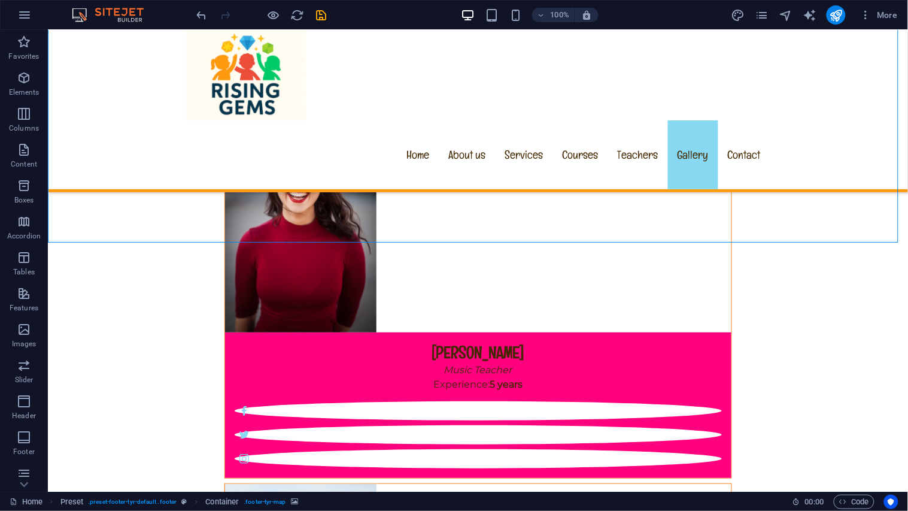
scroll to position [10734, 0]
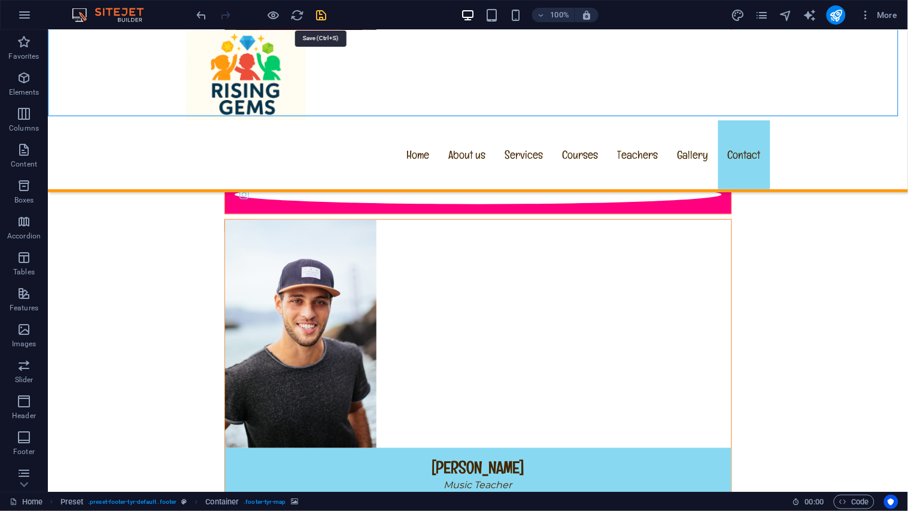
click at [322, 16] on icon "save" at bounding box center [322, 15] width 14 height 14
checkbox input "false"
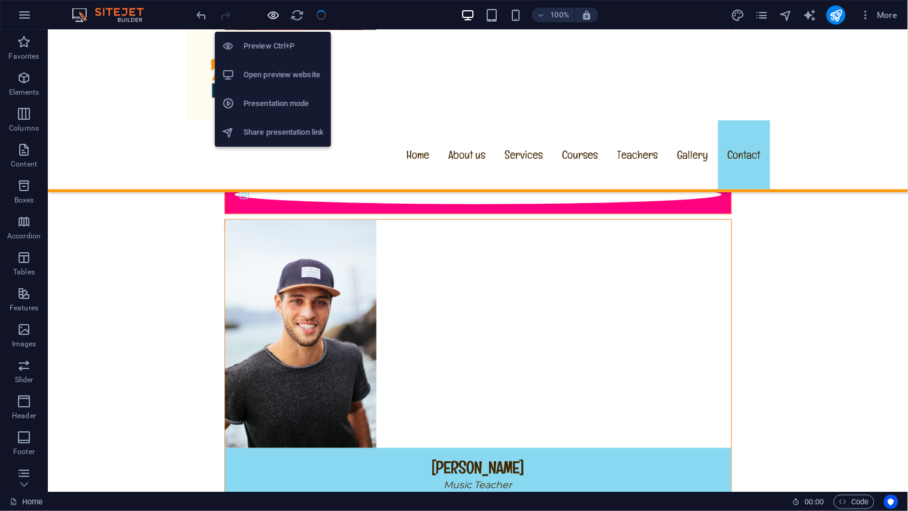
click at [267, 16] on icon "button" at bounding box center [274, 15] width 14 height 14
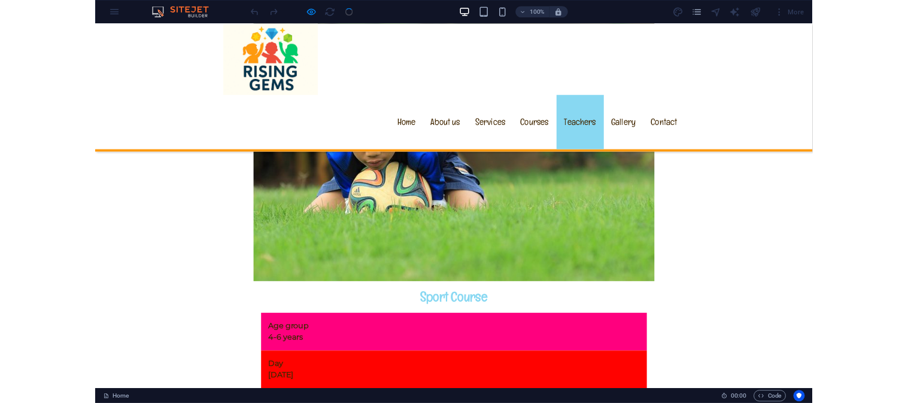
scroll to position [6549, 0]
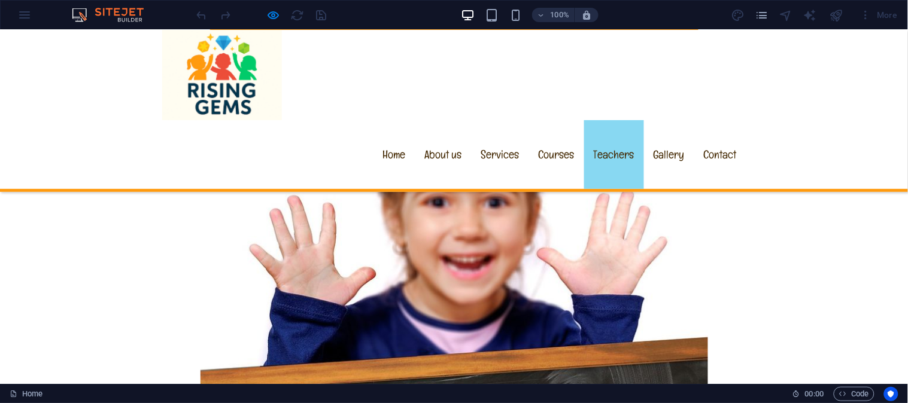
scroll to position [6993, 0]
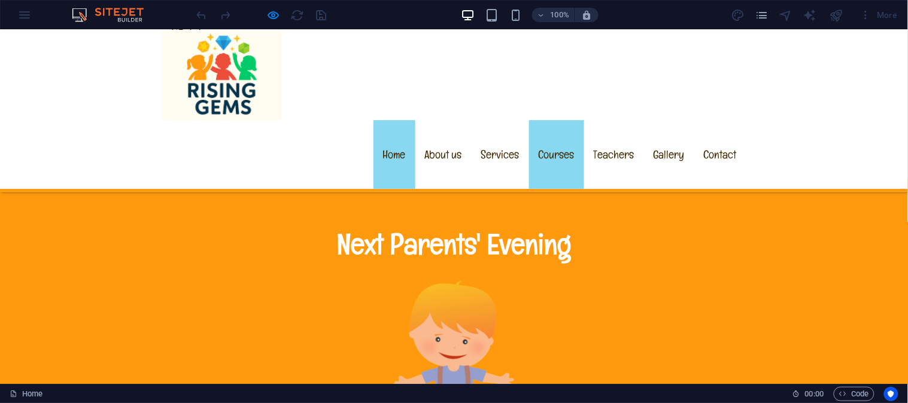
click at [399, 120] on link "Home" at bounding box center [394, 154] width 42 height 69
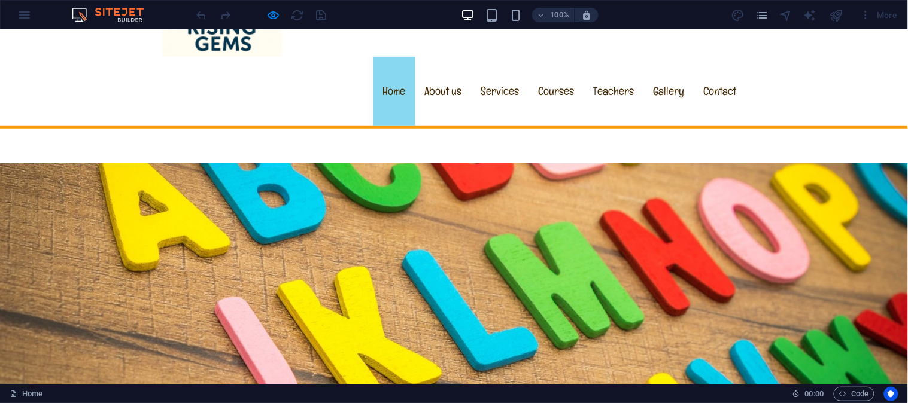
scroll to position [110, 0]
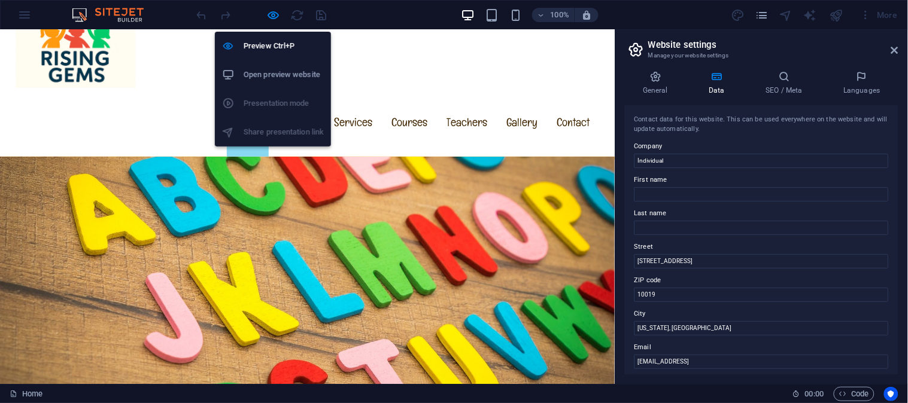
drag, startPoint x: 274, startPoint y: 16, endPoint x: 361, endPoint y: 16, distance: 86.8
click at [275, 16] on icon "button" at bounding box center [274, 15] width 14 height 14
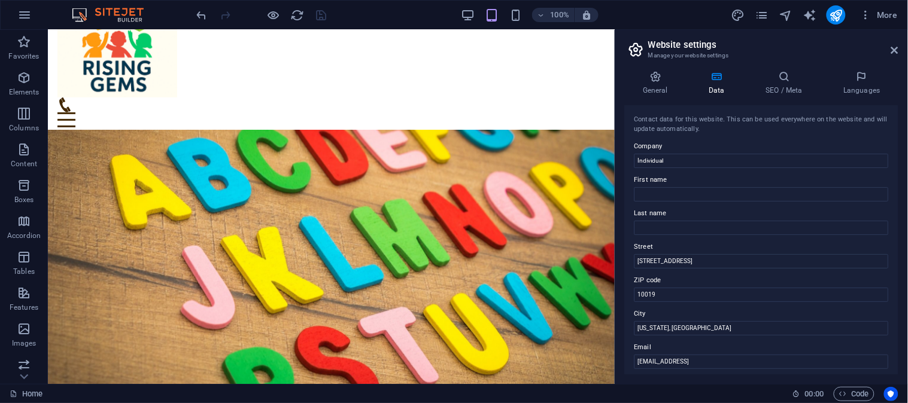
click at [901, 50] on aside "Website settings Manage your website settings General Data SEO / Meta Languages…" at bounding box center [761, 207] width 293 height 354
click at [900, 50] on aside "Website settings Manage your website settings General Data SEO / Meta Languages…" at bounding box center [761, 207] width 293 height 354
click at [898, 50] on icon at bounding box center [894, 50] width 7 height 10
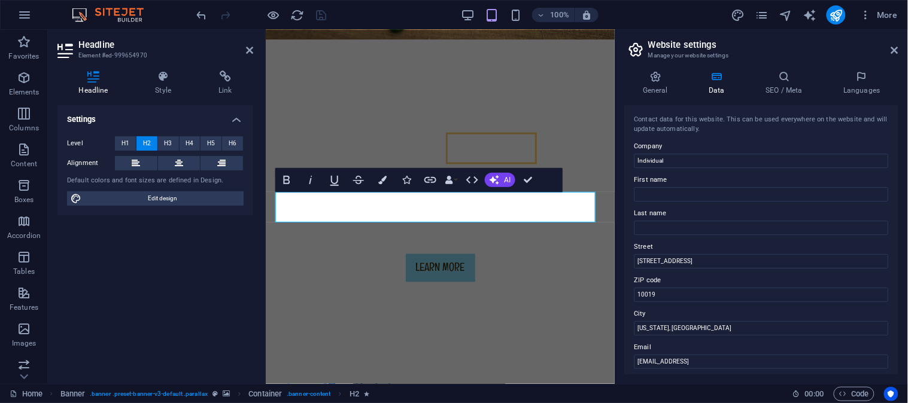
scroll to position [36, 0]
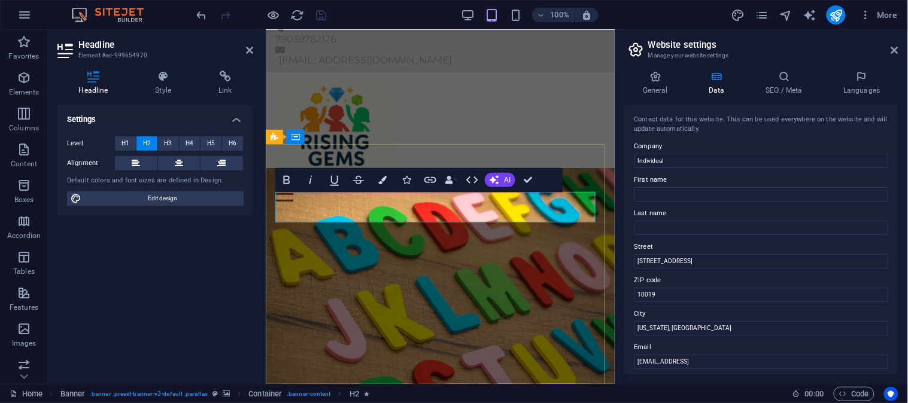
drag, startPoint x: 525, startPoint y: 178, endPoint x: 468, endPoint y: 145, distance: 65.4
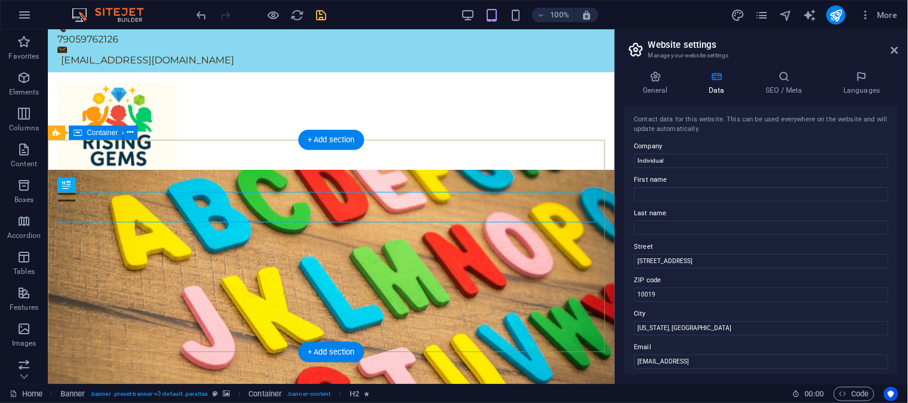
scroll to position [26, 0]
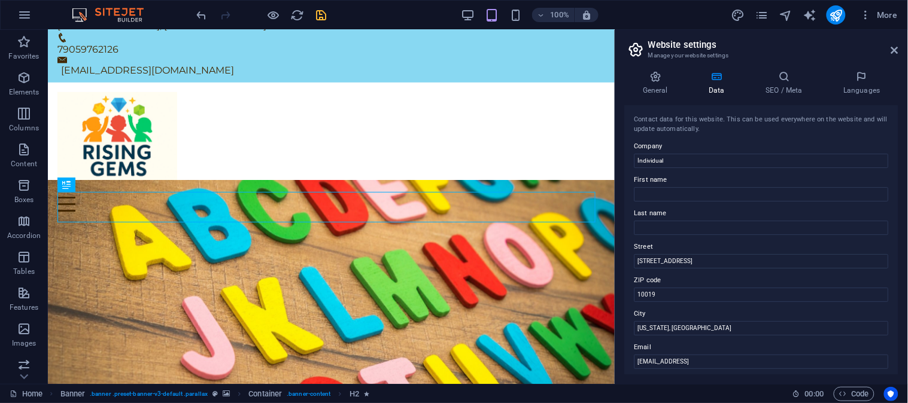
click at [315, 14] on icon "save" at bounding box center [322, 15] width 14 height 14
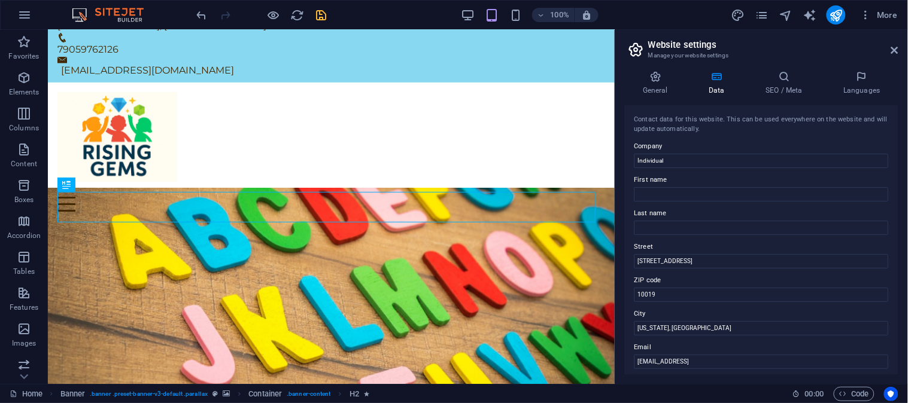
checkbox input "false"
